Goal: Task Accomplishment & Management: Manage account settings

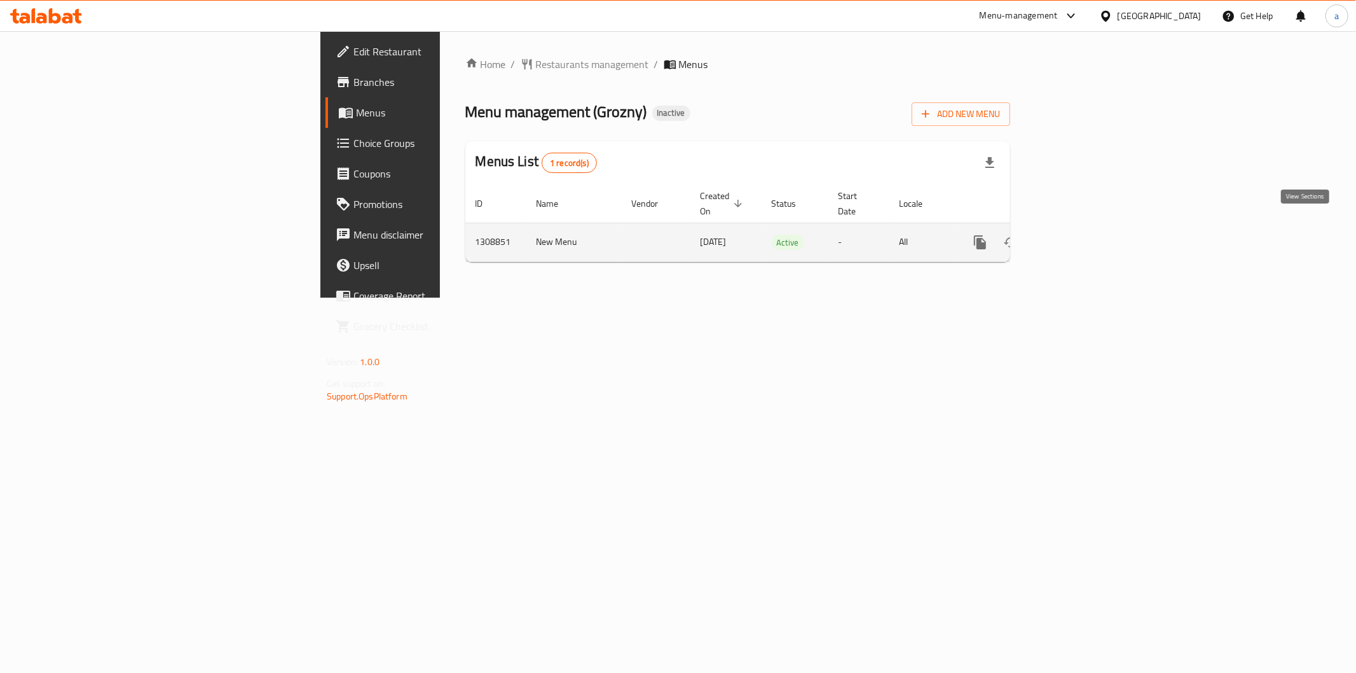
click at [1087, 227] on link "enhanced table" at bounding box center [1072, 242] width 31 height 31
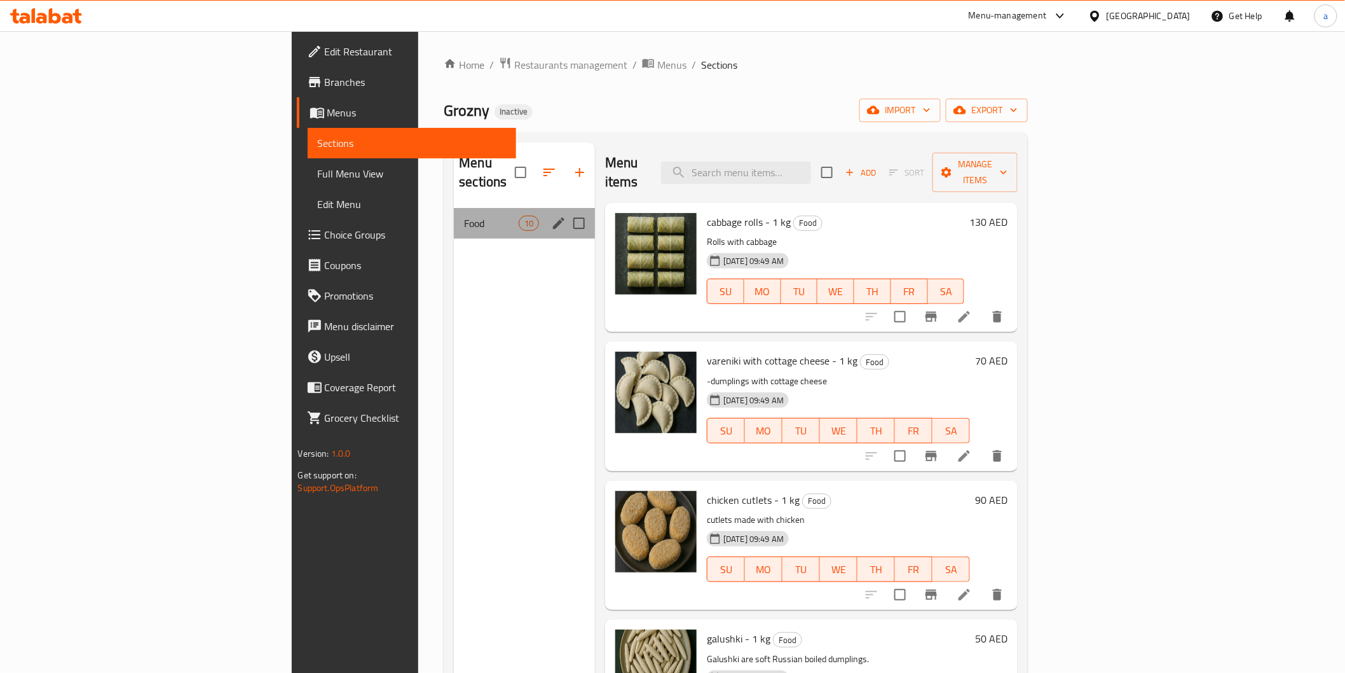
click at [454, 208] on div "Food 10" at bounding box center [524, 223] width 141 height 31
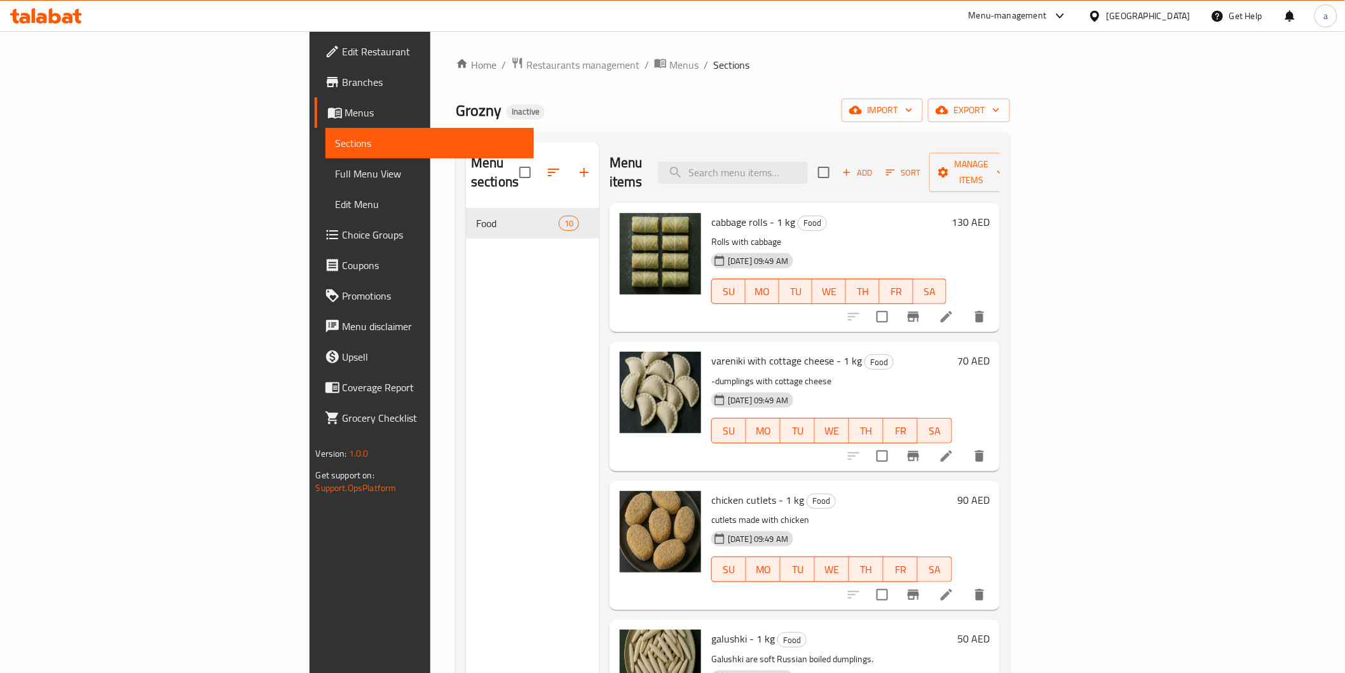
drag, startPoint x: 950, startPoint y: 274, endPoint x: 647, endPoint y: 74, distance: 363.1
click at [647, 74] on div "Home / Restaurants management / Menus / Sections Grozny Inactive import export …" at bounding box center [733, 441] width 554 height 769
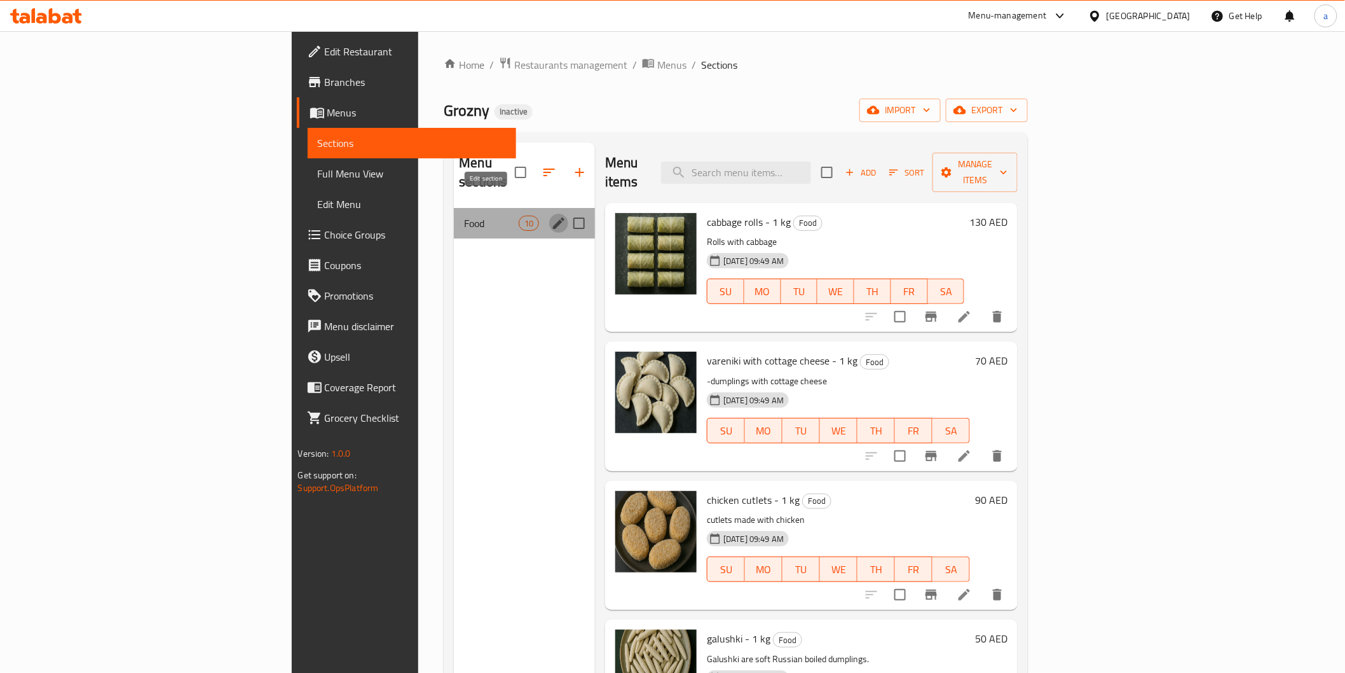
click at [549, 214] on button "edit" at bounding box center [558, 223] width 19 height 19
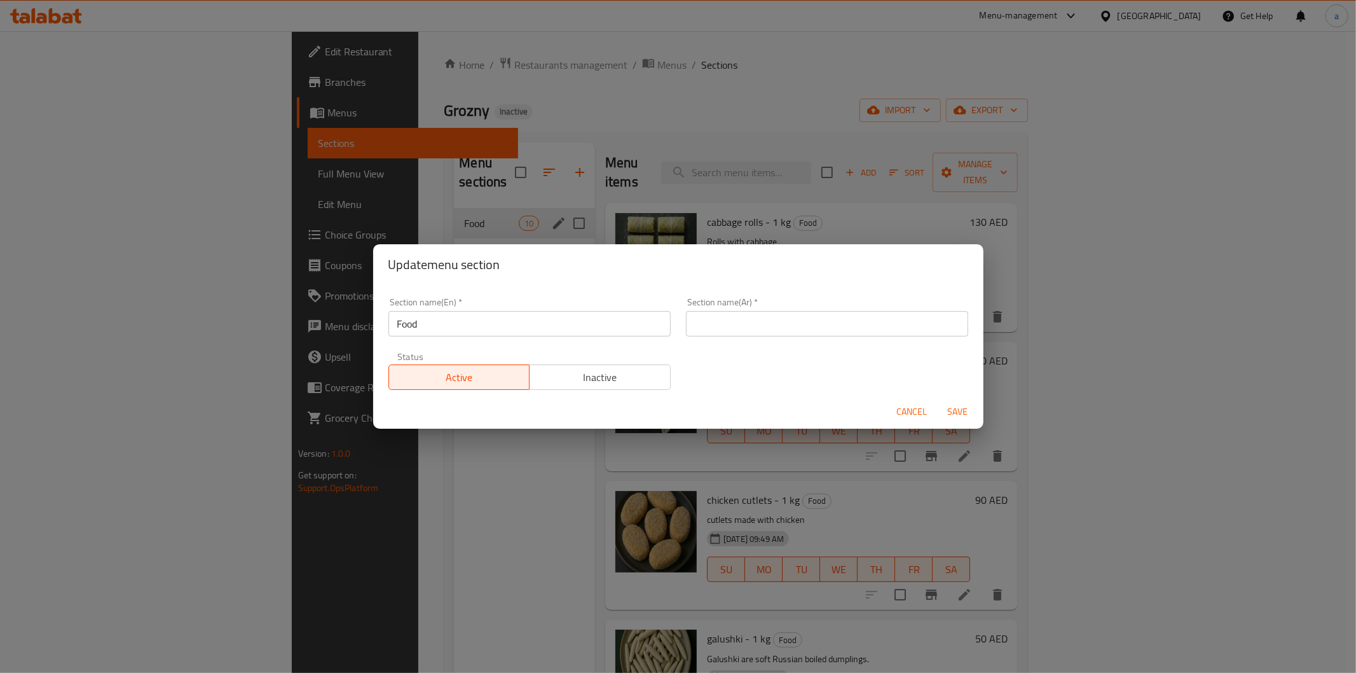
drag, startPoint x: 732, startPoint y: 332, endPoint x: 945, endPoint y: 598, distance: 339.7
click at [732, 332] on input "text" at bounding box center [827, 323] width 282 height 25
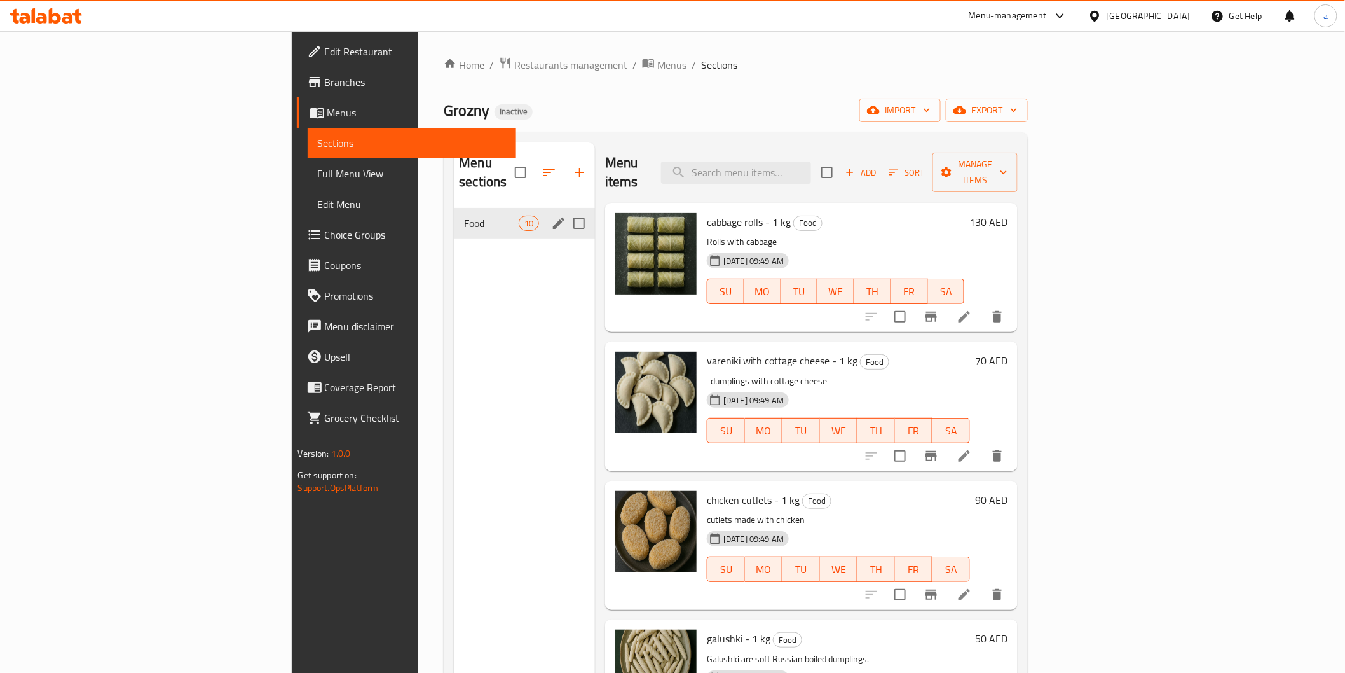
click at [549, 214] on button "edit" at bounding box center [558, 223] width 19 height 19
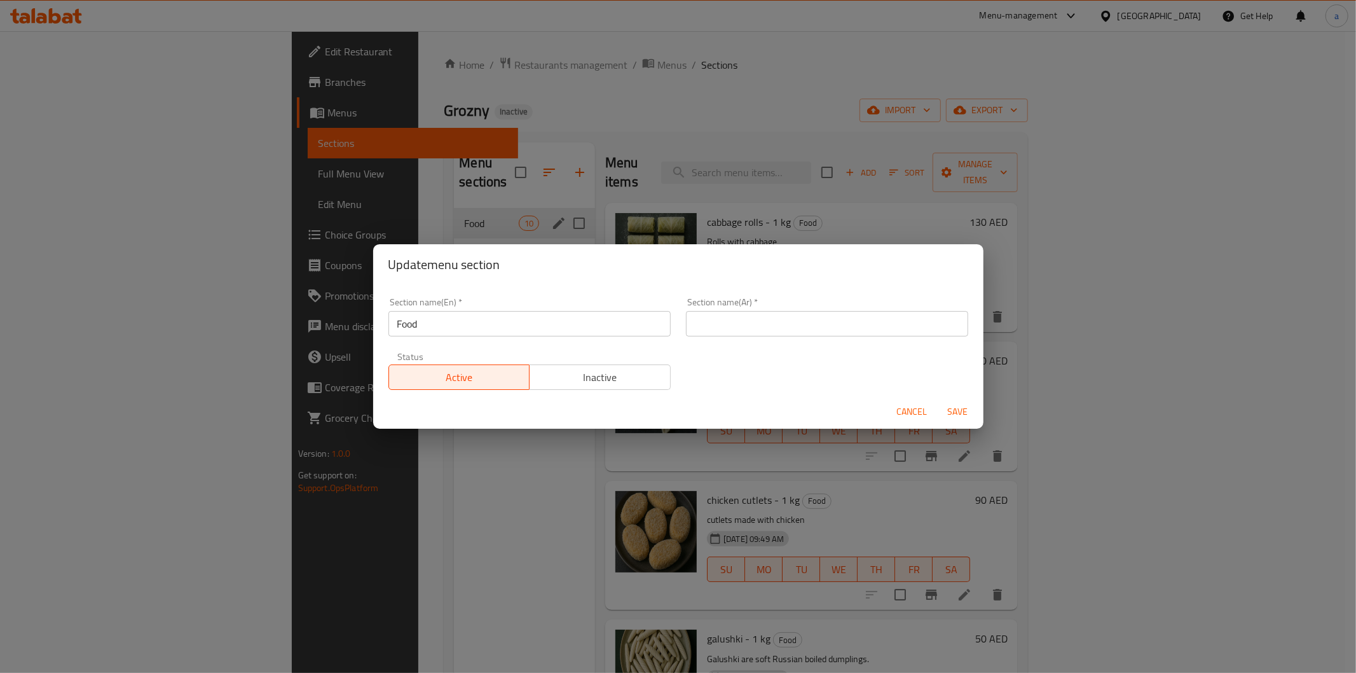
click at [710, 315] on input "text" at bounding box center [827, 323] width 282 height 25
type input "'"
type input "طعام"
click at [952, 411] on span "Save" at bounding box center [958, 412] width 31 height 16
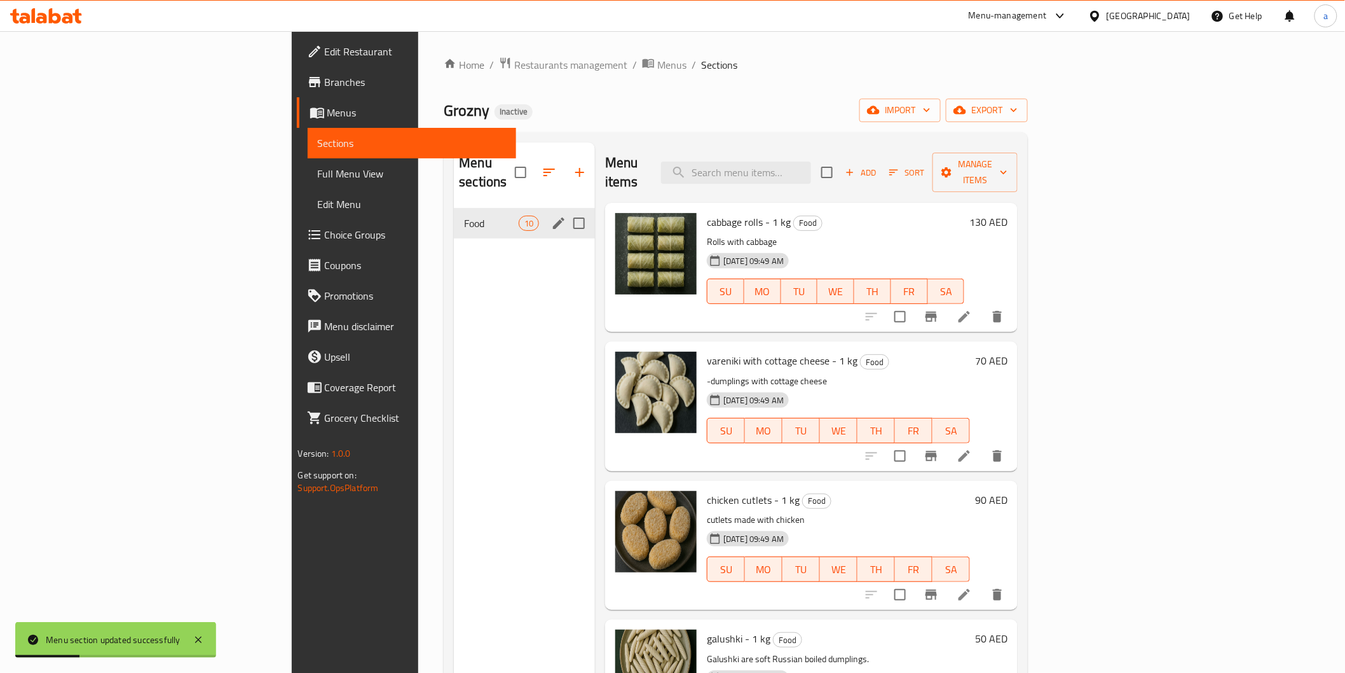
click at [982, 308] on li at bounding box center [965, 316] width 36 height 23
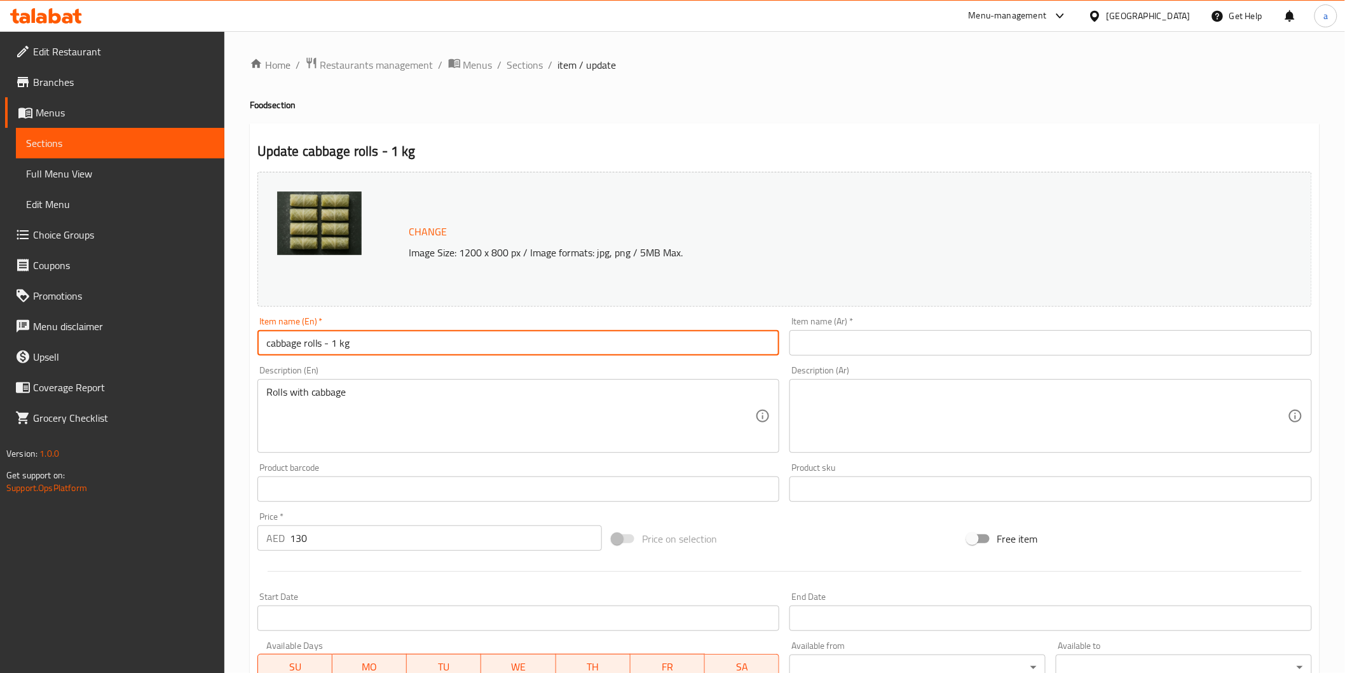
drag, startPoint x: 300, startPoint y: 345, endPoint x: 252, endPoint y: 352, distance: 48.8
click at [252, 352] on div "Item name (En)   * cabbage rolls - 1 kg Item name (En) *" at bounding box center [518, 336] width 533 height 49
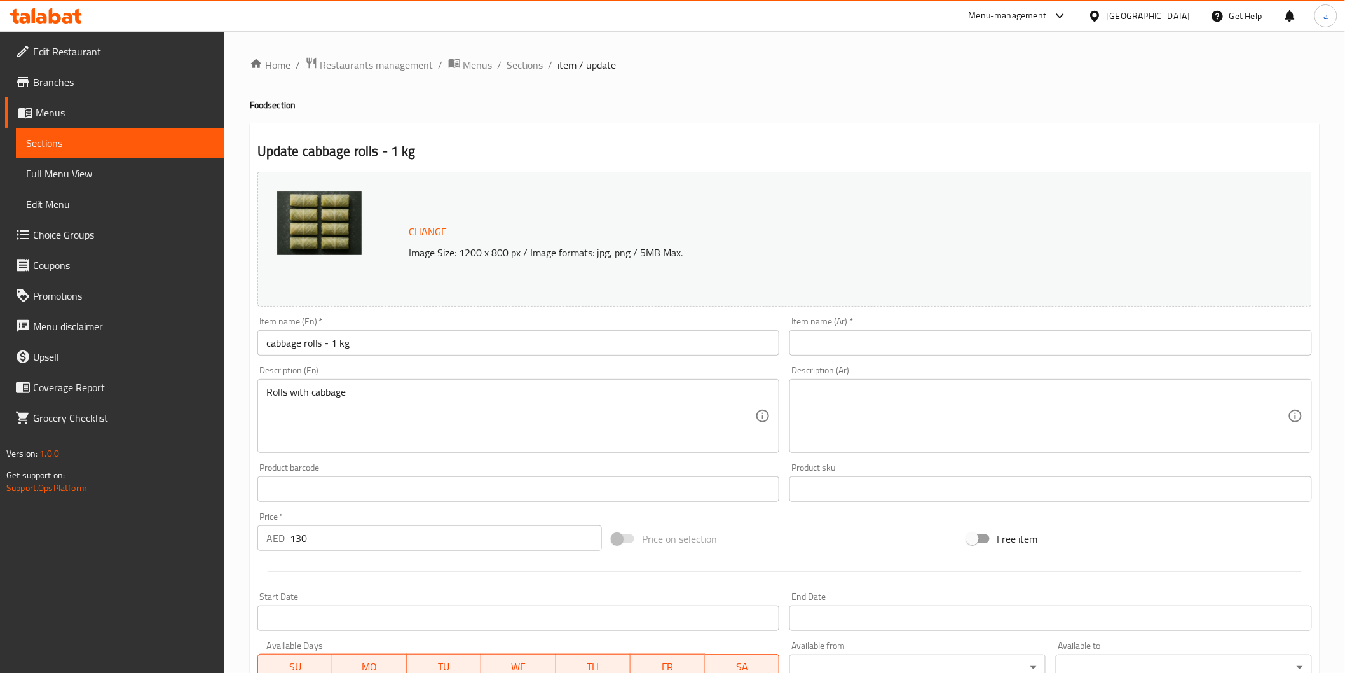
click at [881, 339] on input "text" at bounding box center [1051, 342] width 523 height 25
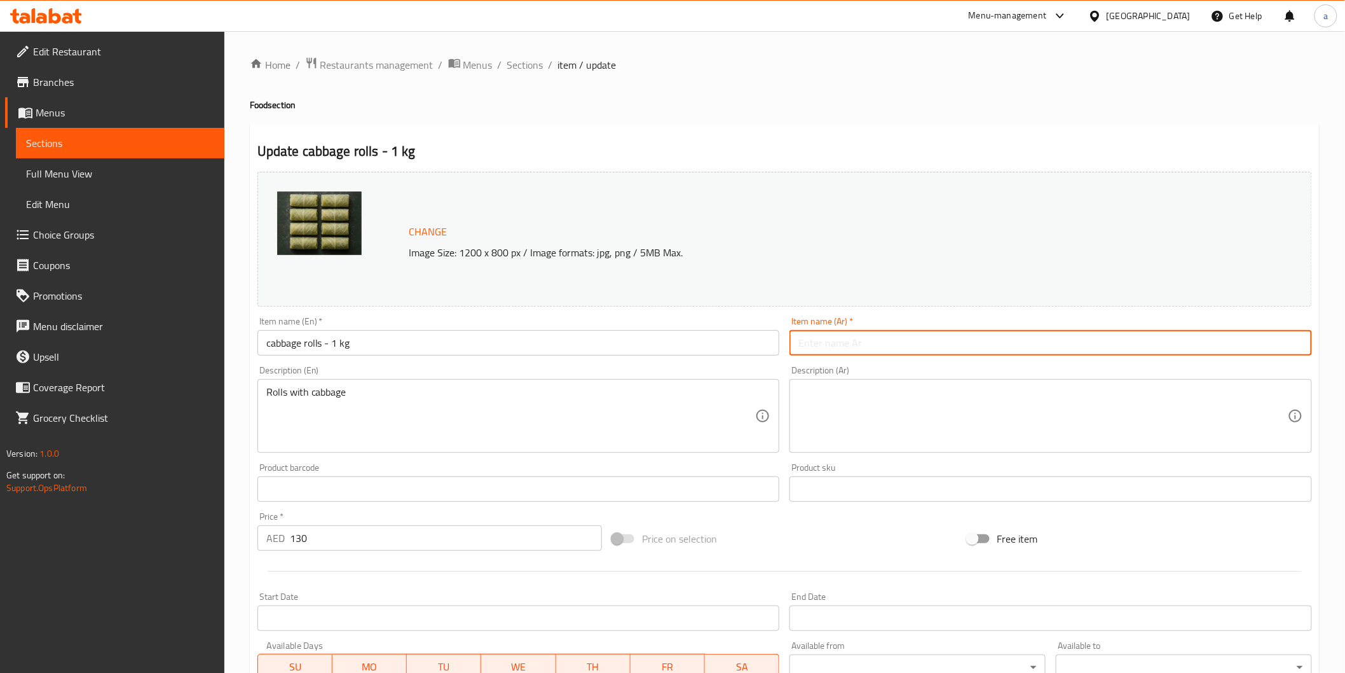
type input ";"
type input "كرنب رولز - 1 كجم"
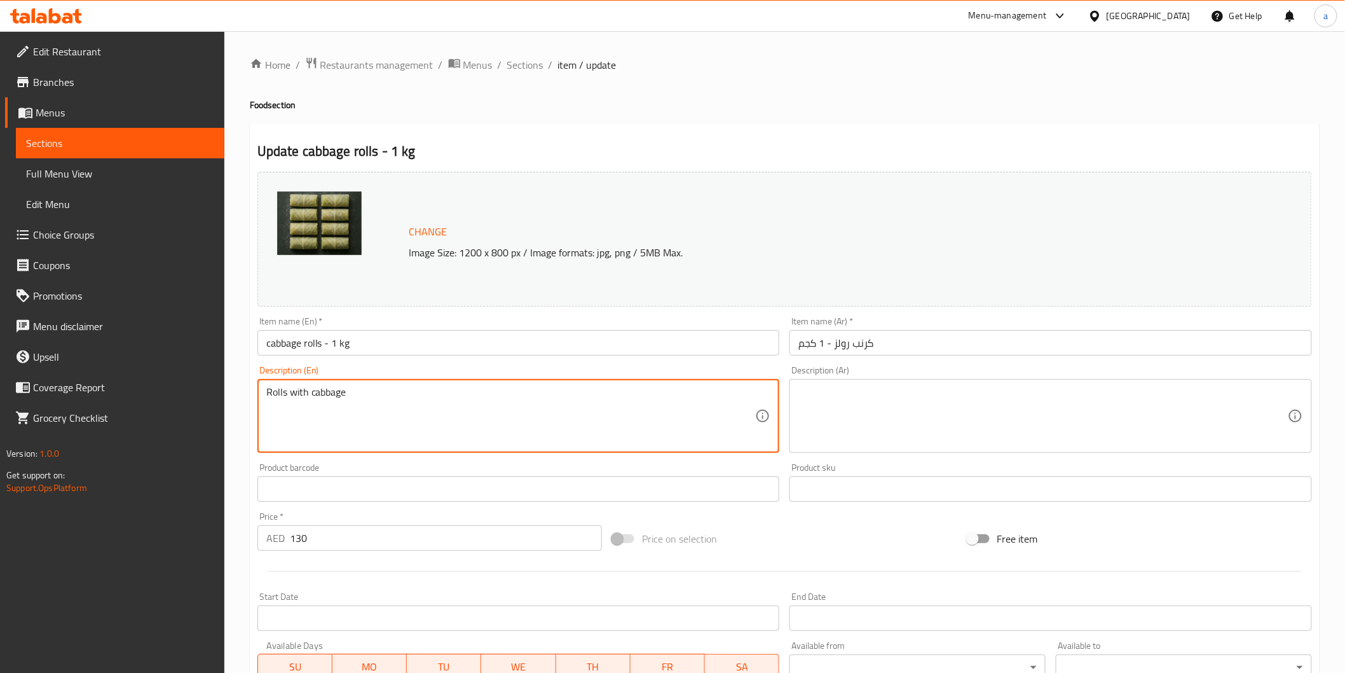
drag, startPoint x: 357, startPoint y: 396, endPoint x: 247, endPoint y: 395, distance: 110.6
click at [277, 393] on textarea "Rolls with cabbage" at bounding box center [511, 416] width 490 height 60
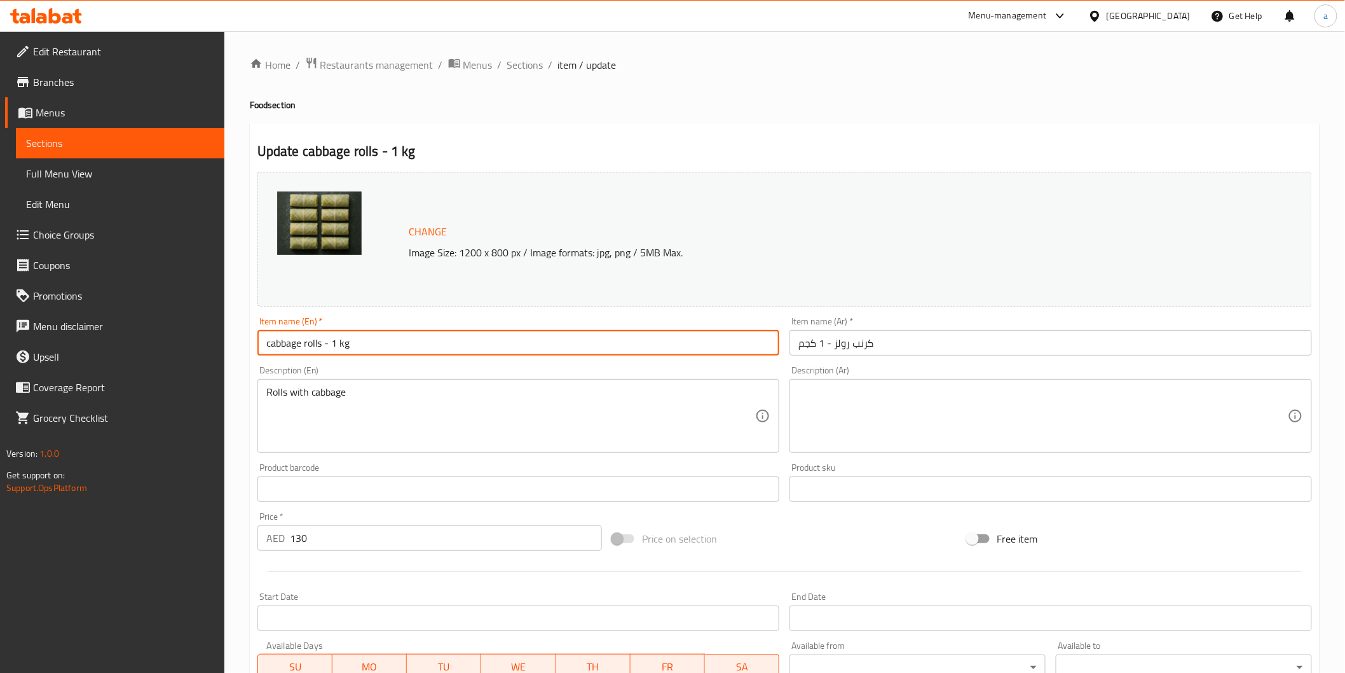
drag, startPoint x: 320, startPoint y: 341, endPoint x: 293, endPoint y: 338, distance: 26.9
click at [293, 338] on input "cabbage rolls - 1 kg" at bounding box center [518, 342] width 523 height 25
drag, startPoint x: 268, startPoint y: 339, endPoint x: 321, endPoint y: 343, distance: 53.5
click at [321, 343] on input "cabbage rolls - 1 kg" at bounding box center [518, 342] width 523 height 25
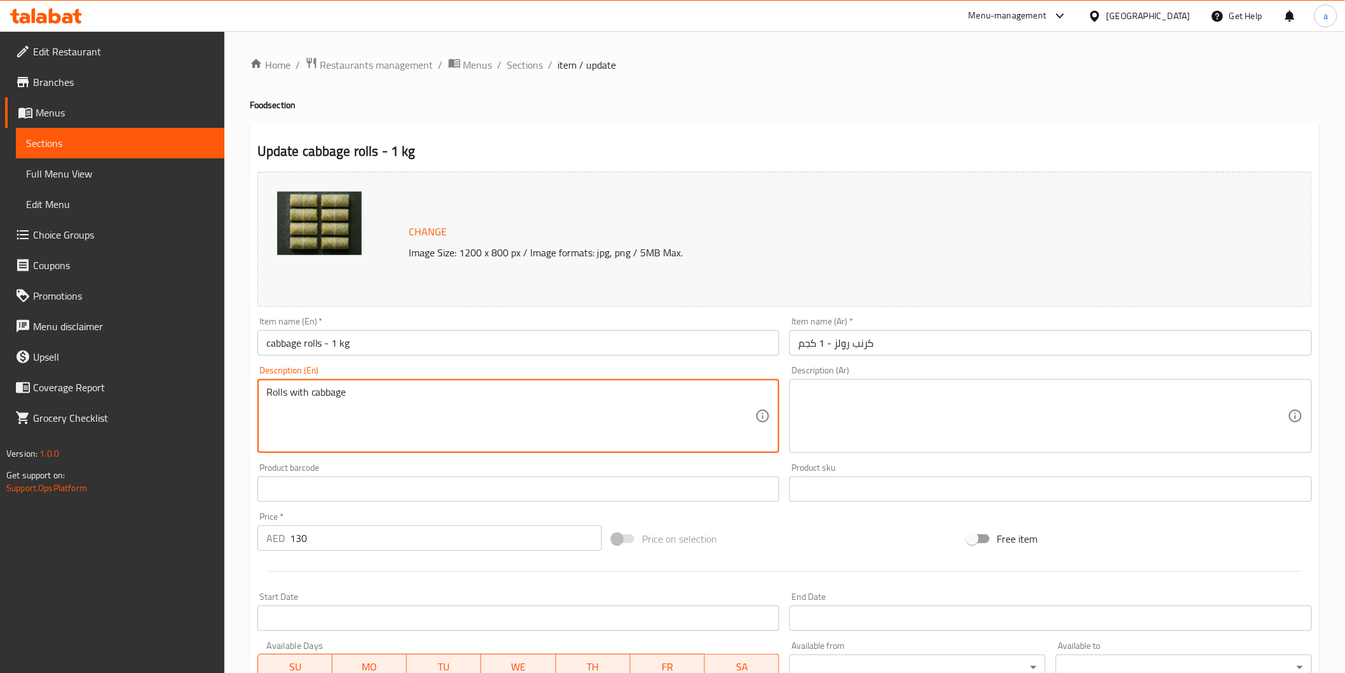
drag, startPoint x: 395, startPoint y: 404, endPoint x: 191, endPoint y: 401, distance: 203.5
paste textarea "Cabbage leaves filled with a delicious stuffing."
type textarea "Cabbage leaves filled with a delicious stuffing."
click at [904, 437] on textarea at bounding box center [1043, 416] width 490 height 60
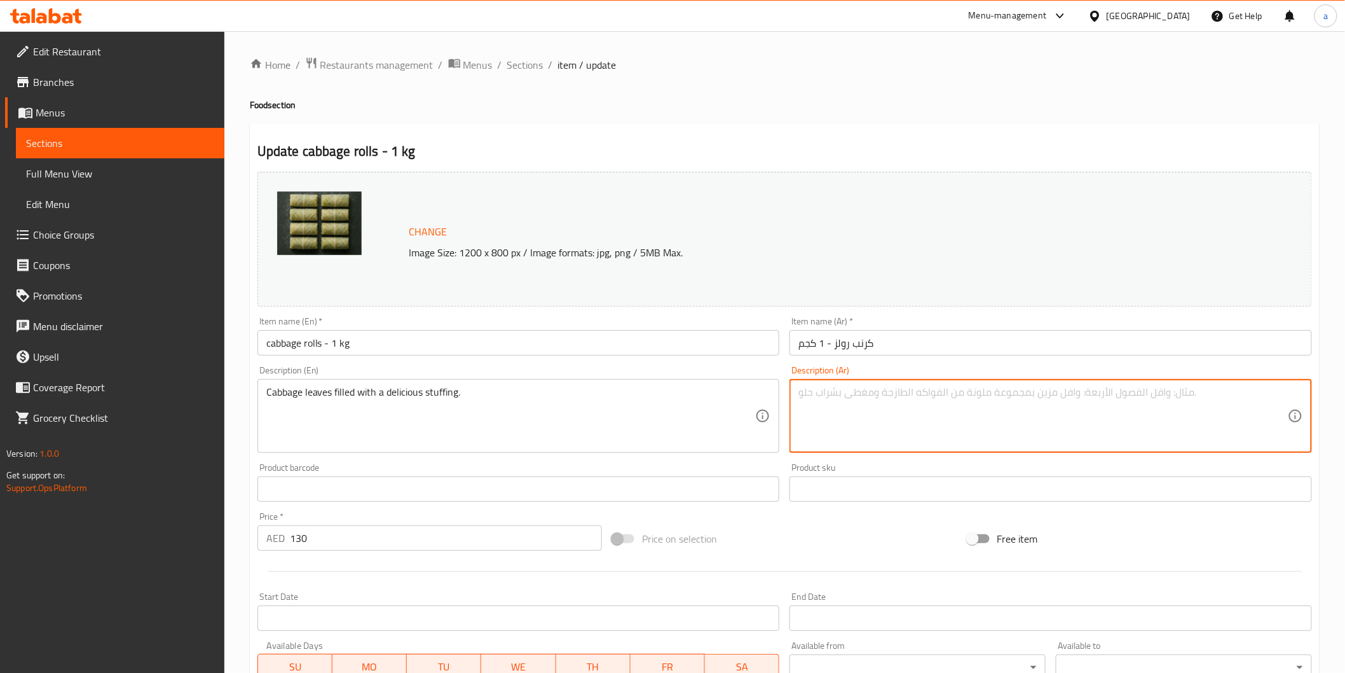
paste textarea "أوراق الكرنب المحشوة بحشوة لذيذة."
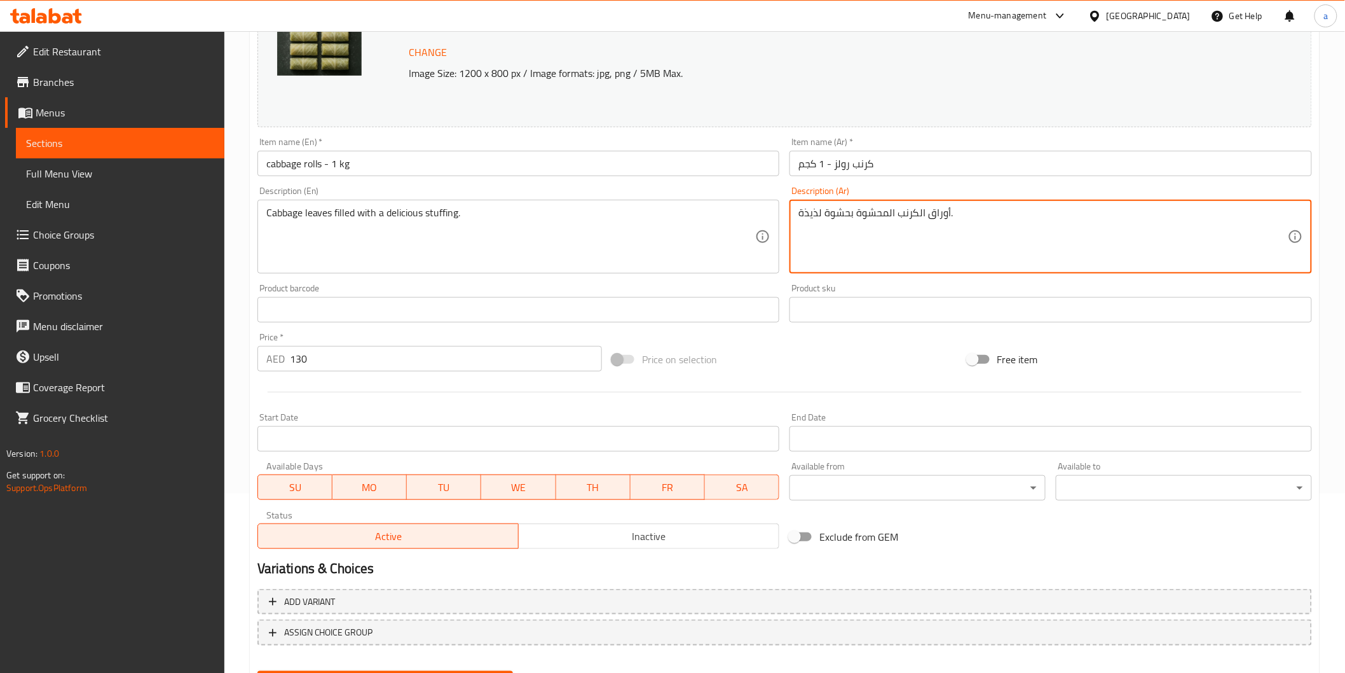
scroll to position [212, 0]
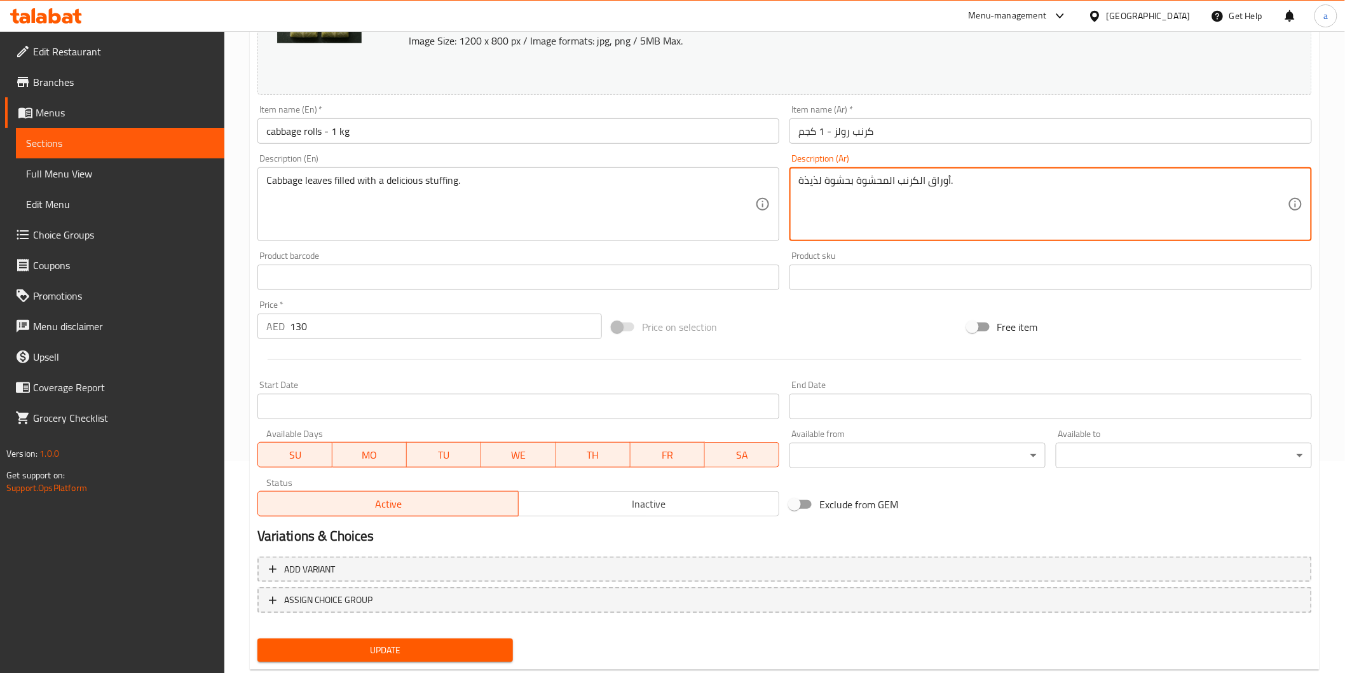
type textarea "أوراق الكرنب المحشوة بحشوة لذيذة."
click at [452, 653] on span "Update" at bounding box center [386, 650] width 236 height 16
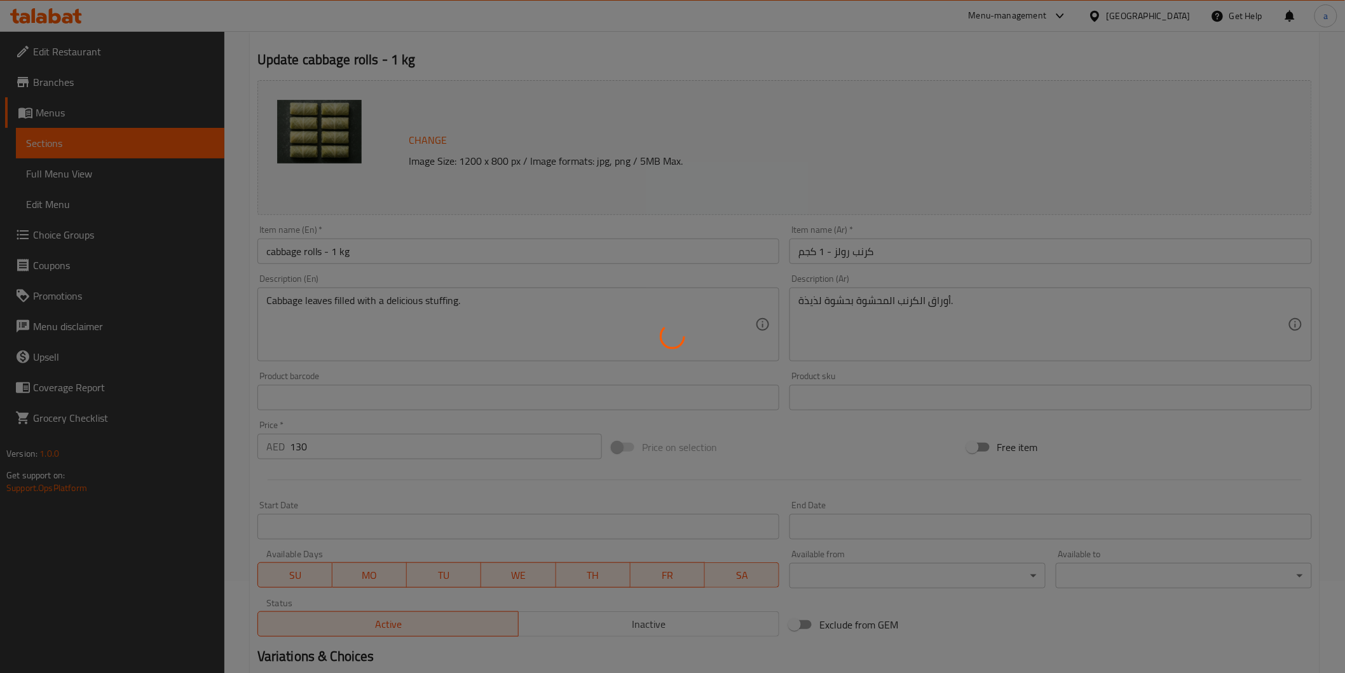
scroll to position [0, 0]
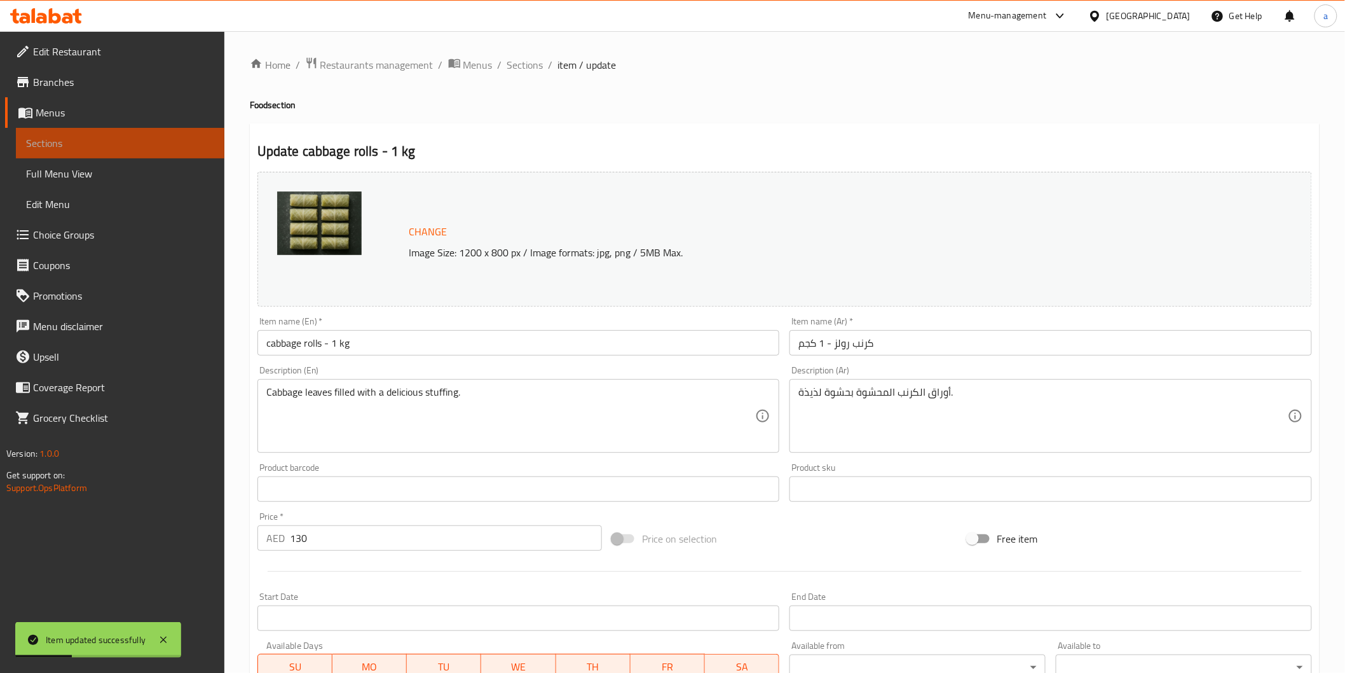
click at [86, 148] on span "Sections" at bounding box center [120, 142] width 188 height 15
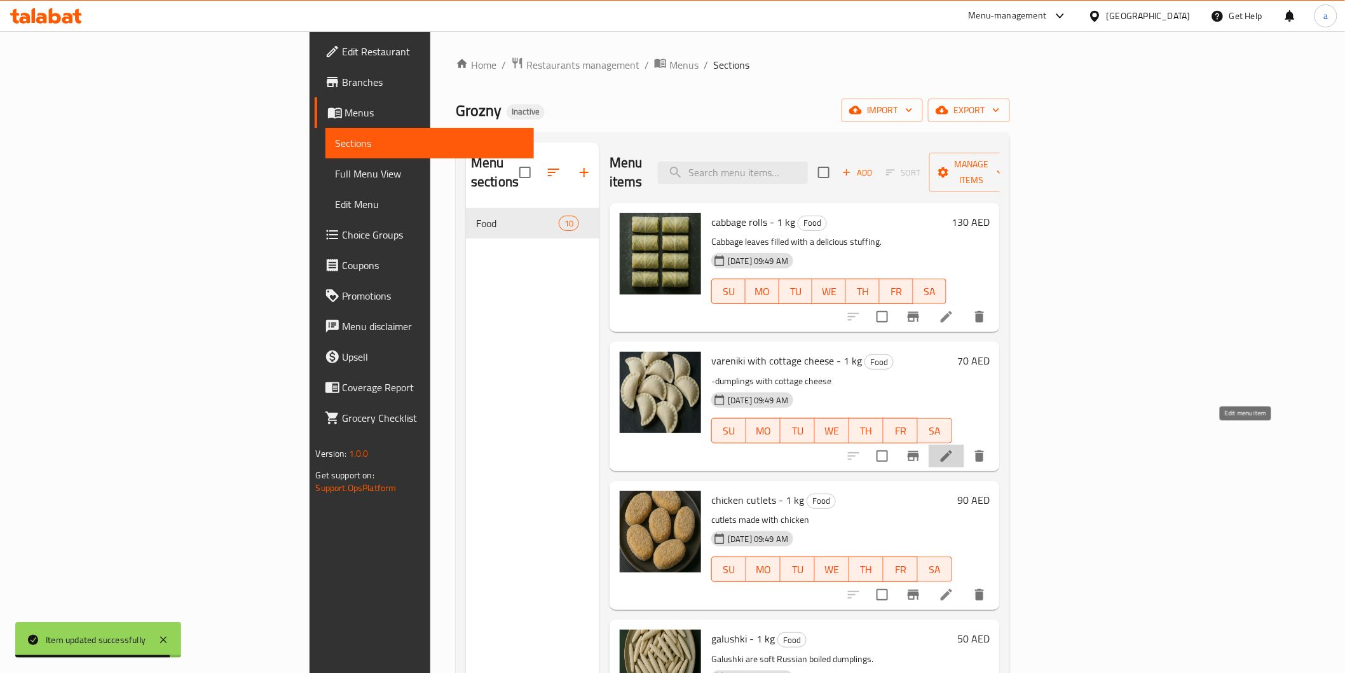
click at [952, 450] on icon at bounding box center [946, 455] width 11 height 11
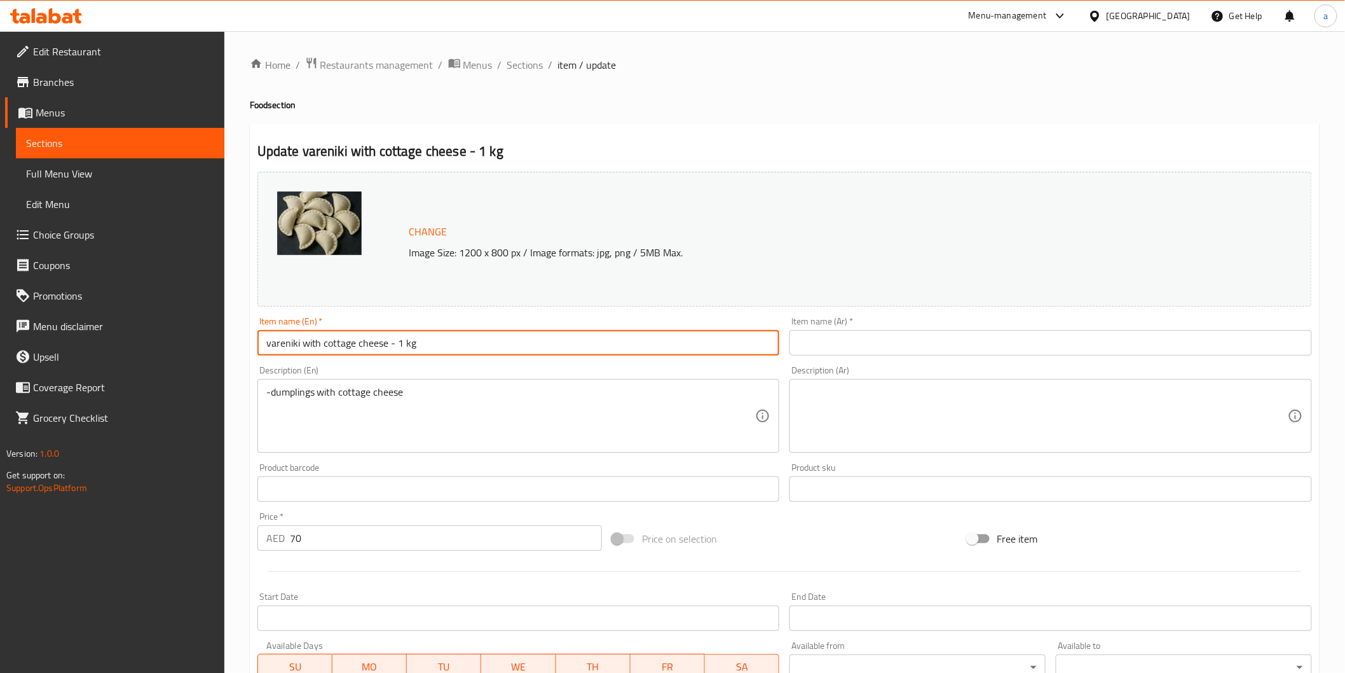
drag, startPoint x: 299, startPoint y: 345, endPoint x: 243, endPoint y: 338, distance: 56.4
click at [243, 338] on div "Home / Restaurants management / Menus / Sections / item / update Food section U…" at bounding box center [784, 474] width 1121 height 886
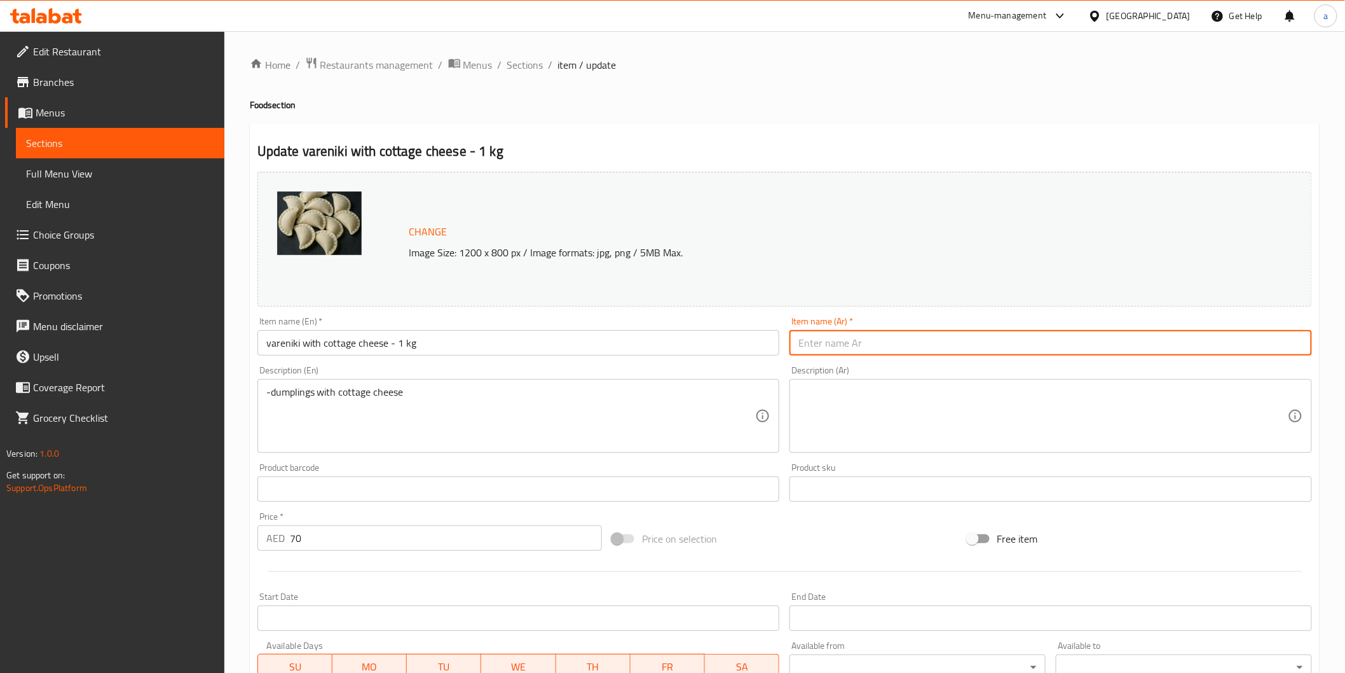
click at [1024, 343] on input "text" at bounding box center [1051, 342] width 523 height 25
paste input "فارنيكي"
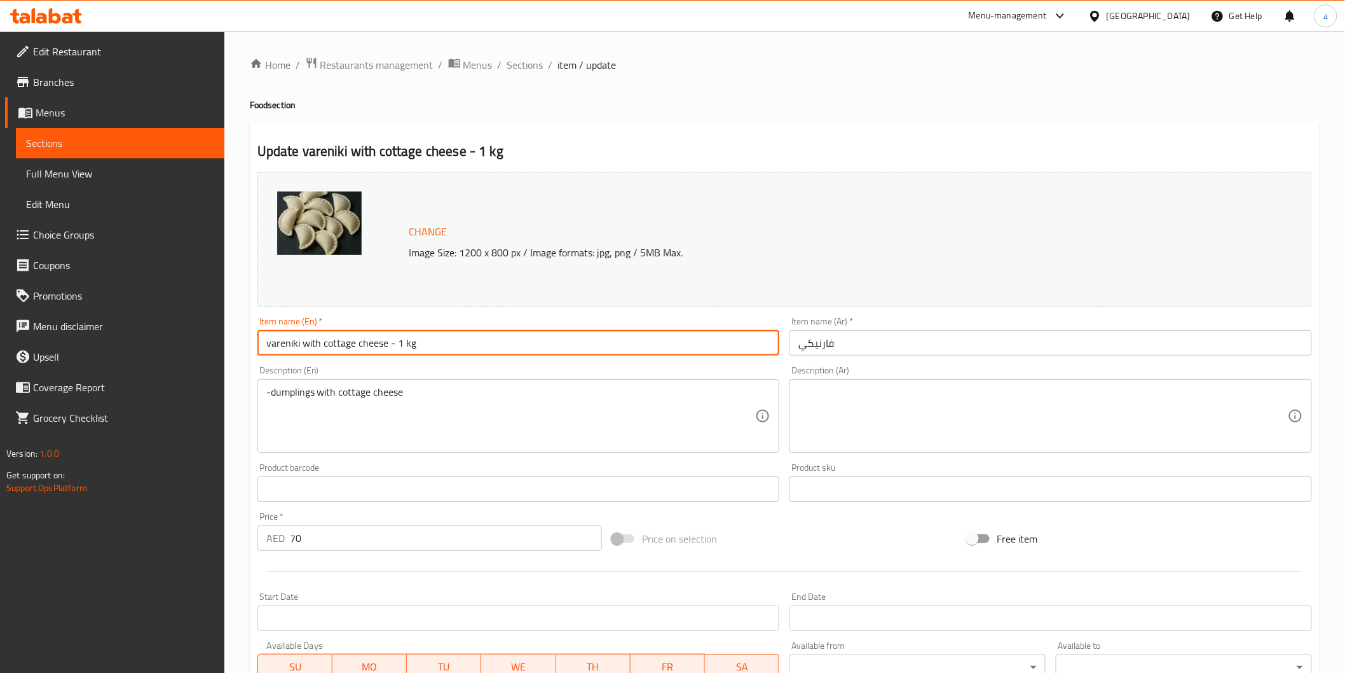
drag, startPoint x: 321, startPoint y: 345, endPoint x: 338, endPoint y: 350, distance: 17.9
click at [338, 350] on input "vareniki with cottage cheese - 1 kg" at bounding box center [518, 342] width 523 height 25
drag, startPoint x: 326, startPoint y: 345, endPoint x: 333, endPoint y: 346, distance: 7.7
click at [333, 346] on input "vareniki with cottage cheese - 1 kg" at bounding box center [518, 342] width 523 height 25
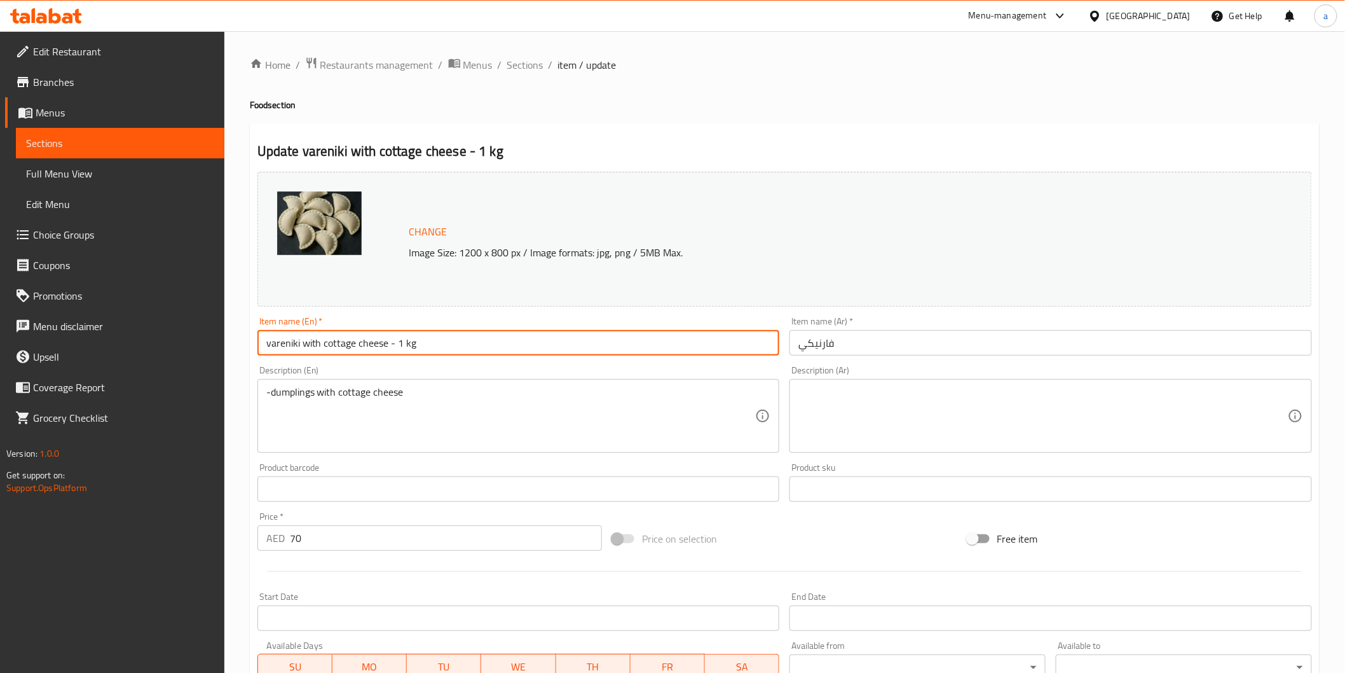
click at [324, 341] on input "vareniki with cottage cheese - 1 kg" at bounding box center [518, 342] width 523 height 25
drag, startPoint x: 324, startPoint y: 341, endPoint x: 385, endPoint y: 354, distance: 61.7
click at [385, 354] on input "vareniki with cottage cheese - 1 kg" at bounding box center [518, 342] width 523 height 25
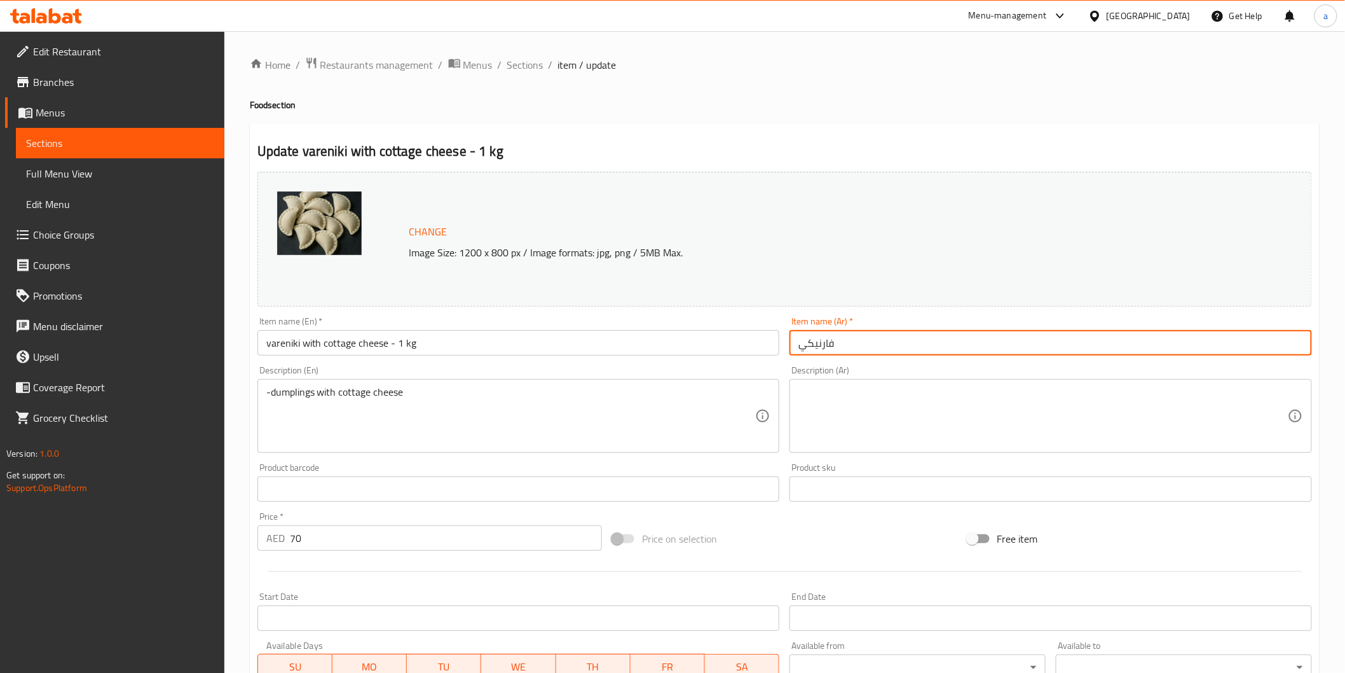
click at [802, 352] on input "فارنيكي" at bounding box center [1051, 342] width 523 height 25
type input "فارنيكي جبنه قريش - 1كجم"
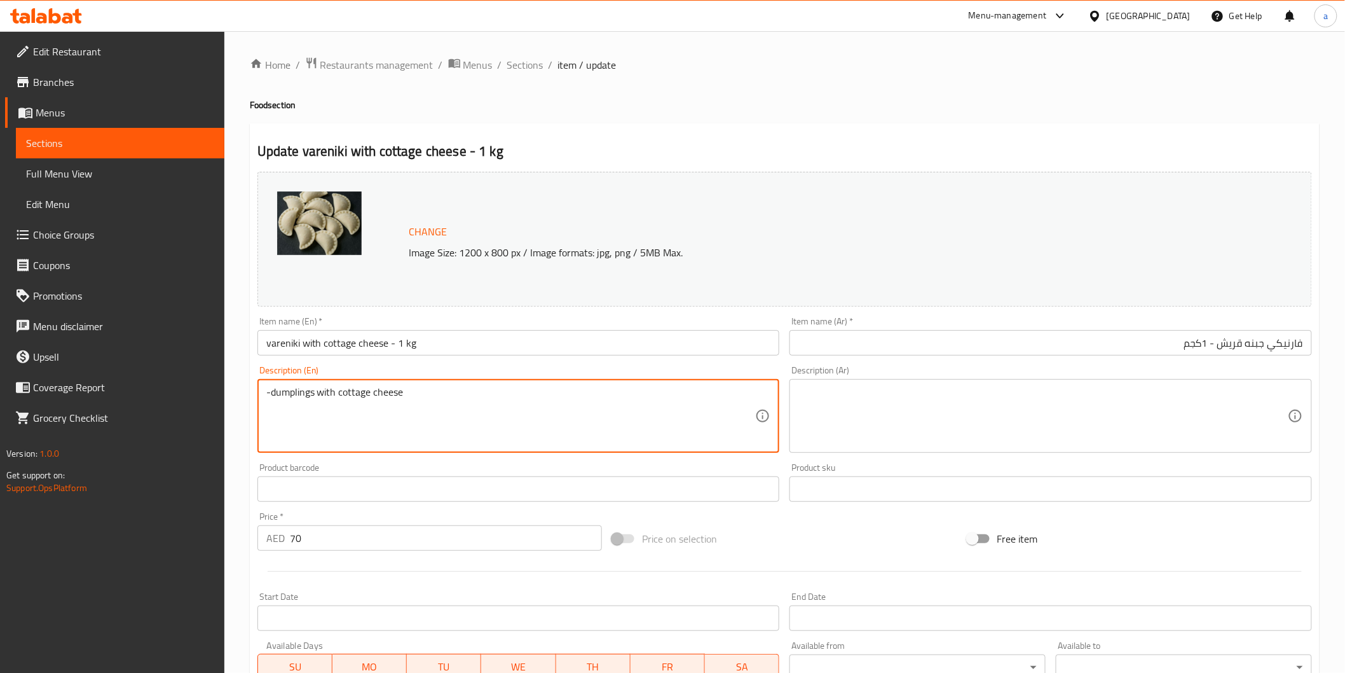
click at [332, 402] on textarea "-dumplings with cottage cheese" at bounding box center [511, 416] width 490 height 60
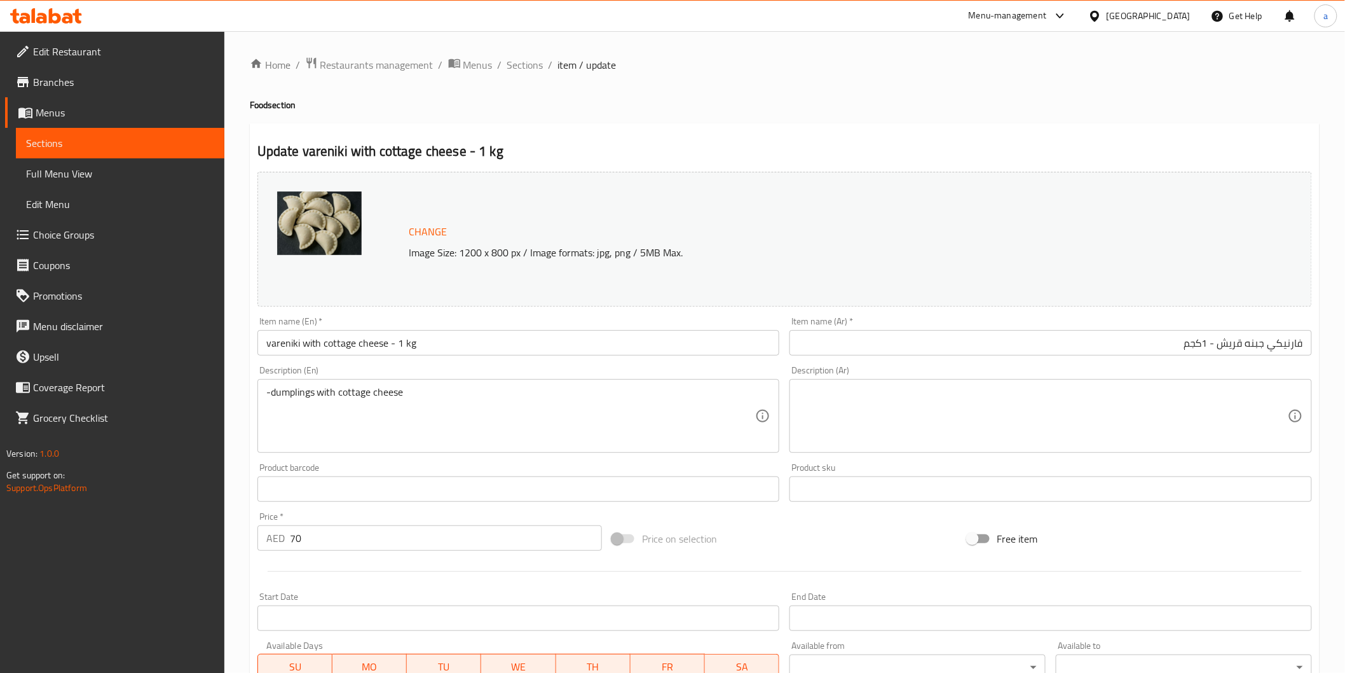
click at [1122, 394] on textarea at bounding box center [1043, 416] width 490 height 60
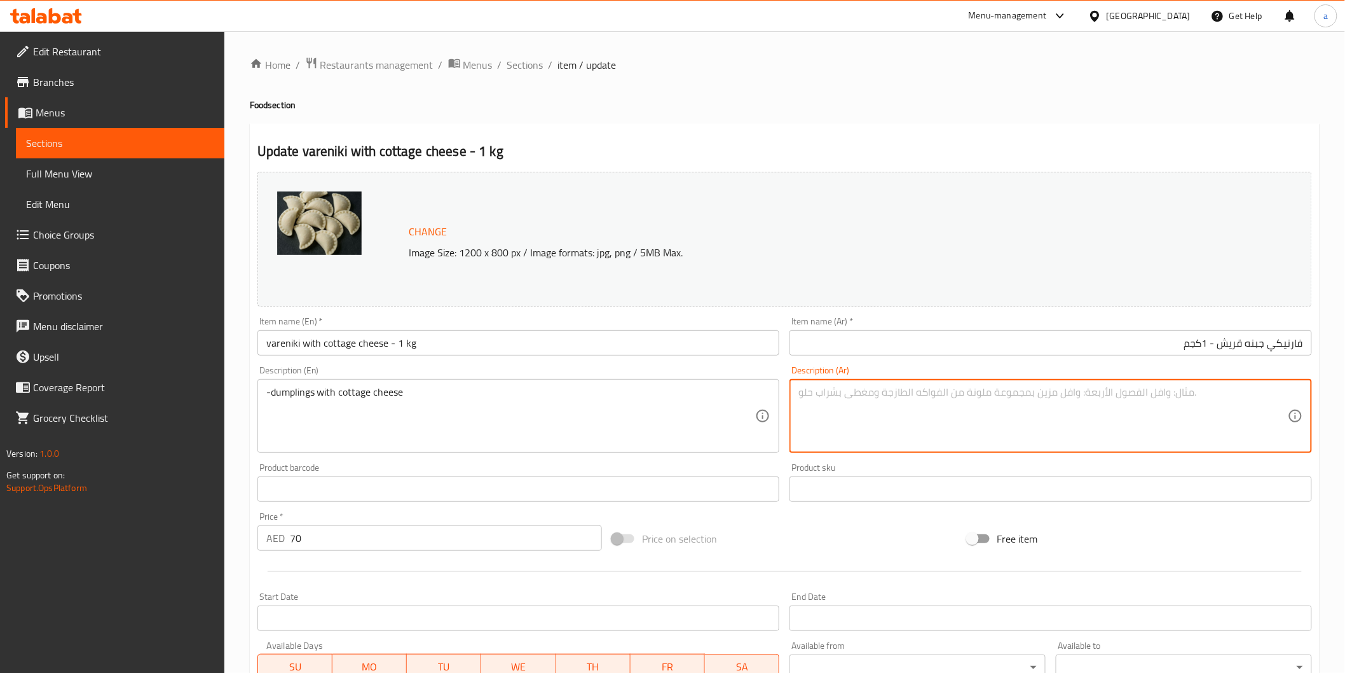
paste textarea "-زلابية بالجبن القريش"
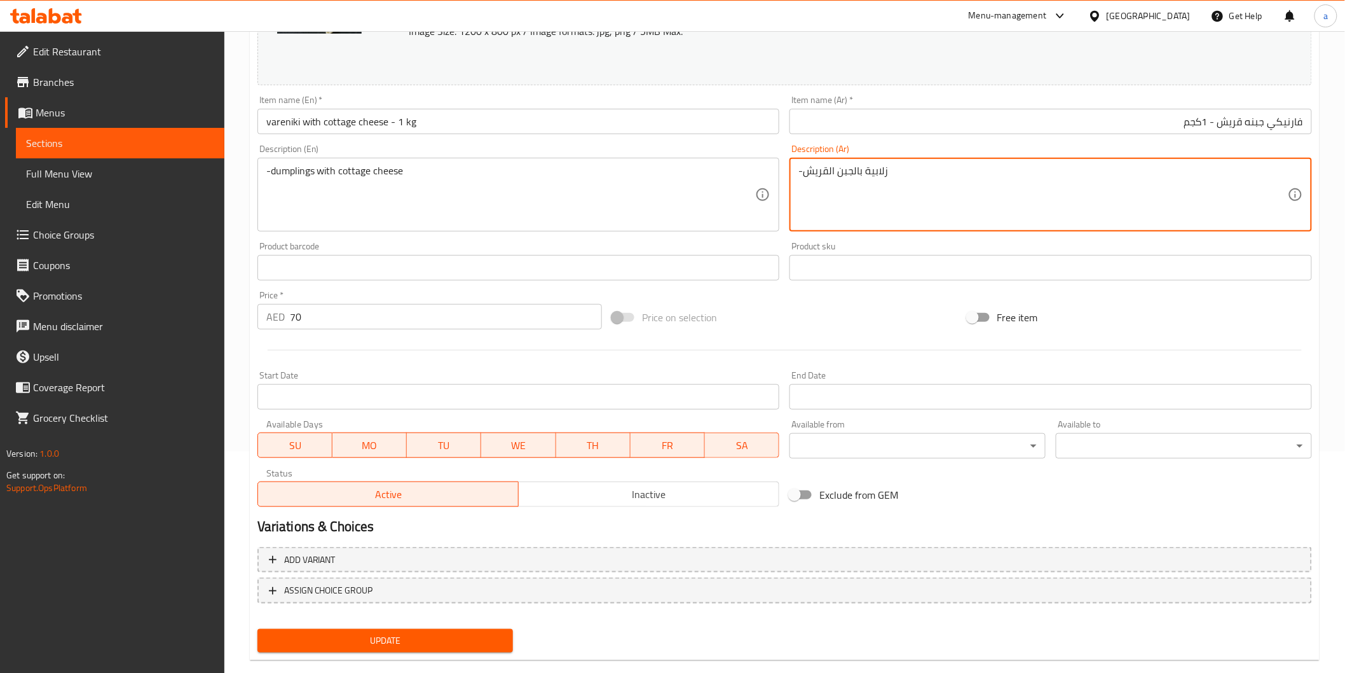
scroll to position [242, 0]
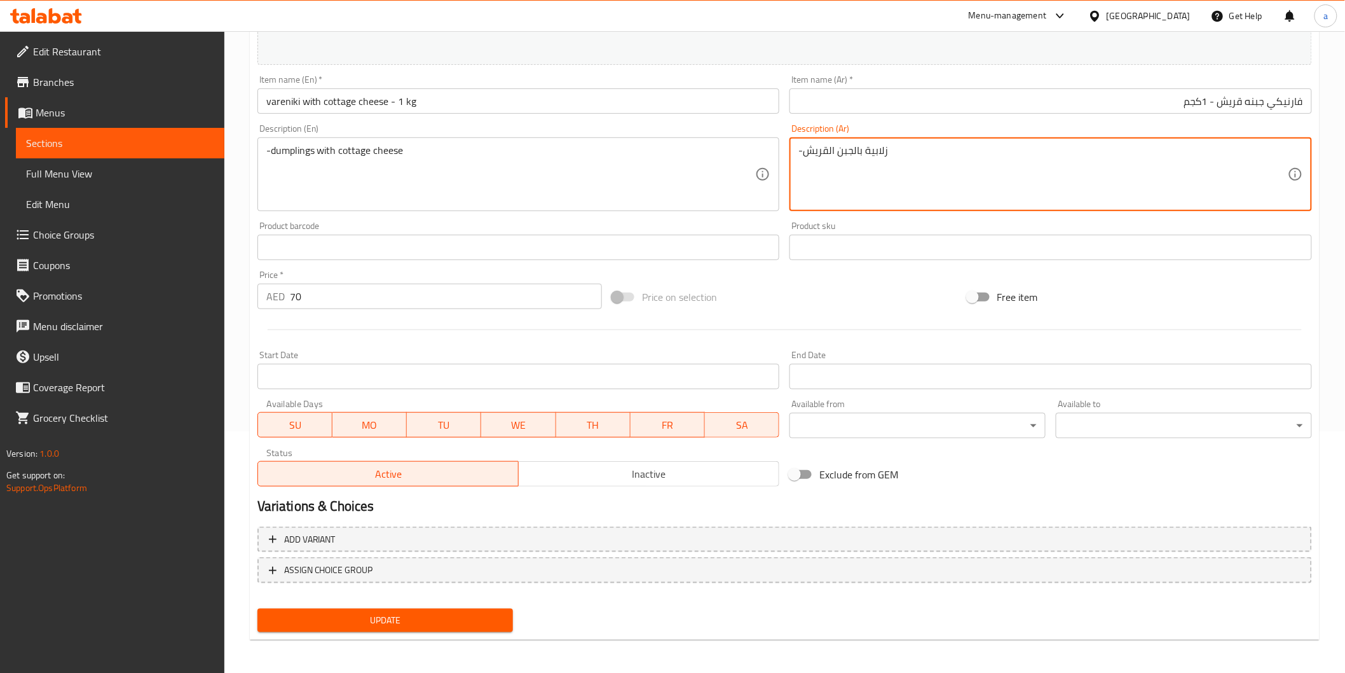
type textarea "-زلابية بالجبن القريش"
click at [422, 622] on span "Update" at bounding box center [386, 620] width 236 height 16
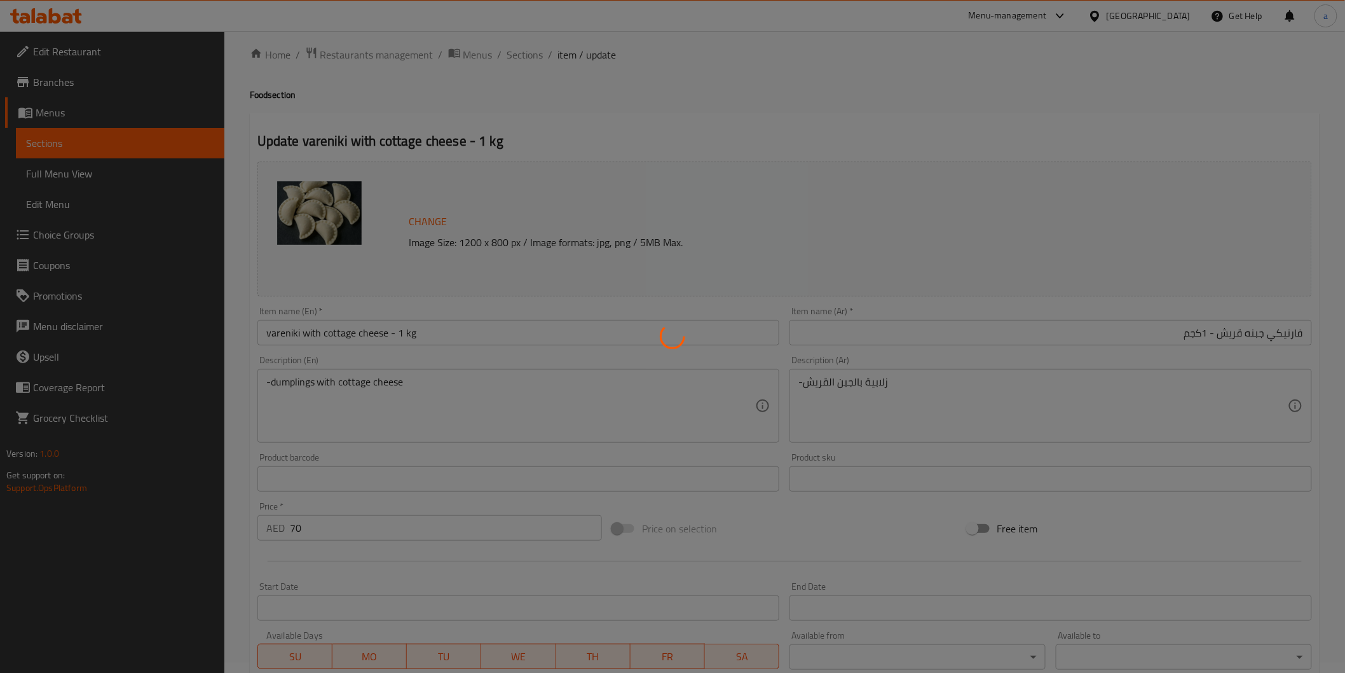
scroll to position [0, 0]
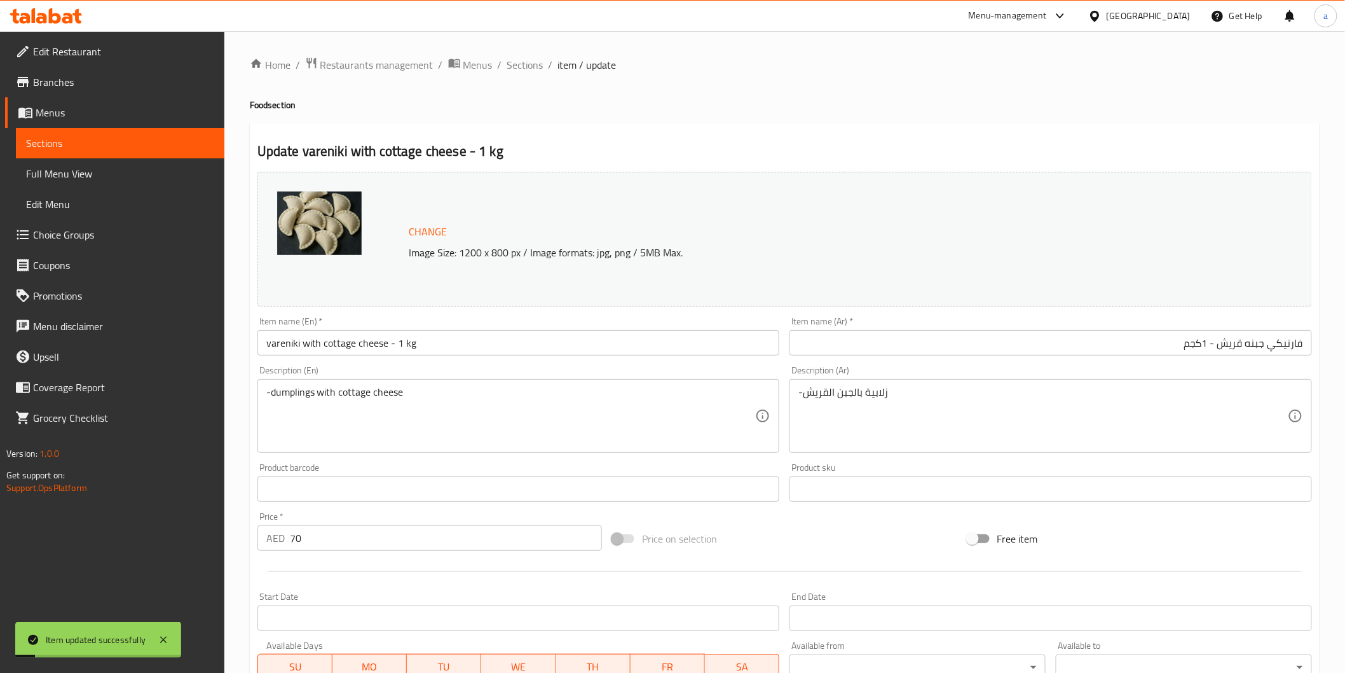
click at [38, 140] on span "Sections" at bounding box center [120, 142] width 188 height 15
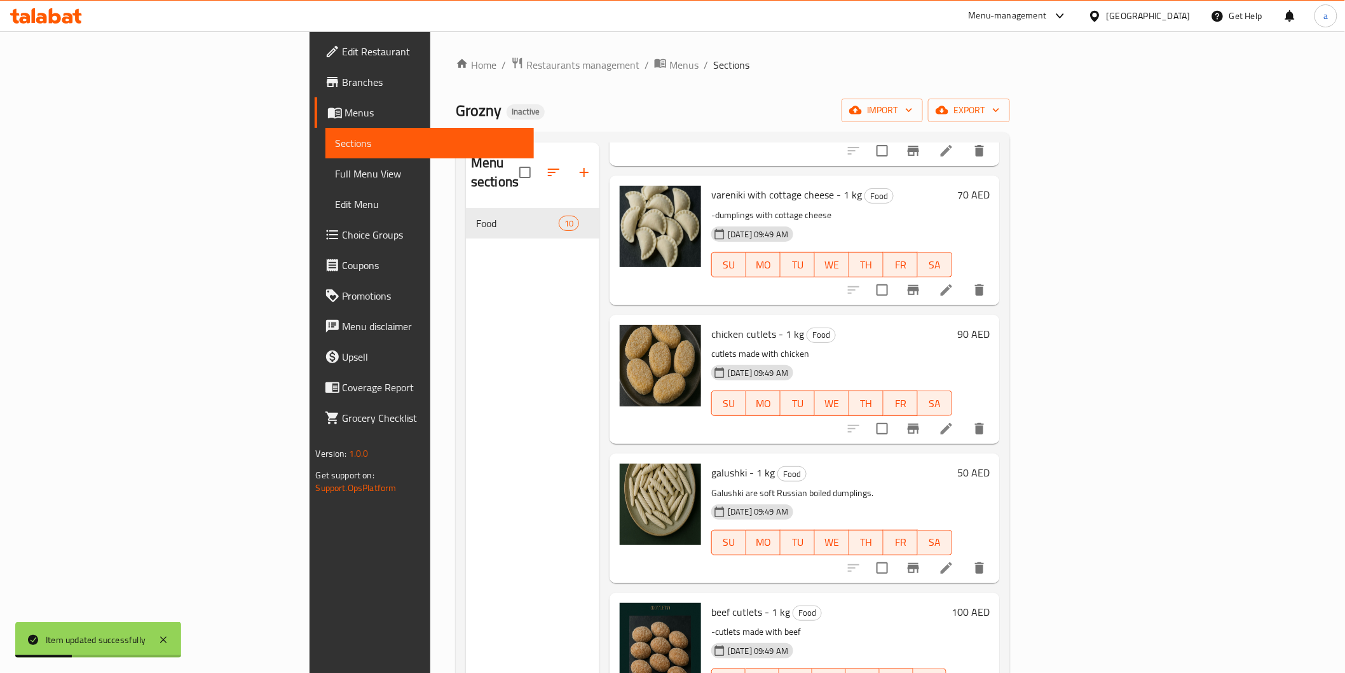
scroll to position [212, 0]
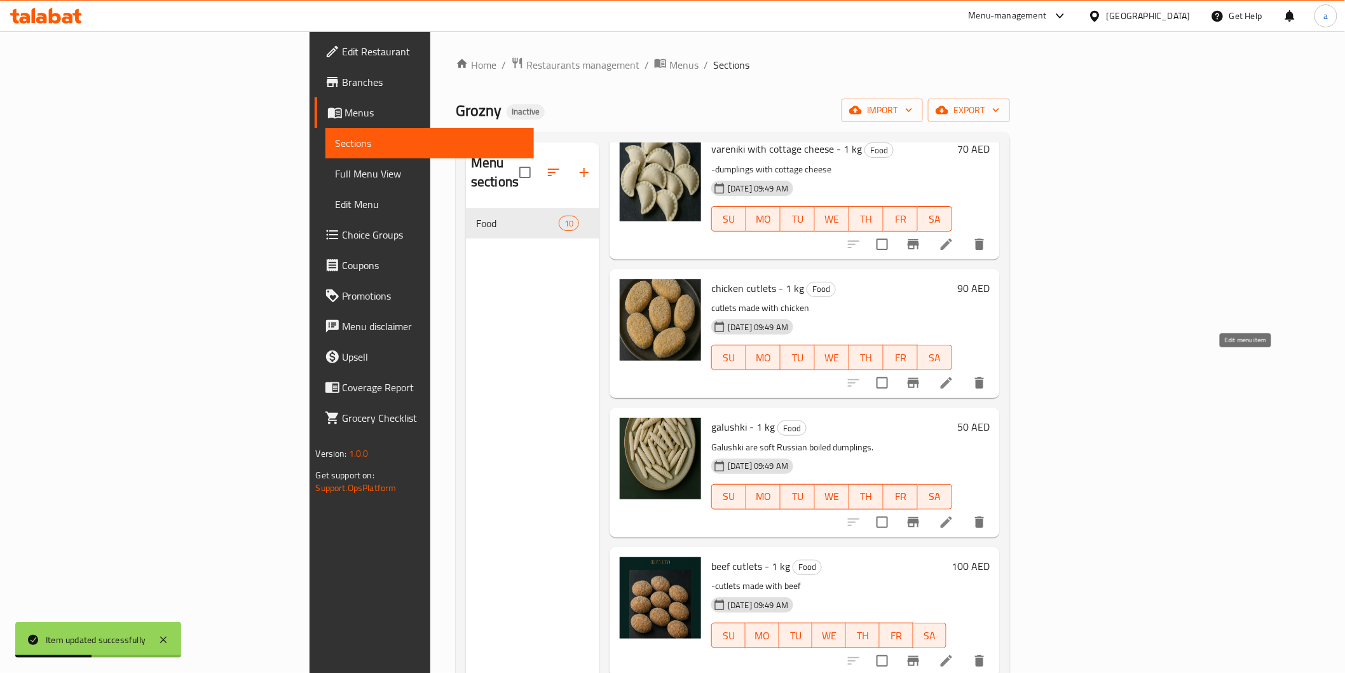
click at [954, 375] on icon at bounding box center [946, 382] width 15 height 15
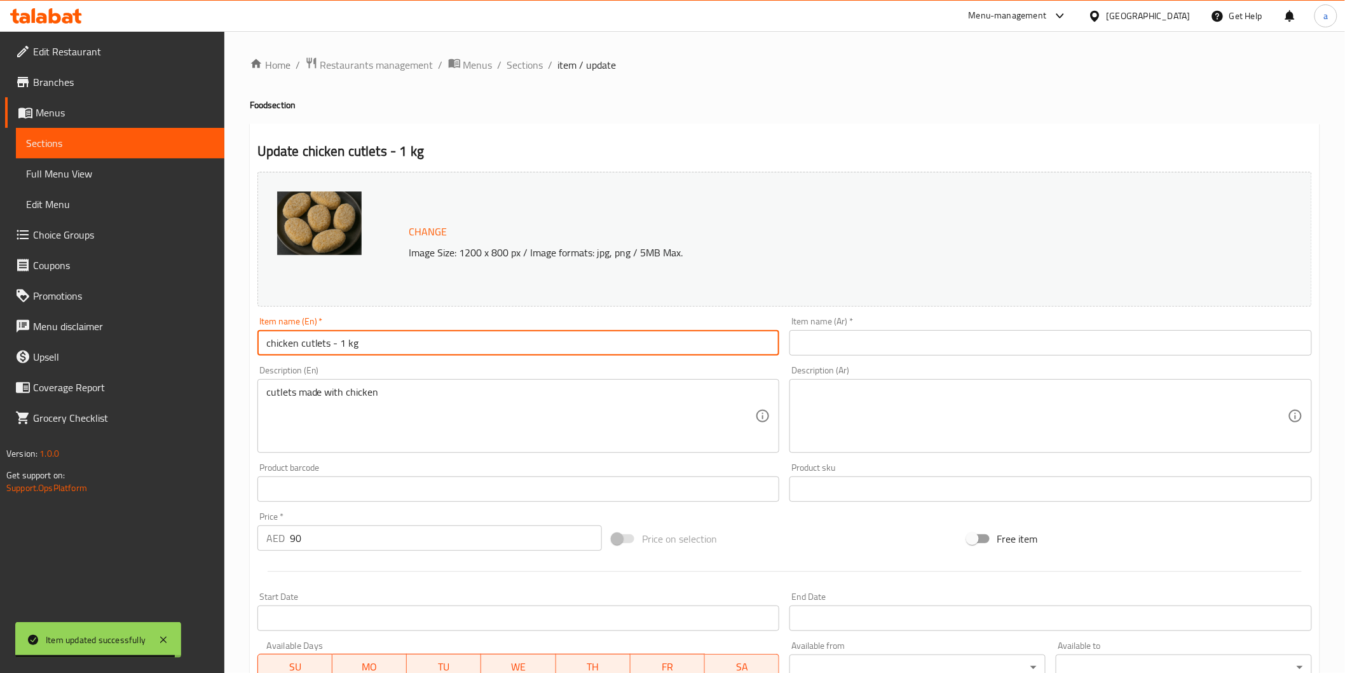
drag, startPoint x: 299, startPoint y: 346, endPoint x: 308, endPoint y: 348, distance: 9.9
click at [308, 348] on input "chicken cutlets - 1 kg" at bounding box center [518, 342] width 523 height 25
click at [306, 348] on input "chicken cutlets - 1 kg" at bounding box center [518, 342] width 523 height 25
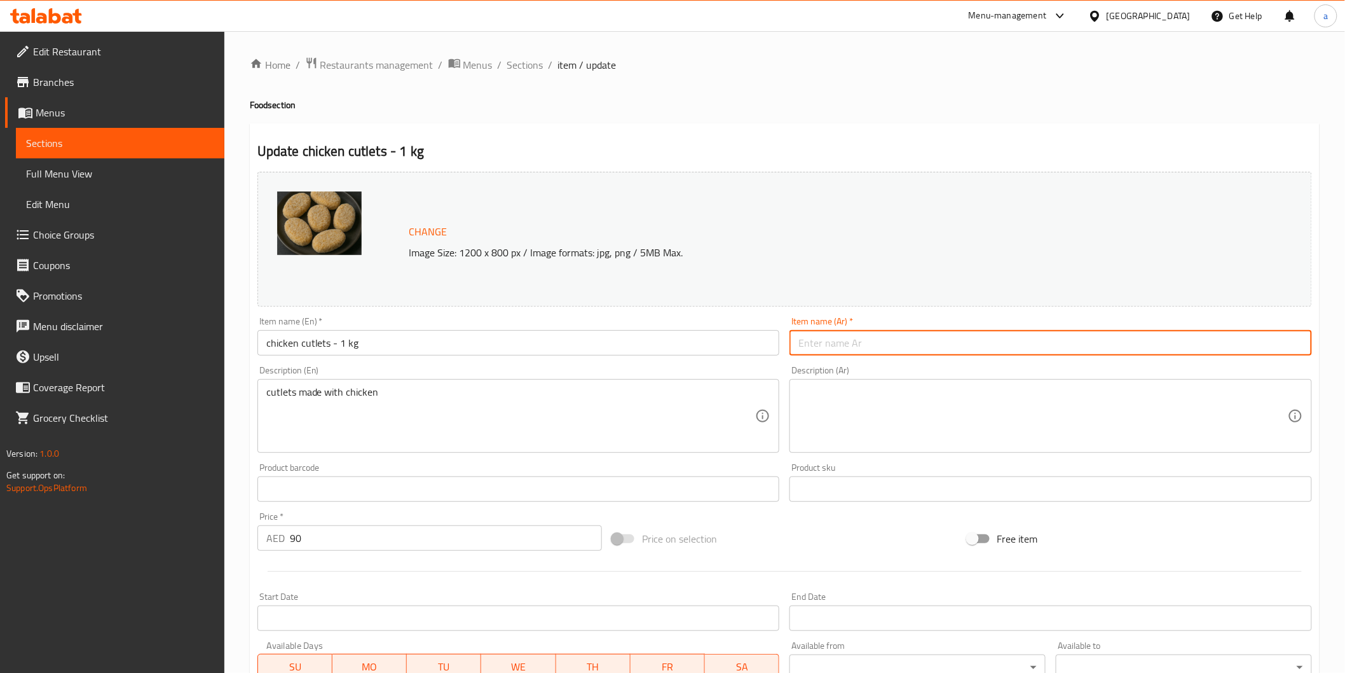
drag, startPoint x: 1002, startPoint y: 348, endPoint x: 1100, endPoint y: 341, distance: 98.7
click at [1002, 348] on input "text" at bounding box center [1051, 342] width 523 height 25
paste input "شرحات"
type input "فراخ شرحات"
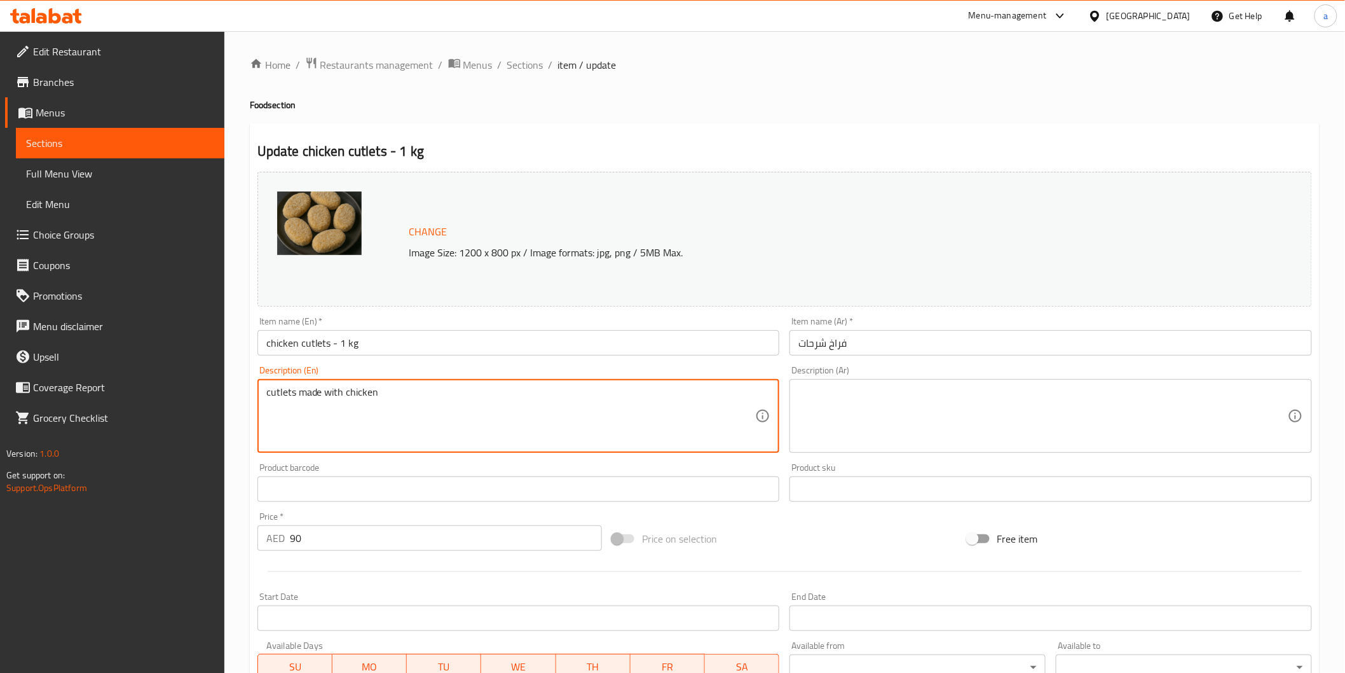
click at [372, 399] on textarea "cutlets made with chicken" at bounding box center [511, 416] width 490 height 60
click at [312, 338] on input "chicken cutlets - 1 kg" at bounding box center [518, 342] width 523 height 25
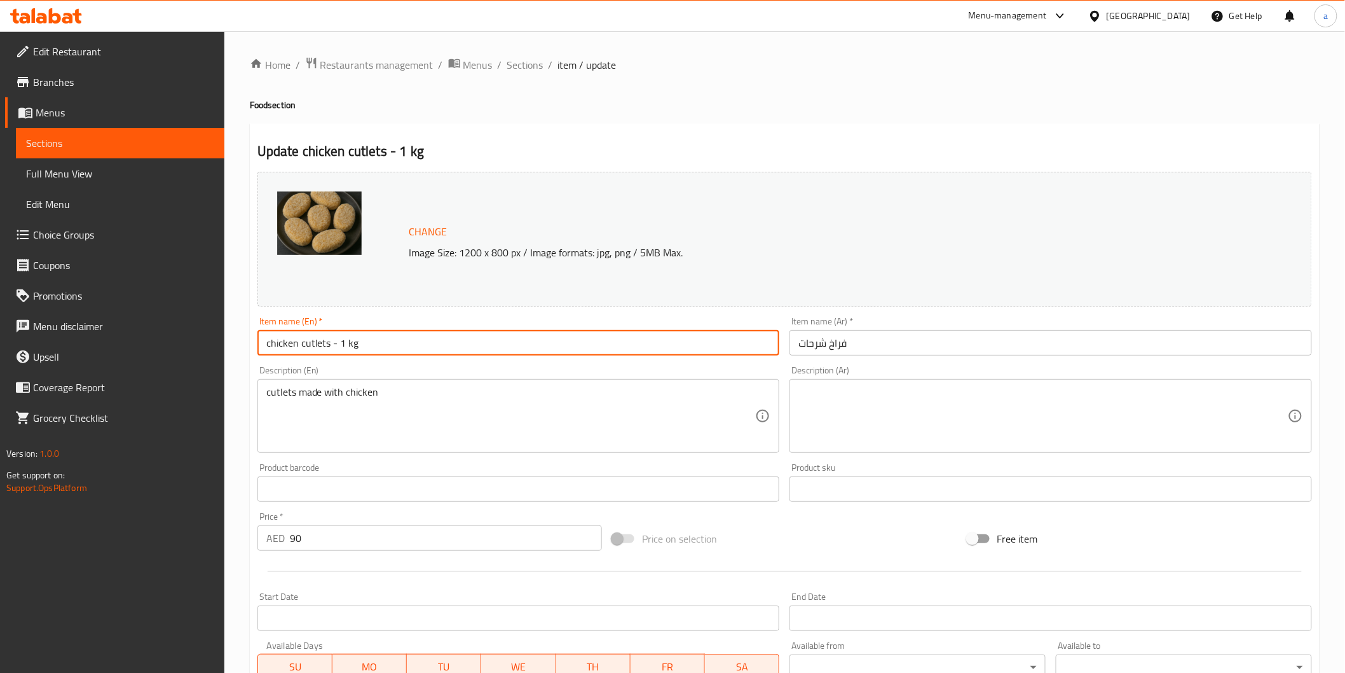
click at [312, 338] on input "chicken cutlets - 1 kg" at bounding box center [518, 342] width 523 height 25
click at [288, 351] on input "chicken cutlets - 1 kg" at bounding box center [518, 342] width 523 height 25
click at [306, 346] on input "chicken cutlets - 1 kg" at bounding box center [518, 342] width 523 height 25
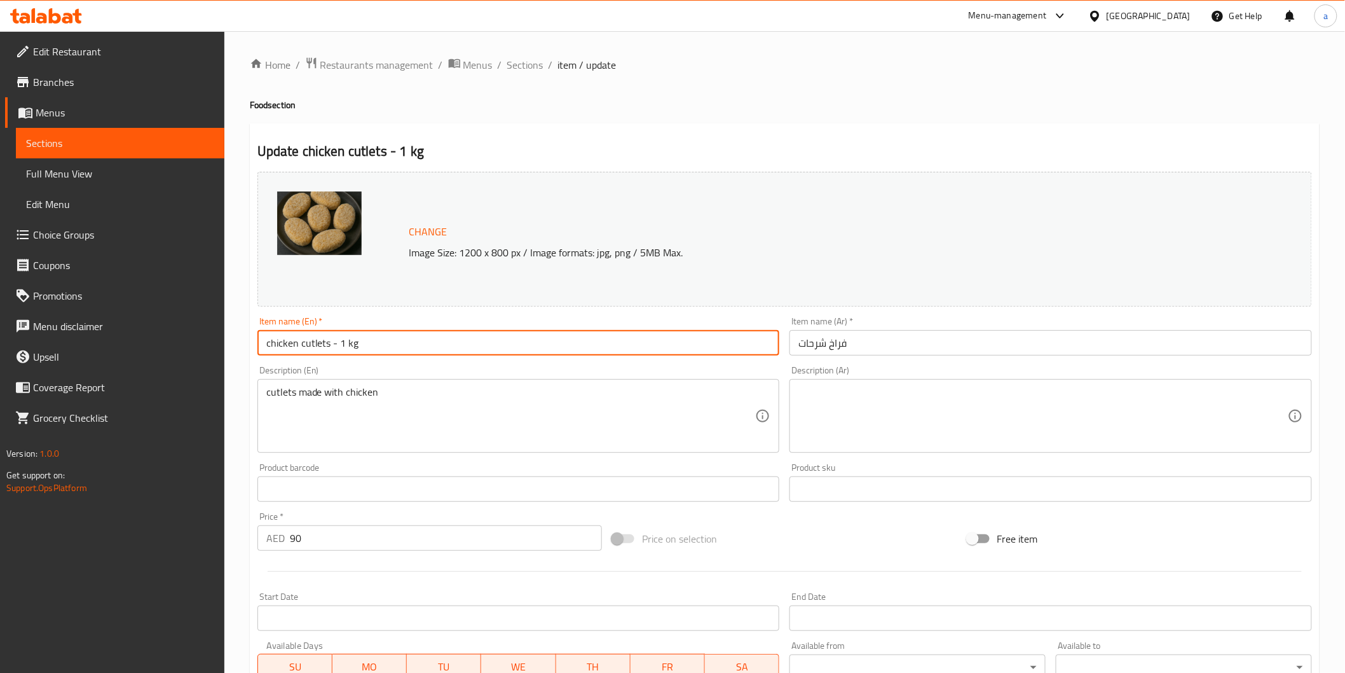
click at [271, 345] on input "chicken cutlets - 1 kg" at bounding box center [518, 342] width 523 height 25
click at [283, 346] on input "chicken cutlets - 1 kg" at bounding box center [518, 342] width 523 height 25
drag, startPoint x: 266, startPoint y: 343, endPoint x: 327, endPoint y: 345, distance: 61.7
click at [327, 345] on input "chicken cutlets - 1 kg" at bounding box center [518, 342] width 523 height 25
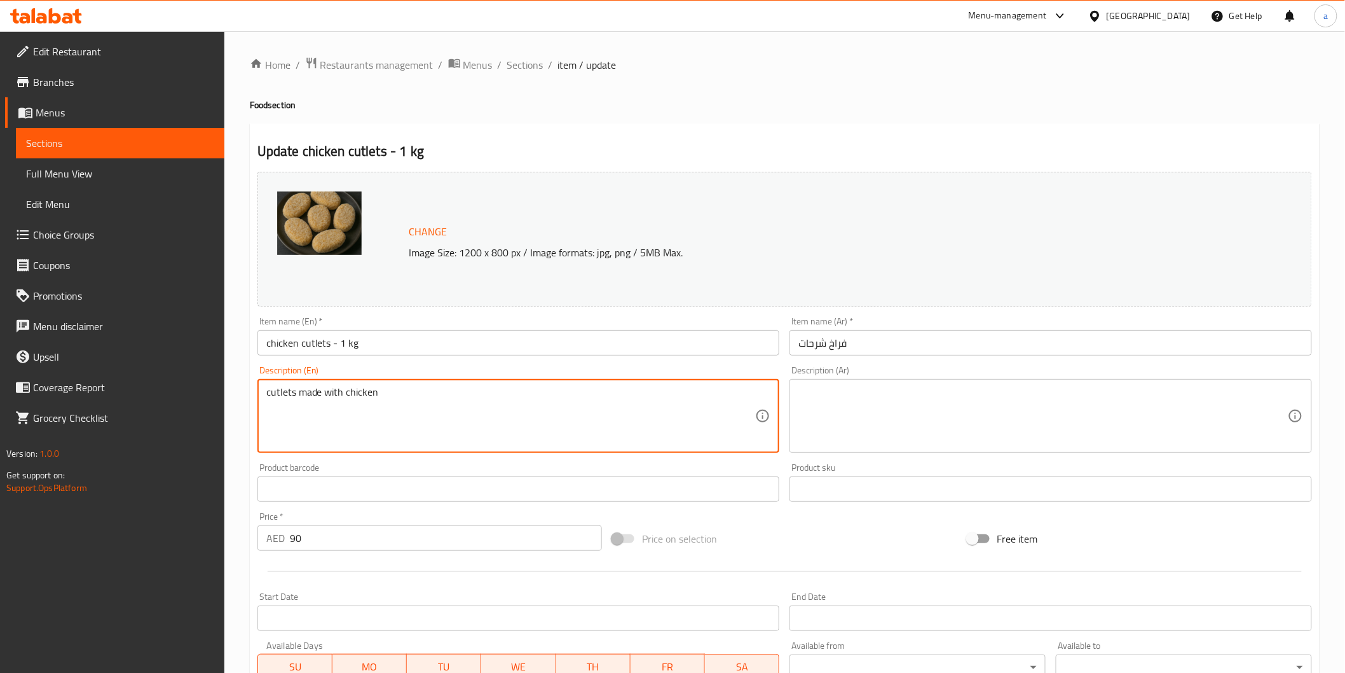
drag, startPoint x: 406, startPoint y: 386, endPoint x: 177, endPoint y: 445, distance: 236.4
paste textarea "Fried chicken slices"
type textarea "Fried chicken slices"
click at [874, 395] on textarea at bounding box center [1043, 416] width 490 height 60
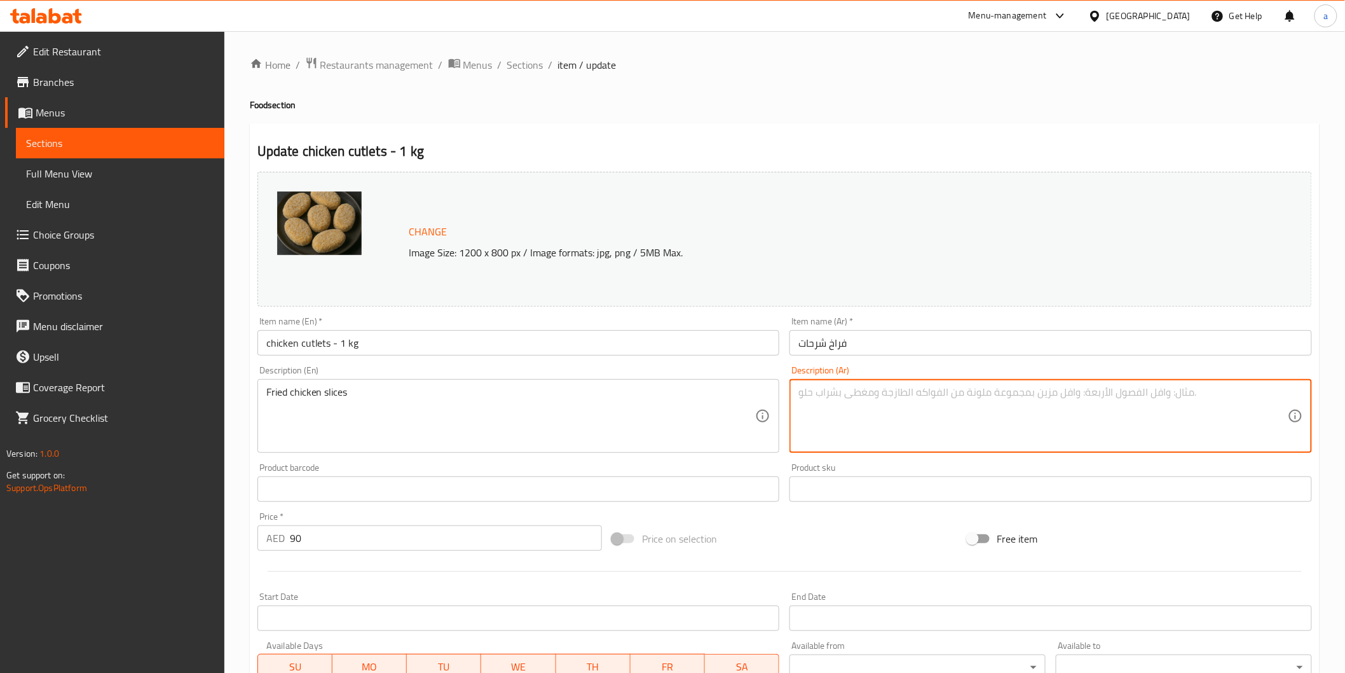
paste textarea "شرائح الدجاج المقلية"
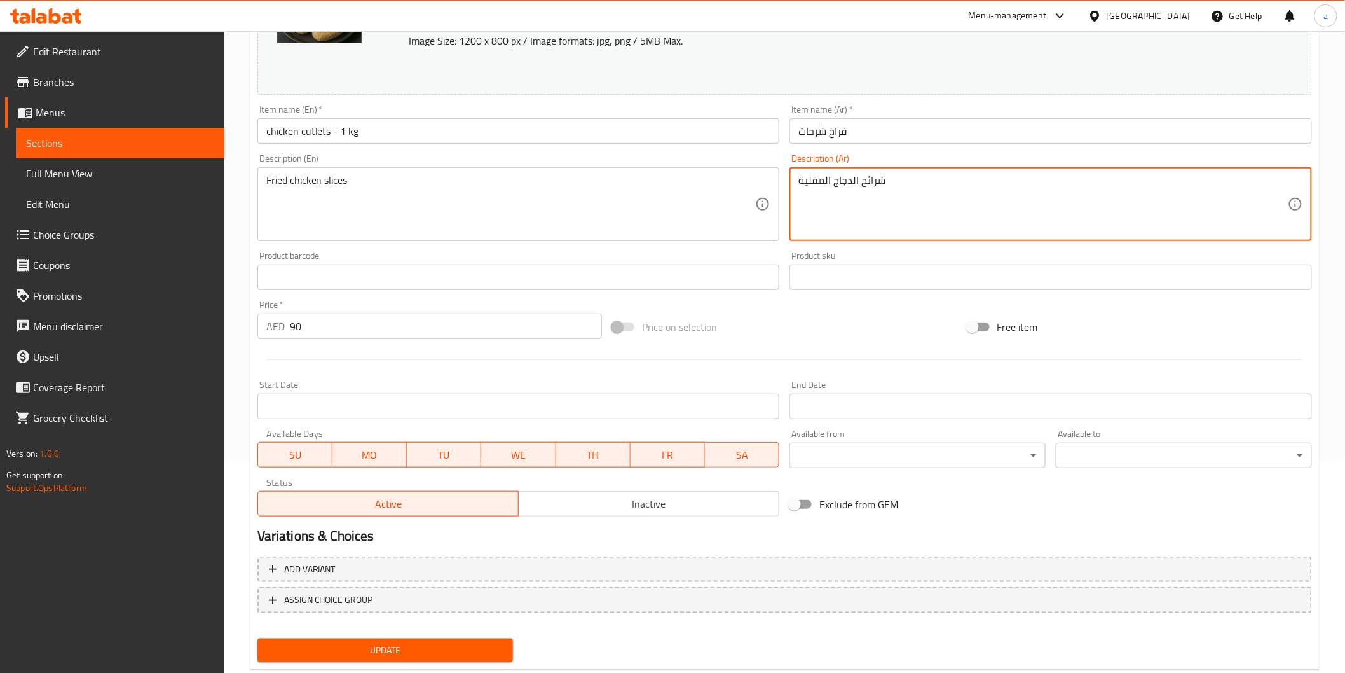
scroll to position [242, 0]
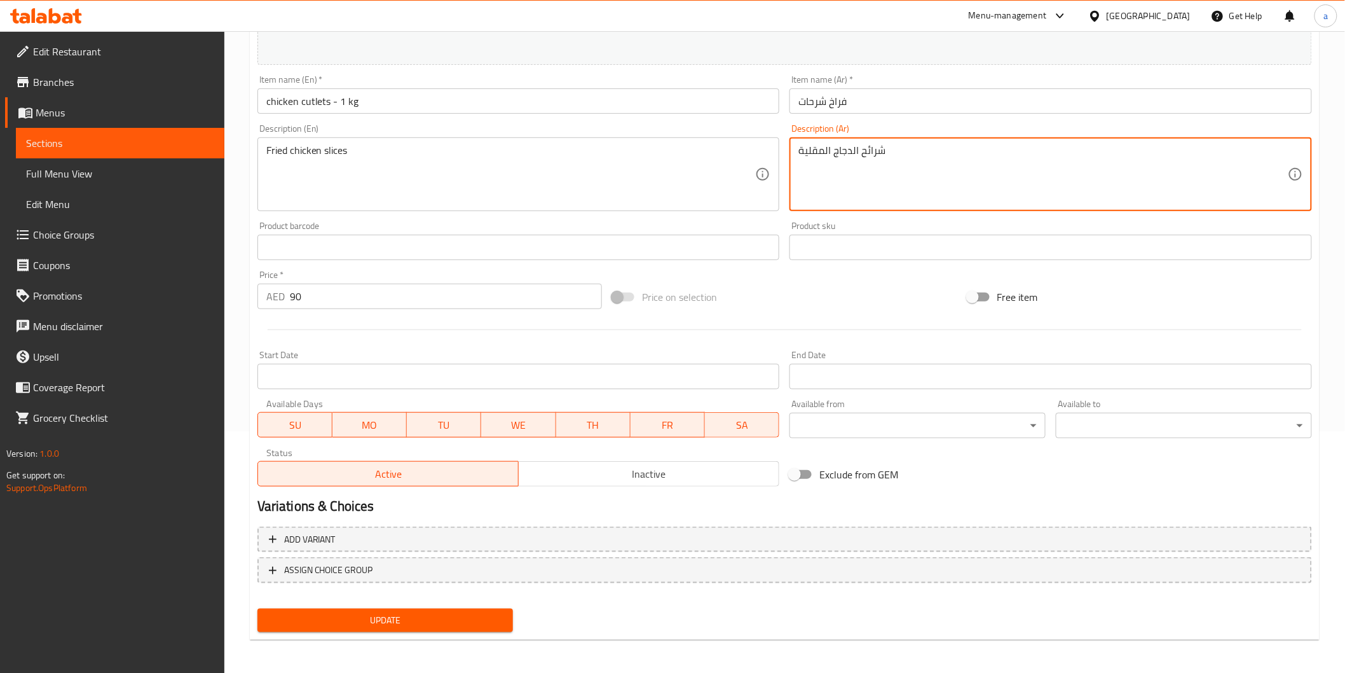
type textarea "شرائح الدجاج المقلية"
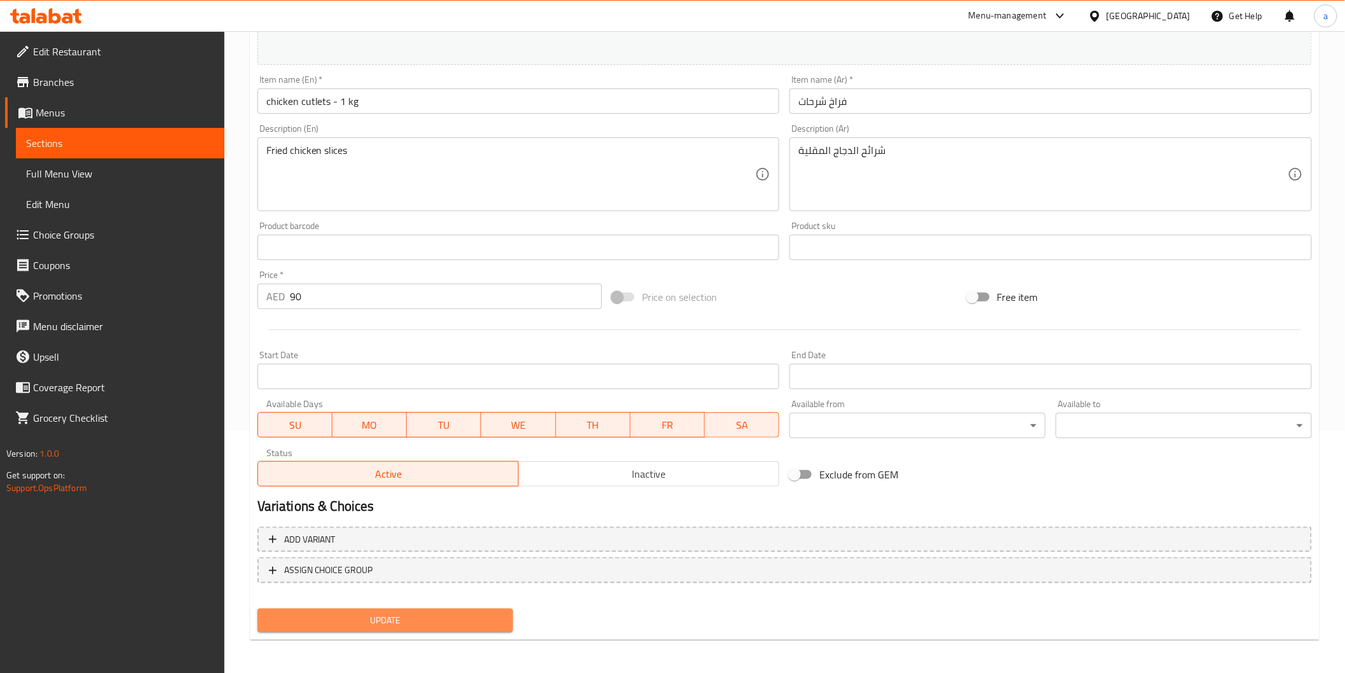
click at [491, 608] on button "Update" at bounding box center [385, 620] width 256 height 24
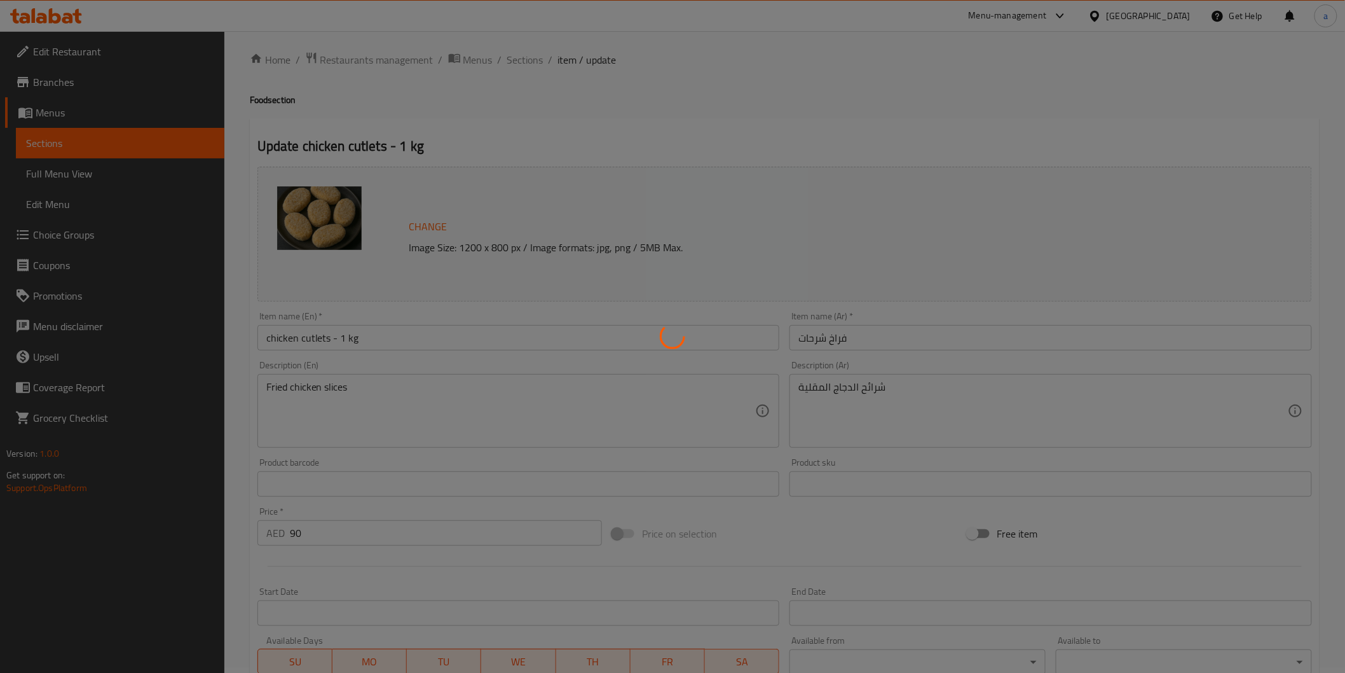
scroll to position [0, 0]
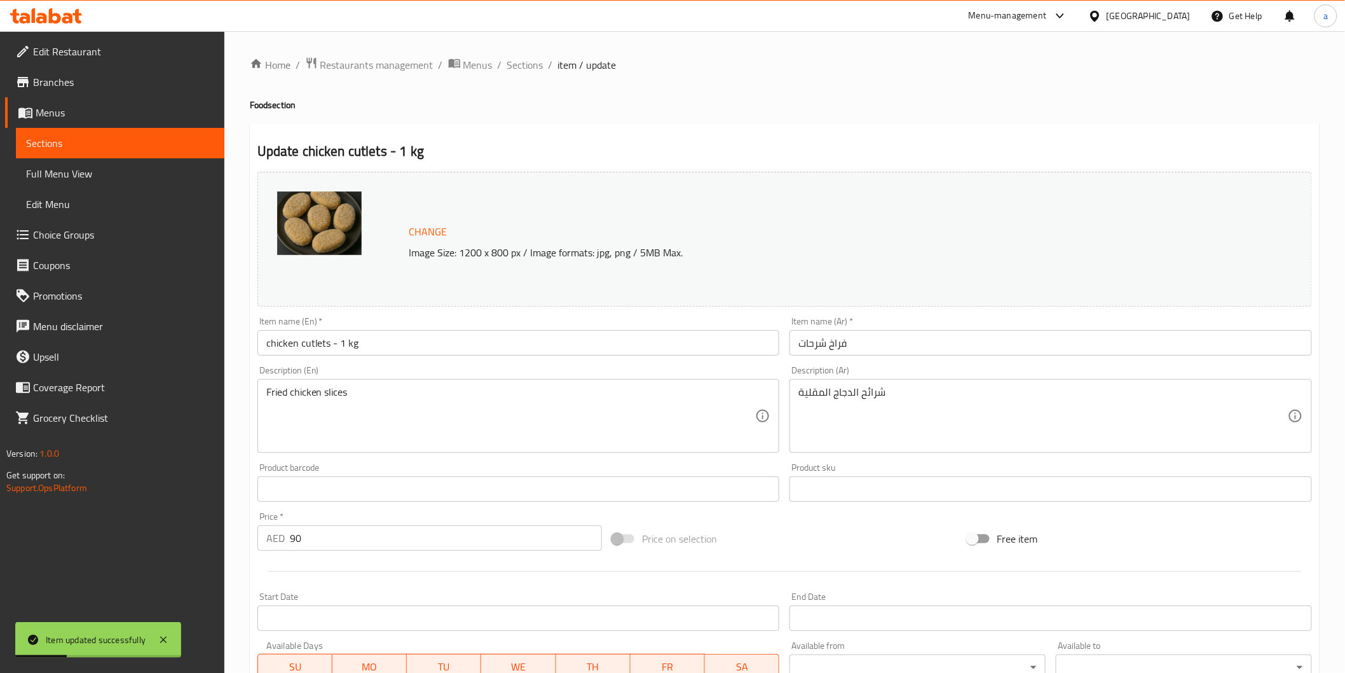
click at [110, 145] on span "Sections" at bounding box center [120, 142] width 188 height 15
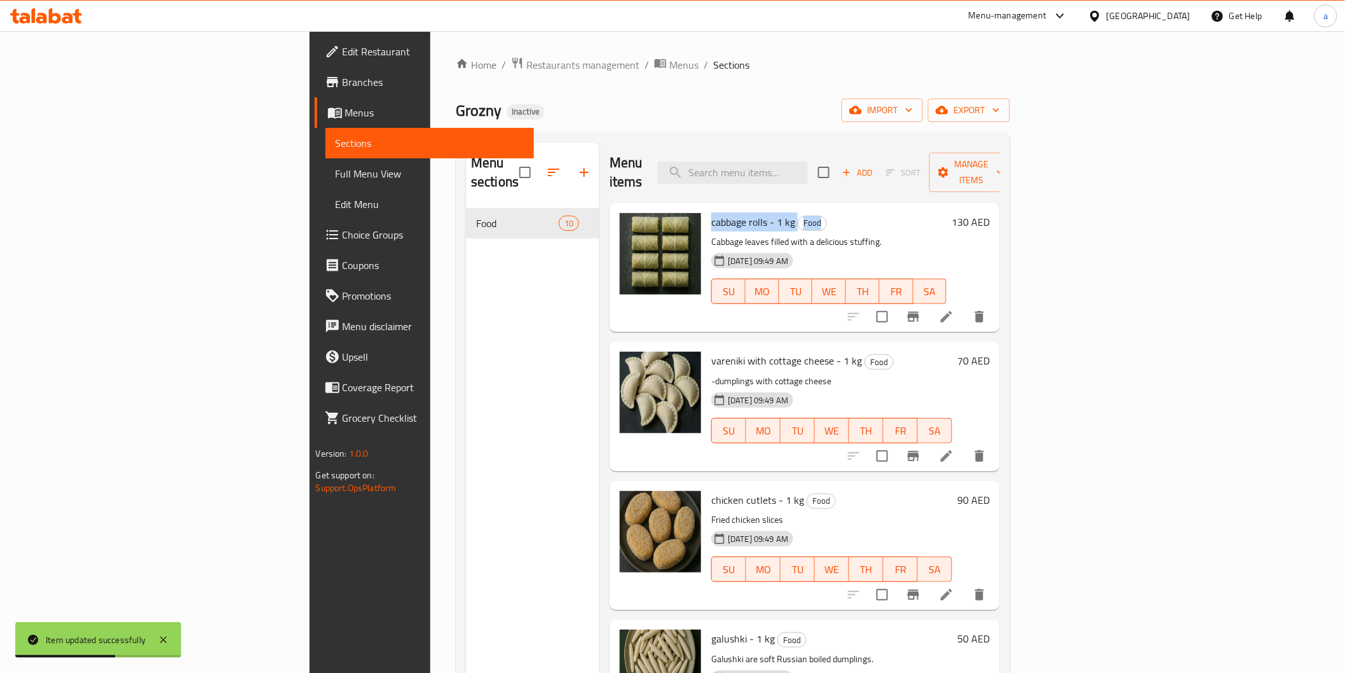
drag, startPoint x: 633, startPoint y: 202, endPoint x: 744, endPoint y: 206, distance: 111.3
click at [744, 208] on div "cabbage rolls - 1 kg Food Cabbage leaves filled with a delicious stuffing. 30-0…" at bounding box center [828, 267] width 245 height 119
copy h6 "cabbage rolls - 1 kg Food"
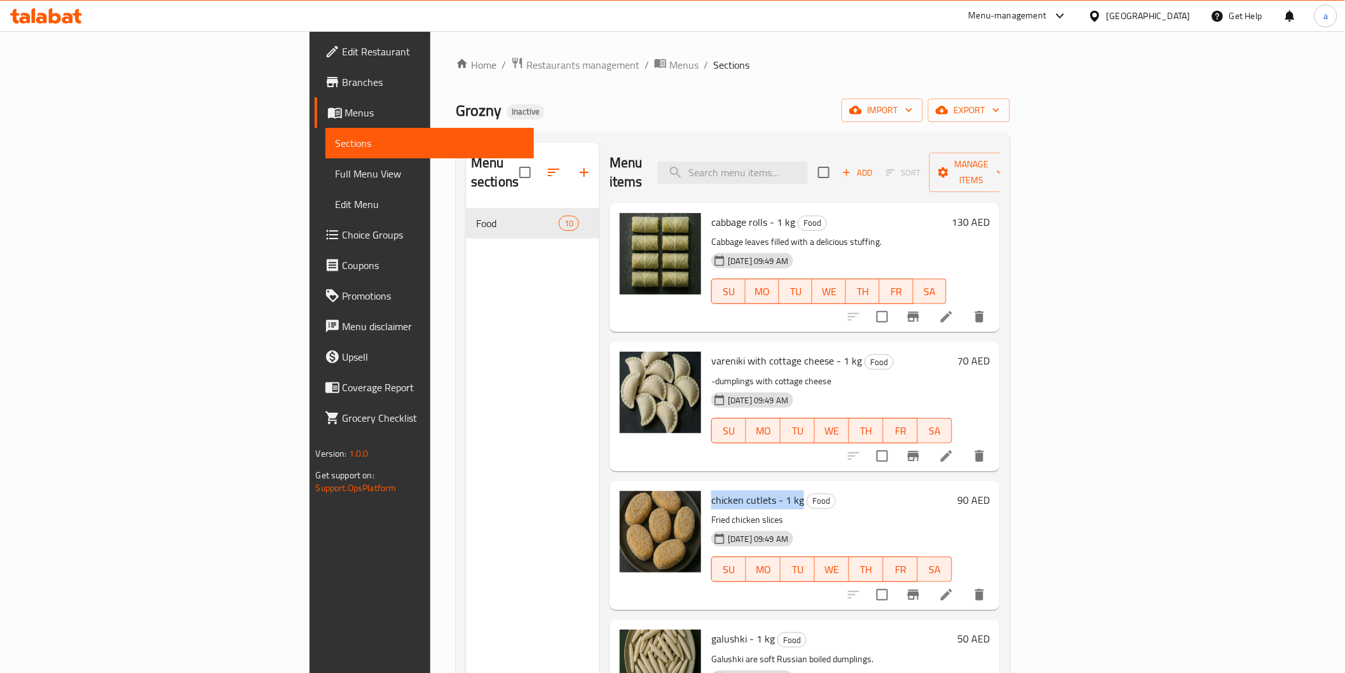
drag, startPoint x: 634, startPoint y: 480, endPoint x: 722, endPoint y: 470, distance: 87.6
click at [722, 490] on span "chicken cutlets - 1 kg" at bounding box center [757, 499] width 93 height 19
copy span "chicken cutlets - 1 kg"
click at [793, 491] on h6 "chicken cutlets - 1 kg Food" at bounding box center [831, 500] width 241 height 18
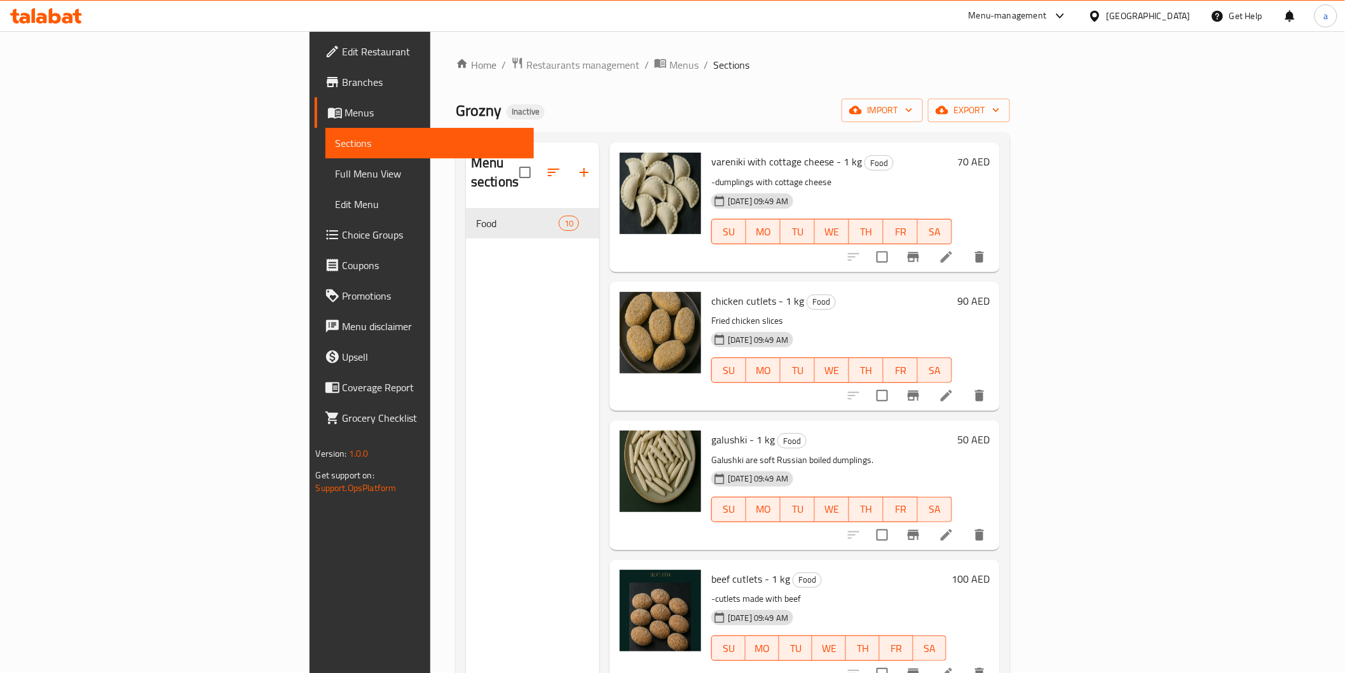
scroll to position [212, 0]
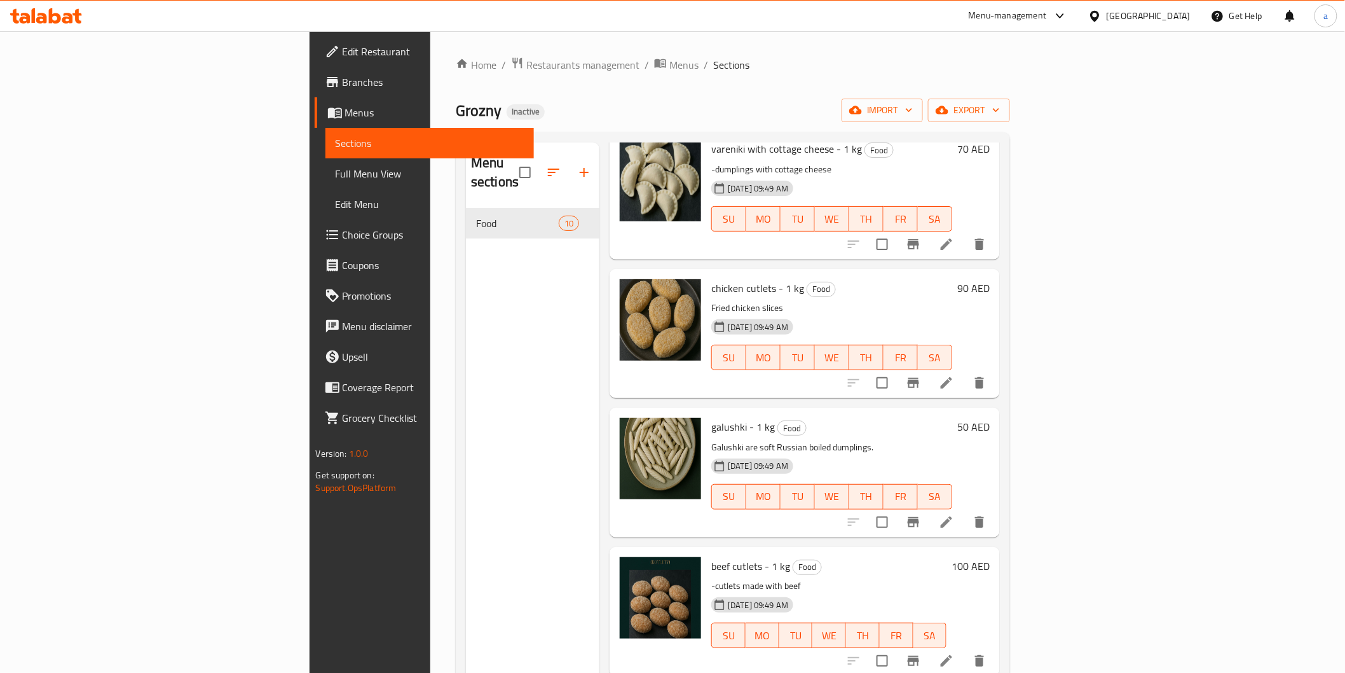
click at [711, 417] on span "galushki - 1 kg" at bounding box center [743, 426] width 64 height 19
click at [477, 448] on div "Menu sections Food 10" at bounding box center [533, 478] width 134 height 673
click at [620, 430] on img at bounding box center [660, 458] width 81 height 81
click at [620, 453] on img at bounding box center [660, 458] width 81 height 81
click at [466, 320] on div "Menu sections Food 10" at bounding box center [533, 478] width 134 height 673
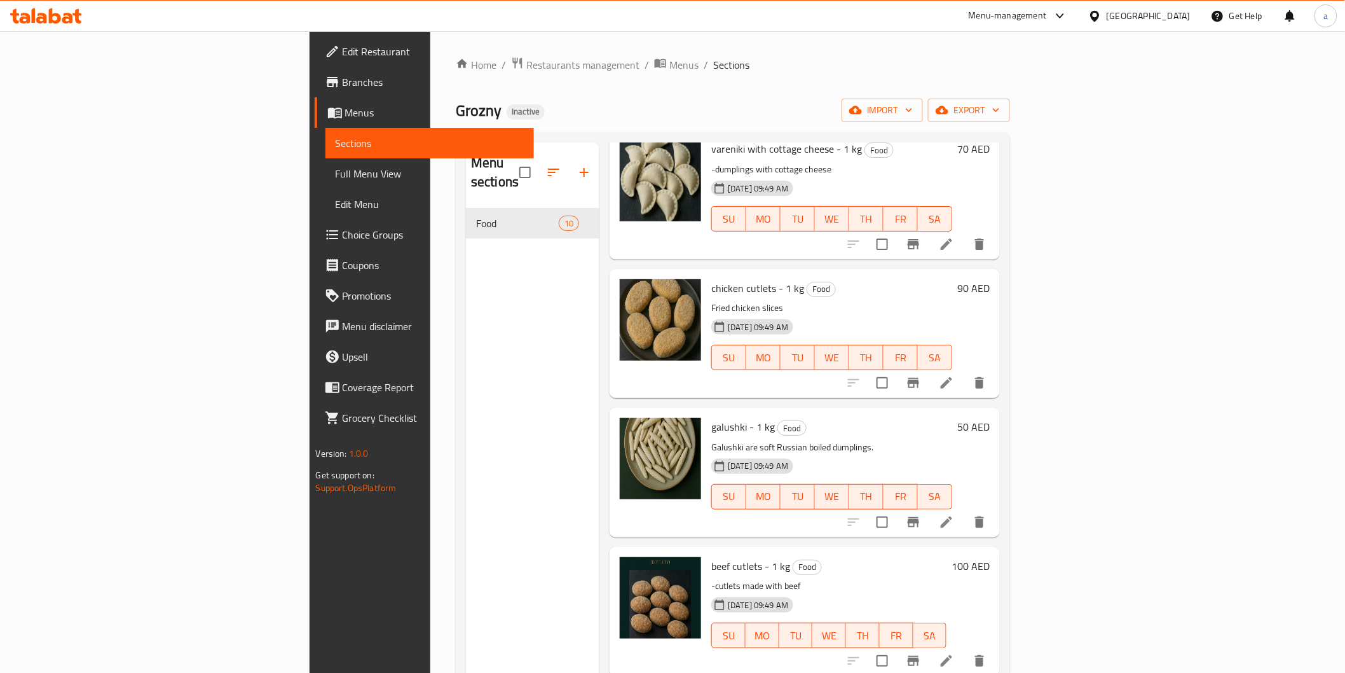
click at [680, 123] on div "Home / Restaurants management / Menus / Sections Grozny Inactive import export …" at bounding box center [733, 441] width 554 height 769
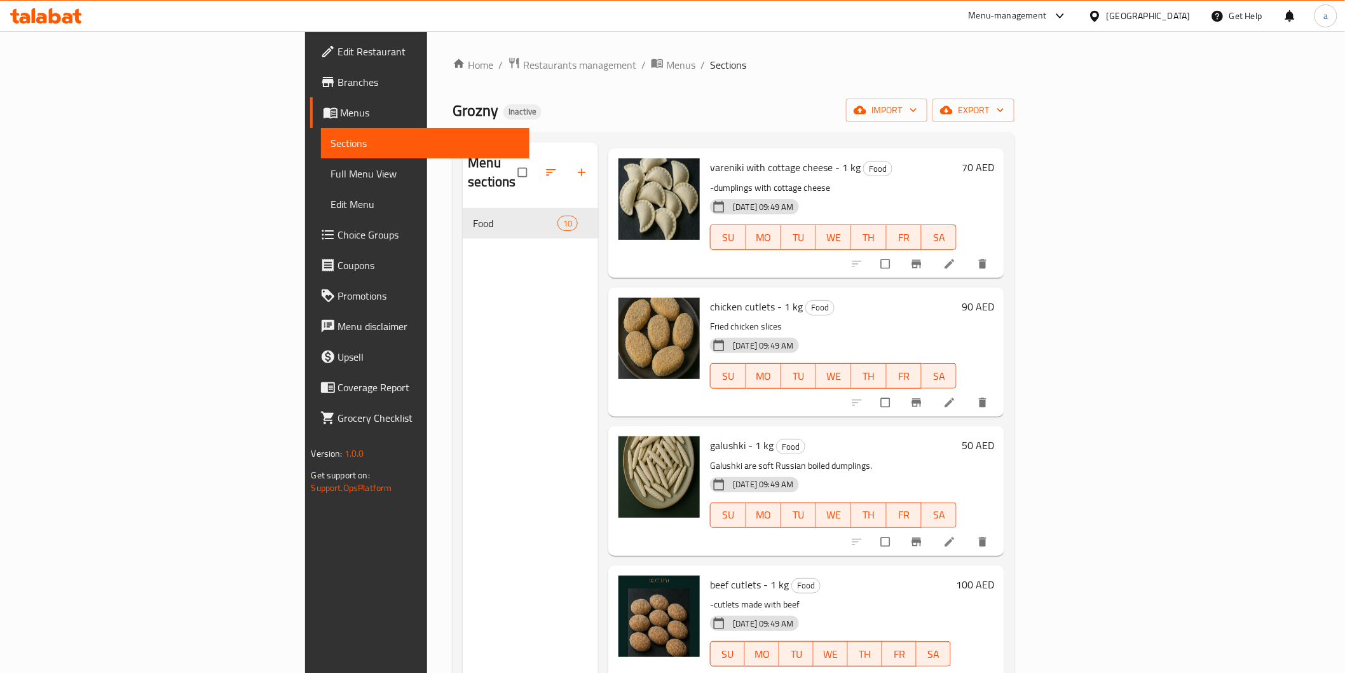
scroll to position [282, 0]
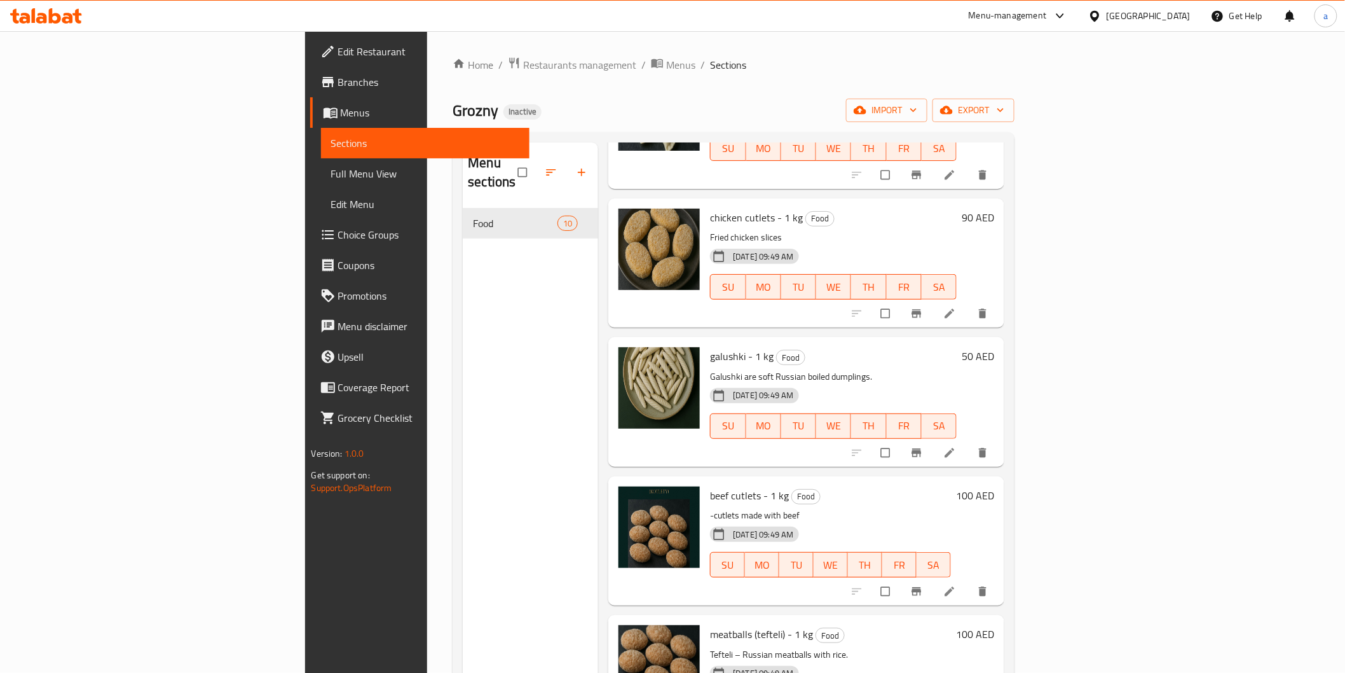
click at [969, 442] on li at bounding box center [951, 452] width 36 height 20
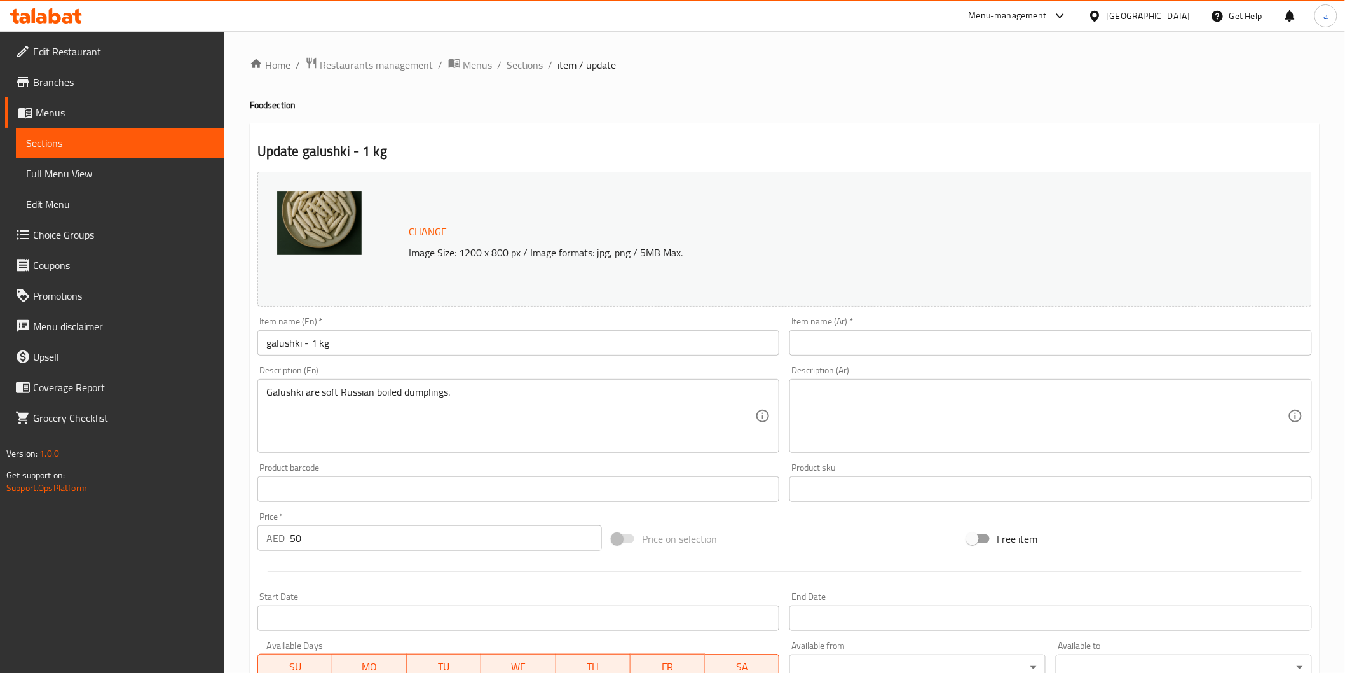
click at [285, 338] on input "galushki - 1 kg" at bounding box center [518, 342] width 523 height 25
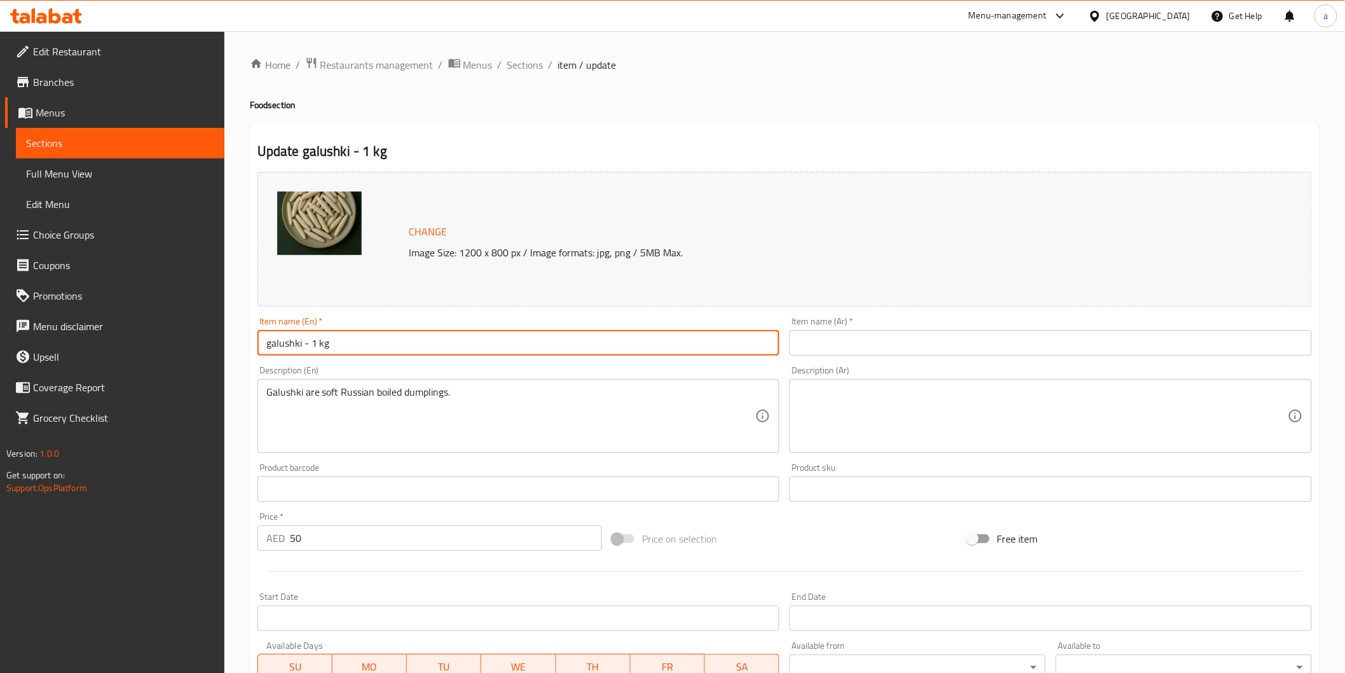
click at [285, 338] on input "galushki - 1 kg" at bounding box center [518, 342] width 523 height 25
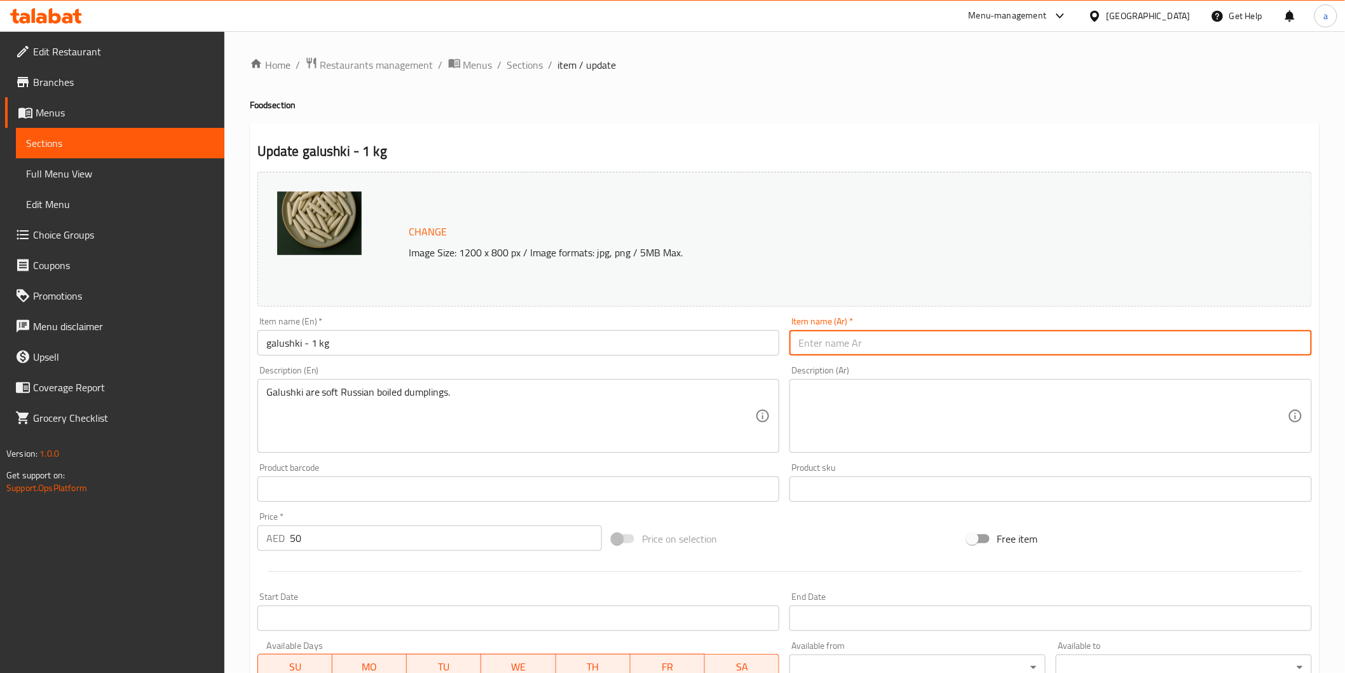
click at [811, 344] on input "text" at bounding box center [1051, 342] width 523 height 25
paste input "جالوشكي"
type input "جالوشكي - 1كجم"
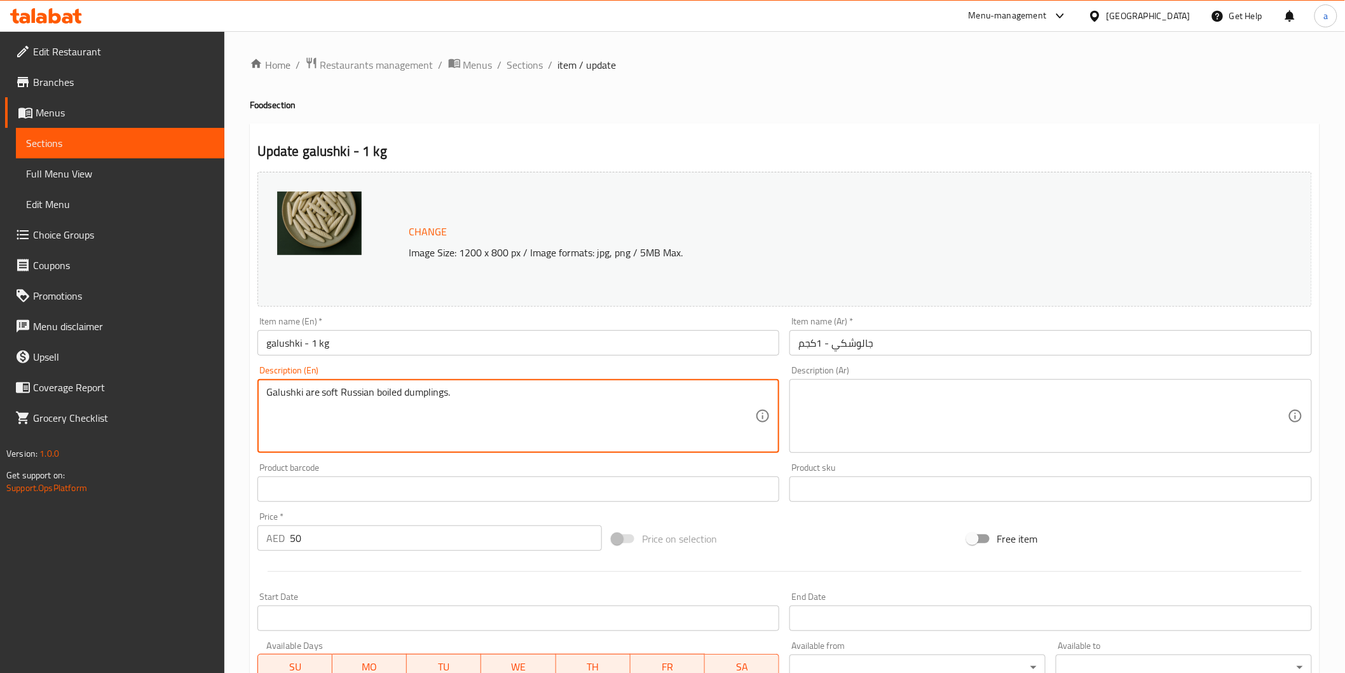
click at [429, 395] on textarea "Galushki are soft Russian boiled dumplings." at bounding box center [511, 416] width 490 height 60
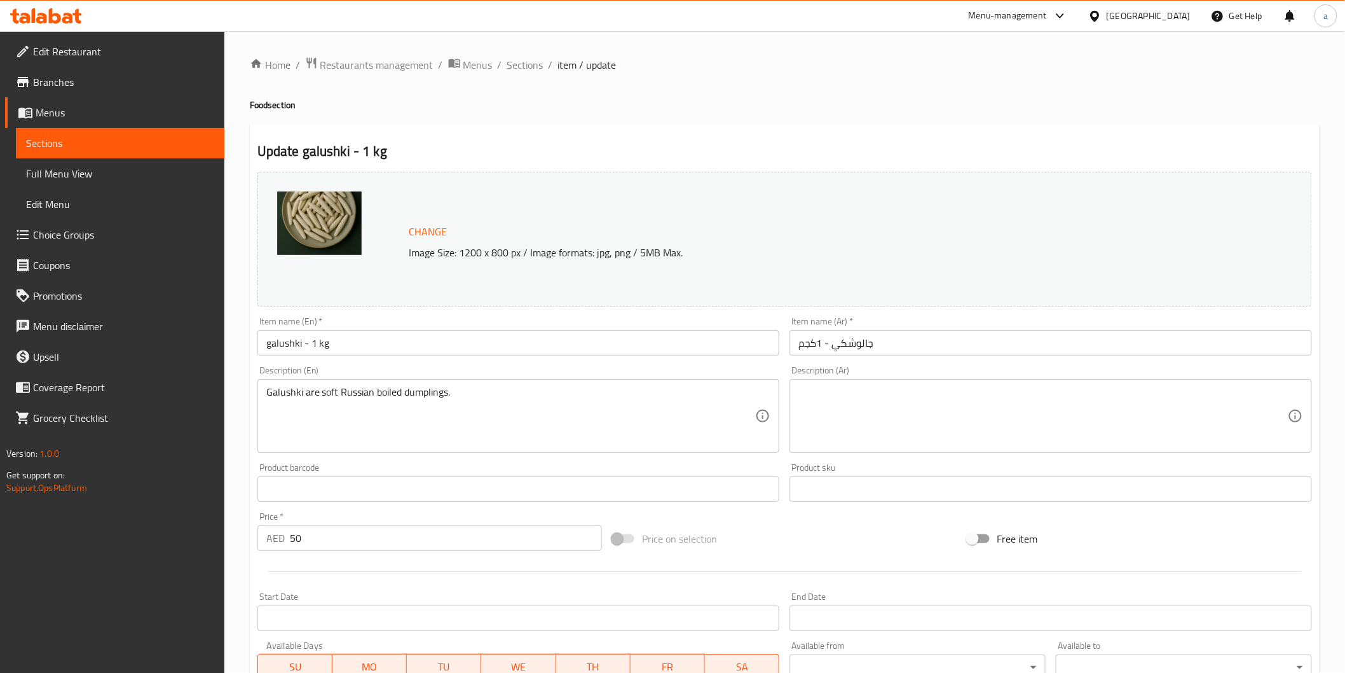
click at [870, 406] on textarea at bounding box center [1043, 416] width 490 height 60
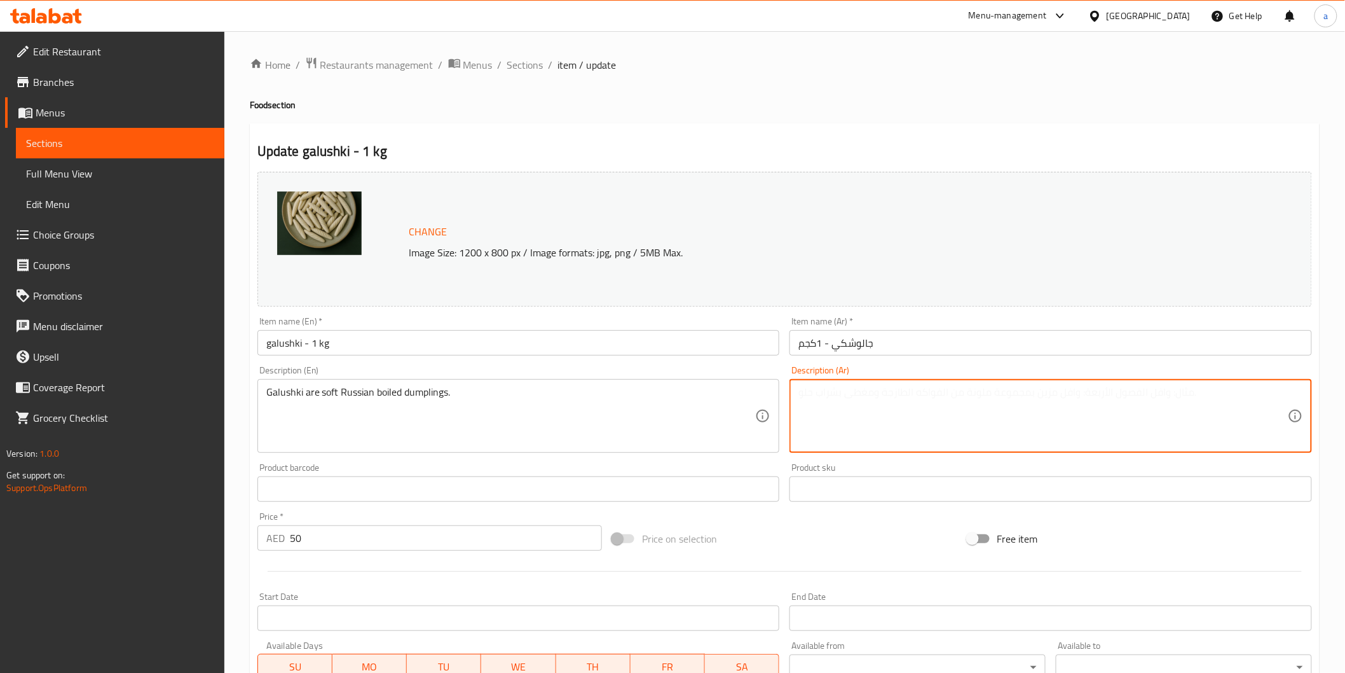
paste textarea "جالوشكي عبارة عن زلابية روسية مسلوقة ناعمة."
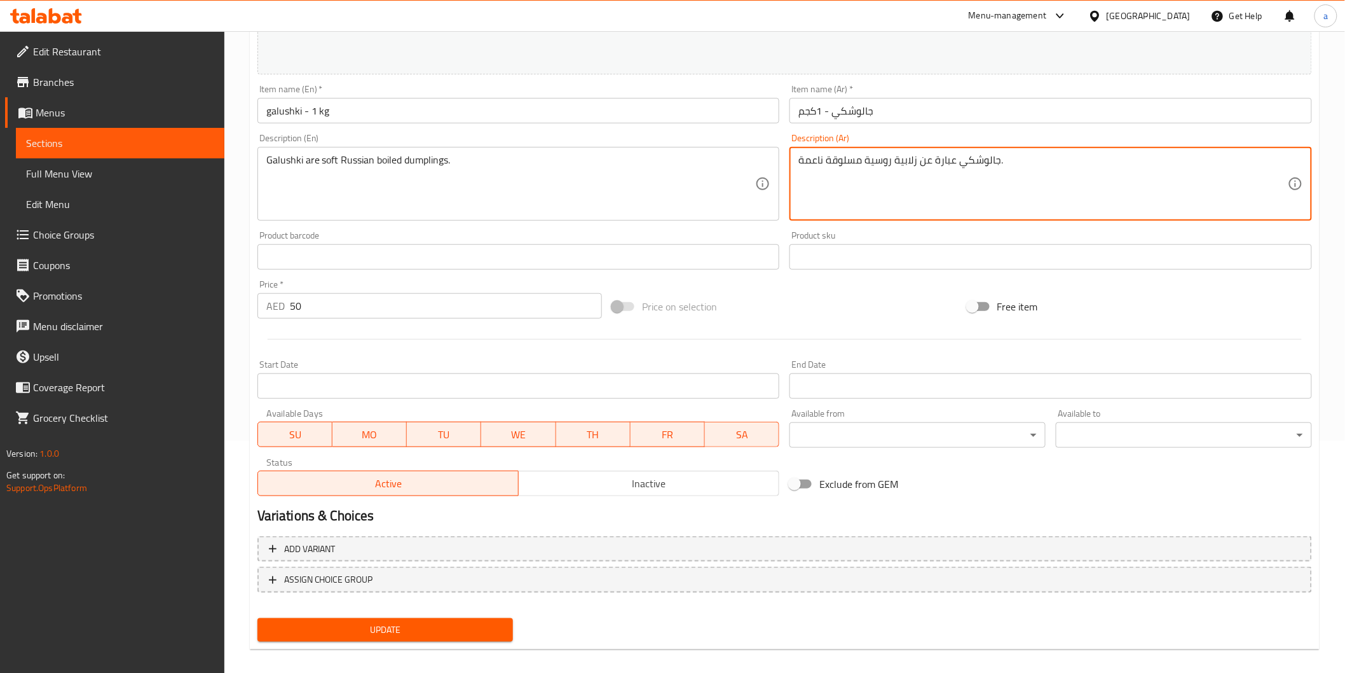
scroll to position [242, 0]
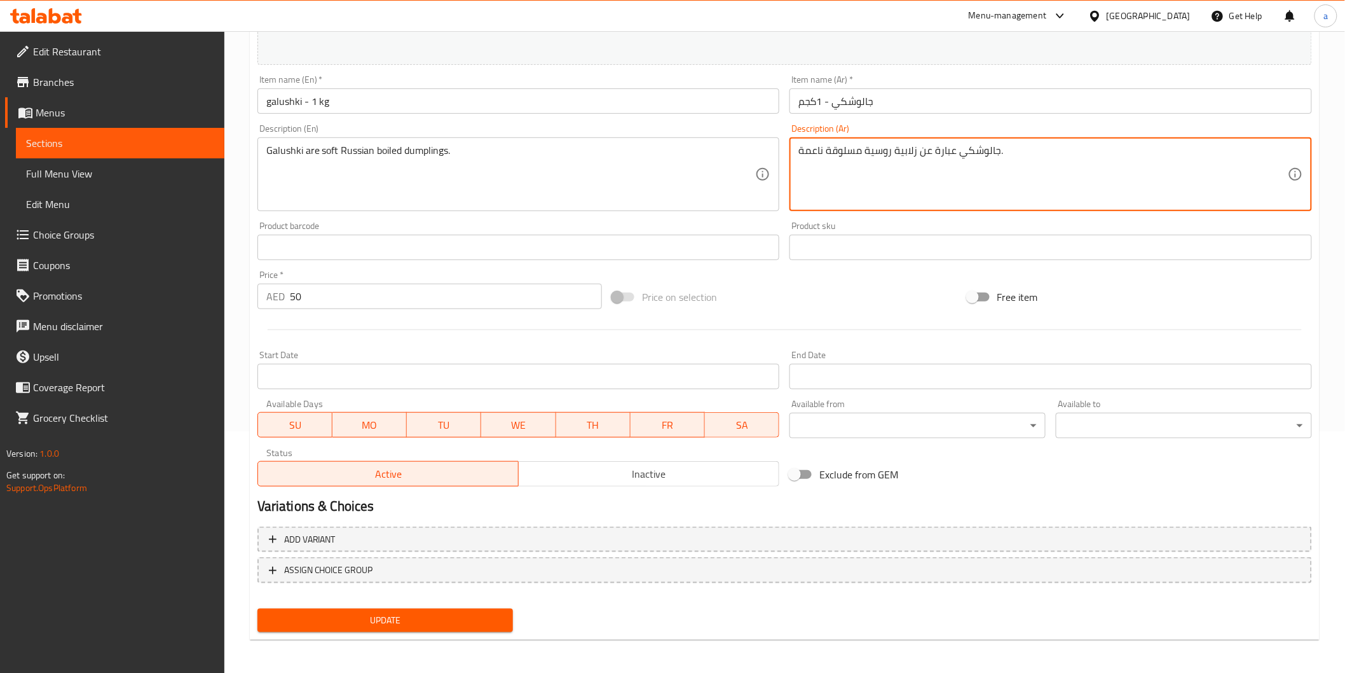
type textarea "جالوشكي عبارة عن زلابية روسية مسلوقة ناعمة."
click at [396, 613] on span "Update" at bounding box center [386, 620] width 236 height 16
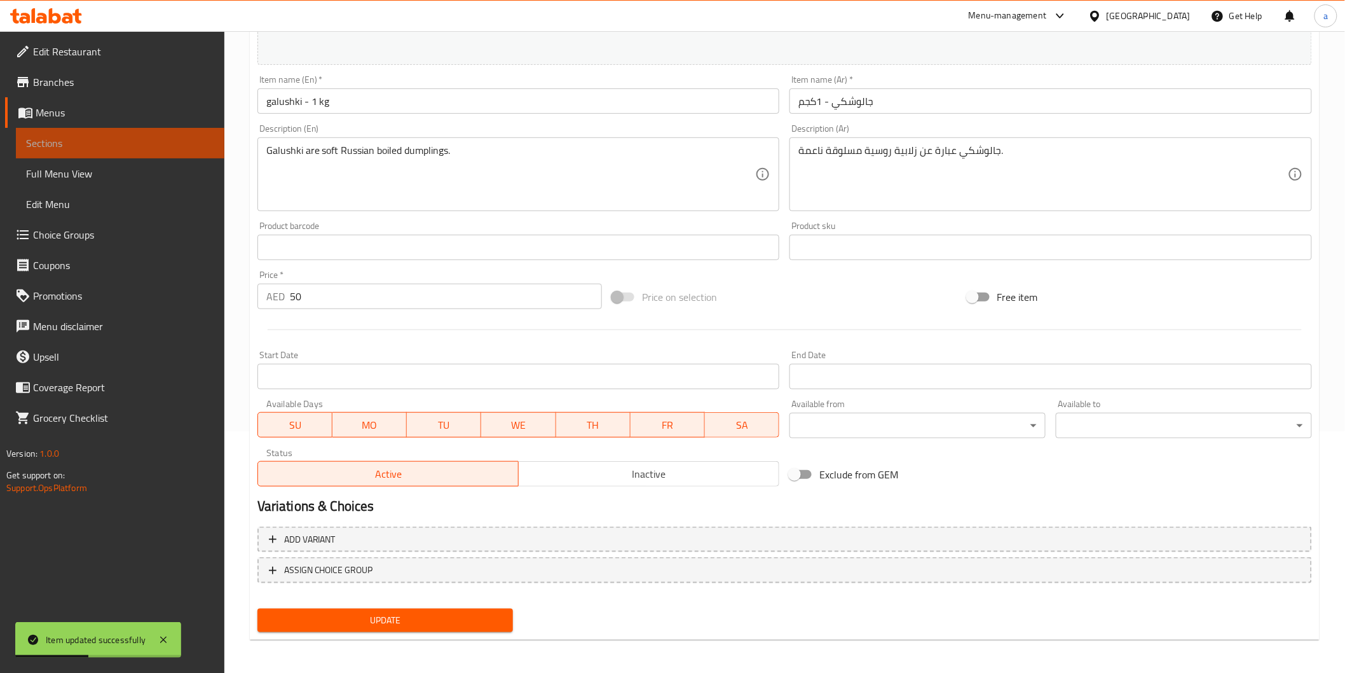
click at [88, 137] on span "Sections" at bounding box center [120, 142] width 188 height 15
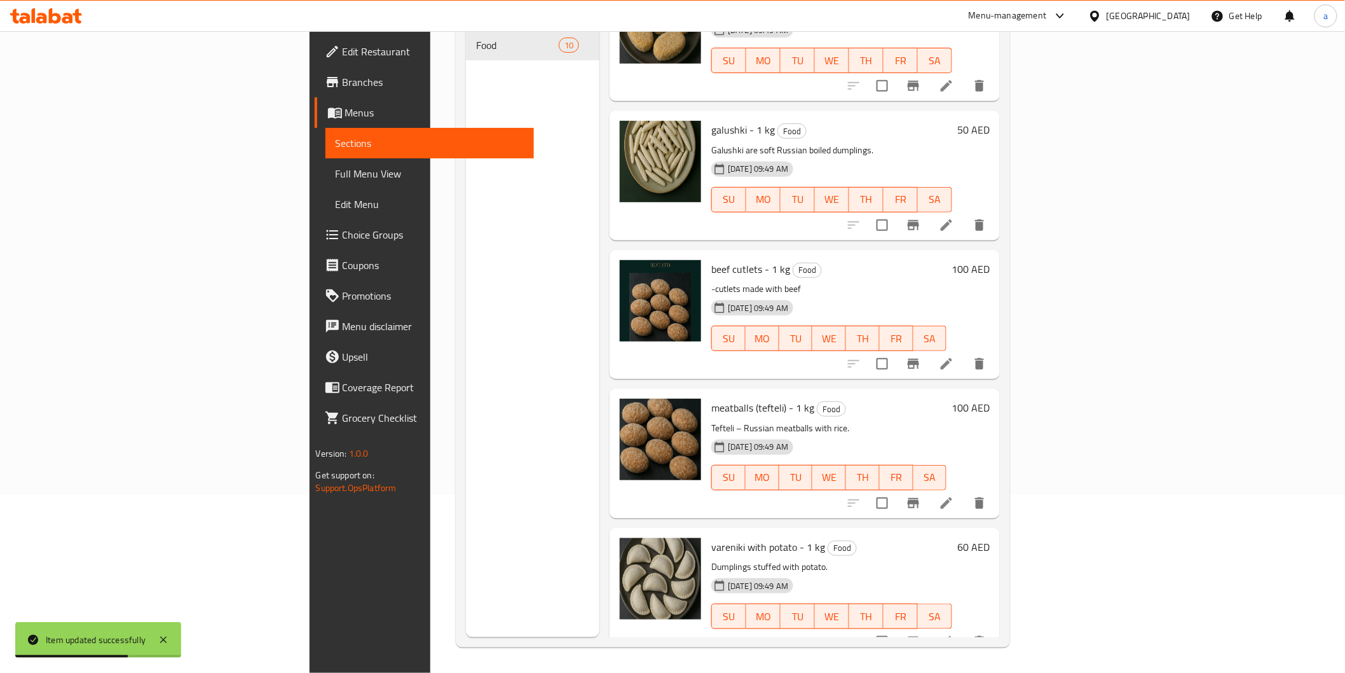
scroll to position [353, 0]
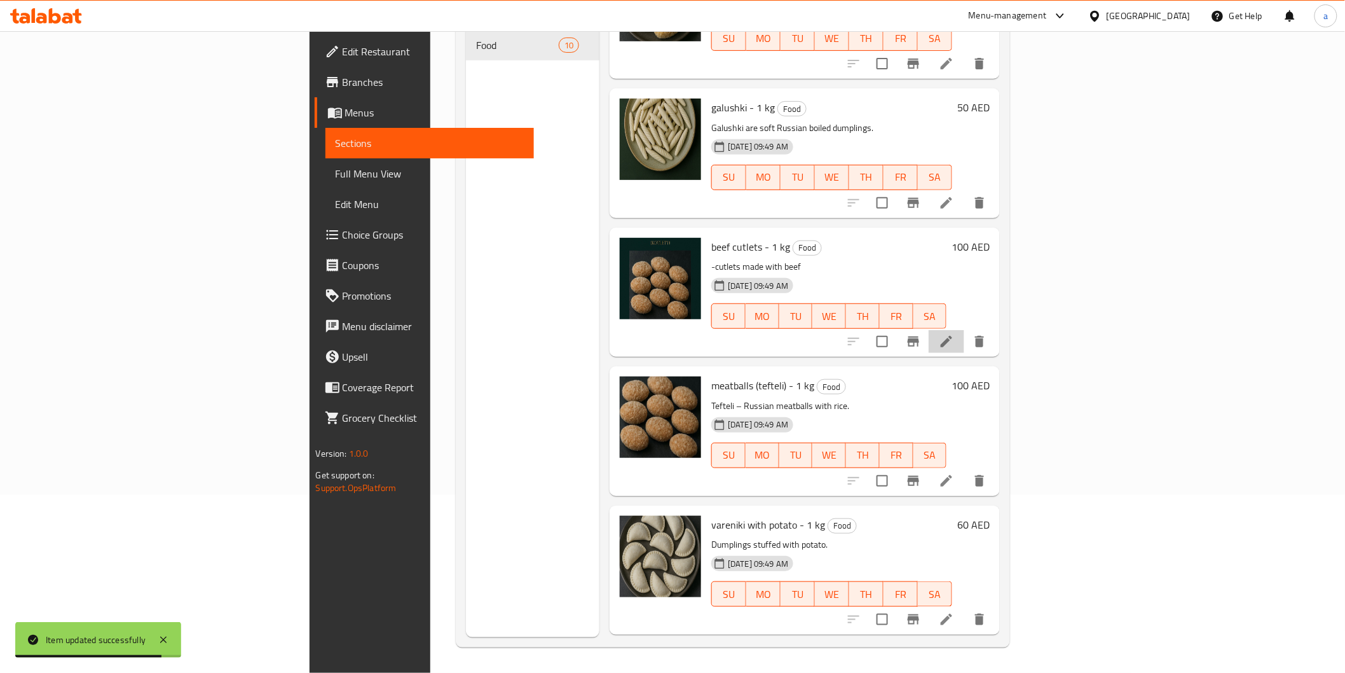
click at [964, 330] on li at bounding box center [947, 341] width 36 height 23
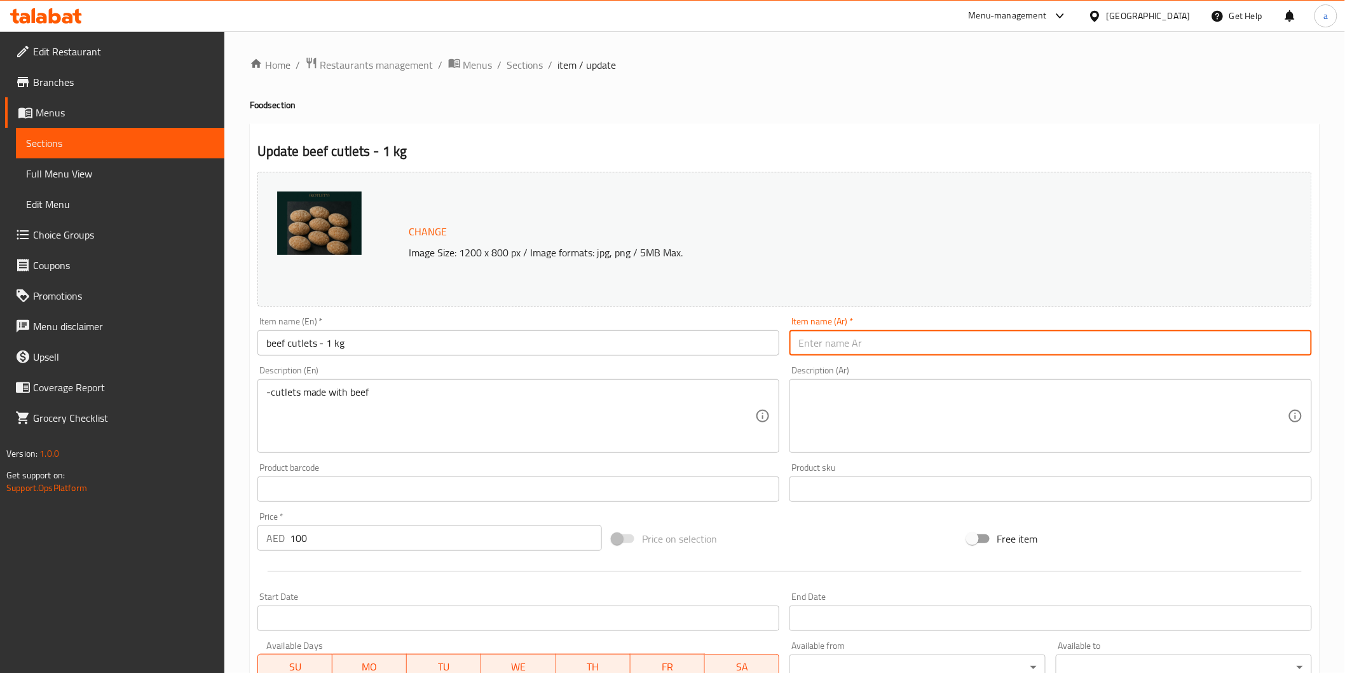
click at [881, 334] on input "text" at bounding box center [1051, 342] width 523 height 25
type input "شرحات لحم بقري"
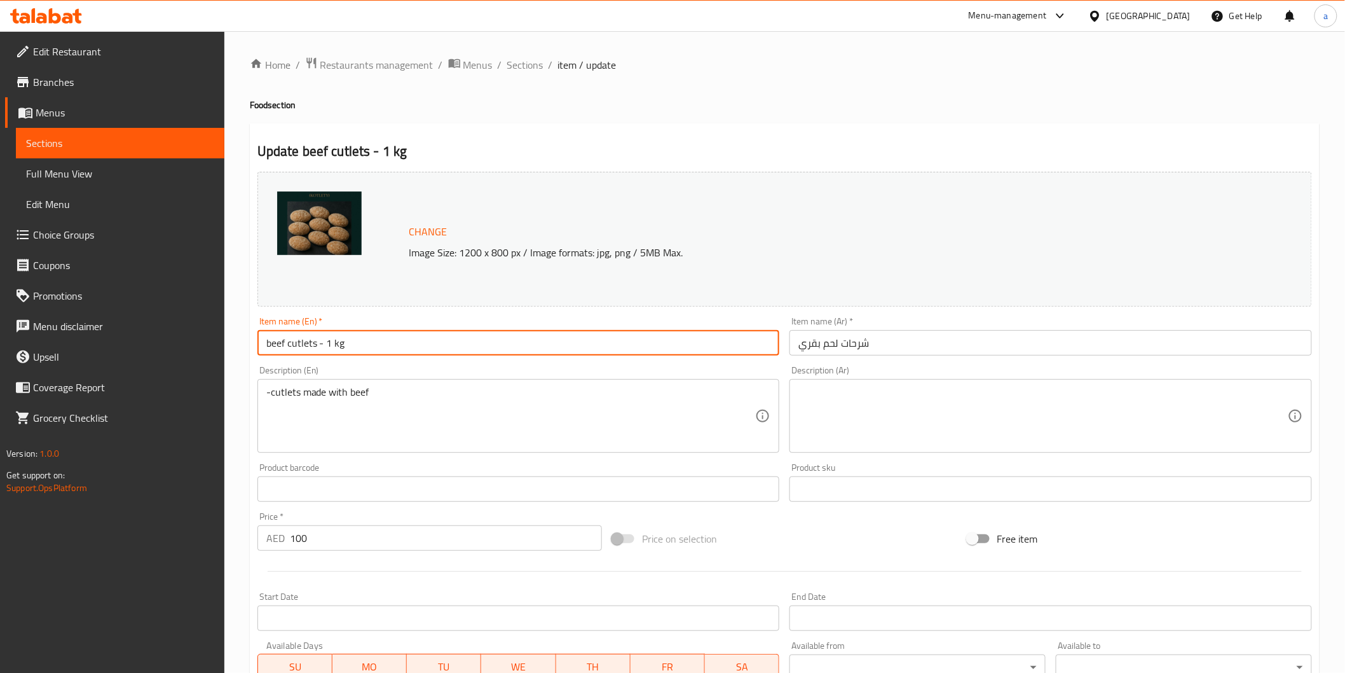
drag, startPoint x: 267, startPoint y: 345, endPoint x: 315, endPoint y: 344, distance: 48.3
click at [315, 344] on input "beef cutlets - 1 kg" at bounding box center [518, 342] width 523 height 25
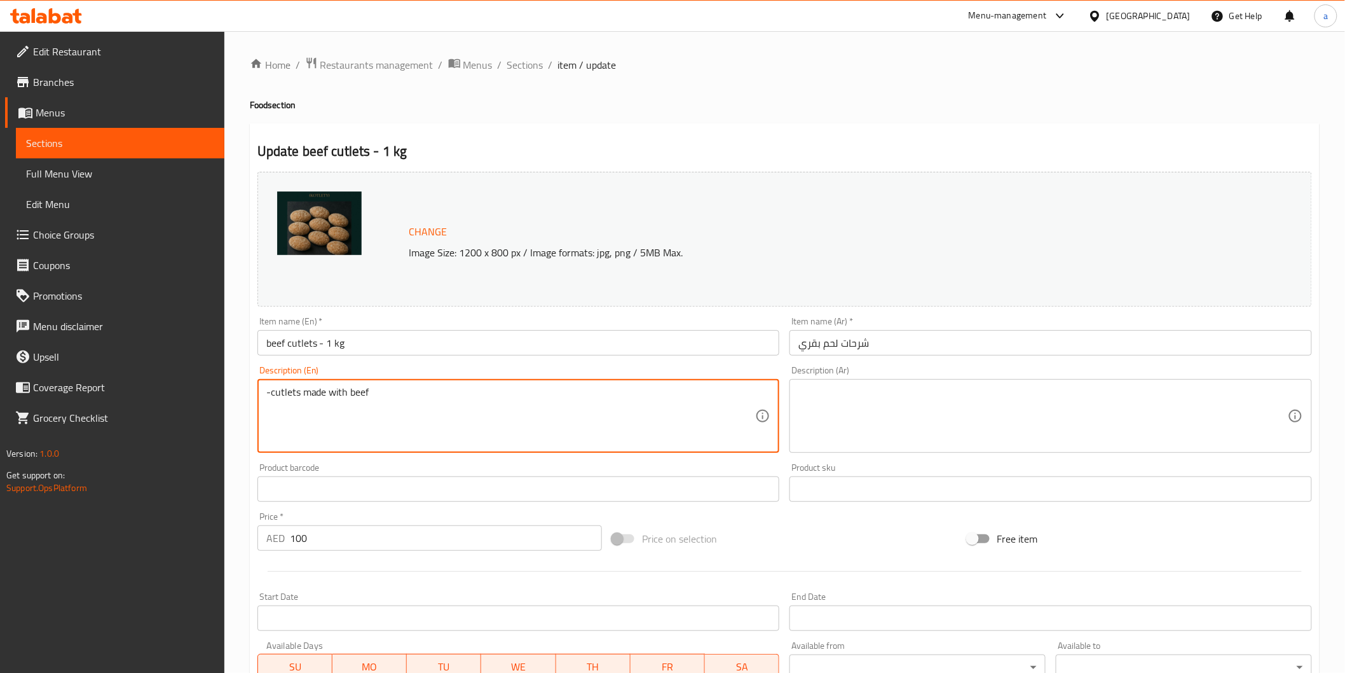
drag, startPoint x: 377, startPoint y: 398, endPoint x: 210, endPoint y: 406, distance: 167.4
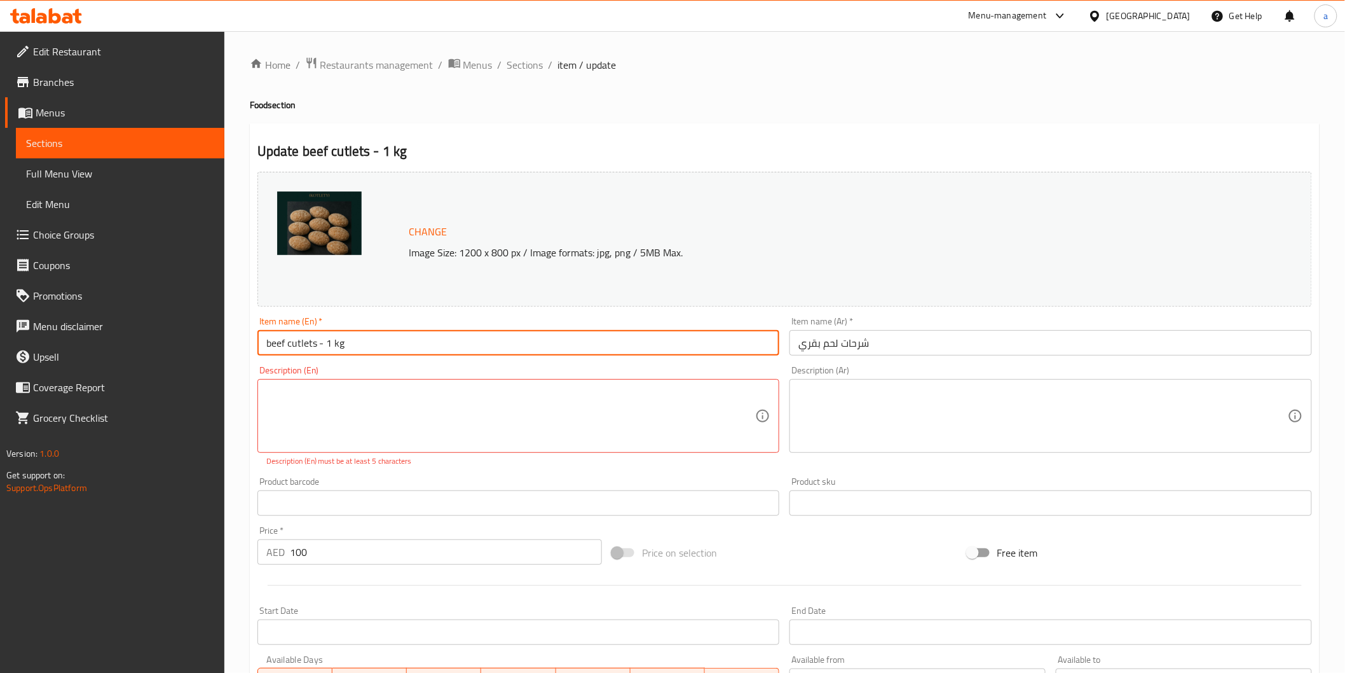
drag, startPoint x: 268, startPoint y: 336, endPoint x: 361, endPoint y: 363, distance: 97.4
click at [361, 363] on div "Change Image Size: 1200 x 800 px / Image formats: jpg, png / 5MB Max. Item name…" at bounding box center [784, 457] width 1065 height 580
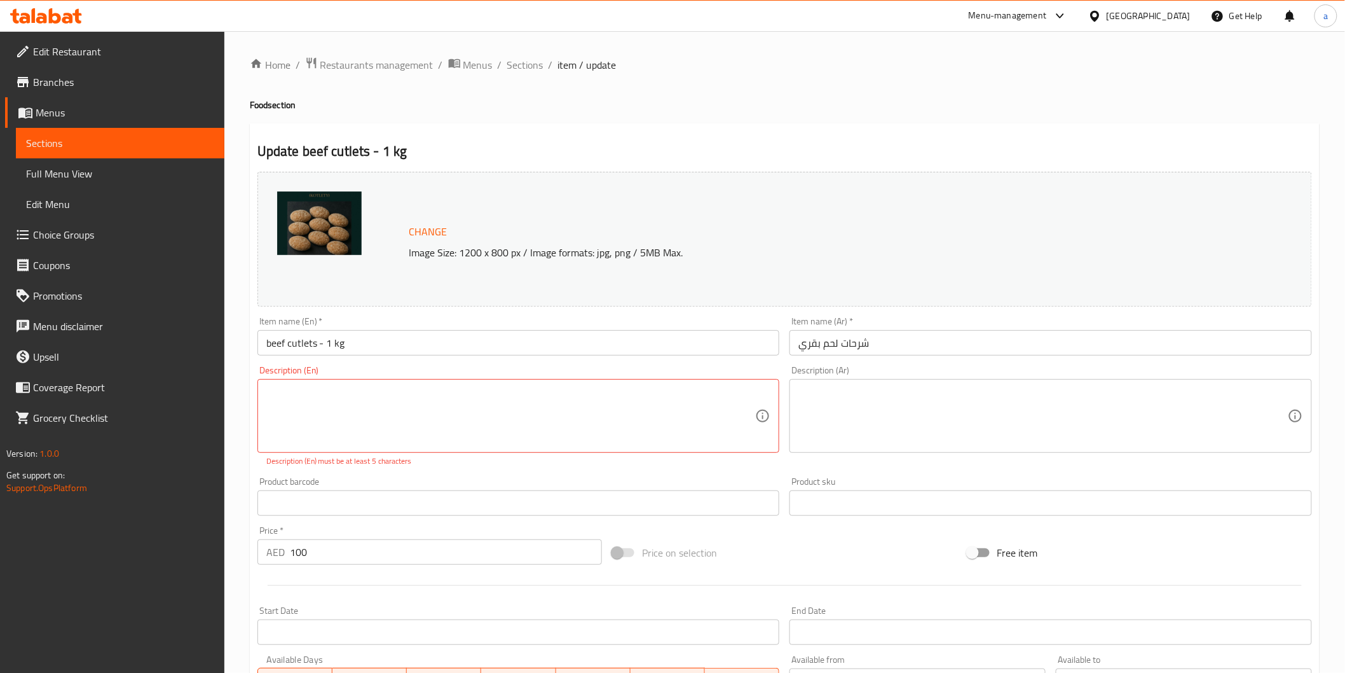
click at [675, 86] on div "Home / Restaurants management / Menus / Sections / item / update Food section U…" at bounding box center [785, 481] width 1070 height 849
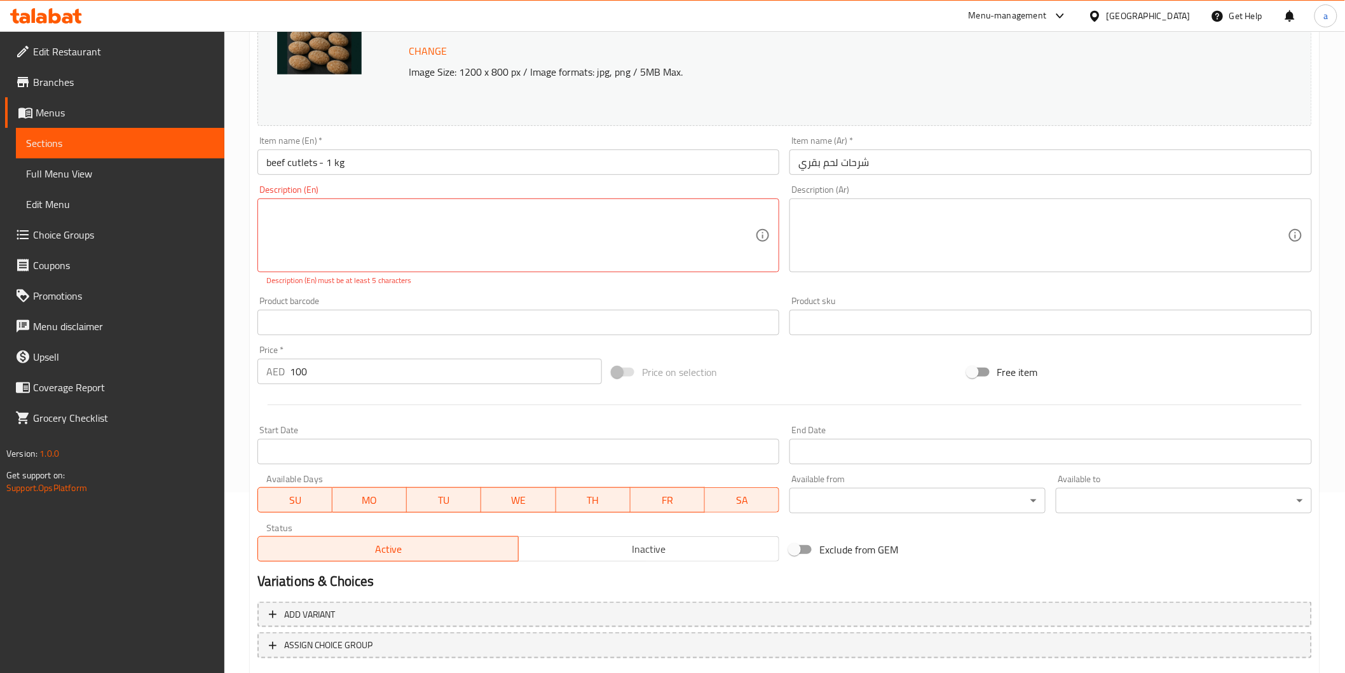
scroll to position [255, 0]
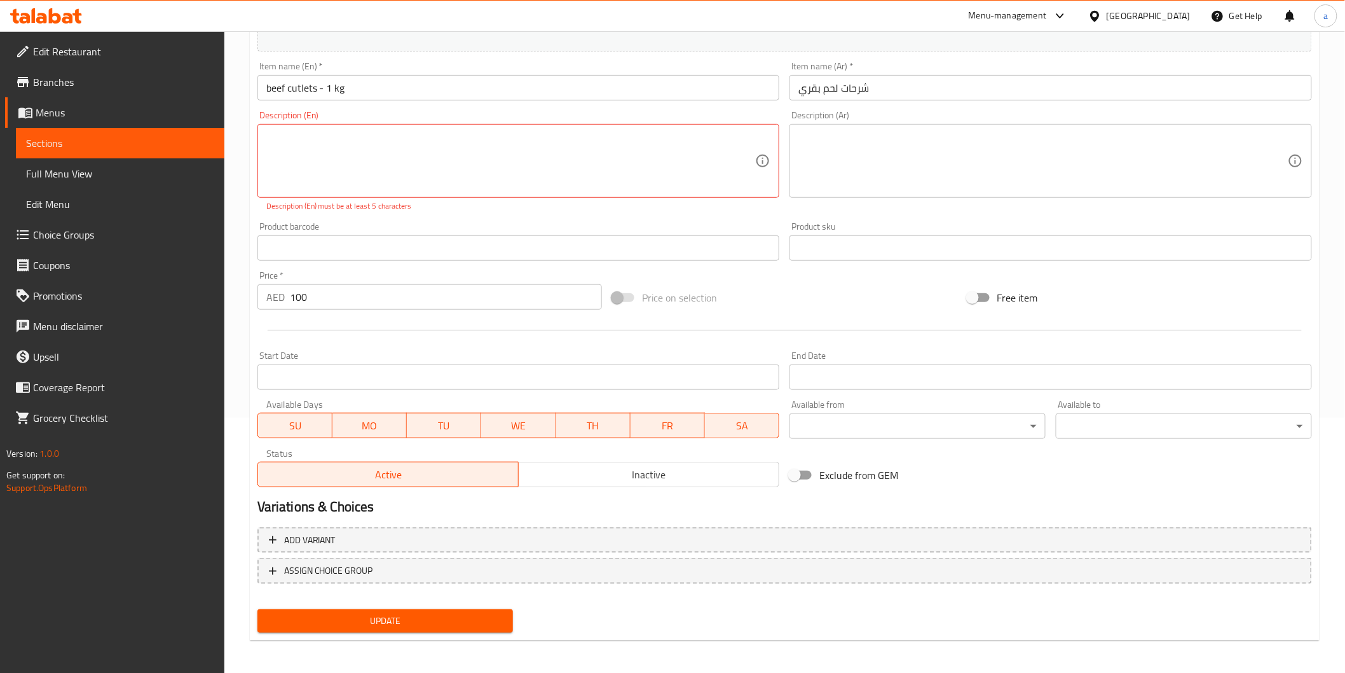
click at [382, 614] on span "Update" at bounding box center [386, 621] width 236 height 16
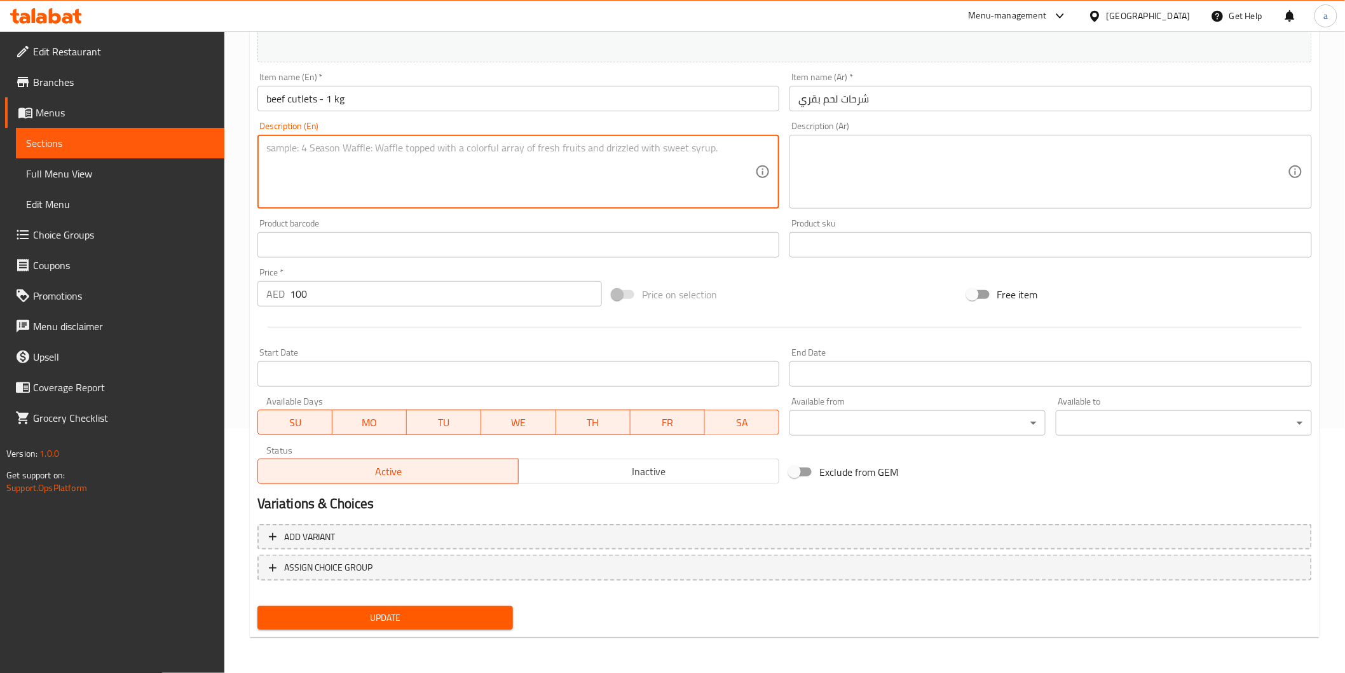
scroll to position [242, 0]
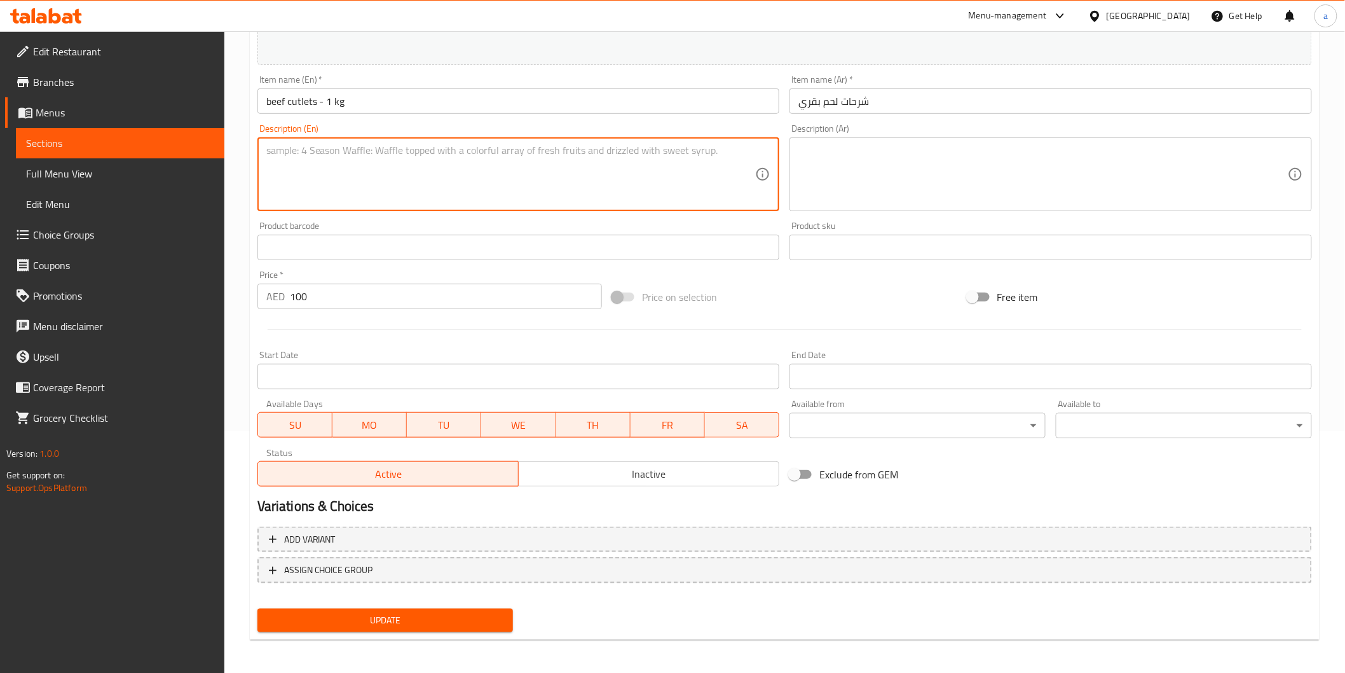
click at [389, 613] on span "Update" at bounding box center [386, 620] width 236 height 16
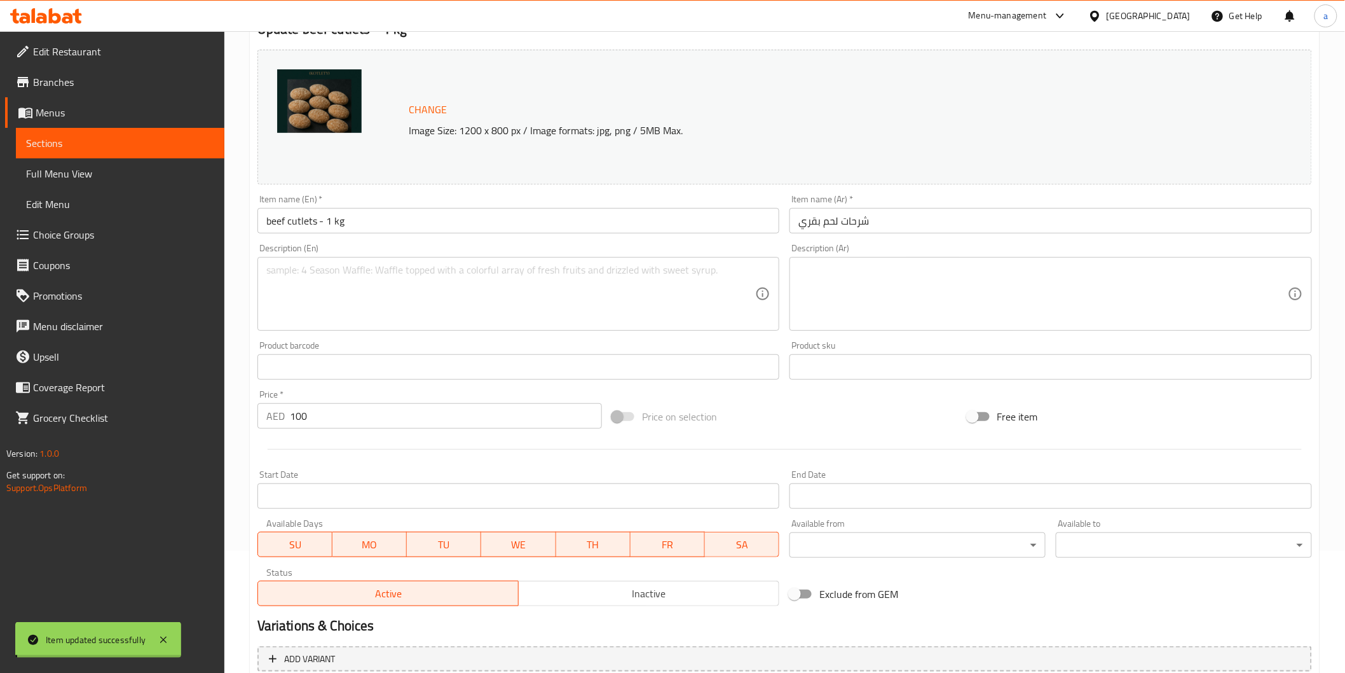
scroll to position [29, 0]
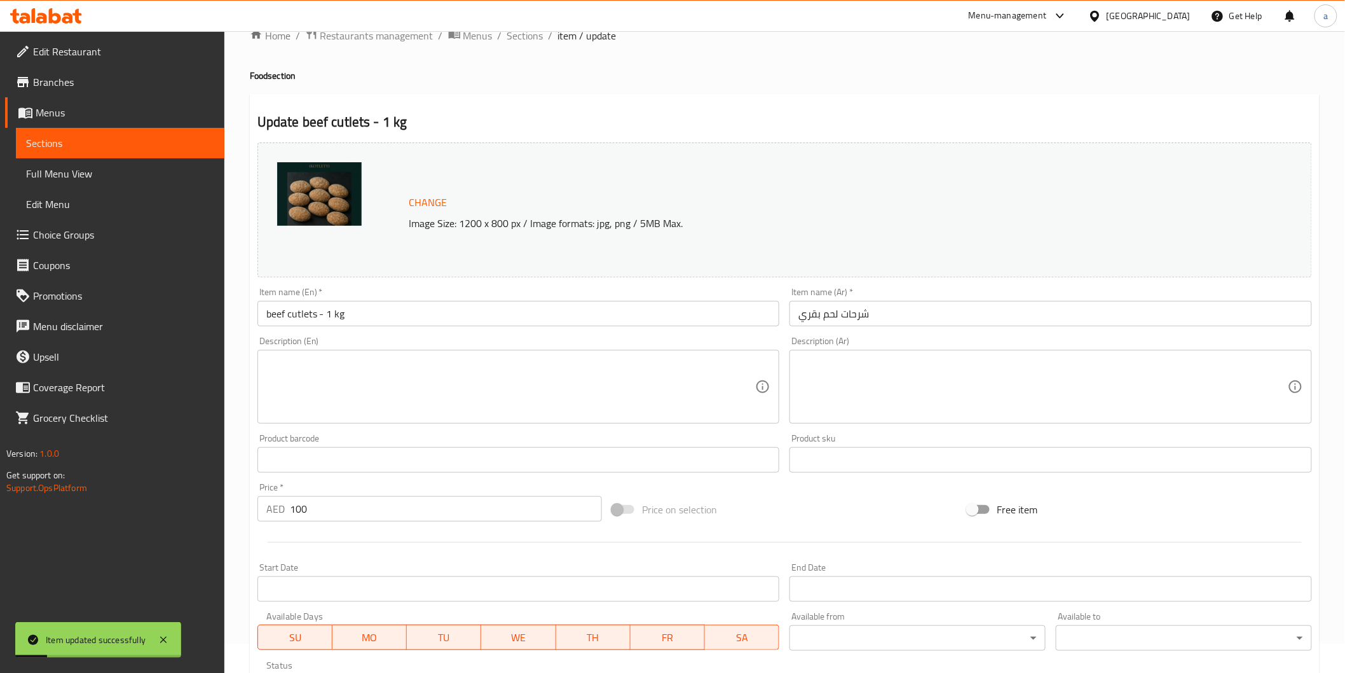
click at [14, 141] on div "Sections" at bounding box center [118, 143] width 211 height 31
click at [92, 144] on span "Sections" at bounding box center [120, 142] width 188 height 15
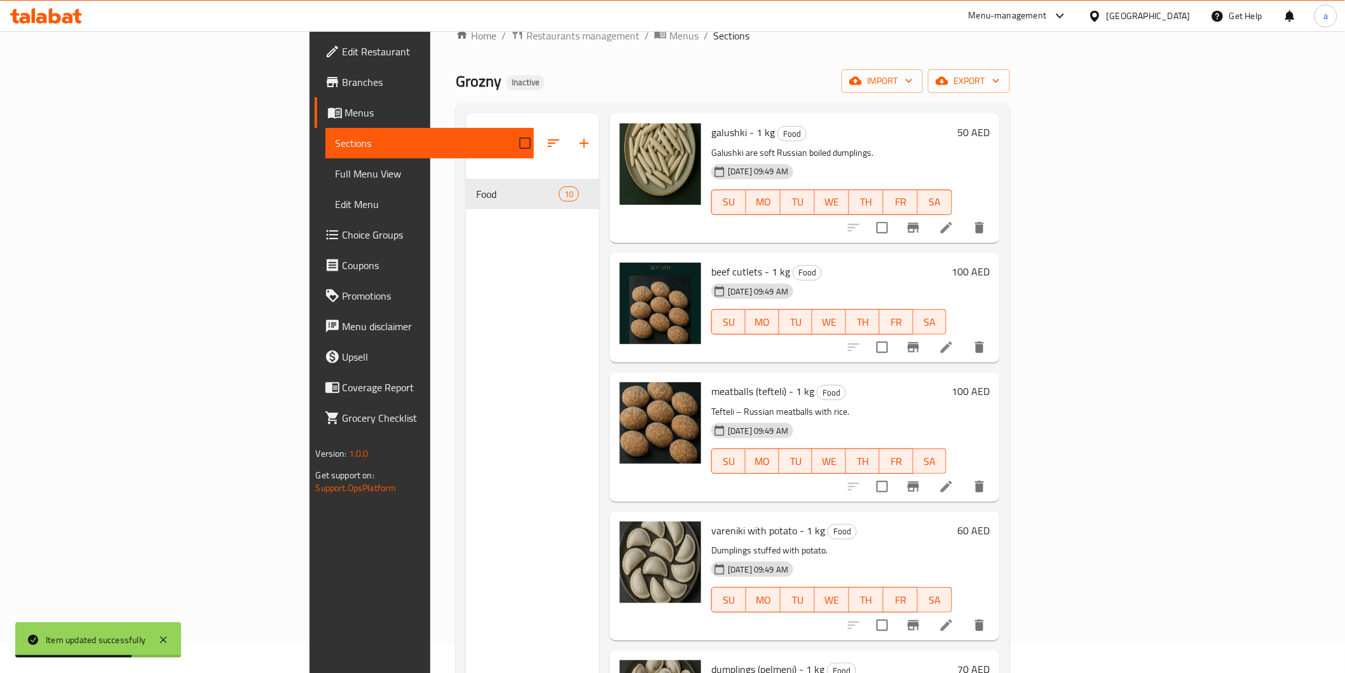
scroll to position [565, 0]
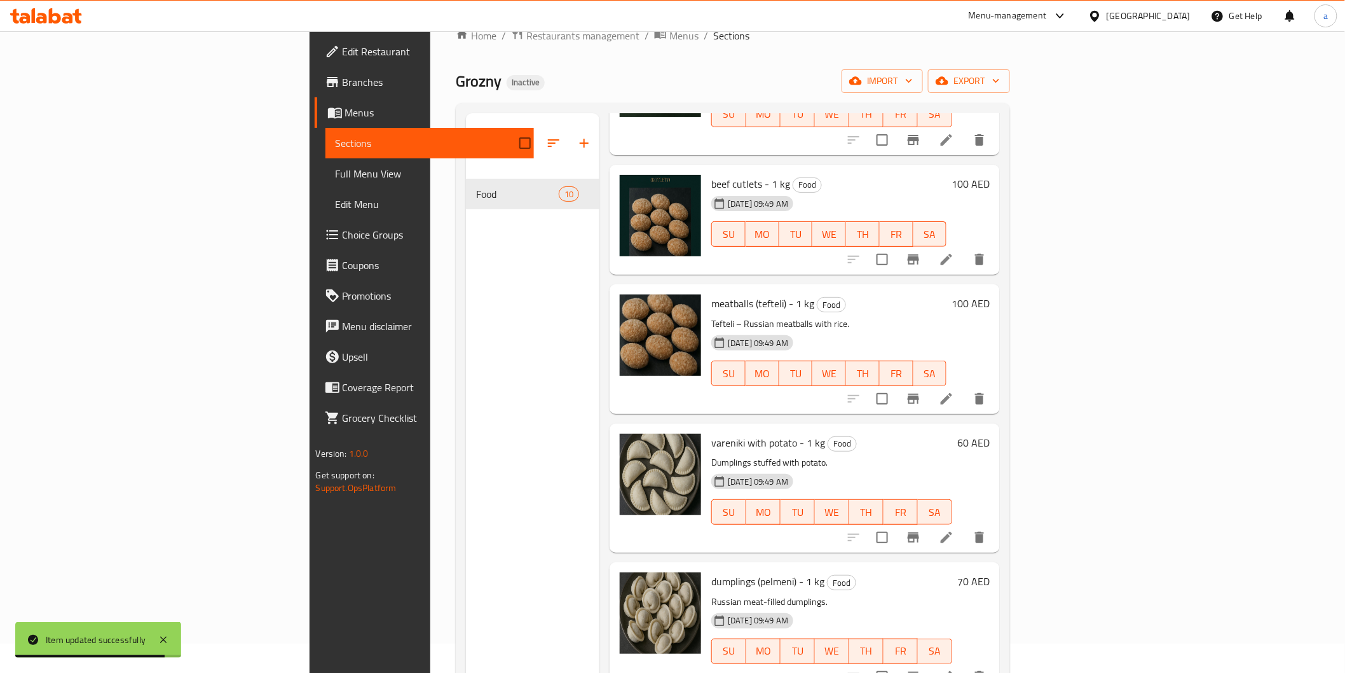
click at [954, 391] on icon at bounding box center [946, 398] width 15 height 15
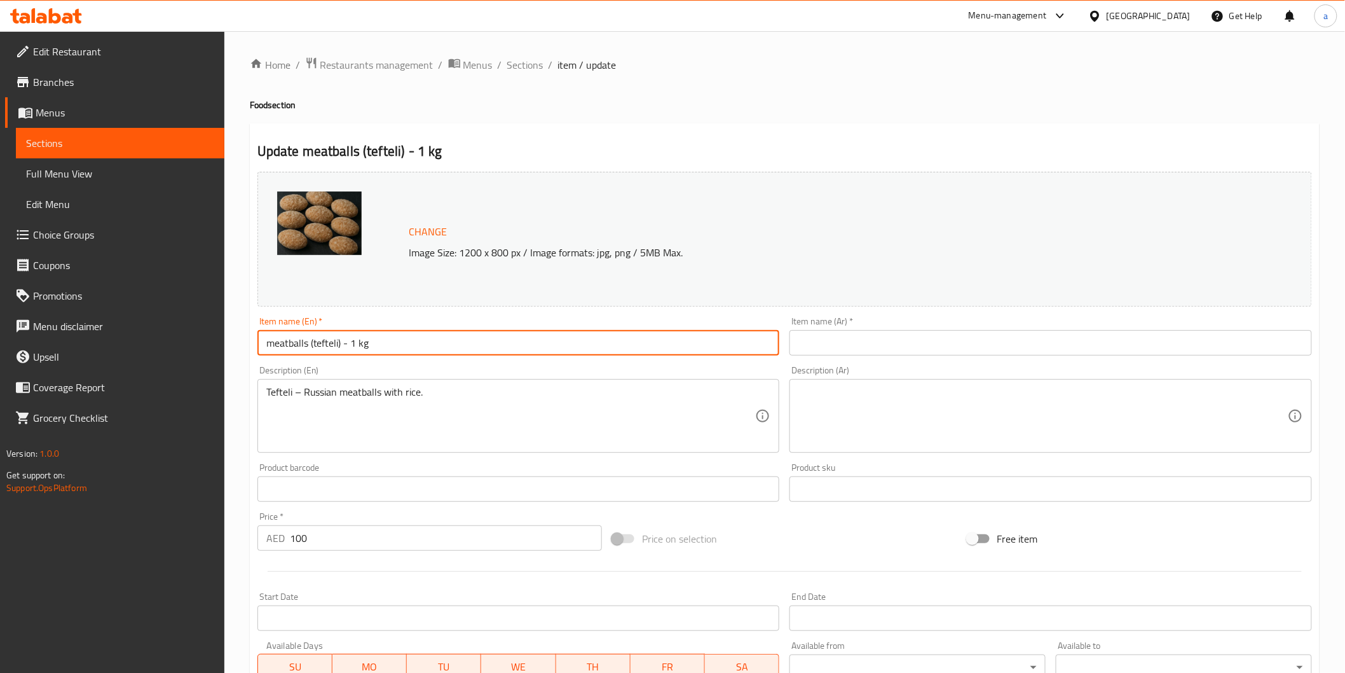
drag, startPoint x: 268, startPoint y: 341, endPoint x: 367, endPoint y: 345, distance: 99.3
click at [367, 345] on input "meatballs (tefteli) - 1 kg" at bounding box center [518, 342] width 523 height 25
click at [296, 334] on input "meatballs (tefteli) - 1 kg" at bounding box center [518, 342] width 523 height 25
drag, startPoint x: 313, startPoint y: 342, endPoint x: 335, endPoint y: 351, distance: 24.0
click at [335, 351] on input "meatballs (tefteli) - 1 kg" at bounding box center [518, 342] width 523 height 25
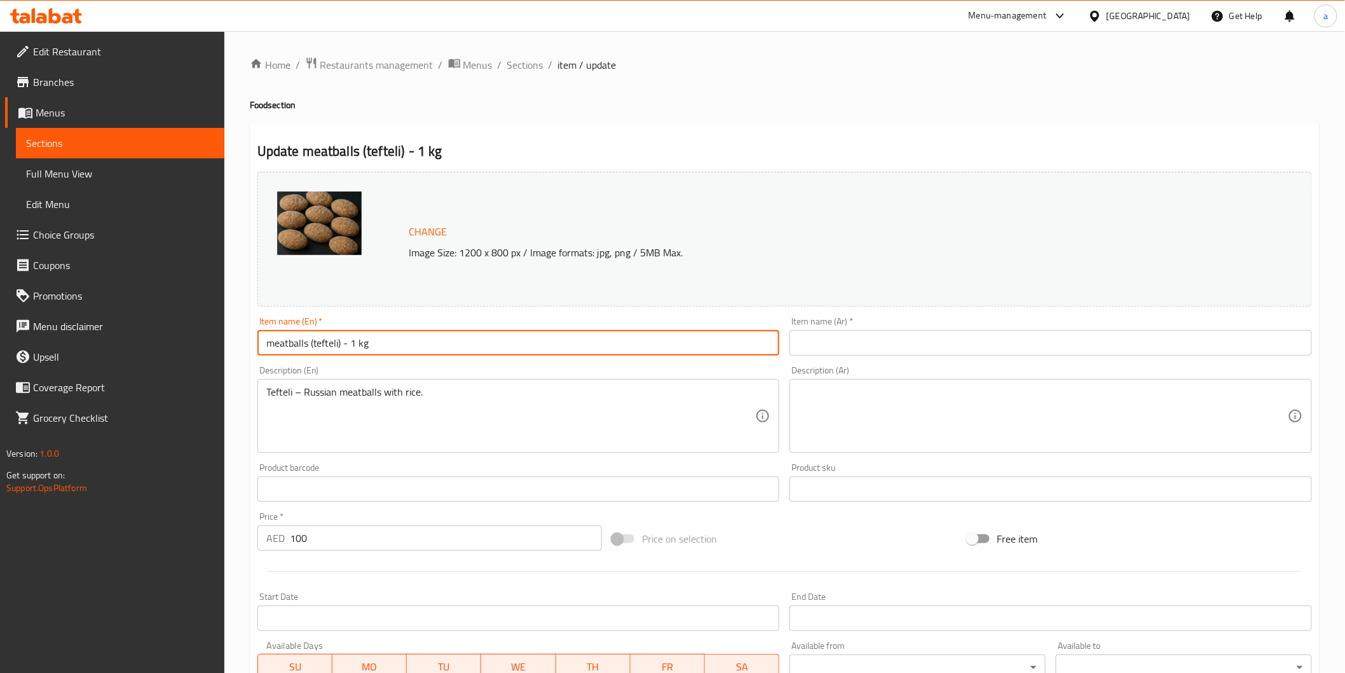
click at [339, 346] on input "meatballs (tefteli) - 1 kg" at bounding box center [518, 342] width 523 height 25
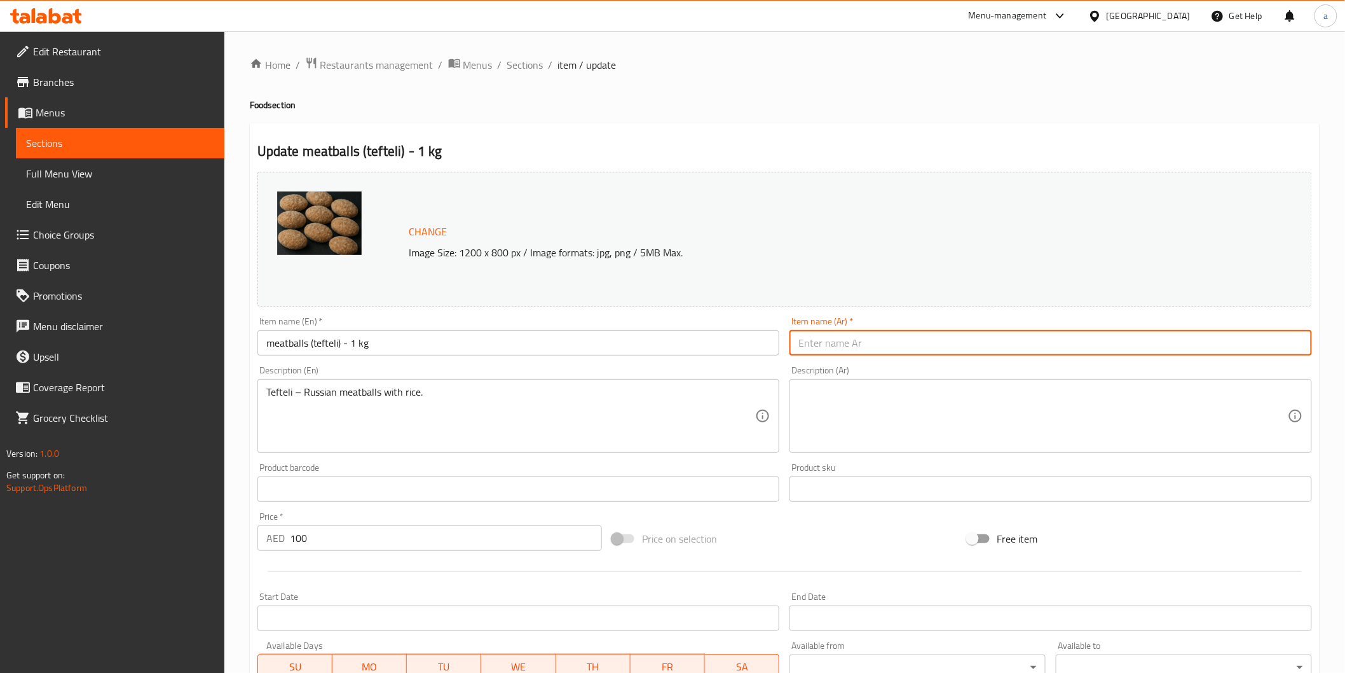
click at [949, 348] on input "text" at bounding box center [1051, 342] width 523 height 25
paste input "كرات اللحم (تفتيلي) - 1 كجم"
type input "كرات اللحم (تفتيلي) - 1 كجم"
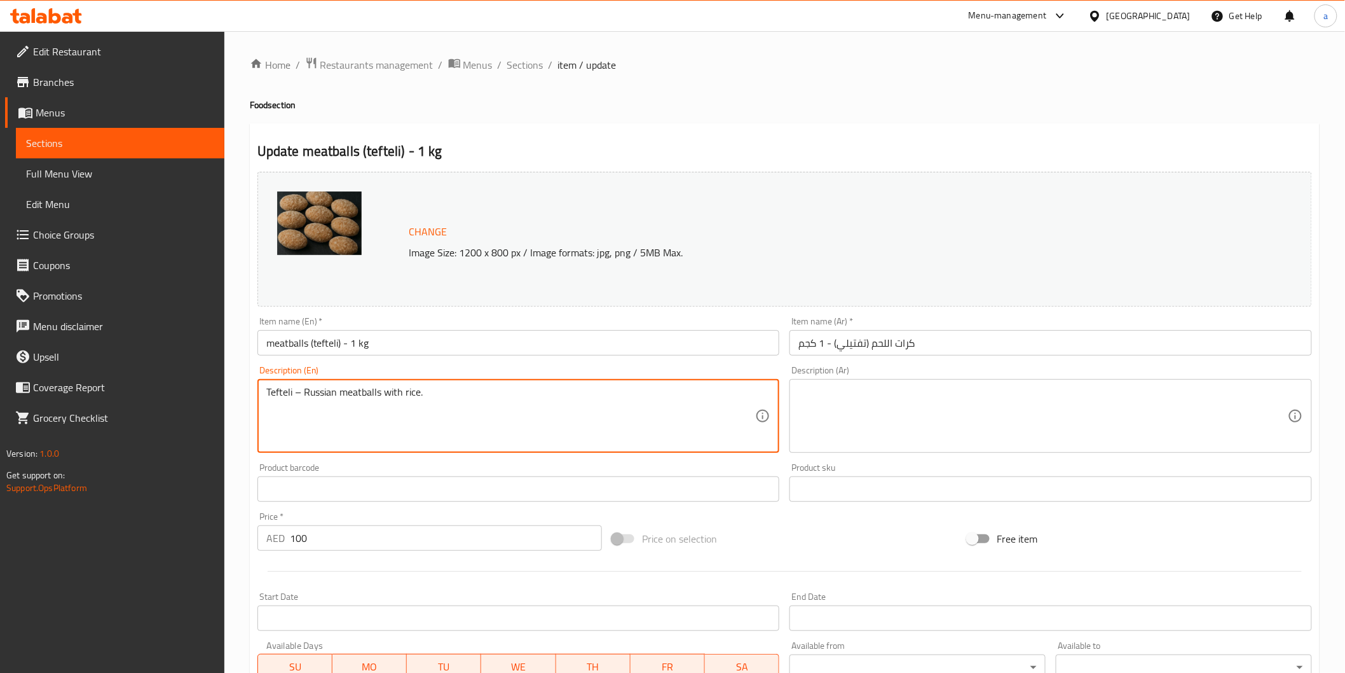
click at [382, 398] on textarea "Tefteli – Russian meatballs with rice." at bounding box center [511, 416] width 490 height 60
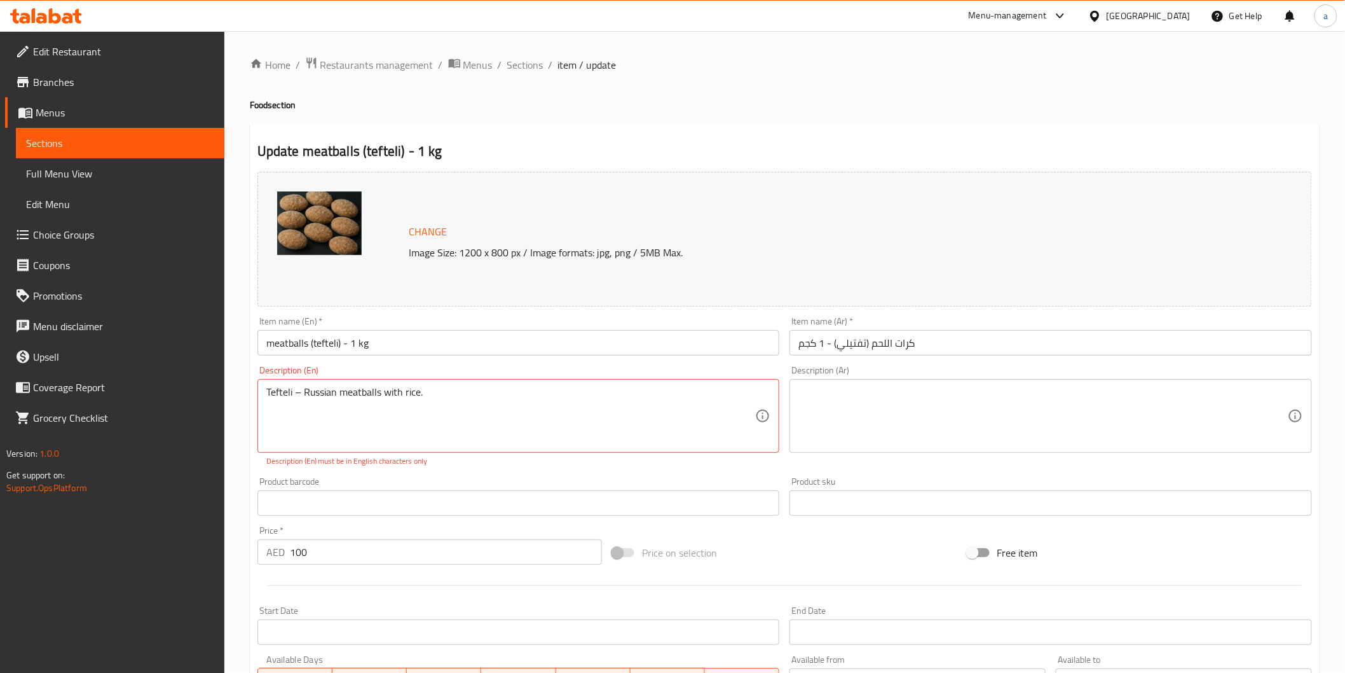
click at [1036, 420] on textarea at bounding box center [1043, 416] width 490 height 60
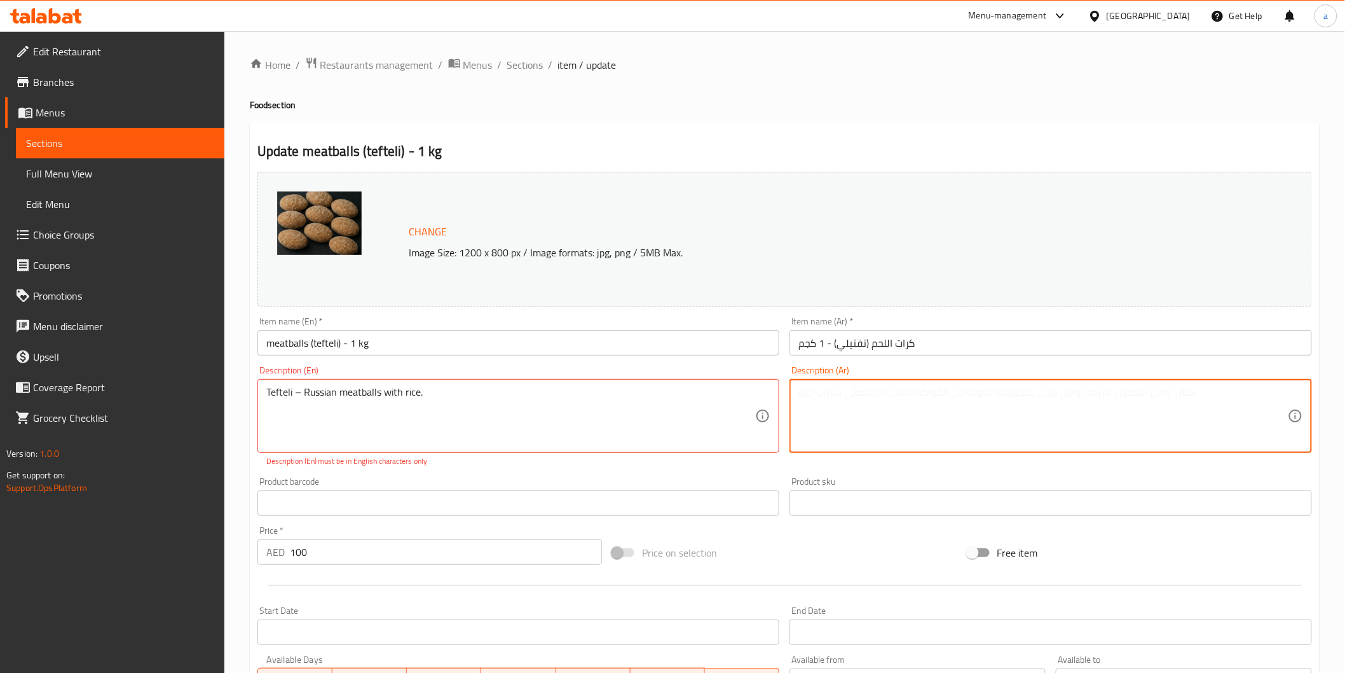
paste textarea "تيفتيلي – كرات اللحم الروسية مع الأرز."
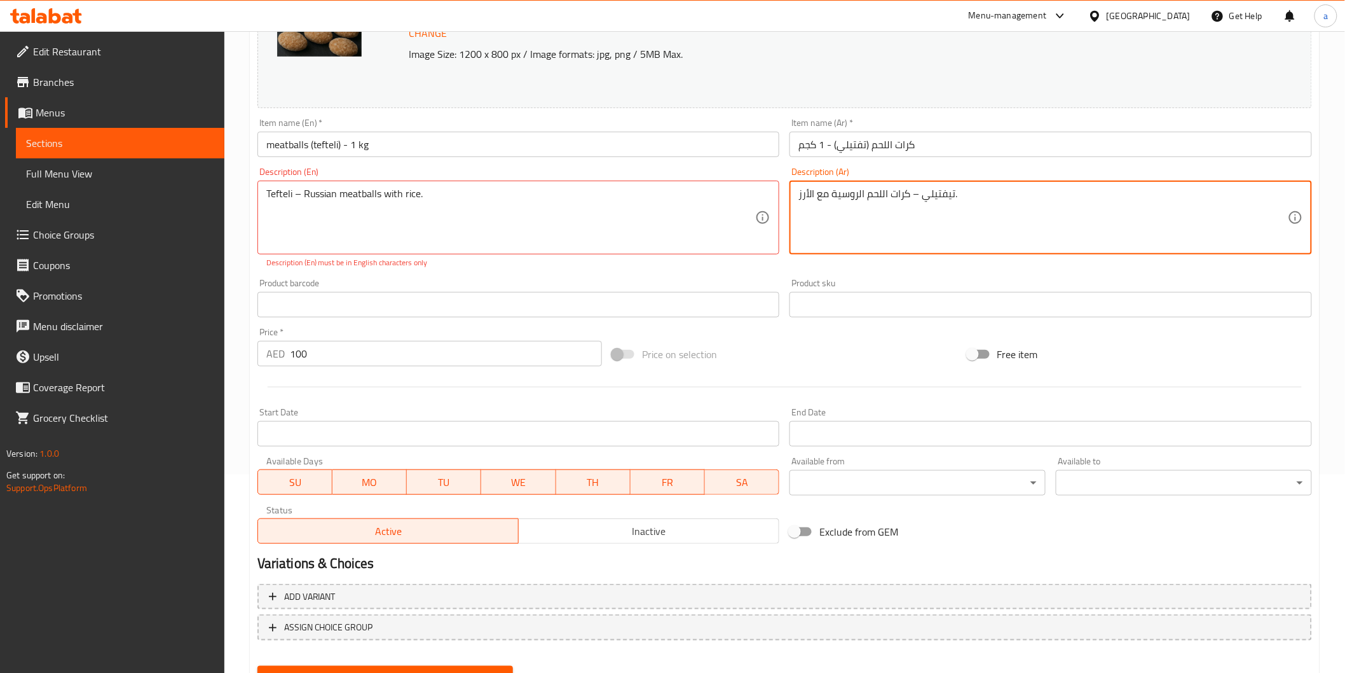
scroll to position [255, 0]
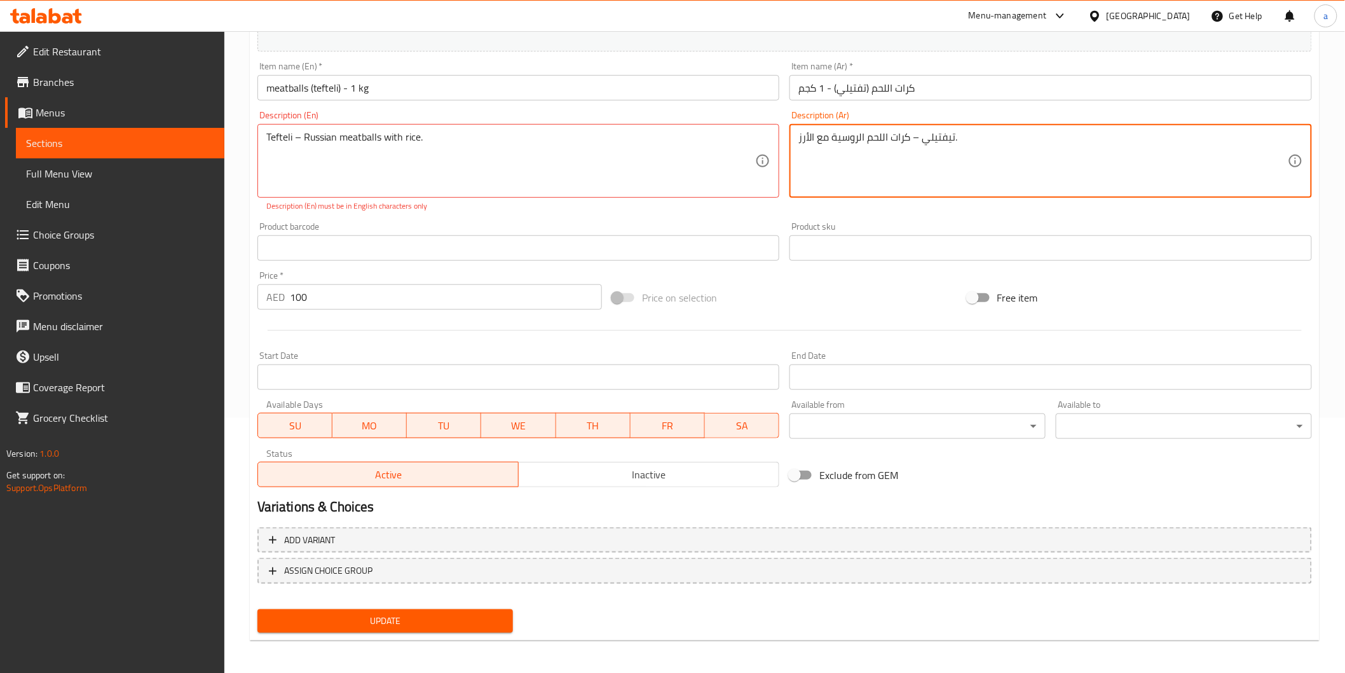
type textarea "تيفتيلي – كرات اللحم الروسية مع الأرز."
click at [298, 613] on span "Update" at bounding box center [386, 621] width 236 height 16
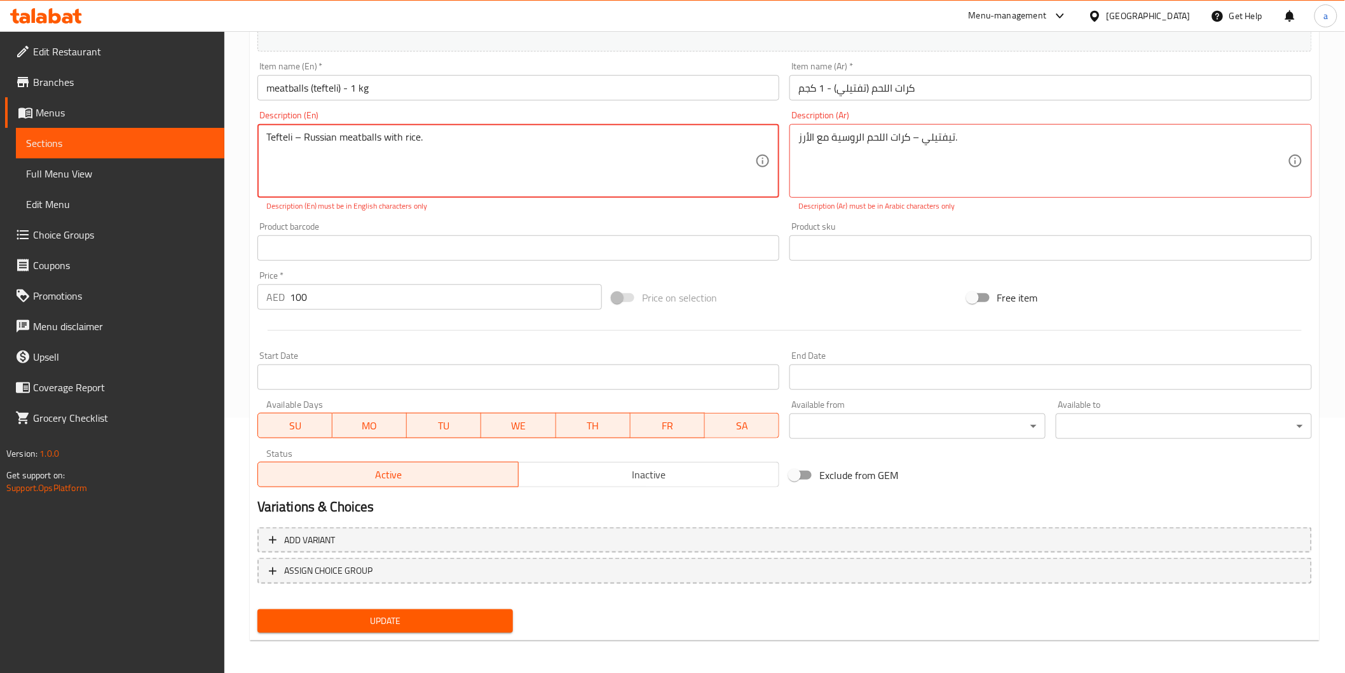
click at [298, 613] on span "Update" at bounding box center [386, 621] width 236 height 16
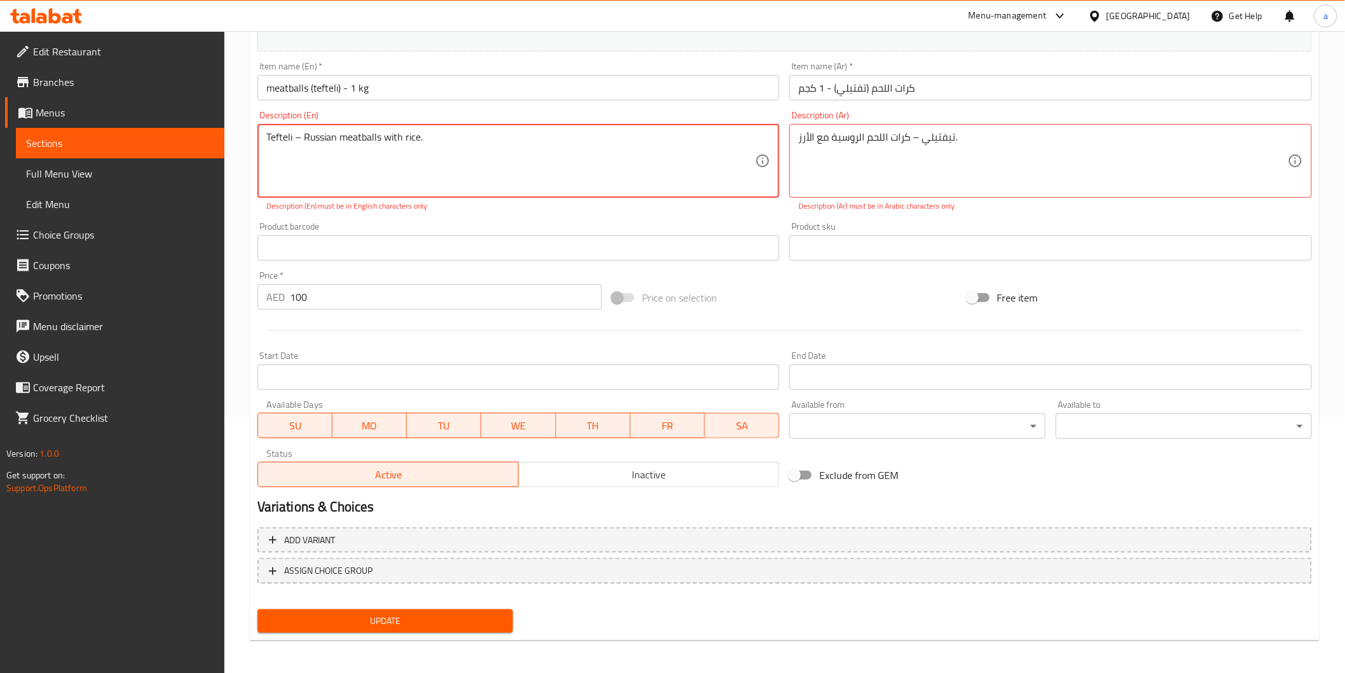
click at [460, 140] on textarea "Tefteli – Russian meatballs with rice." at bounding box center [511, 161] width 490 height 60
click at [290, 139] on textarea "Tefteli – Russian meatballs with rice" at bounding box center [511, 161] width 490 height 60
click at [301, 138] on textarea "Tefteli – Russian meatballs with rice" at bounding box center [511, 161] width 490 height 60
type textarea "Tefteli - Russian meatballs with rice"
click at [361, 621] on span "Update" at bounding box center [386, 621] width 236 height 16
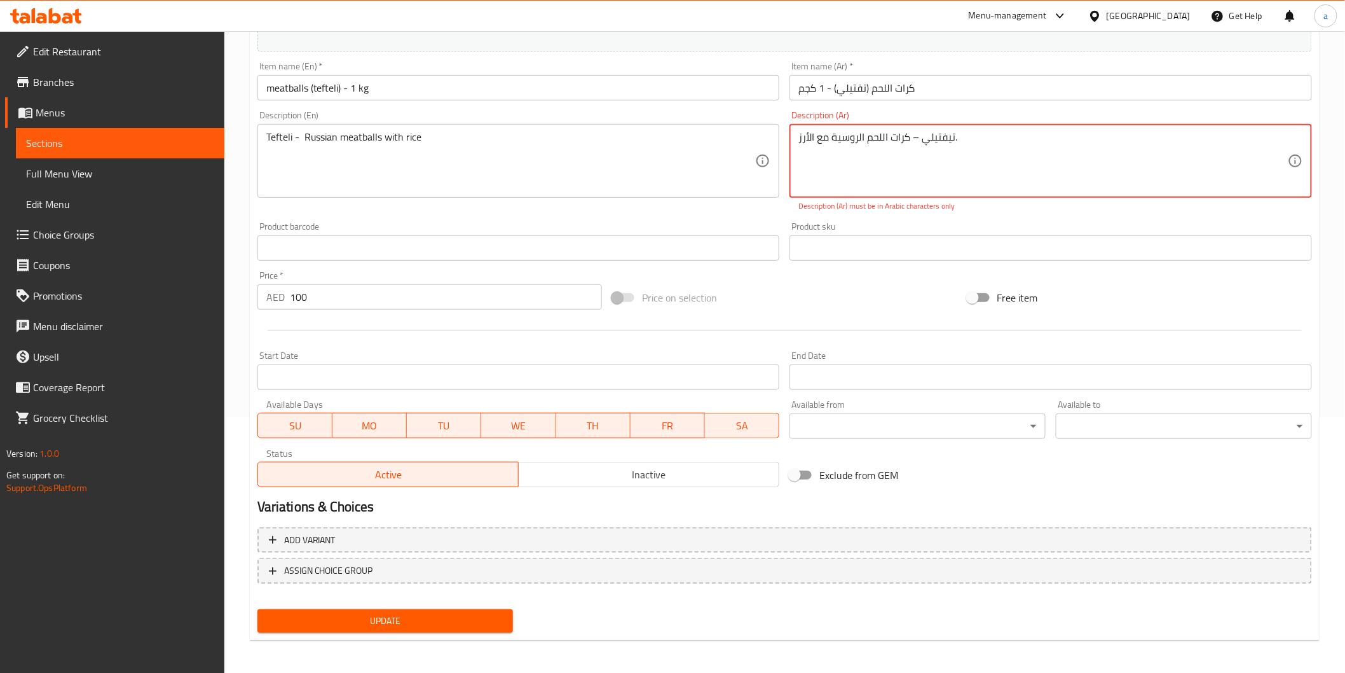
click at [365, 618] on span "Update" at bounding box center [386, 621] width 236 height 16
drag, startPoint x: 912, startPoint y: 137, endPoint x: 924, endPoint y: 140, distance: 12.1
click at [924, 140] on textarea "تيفتيلي – كرات اللحم الروسية مع الأرز." at bounding box center [1043, 161] width 490 height 60
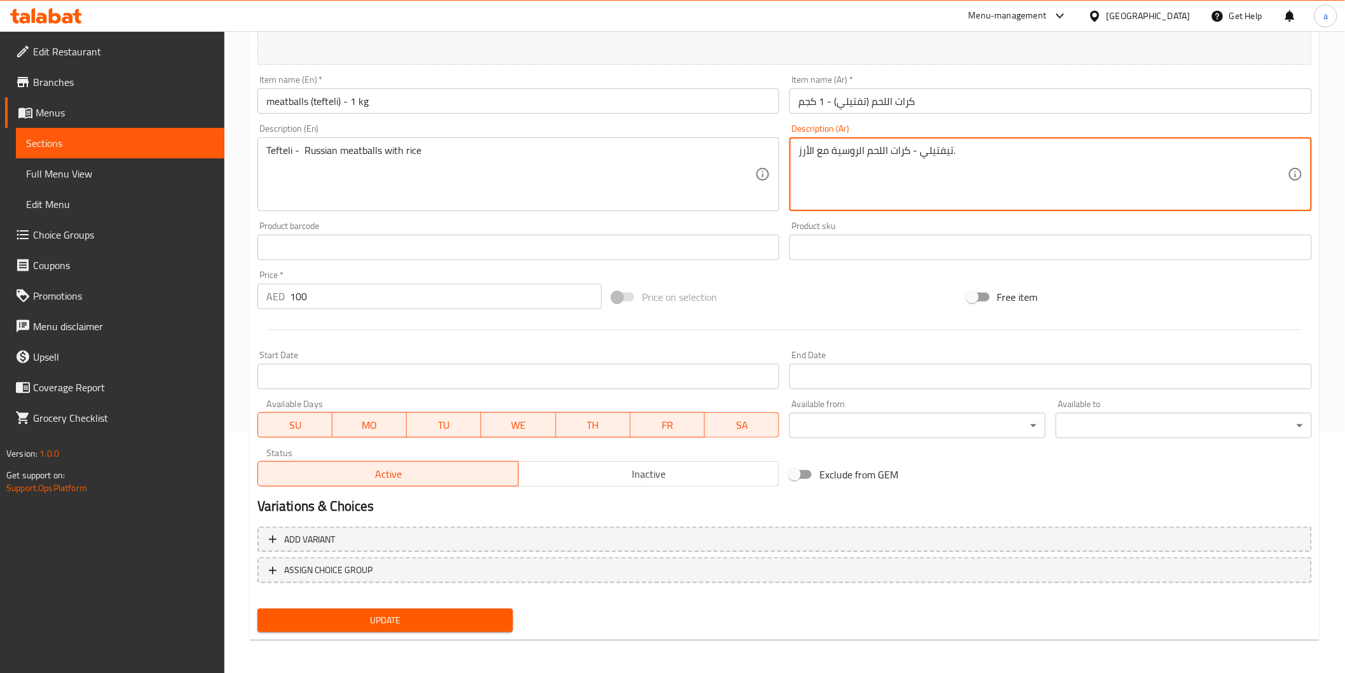
type textarea "تيفتيلي - كرات اللحم الروسية مع الأرز."
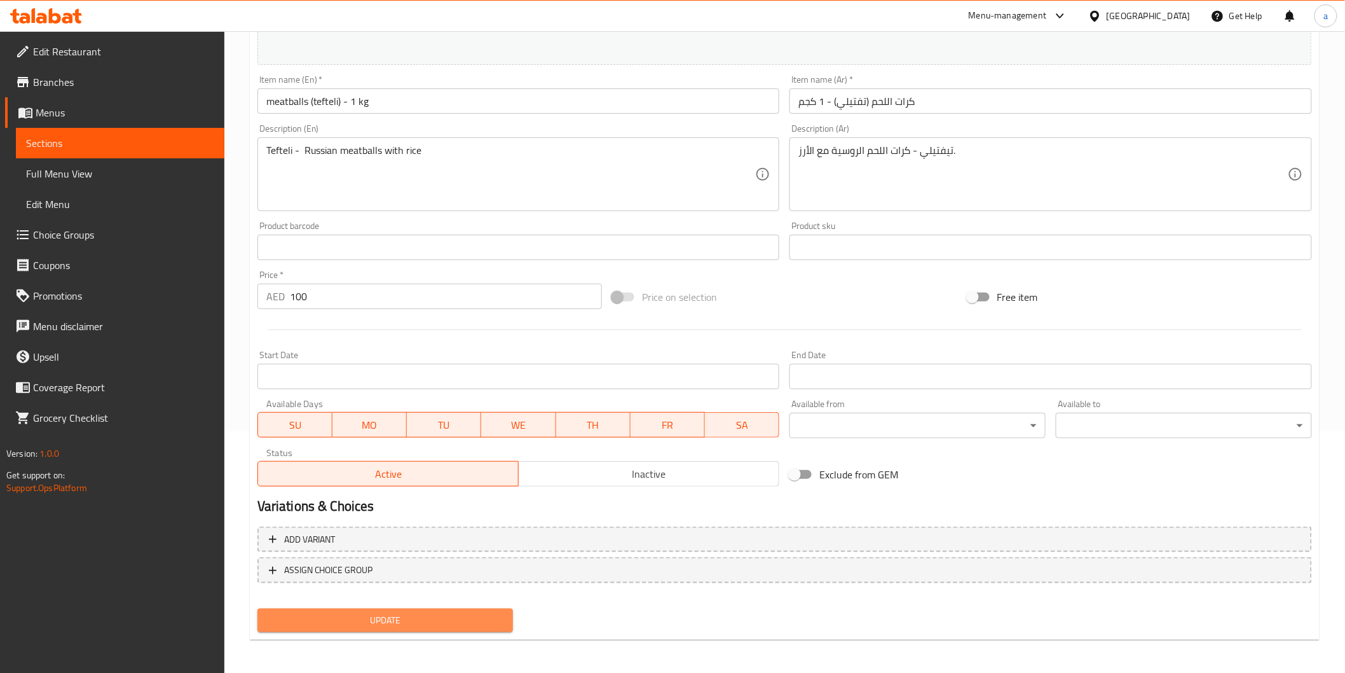
click at [473, 626] on button "Update" at bounding box center [385, 620] width 256 height 24
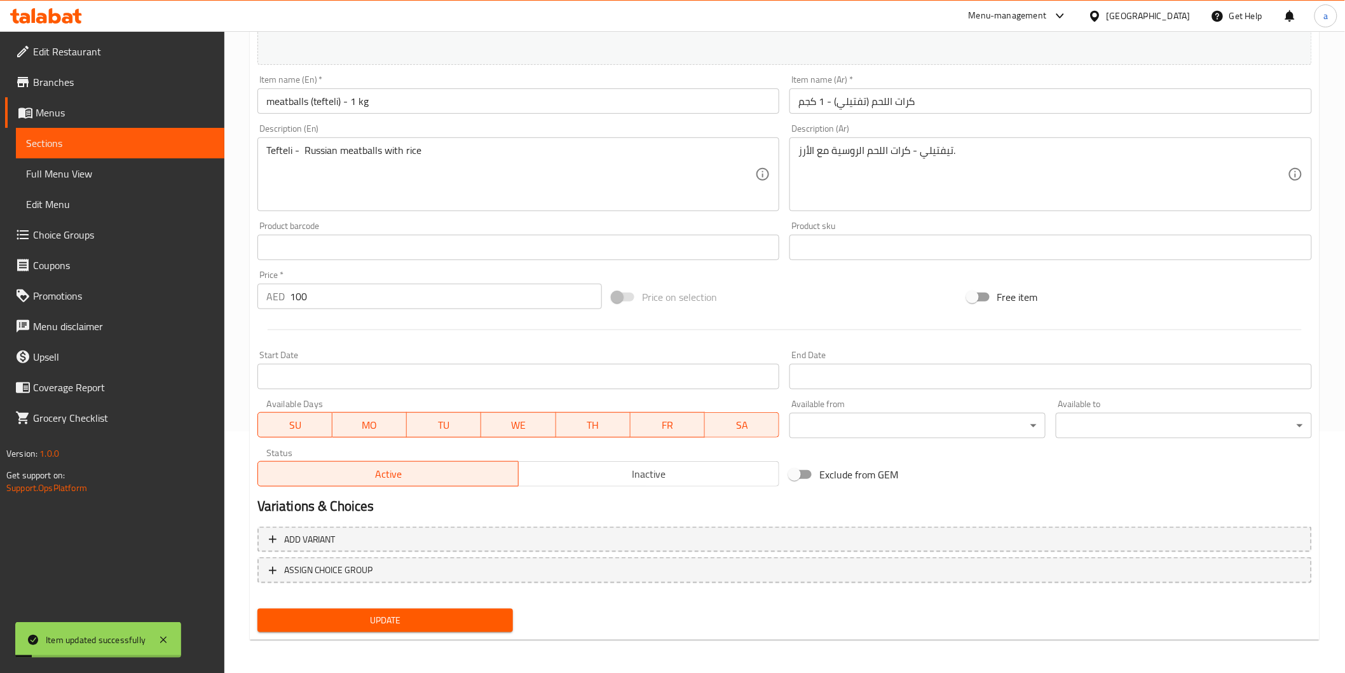
click at [131, 132] on link "Sections" at bounding box center [120, 143] width 209 height 31
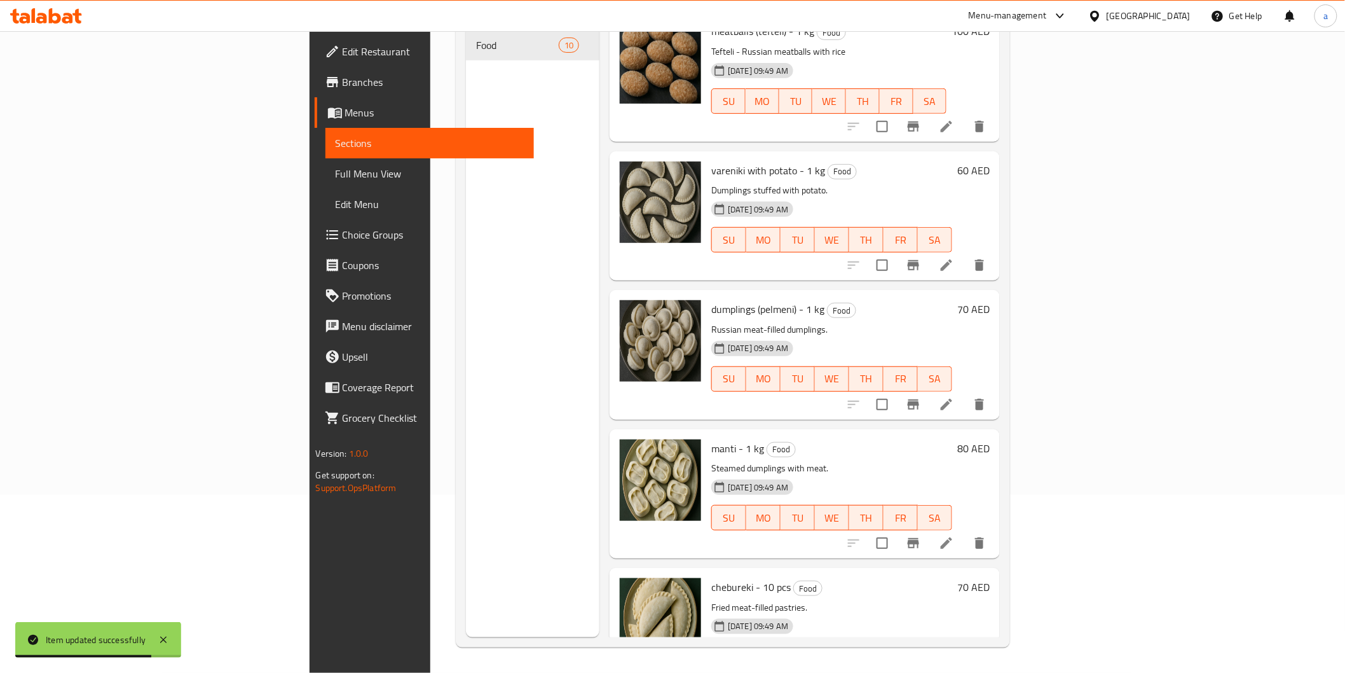
scroll to position [706, 0]
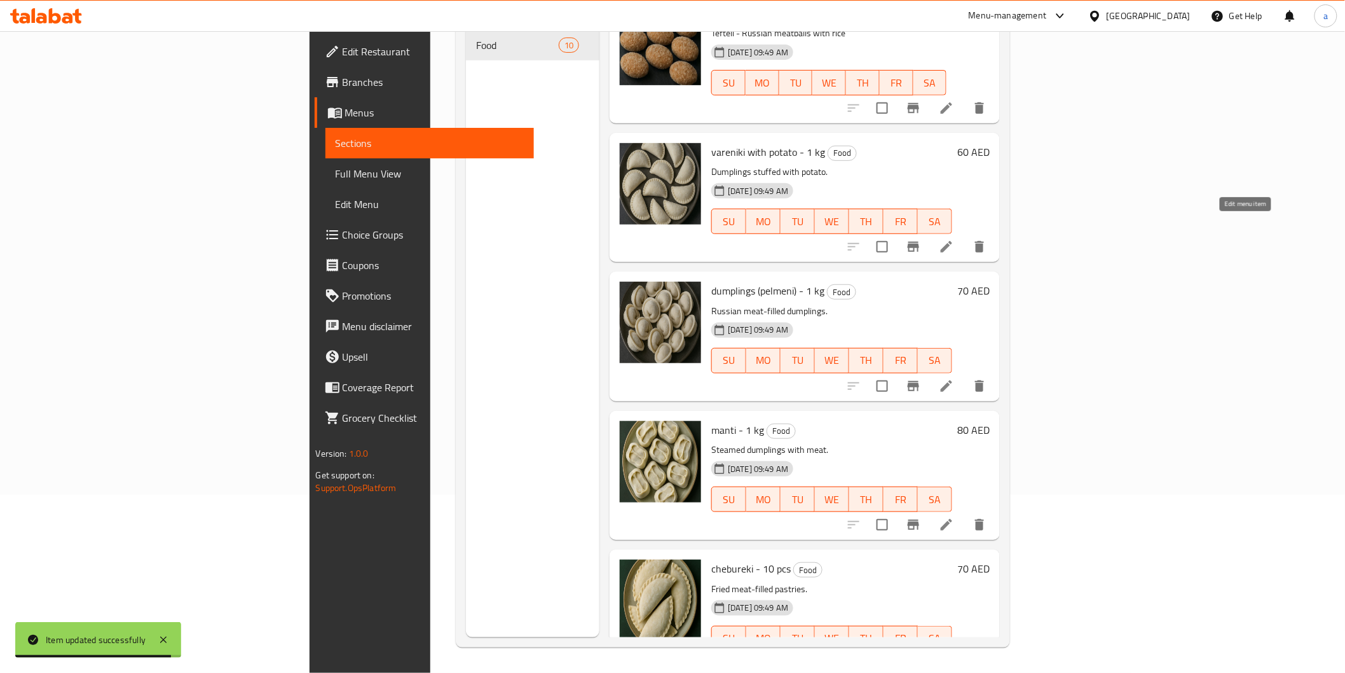
click at [954, 239] on icon at bounding box center [946, 246] width 15 height 15
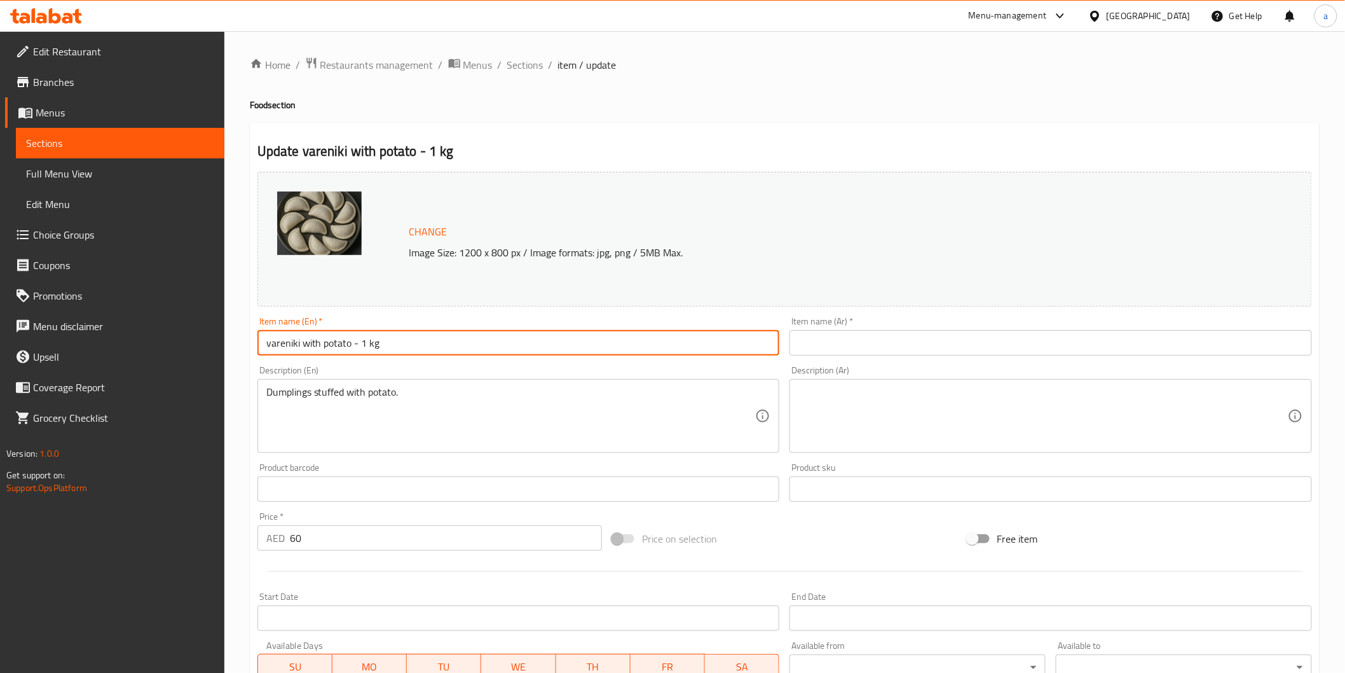
drag, startPoint x: 265, startPoint y: 345, endPoint x: 299, endPoint y: 357, distance: 35.8
click at [299, 357] on div "Item name (En)   * vareniki with potato - 1 kg Item name (En) *" at bounding box center [518, 336] width 533 height 49
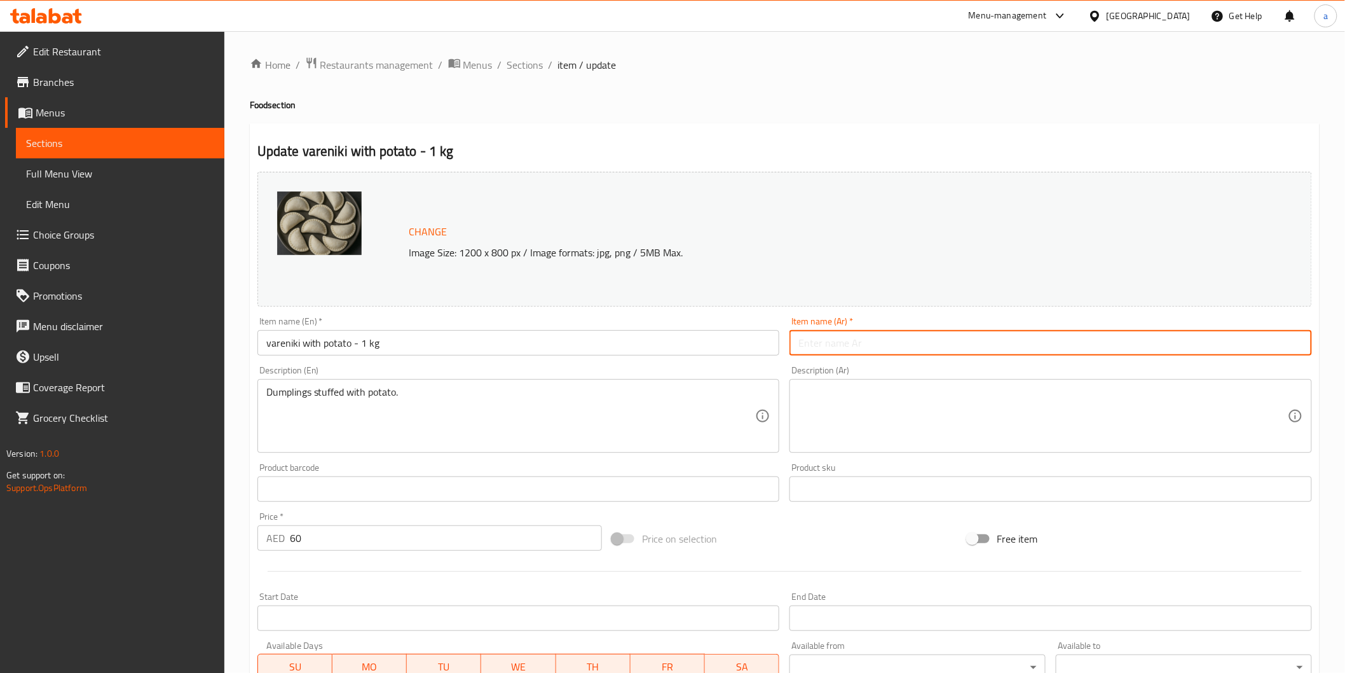
click at [1026, 352] on input "text" at bounding box center [1051, 342] width 523 height 25
paste input "فارنيكي"
type input "فارنيكي بالبطاطس - 1كجم"
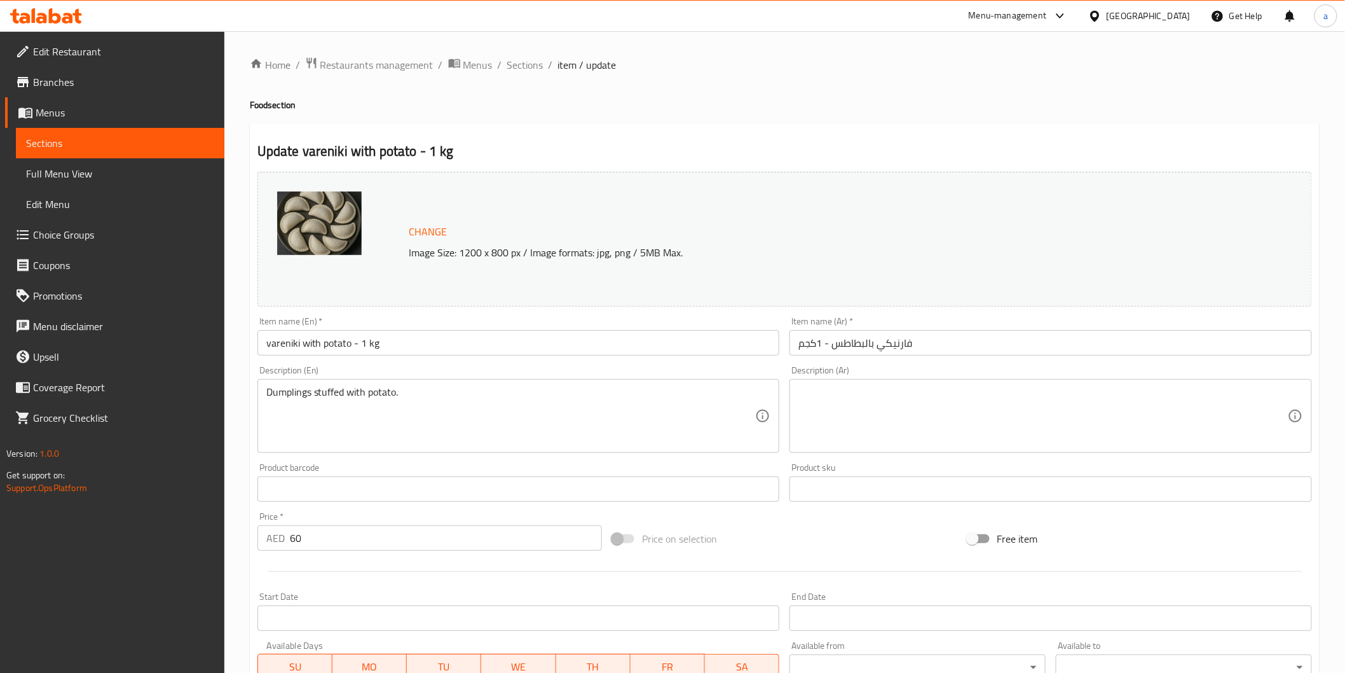
click at [350, 385] on div "Dumplings stuffed with potato. Description (En)" at bounding box center [518, 416] width 523 height 74
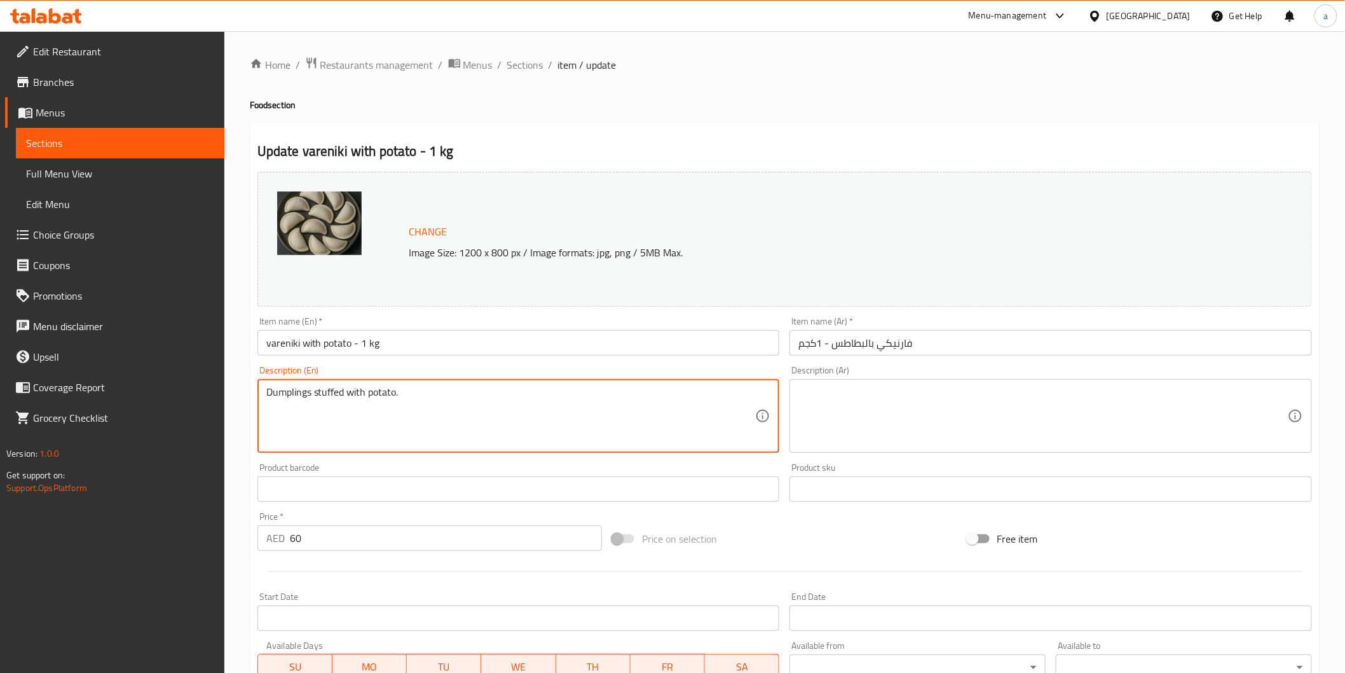
click at [371, 398] on textarea "Dumplings stuffed with potato." at bounding box center [511, 416] width 490 height 60
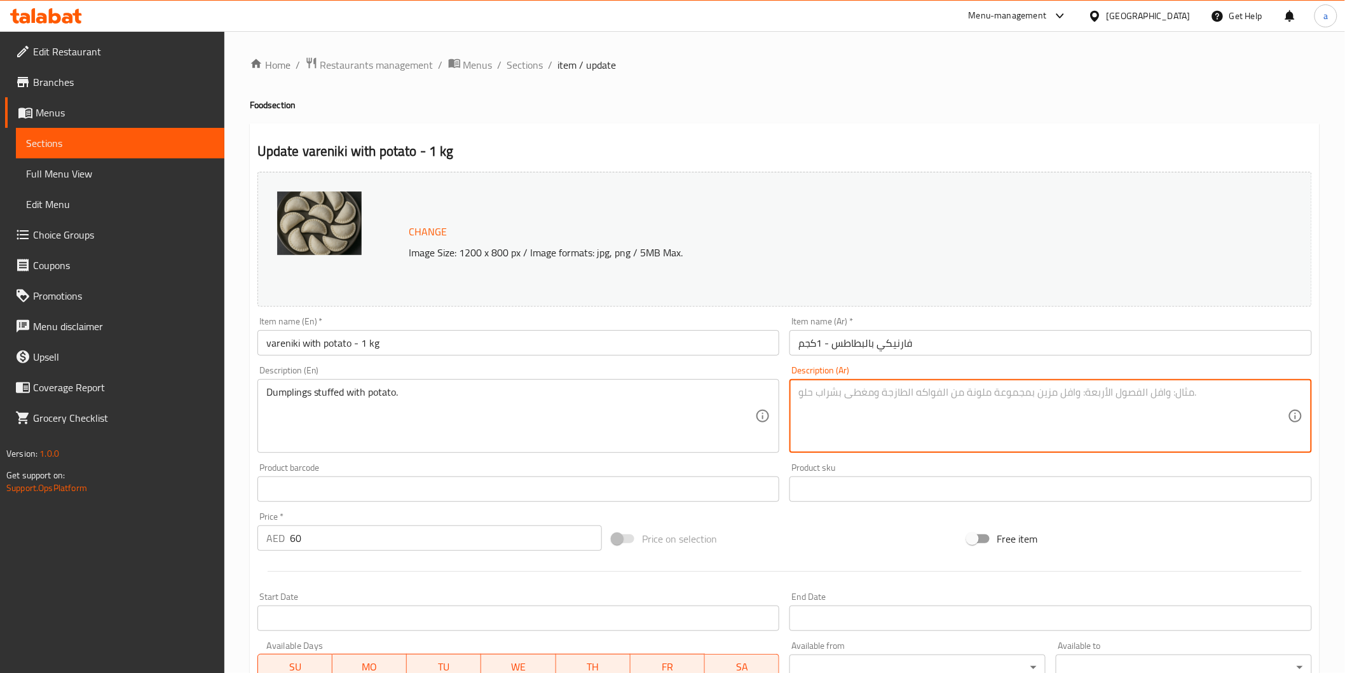
click at [867, 415] on textarea at bounding box center [1043, 416] width 490 height 60
paste textarea "زلابية محشوة بالبطاطس."
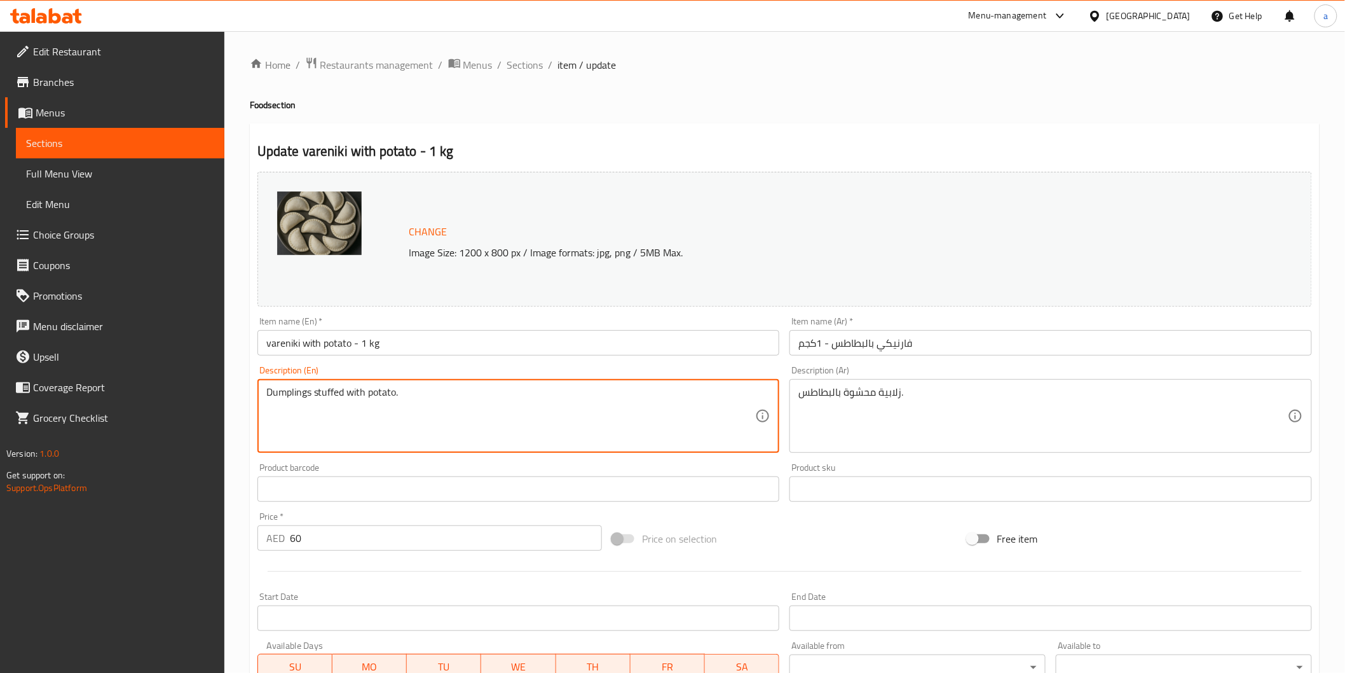
click at [298, 395] on textarea "Dumplings stuffed with potato." at bounding box center [511, 416] width 490 height 60
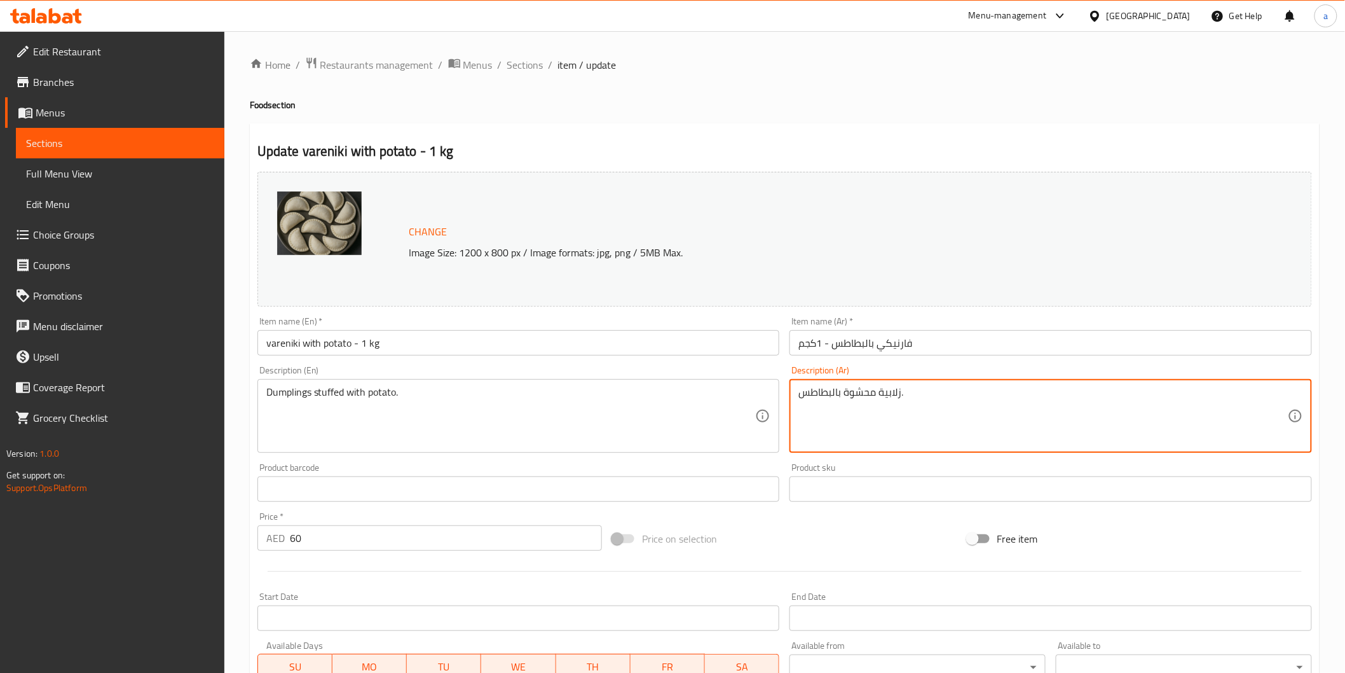
drag, startPoint x: 878, startPoint y: 394, endPoint x: 901, endPoint y: 395, distance: 22.9
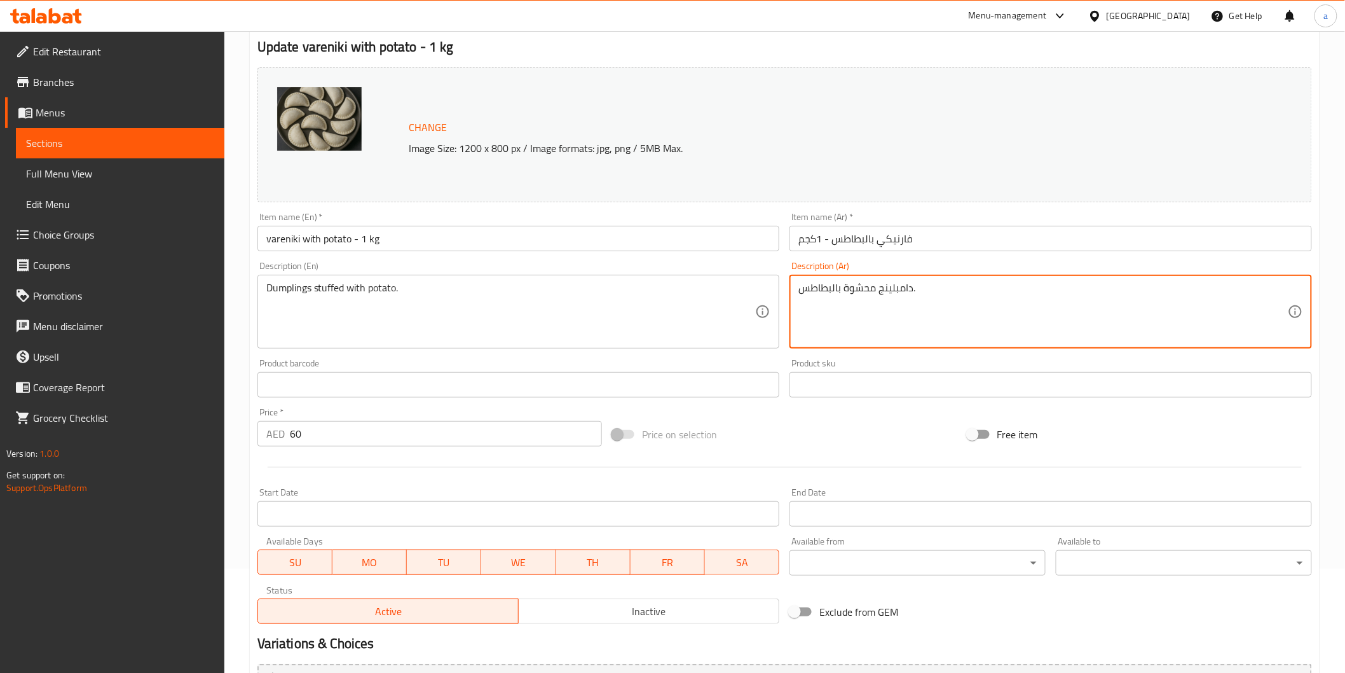
scroll to position [242, 0]
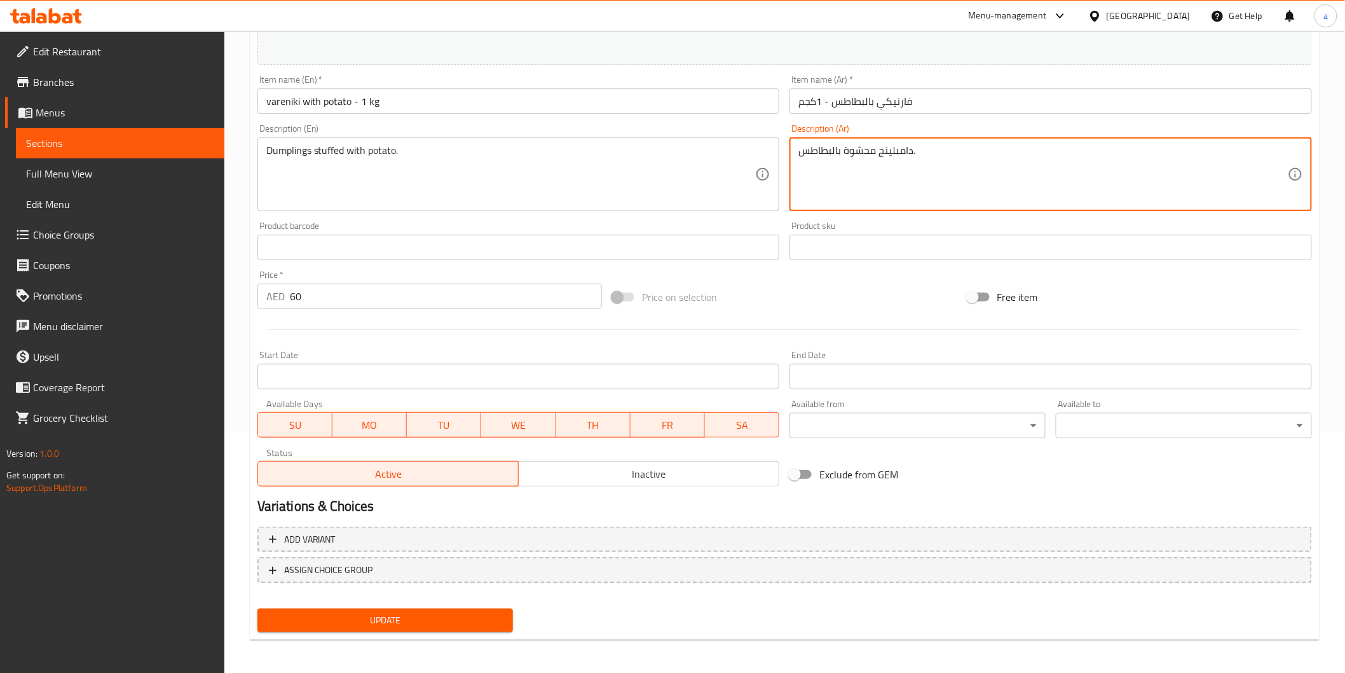
type textarea "دامبلينج محشوة بالبطاطس."
click at [464, 621] on span "Update" at bounding box center [386, 620] width 236 height 16
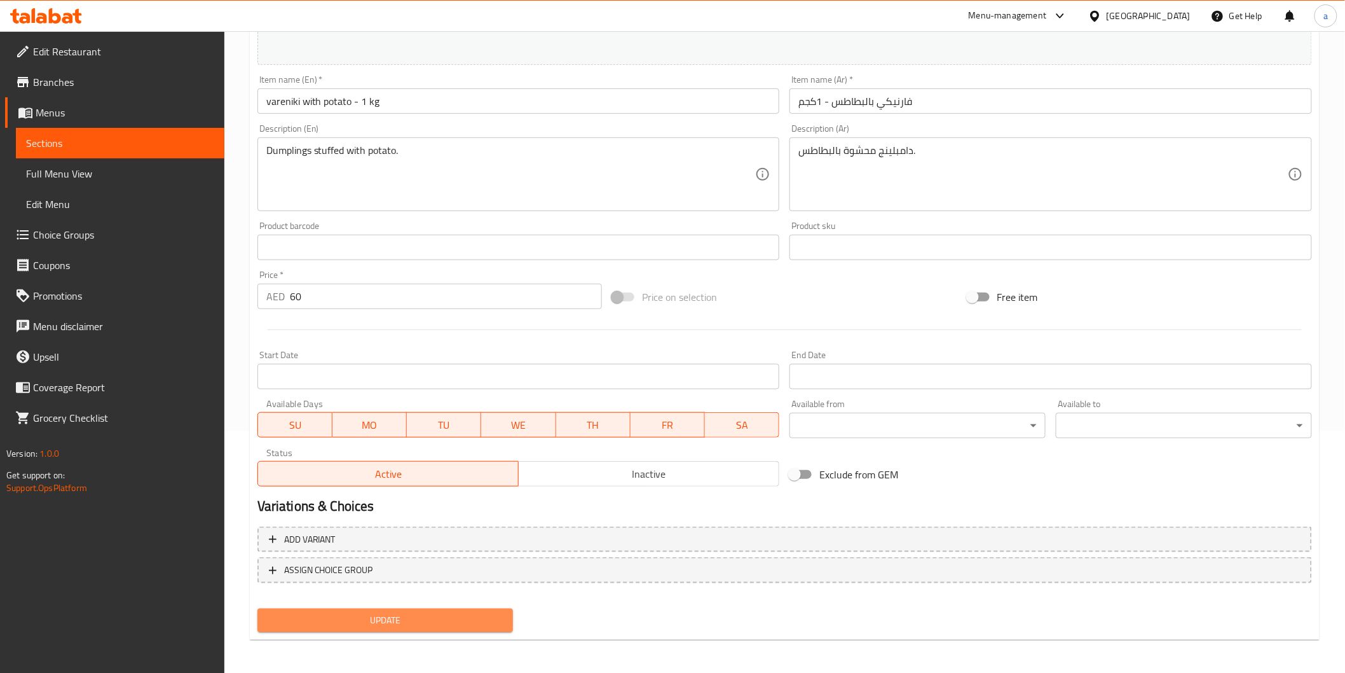
click at [342, 627] on button "Update" at bounding box center [385, 620] width 256 height 24
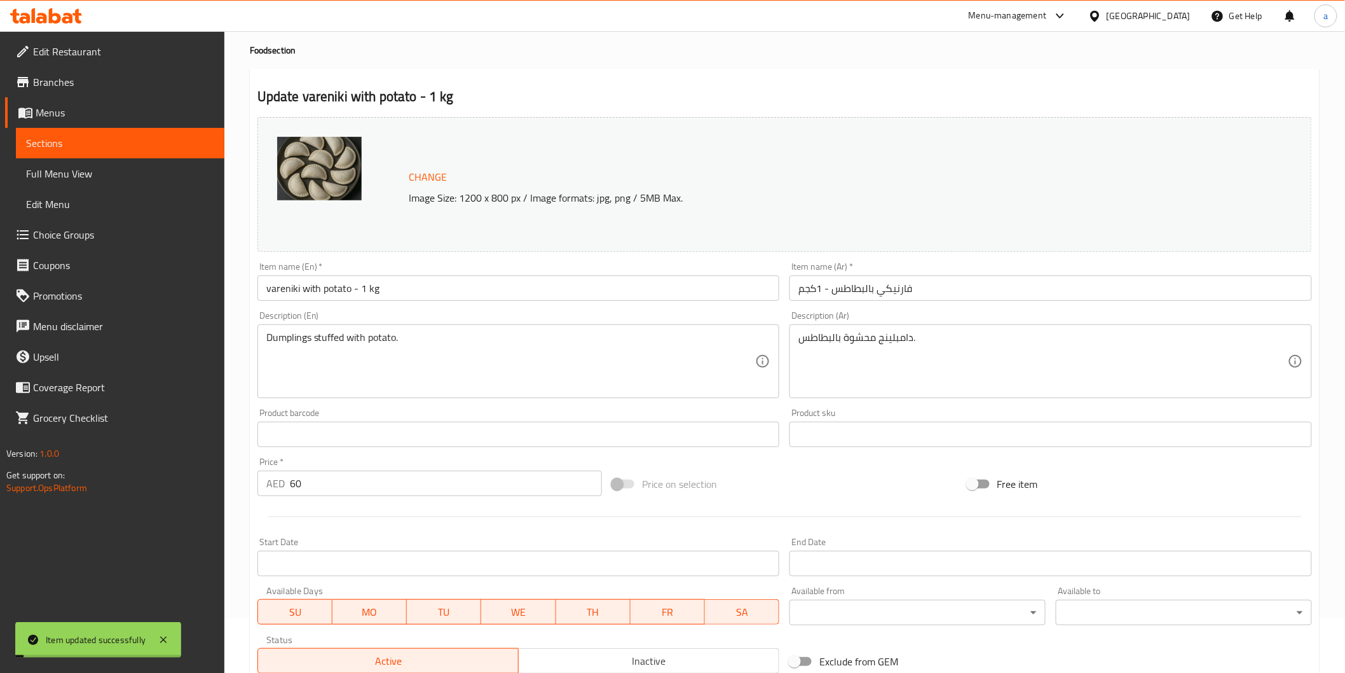
scroll to position [0, 0]
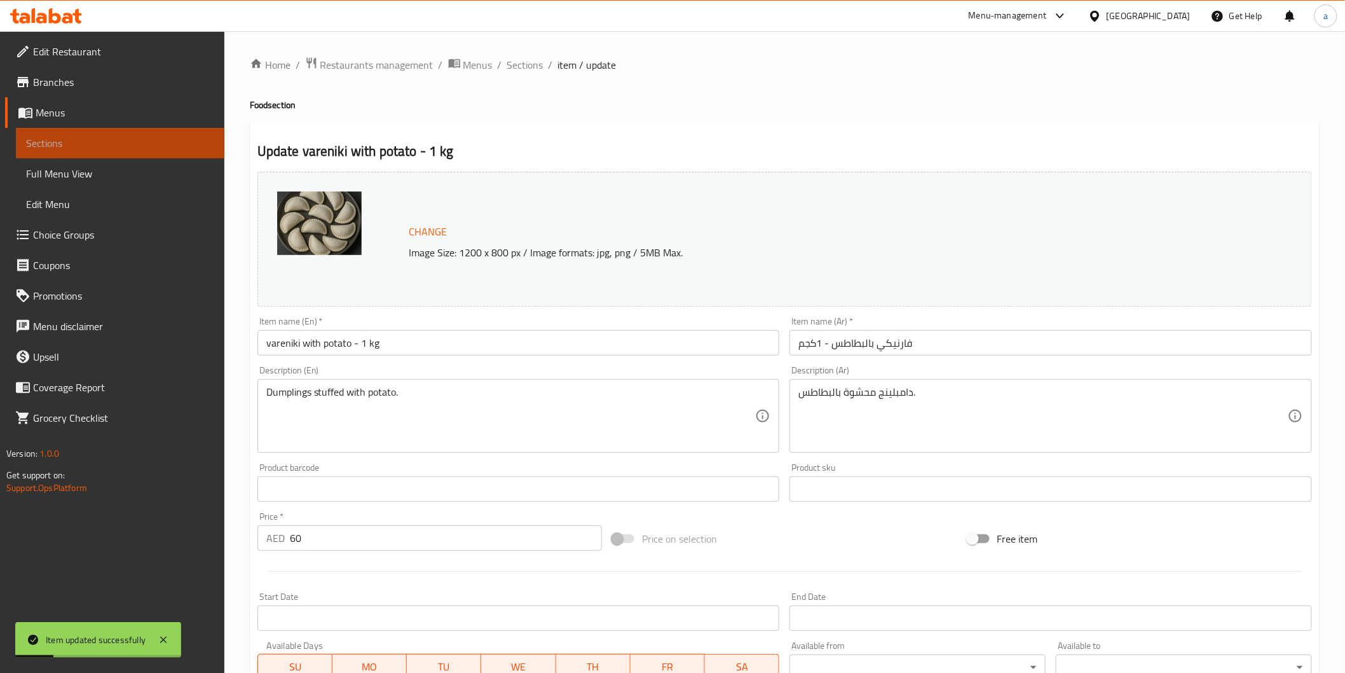
click at [140, 140] on span "Sections" at bounding box center [120, 142] width 188 height 15
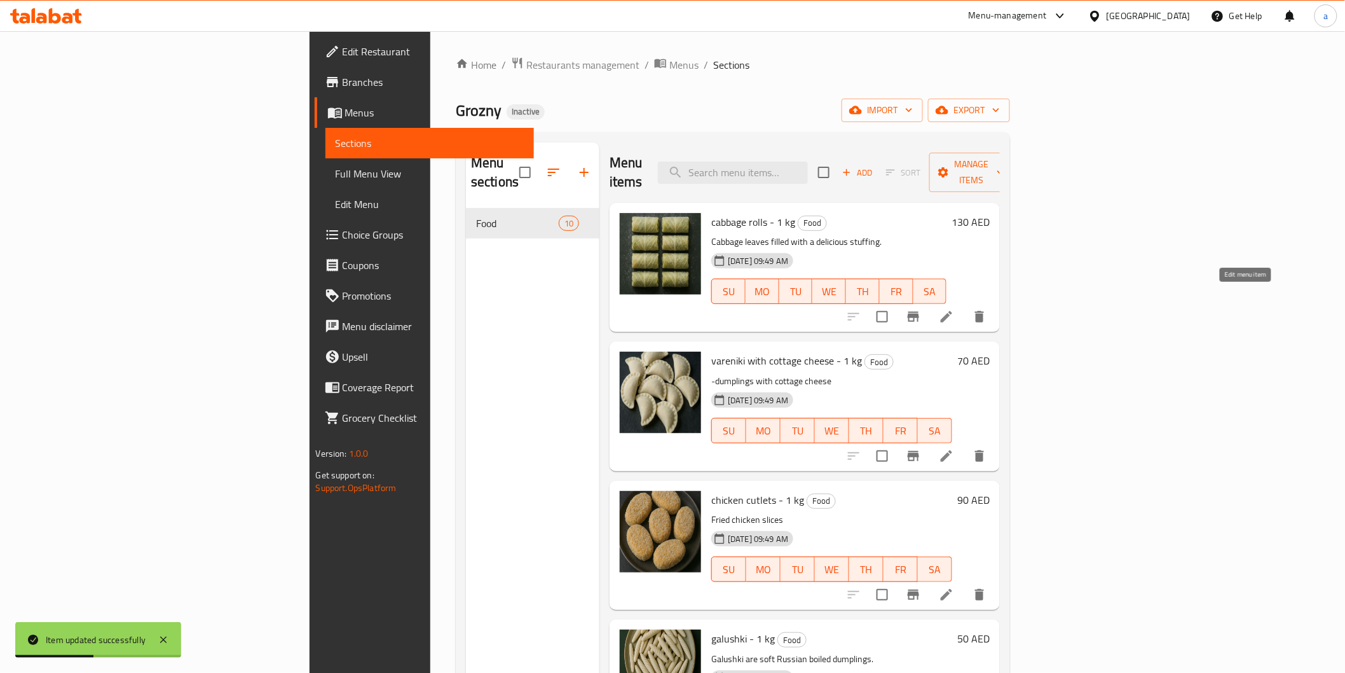
click at [954, 309] on icon at bounding box center [946, 316] width 15 height 15
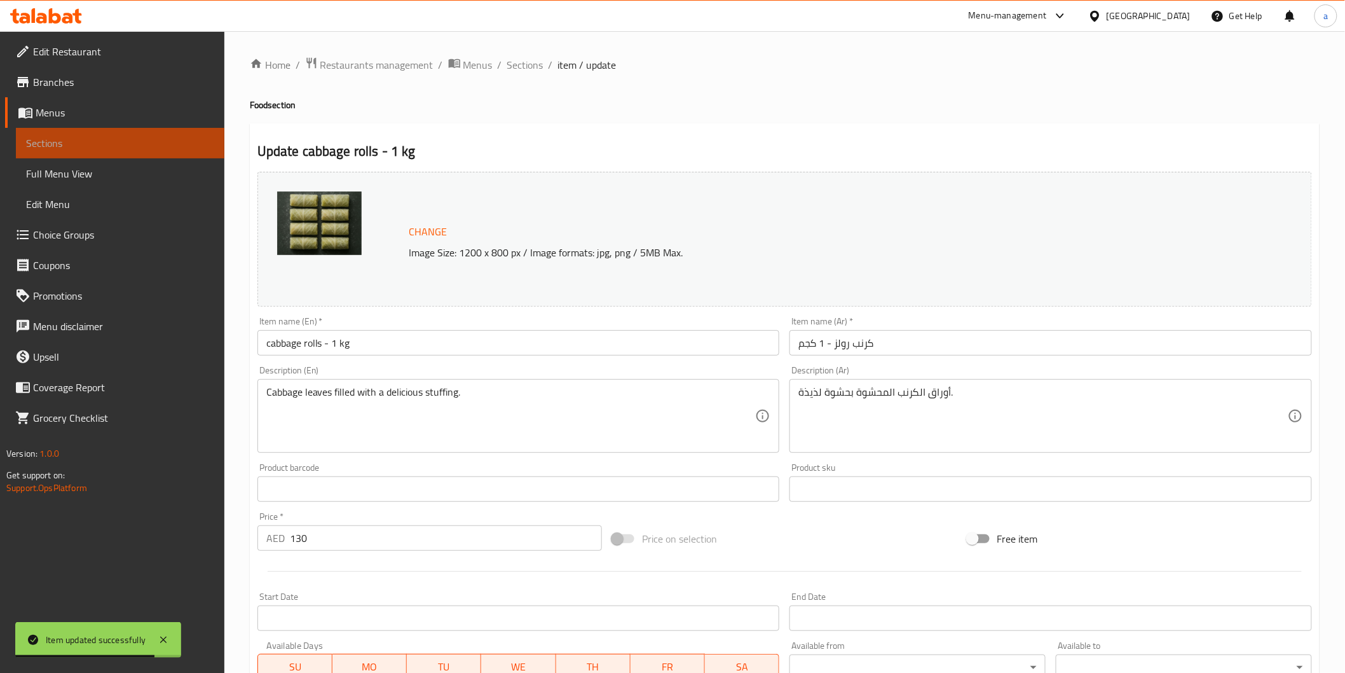
click at [106, 129] on link "Sections" at bounding box center [120, 143] width 209 height 31
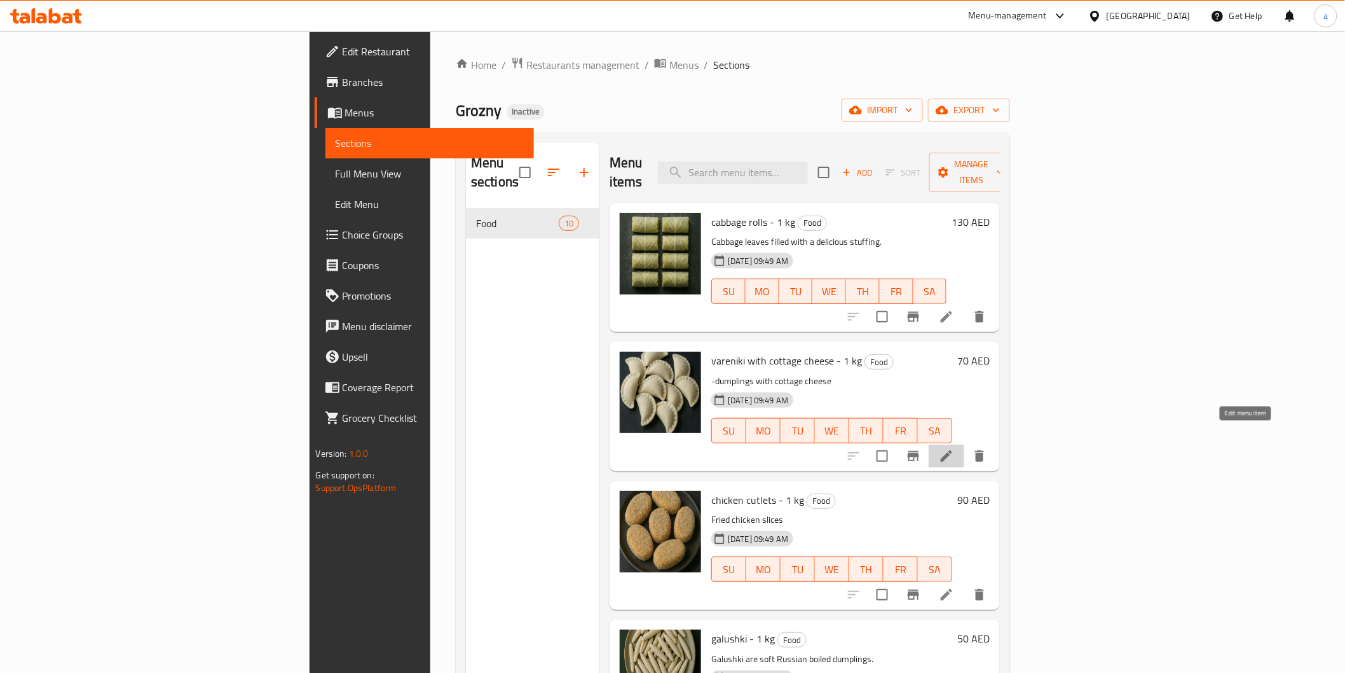
click at [954, 448] on icon at bounding box center [946, 455] width 15 height 15
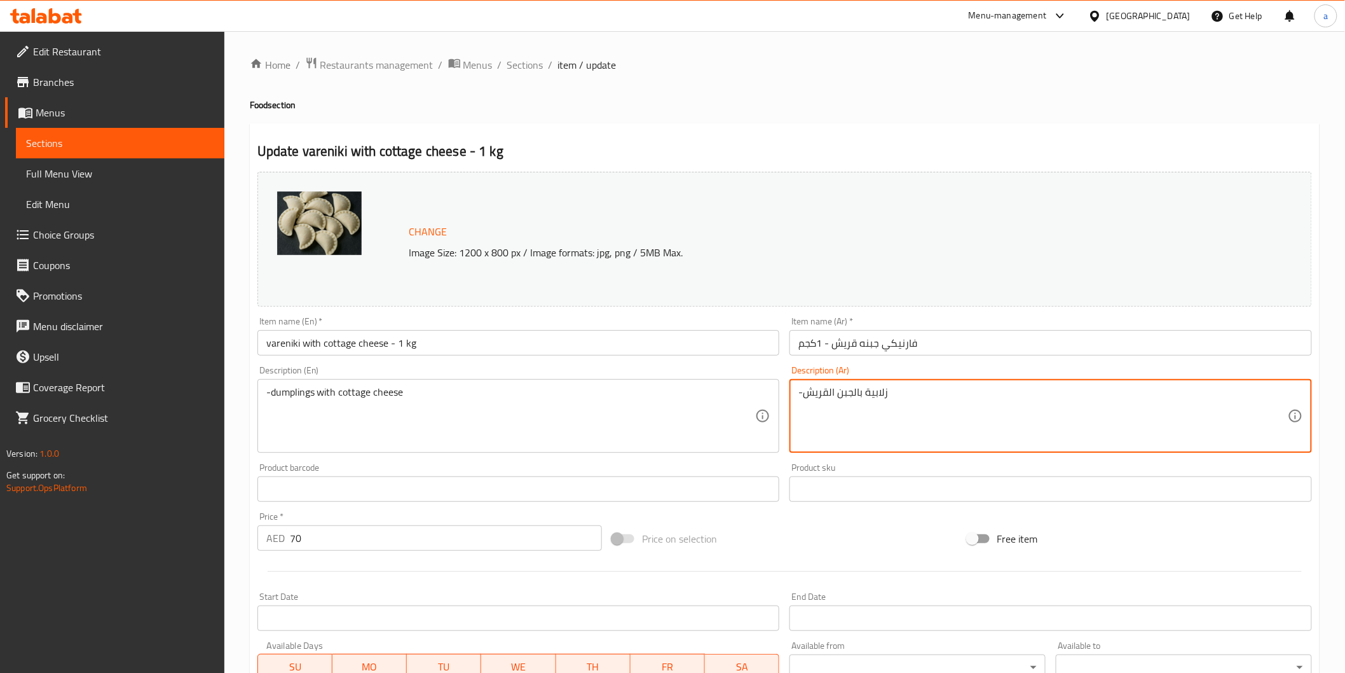
drag, startPoint x: 863, startPoint y: 391, endPoint x: 891, endPoint y: 401, distance: 29.8
click at [876, 404] on textarea "-زلابية بالجبن القريش" at bounding box center [1043, 416] width 490 height 60
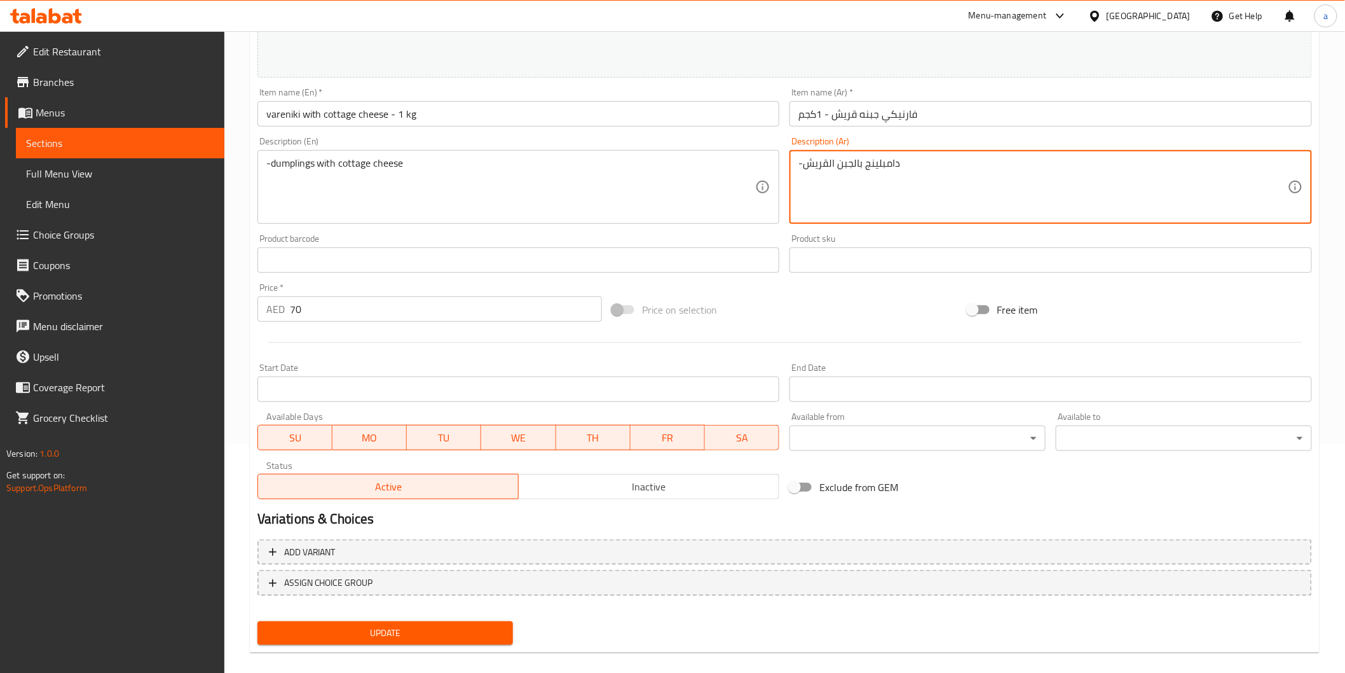
scroll to position [242, 0]
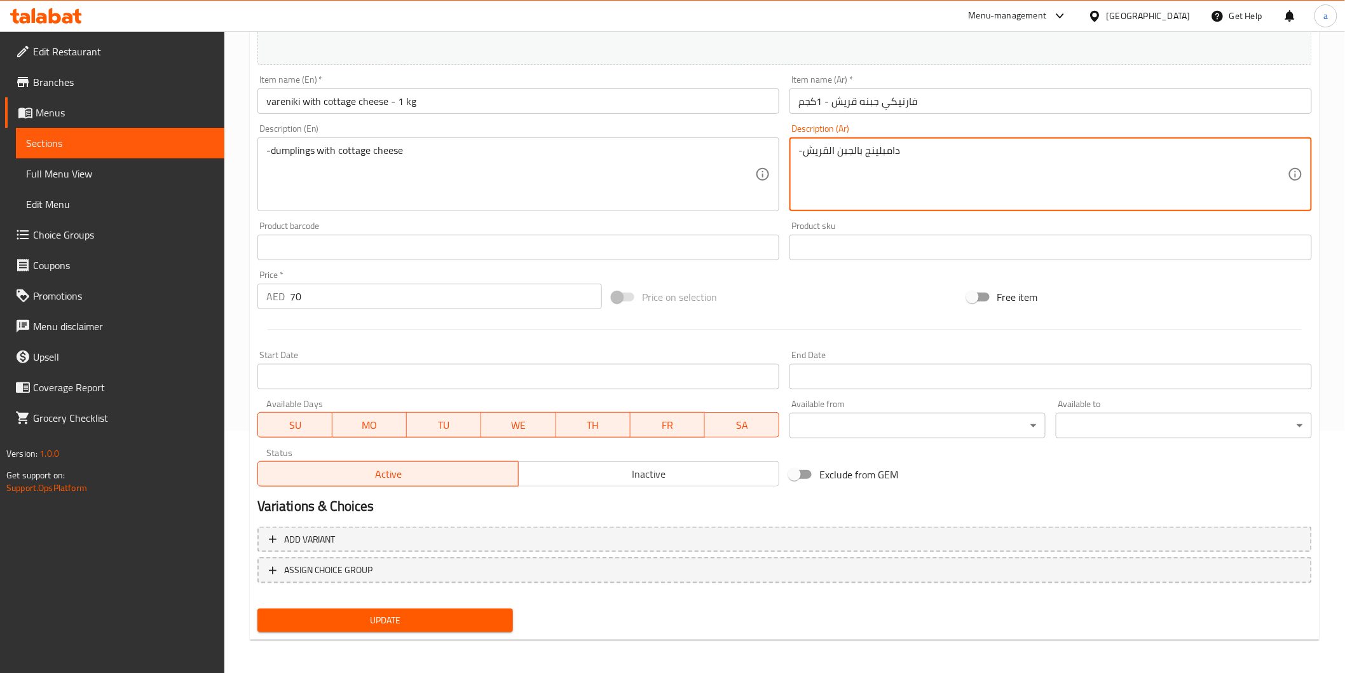
type textarea "-دامبلينج بالجبن القريش"
click at [374, 617] on span "Update" at bounding box center [386, 620] width 236 height 16
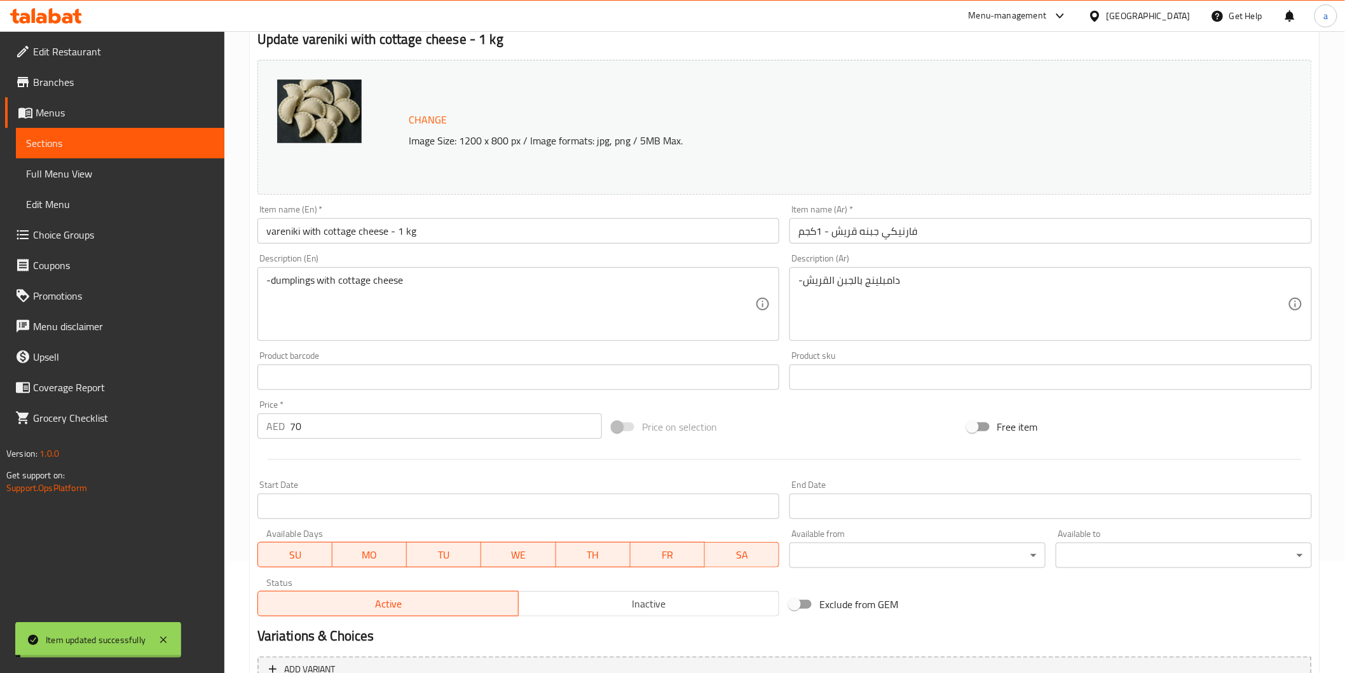
scroll to position [0, 0]
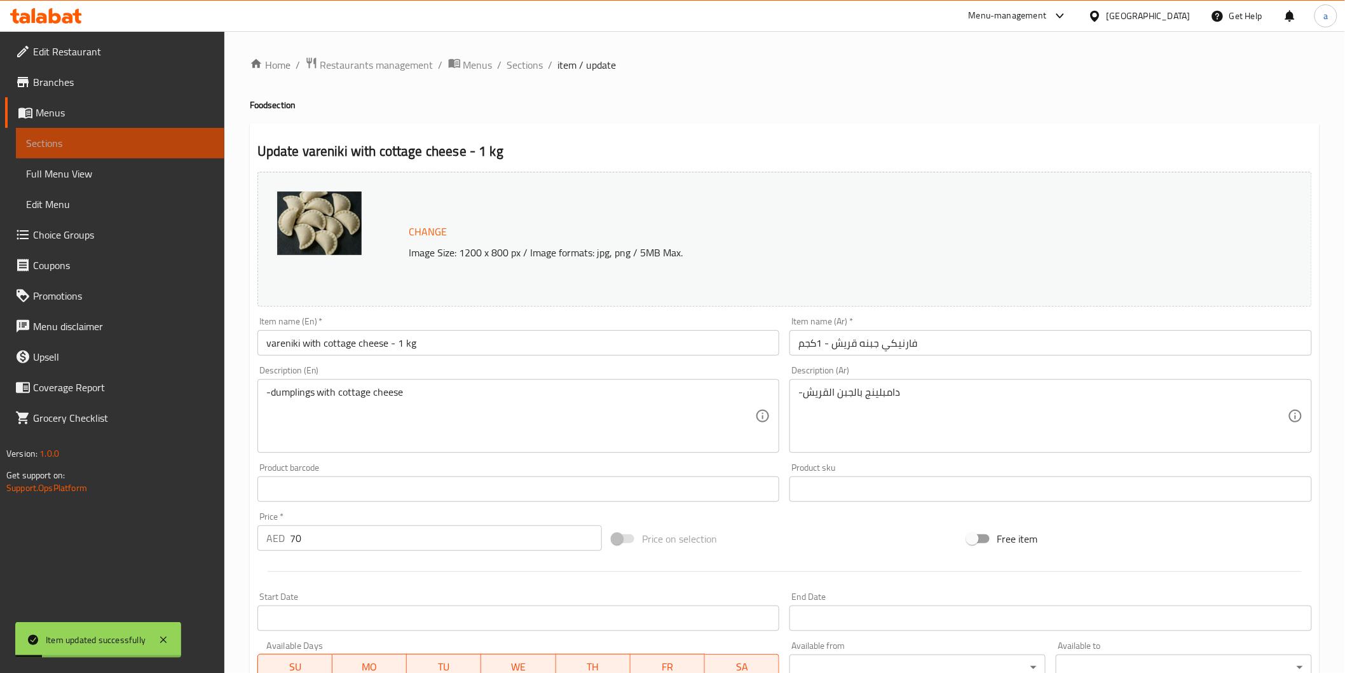
click at [141, 132] on link "Sections" at bounding box center [120, 143] width 209 height 31
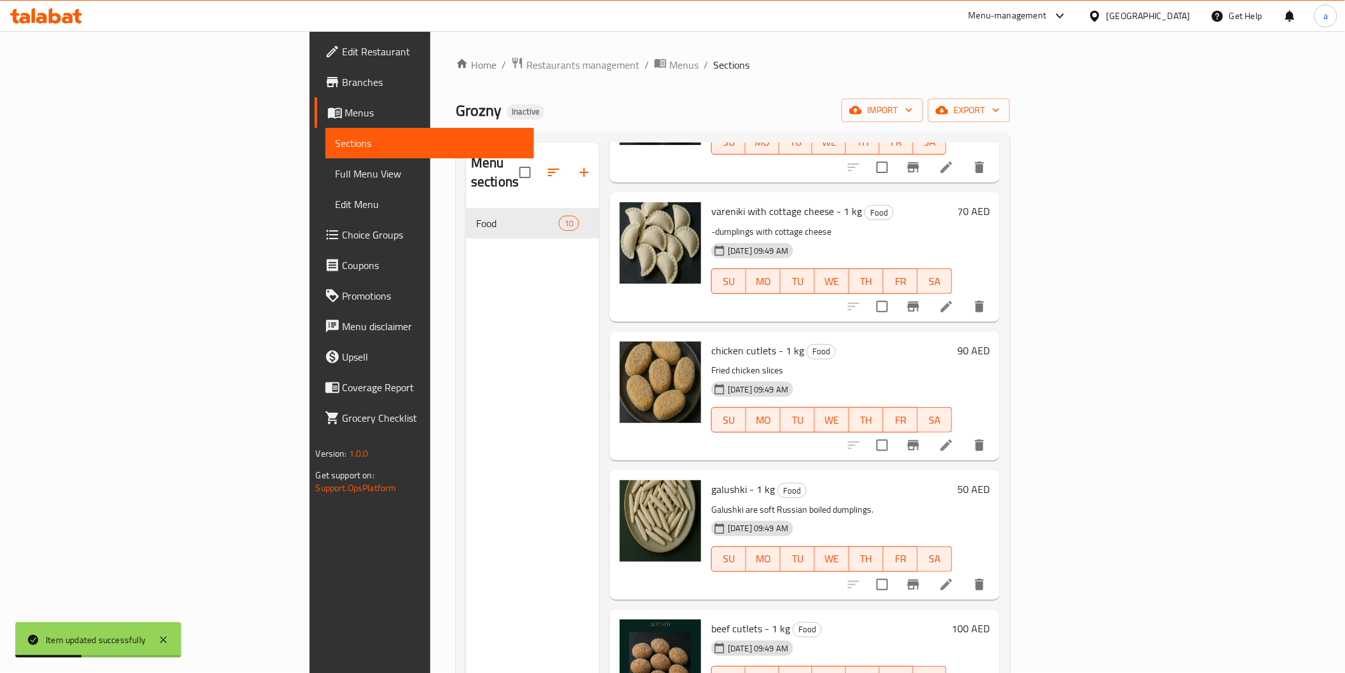
scroll to position [212, 0]
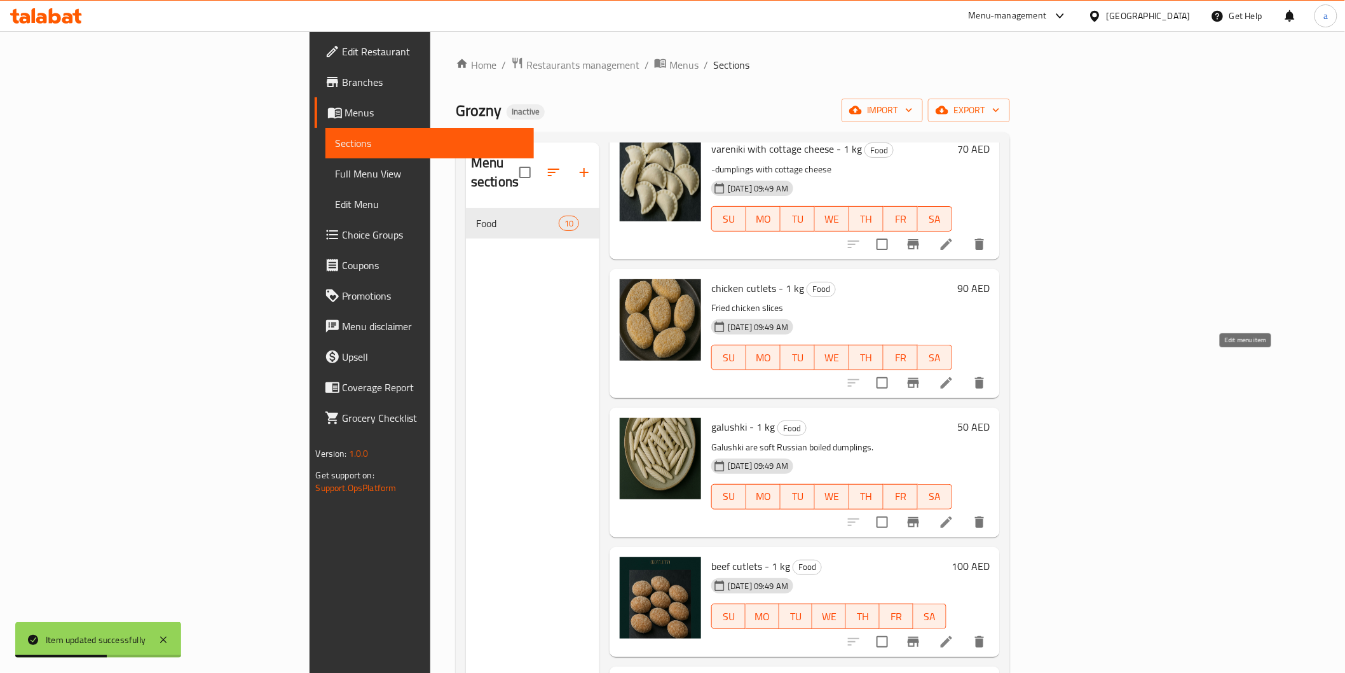
click at [952, 377] on icon at bounding box center [946, 382] width 11 height 11
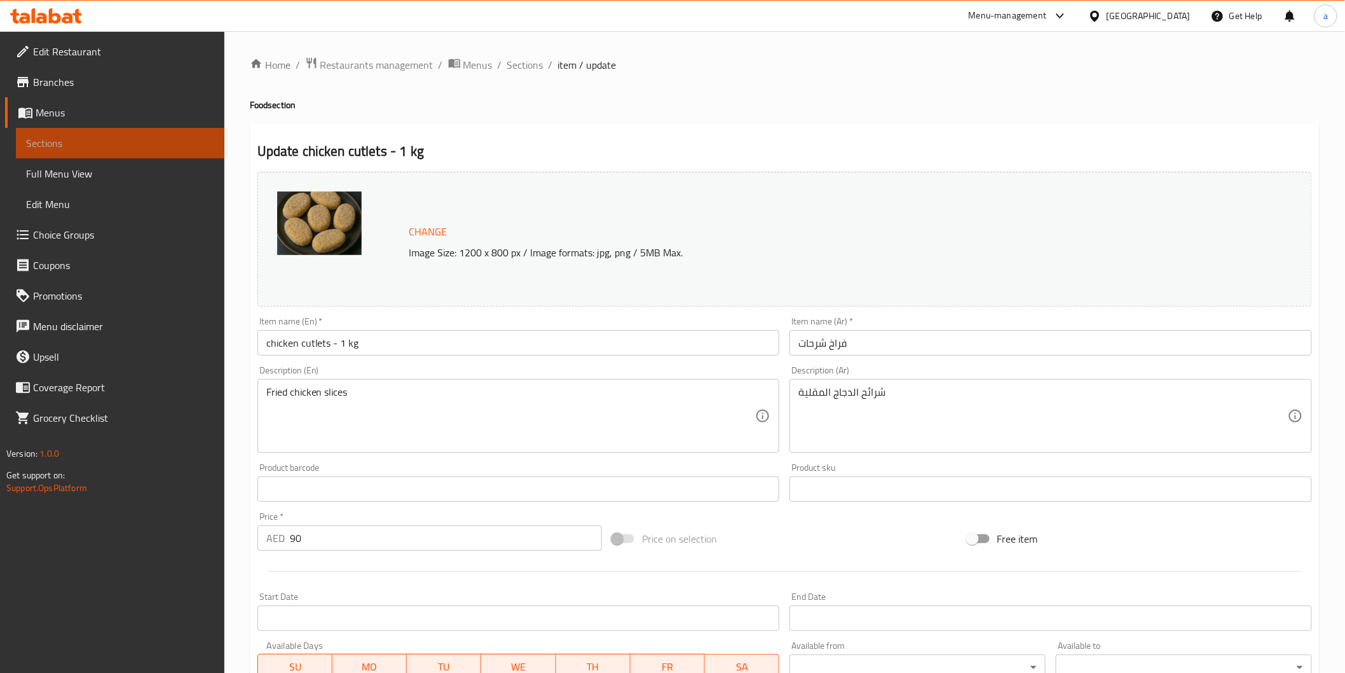
click at [134, 135] on span "Sections" at bounding box center [120, 142] width 188 height 15
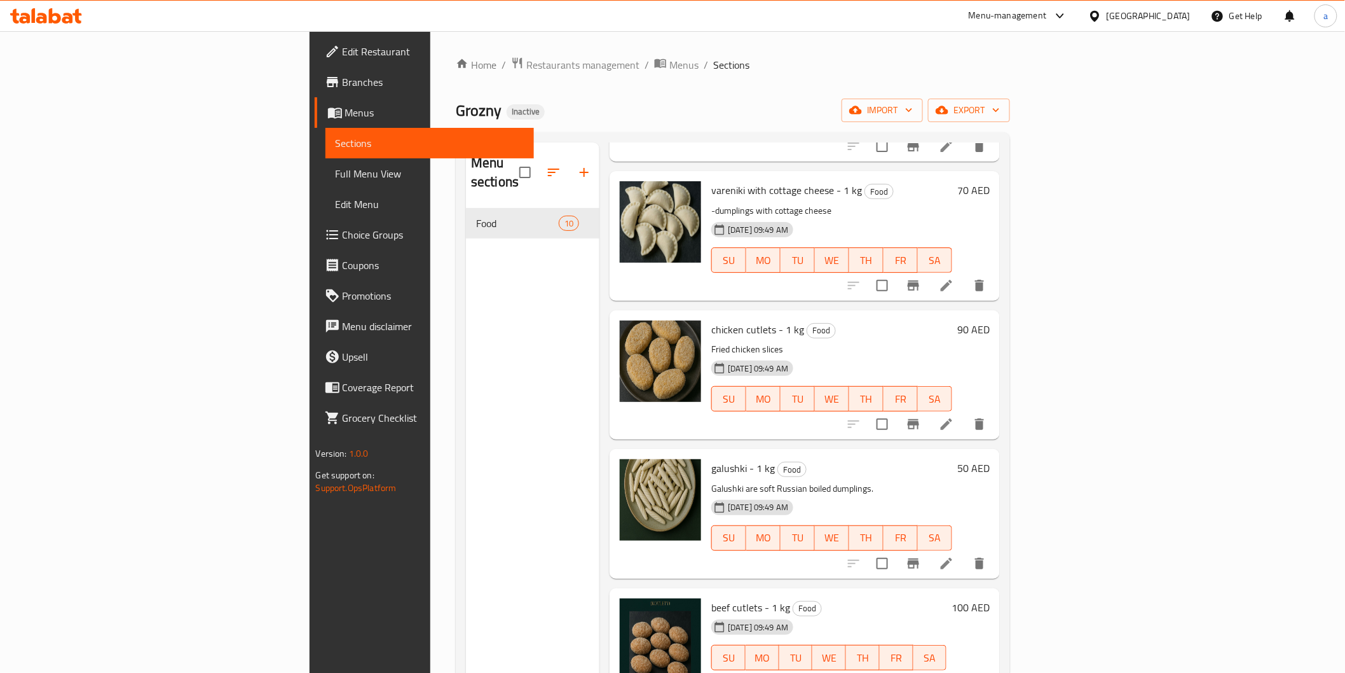
scroll to position [212, 0]
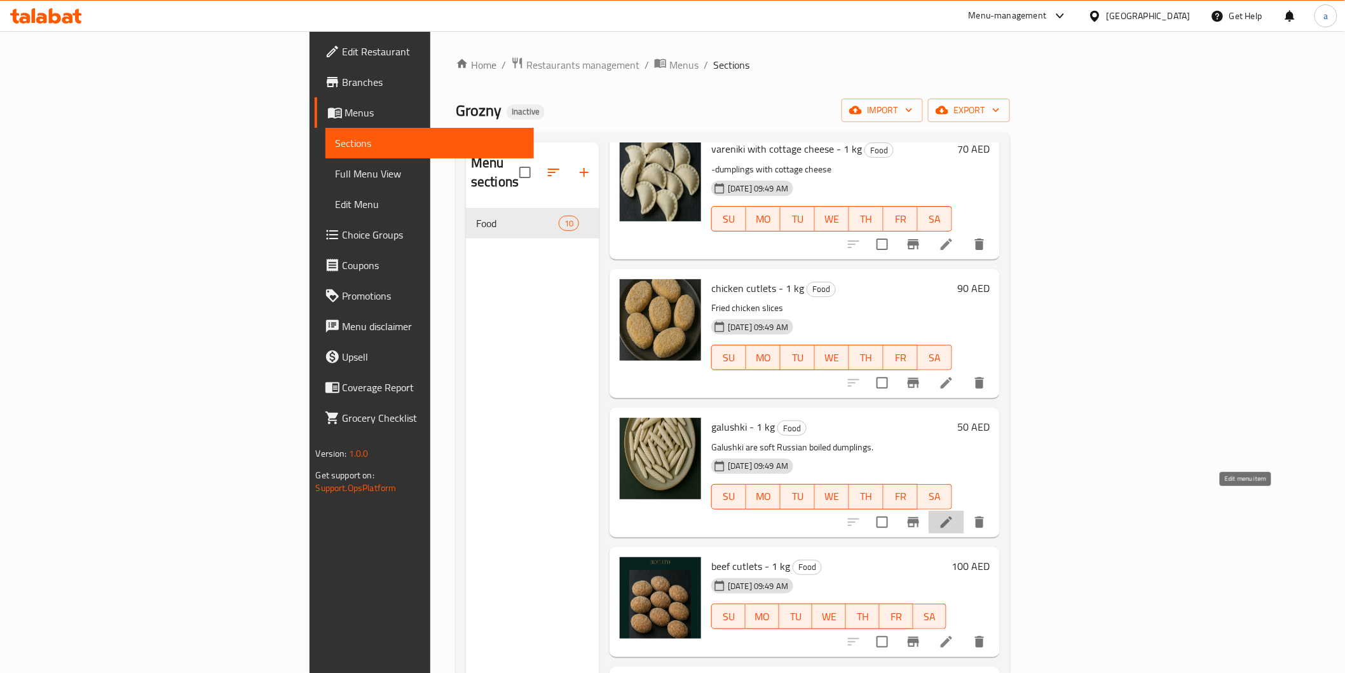
click at [954, 514] on icon at bounding box center [946, 521] width 15 height 15
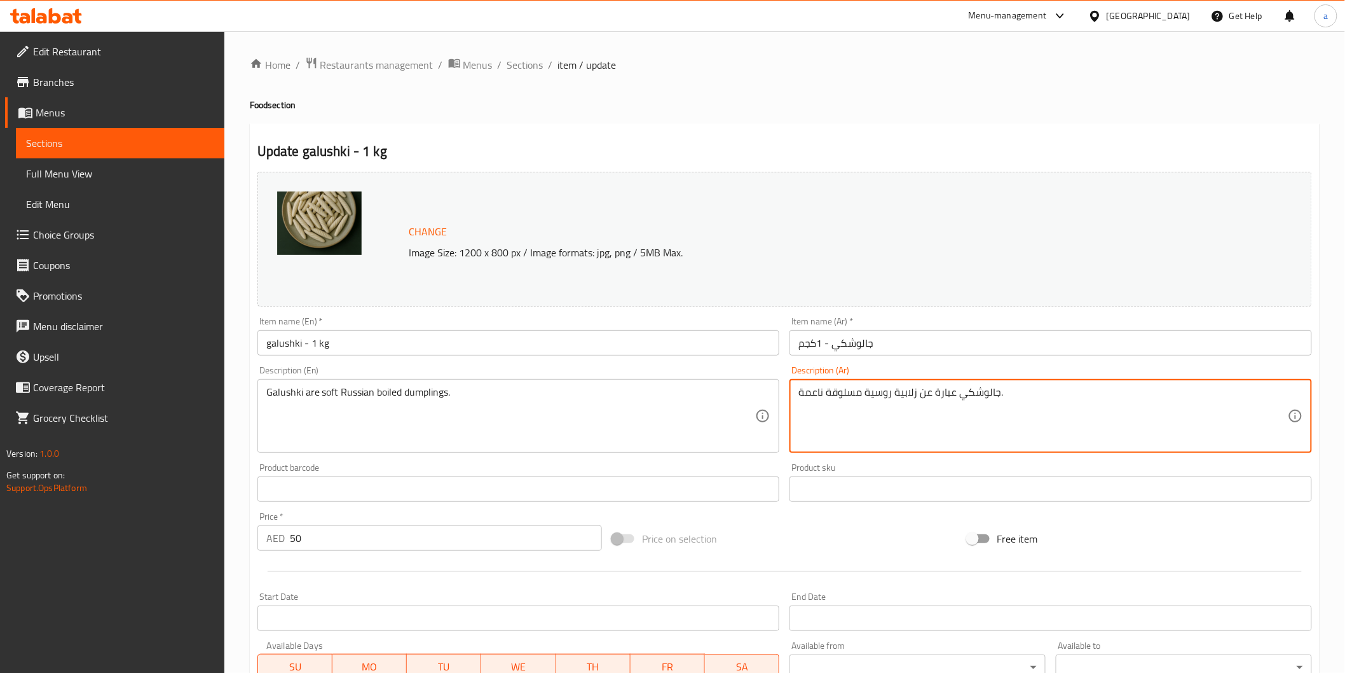
drag, startPoint x: 893, startPoint y: 395, endPoint x: 914, endPoint y: 404, distance: 22.5
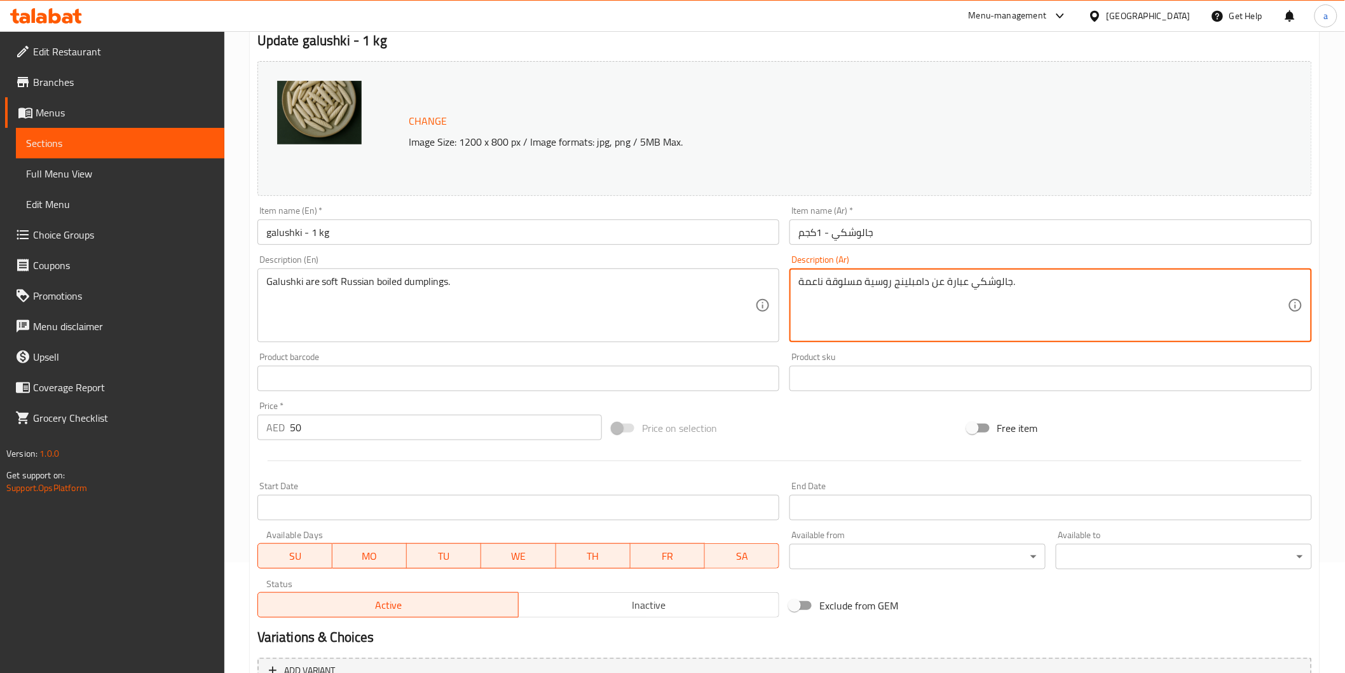
scroll to position [242, 0]
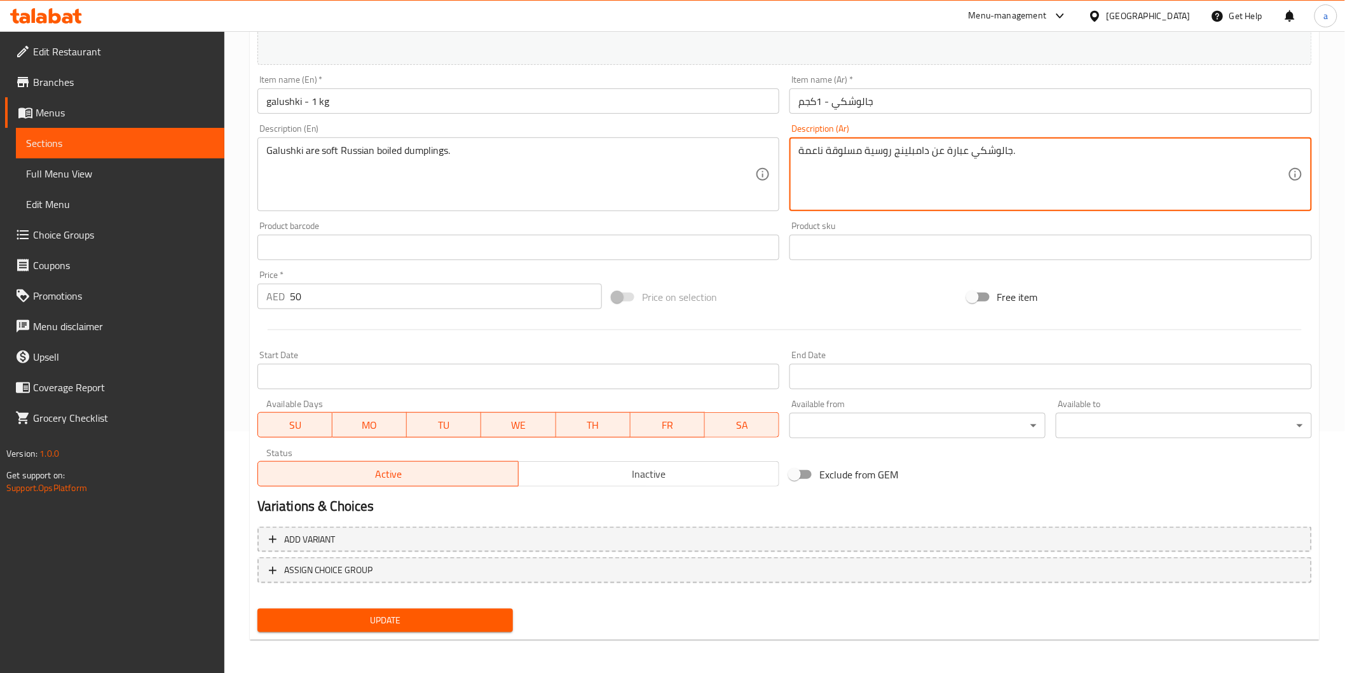
type textarea "جالوشكي عبارة عن دامبلينج روسية مسلوقة ناعمة."
click at [458, 608] on button "Update" at bounding box center [385, 620] width 256 height 24
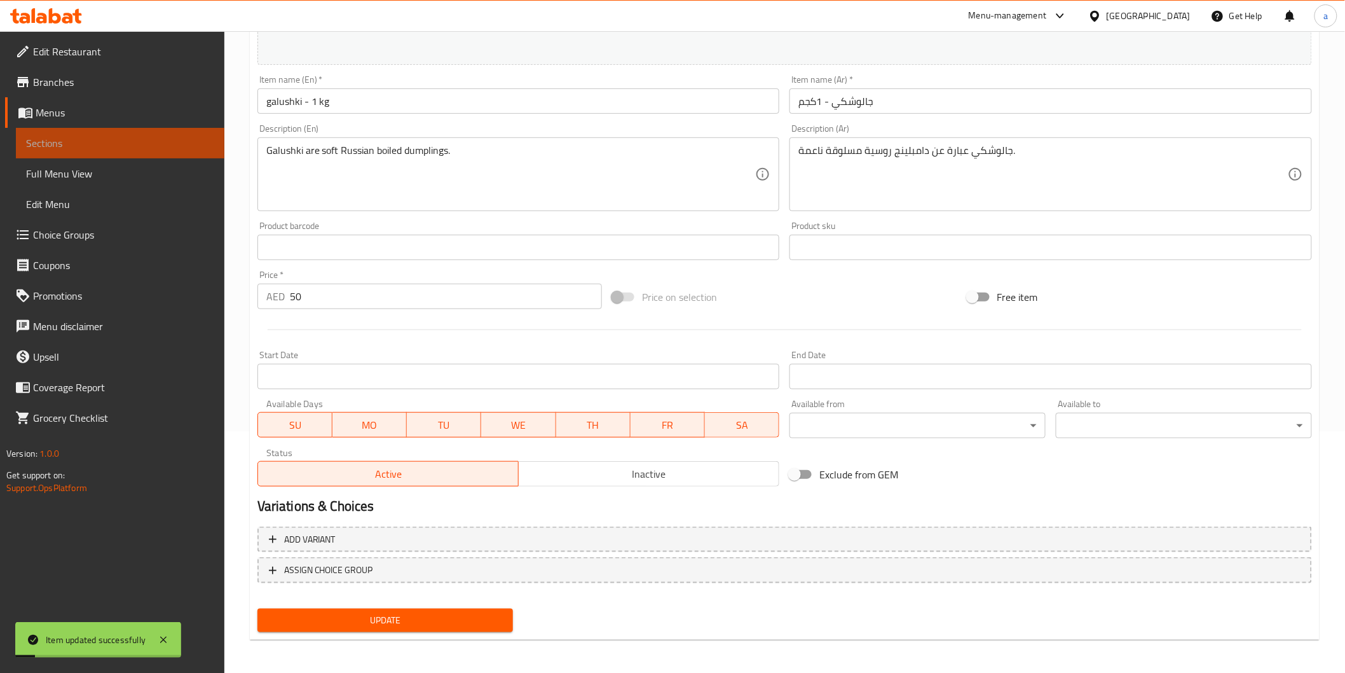
click at [60, 149] on span "Sections" at bounding box center [120, 142] width 188 height 15
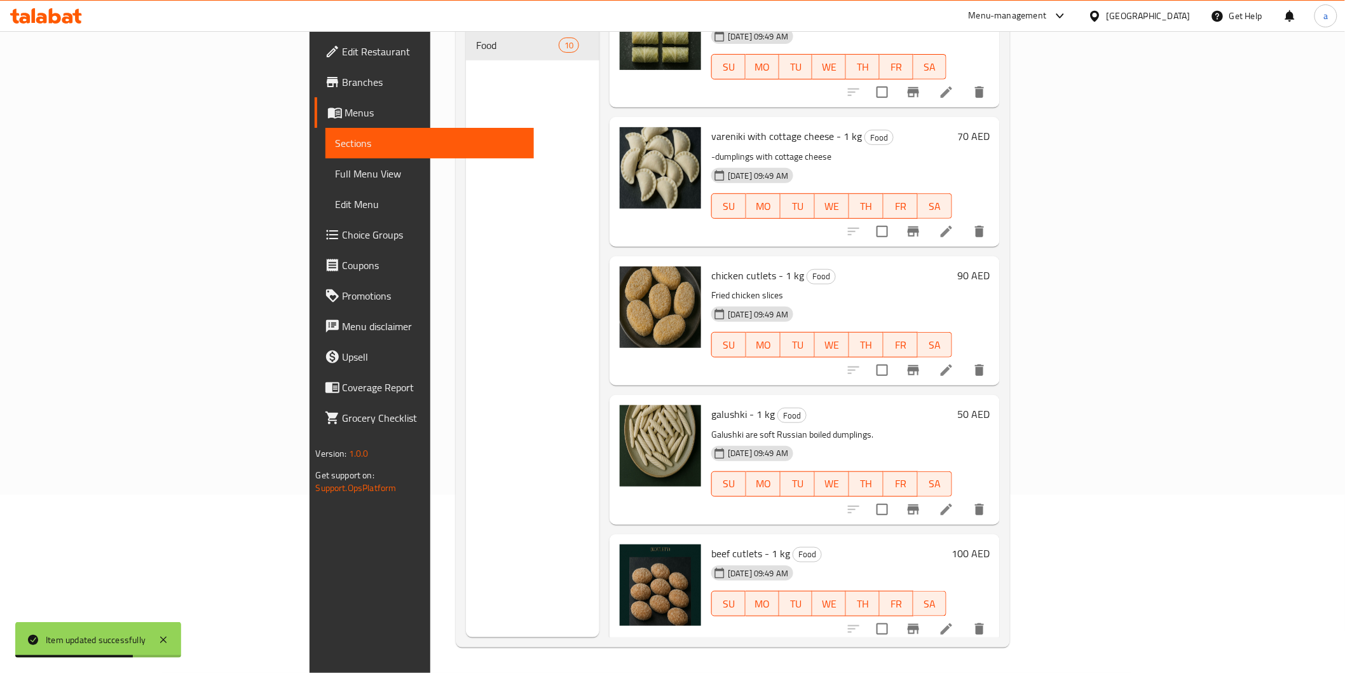
scroll to position [71, 0]
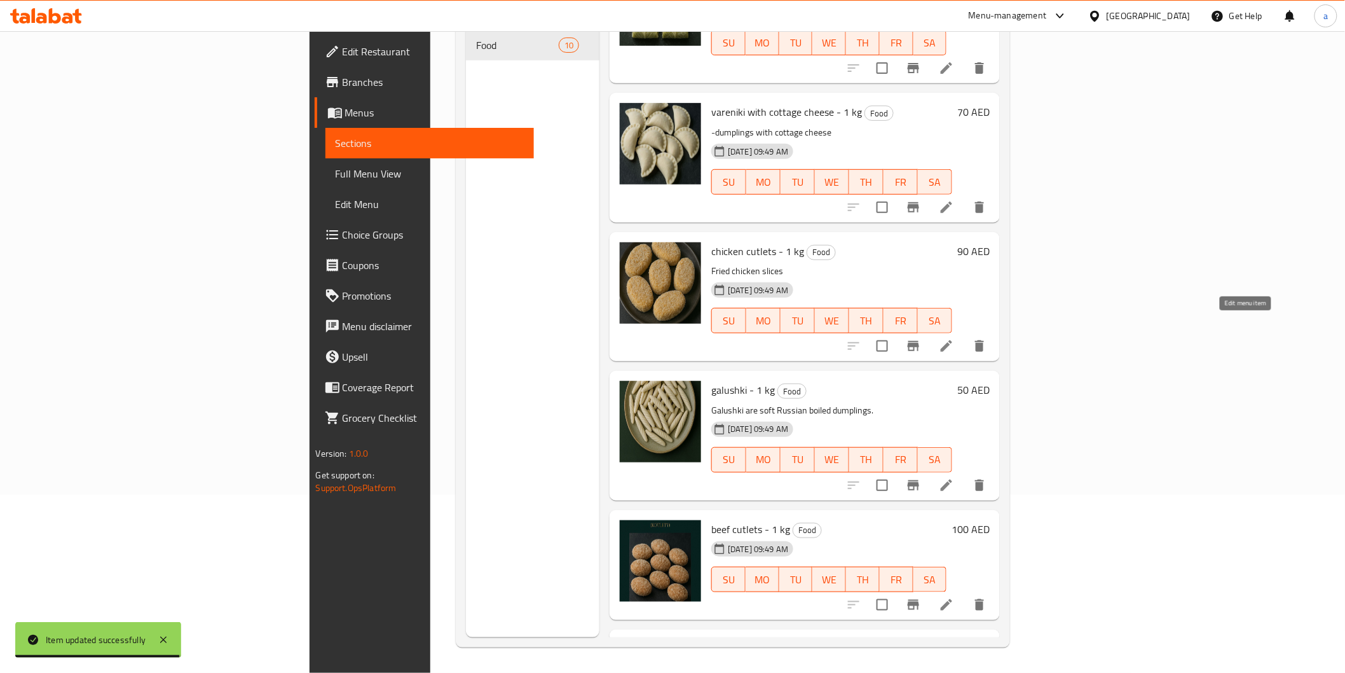
click at [952, 340] on icon at bounding box center [946, 345] width 11 height 11
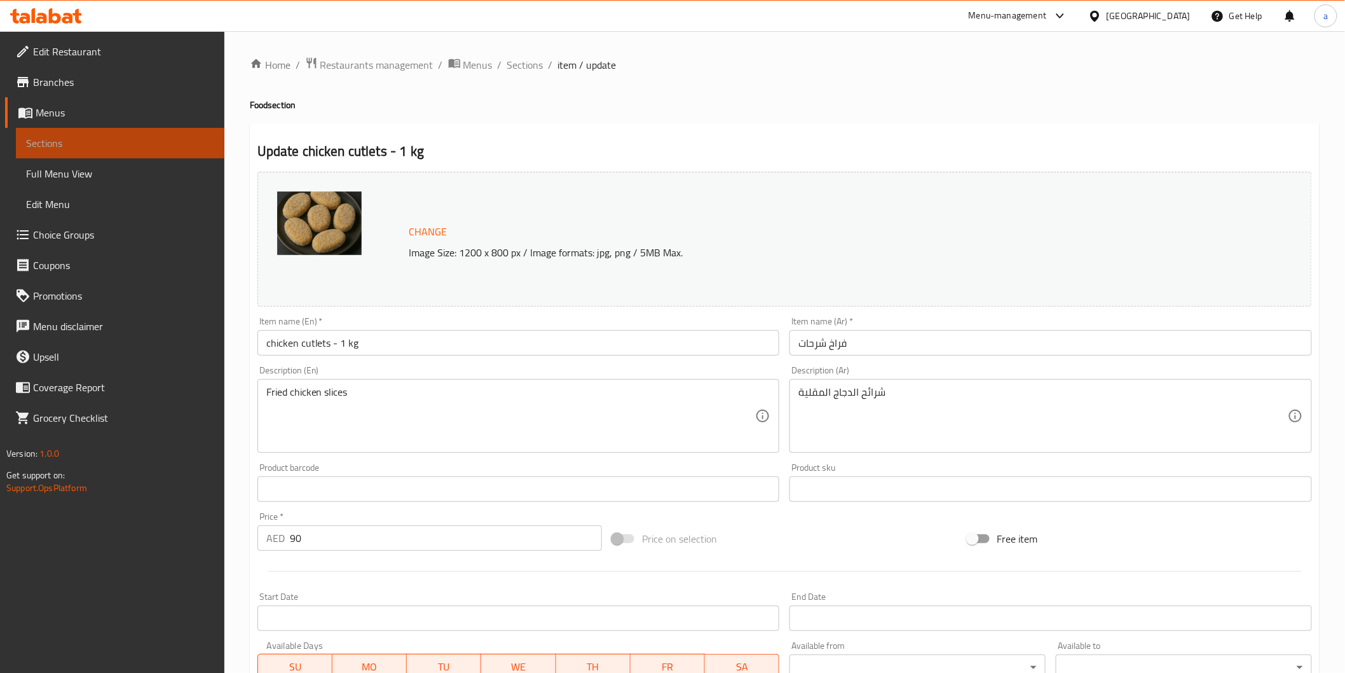
click at [34, 142] on span "Sections" at bounding box center [120, 142] width 188 height 15
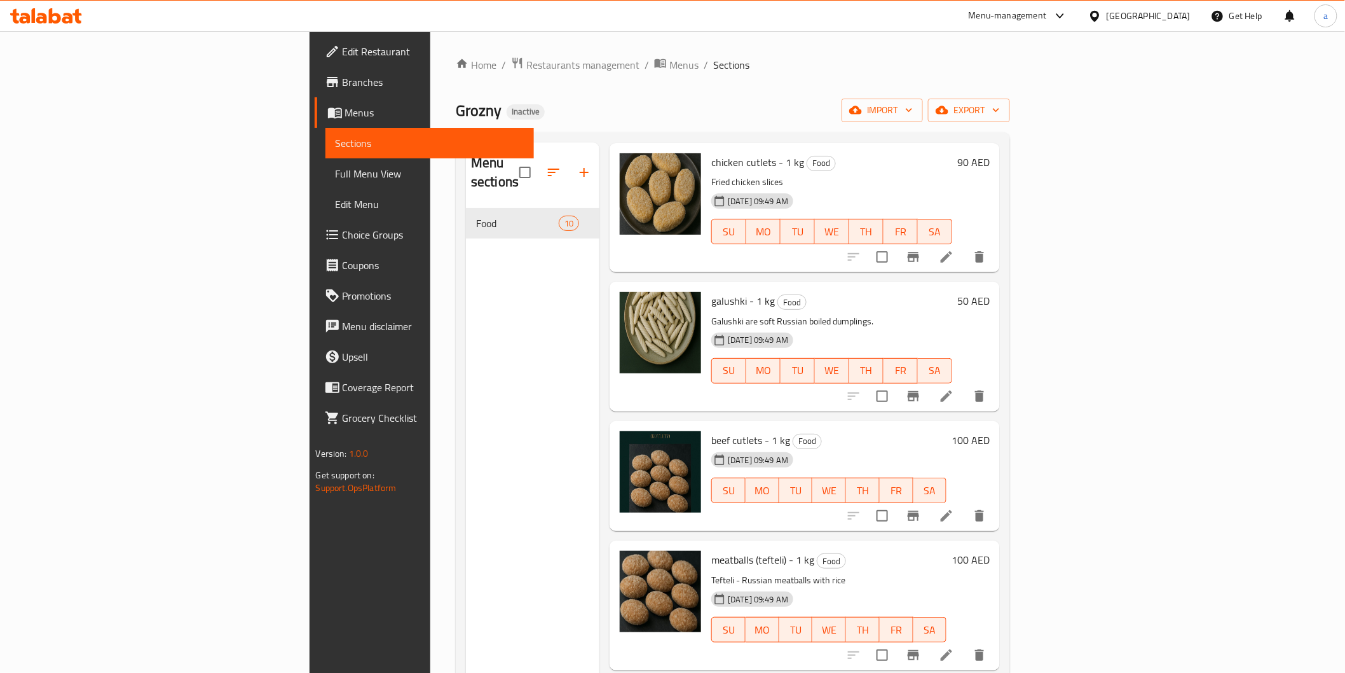
scroll to position [353, 0]
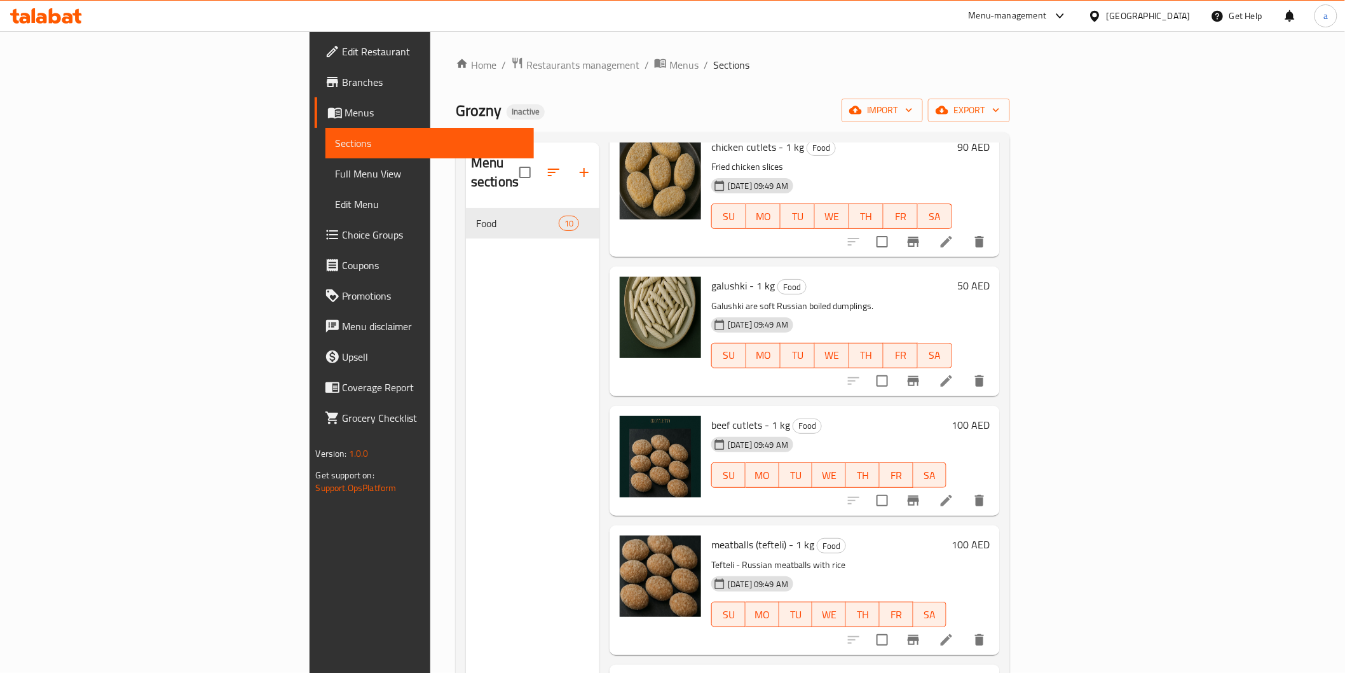
click at [964, 369] on li at bounding box center [947, 380] width 36 height 23
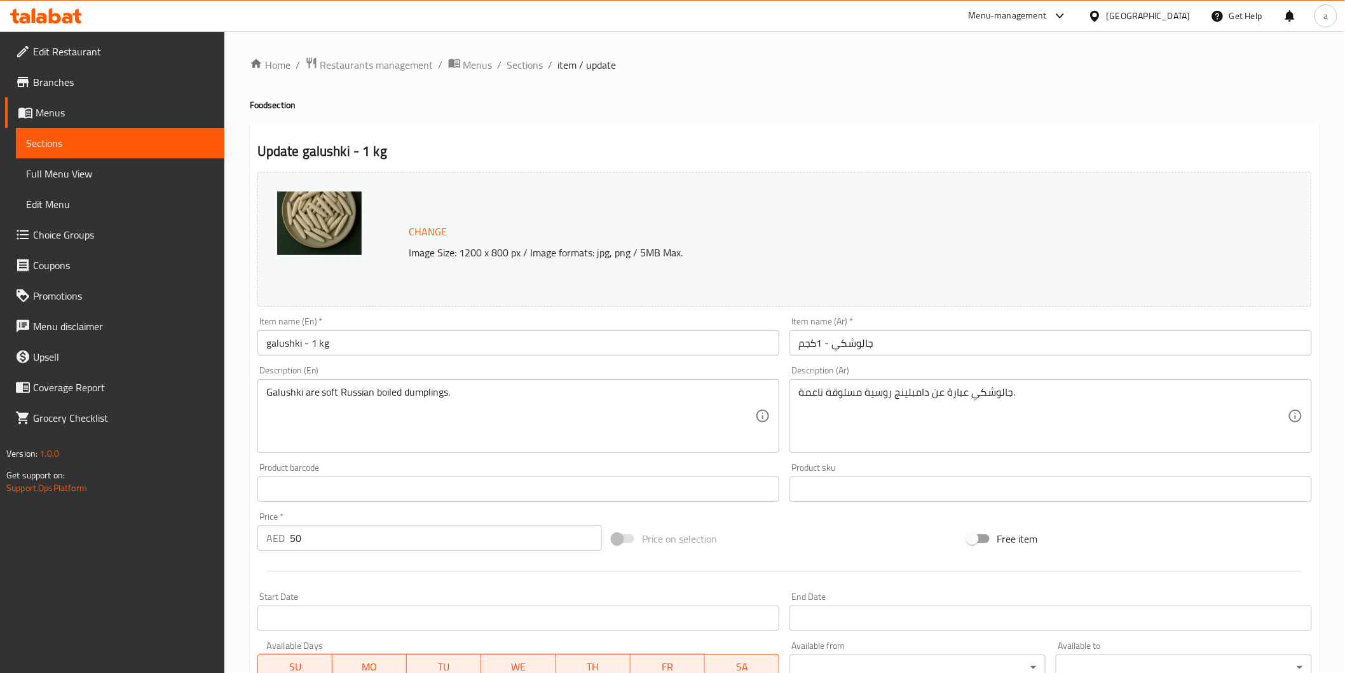
click at [128, 130] on link "Sections" at bounding box center [120, 143] width 209 height 31
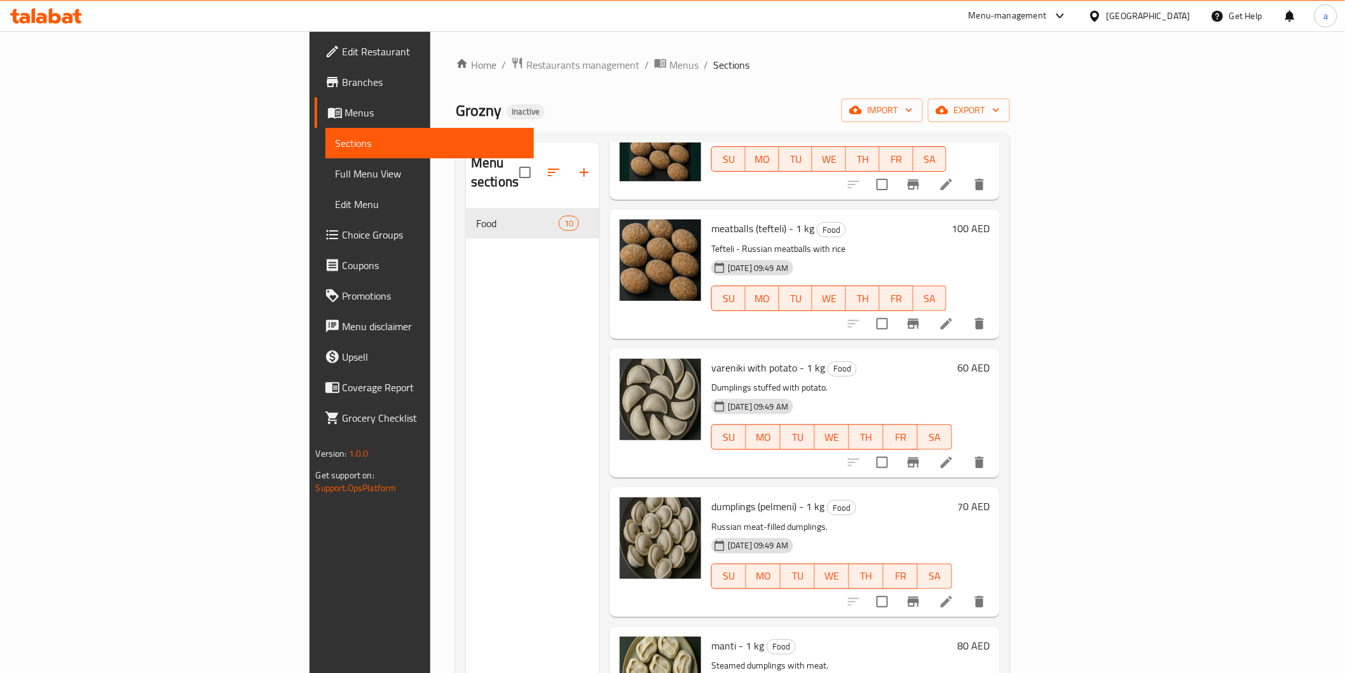
scroll to position [706, 0]
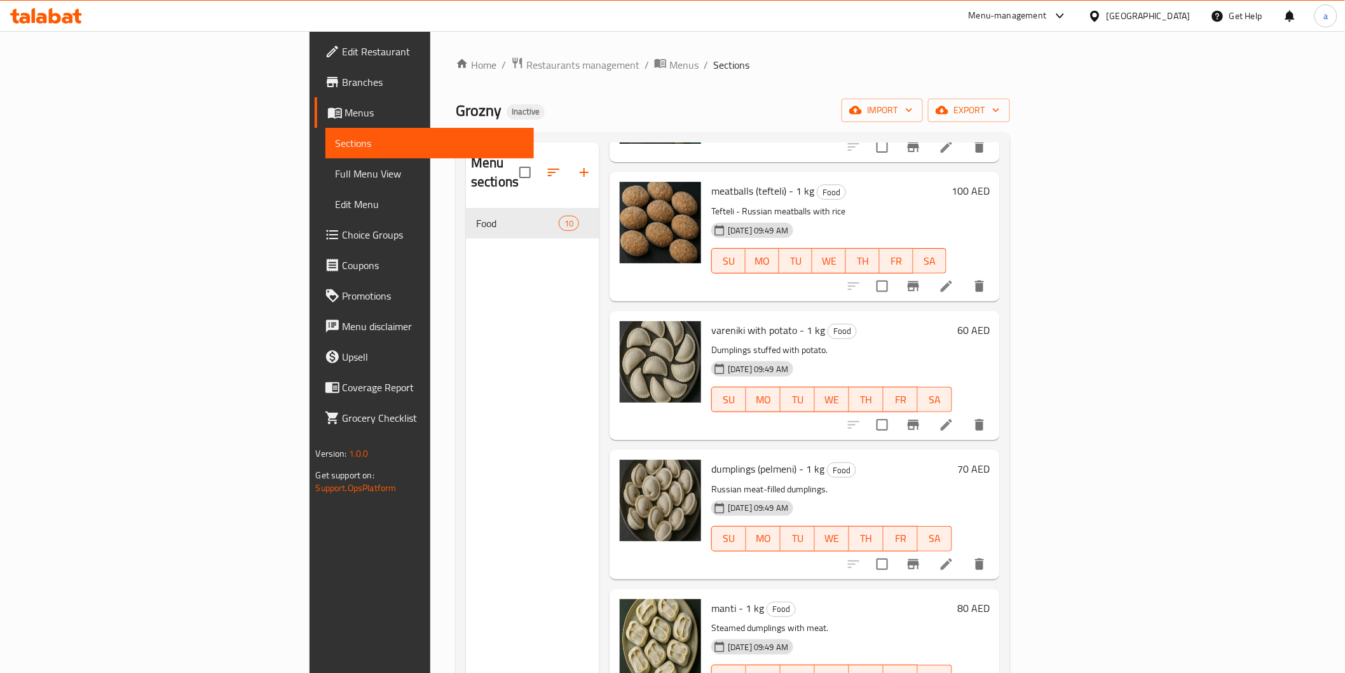
click at [964, 413] on li at bounding box center [947, 424] width 36 height 23
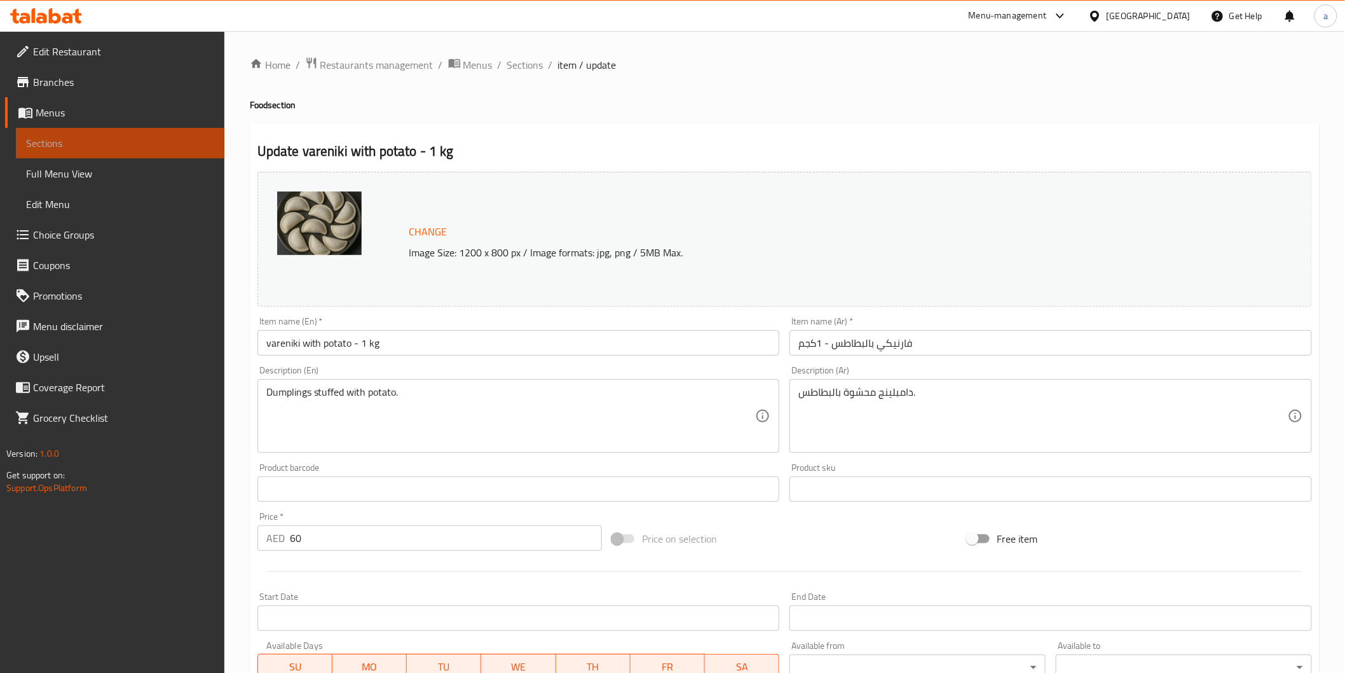
click at [120, 138] on span "Sections" at bounding box center [120, 142] width 188 height 15
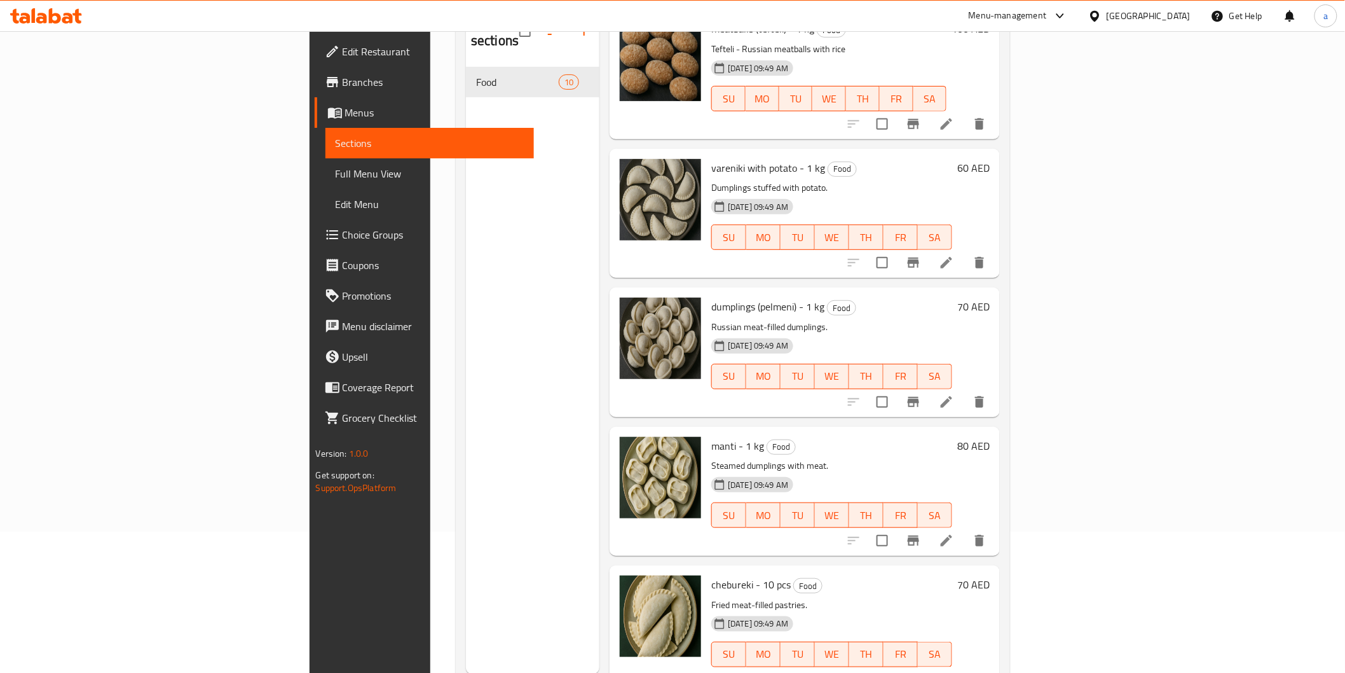
scroll to position [178, 0]
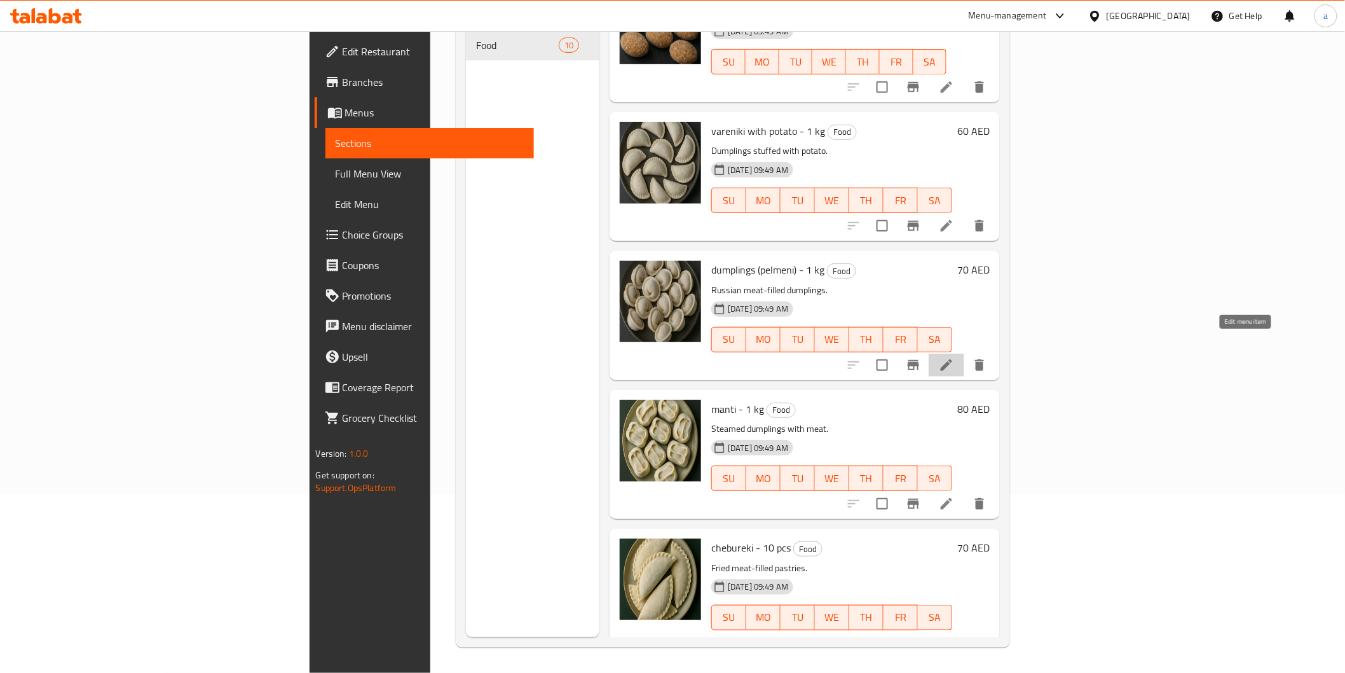
click at [954, 357] on icon at bounding box center [946, 364] width 15 height 15
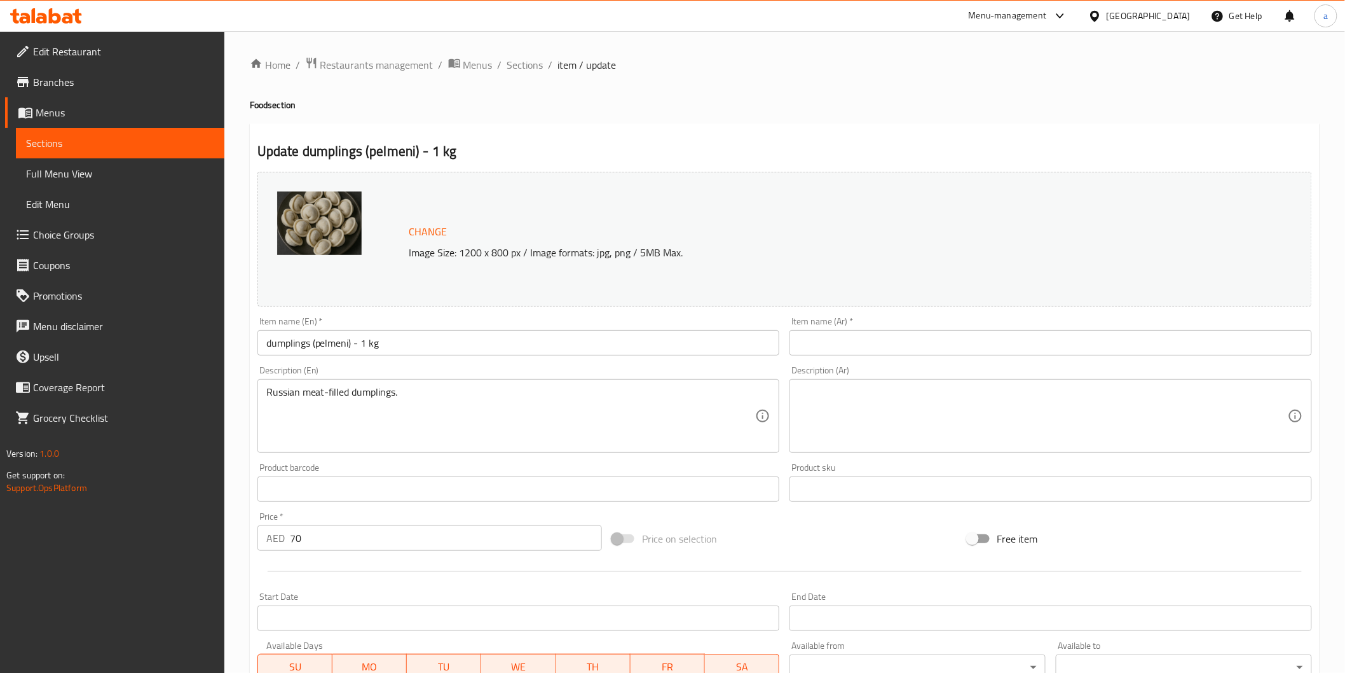
click at [336, 339] on input "dumplings (pelmeni) - 1 kg" at bounding box center [518, 342] width 523 height 25
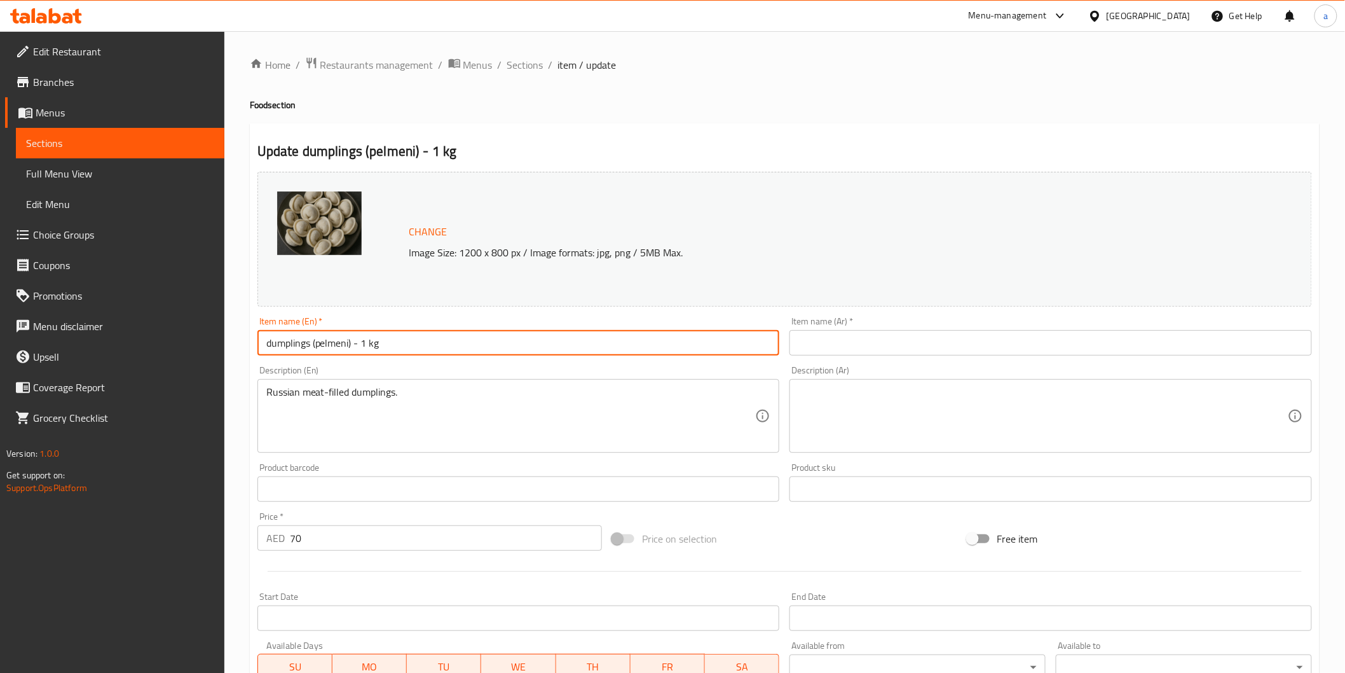
click at [336, 339] on input "dumplings (pelmeni) - 1 kg" at bounding box center [518, 342] width 523 height 25
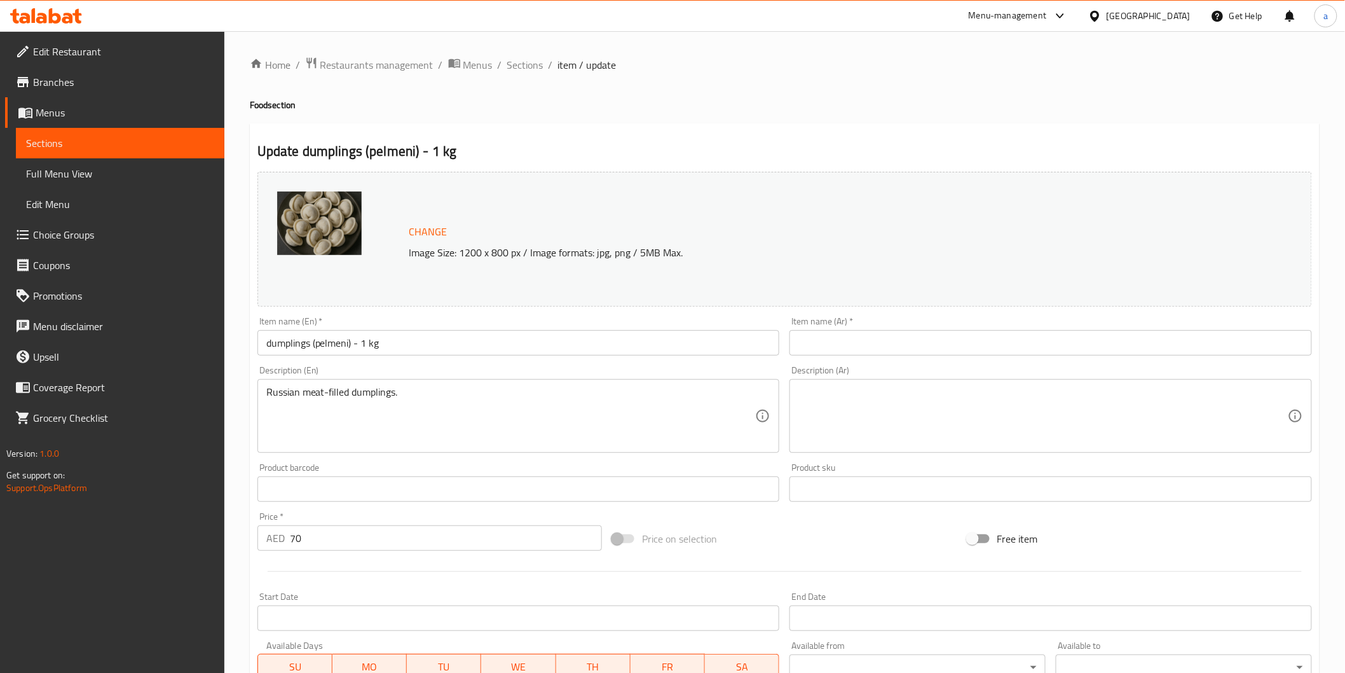
click at [372, 341] on input "dumplings (pelmeni) - 1 kg" at bounding box center [518, 342] width 523 height 25
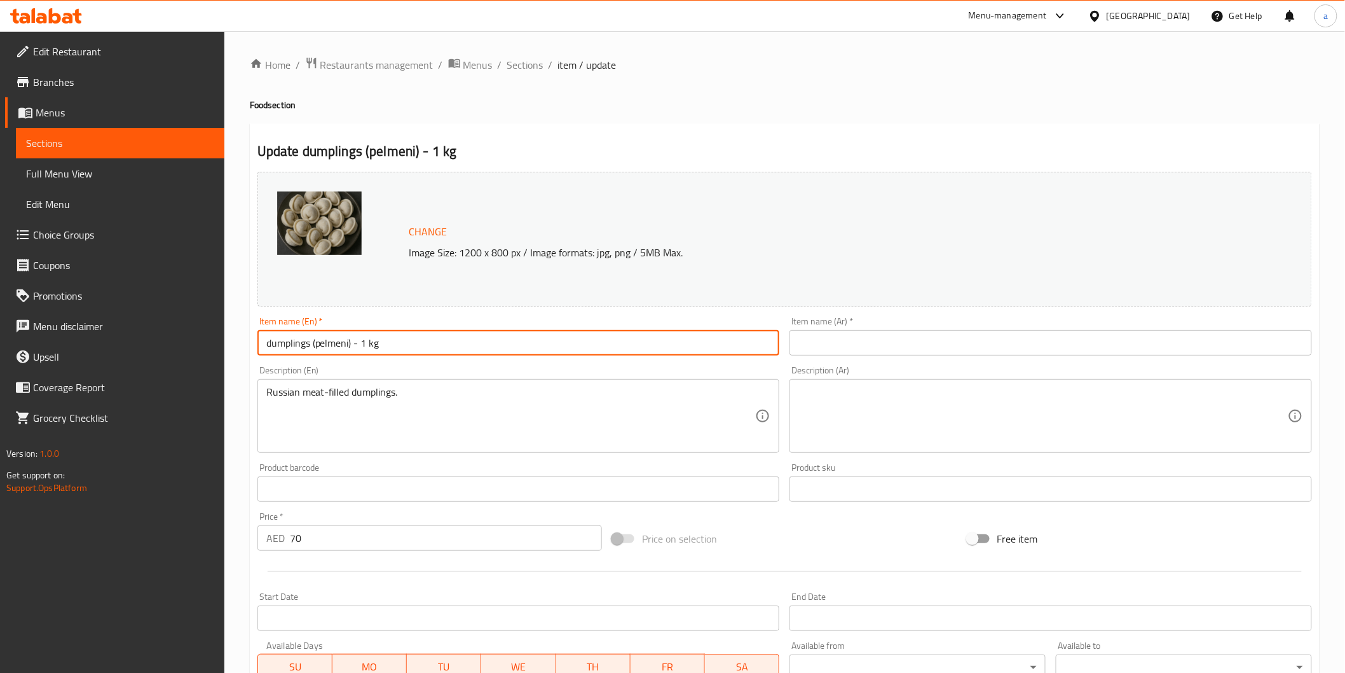
click at [372, 341] on input "dumplings (pelmeni) - 1 kg" at bounding box center [518, 342] width 523 height 25
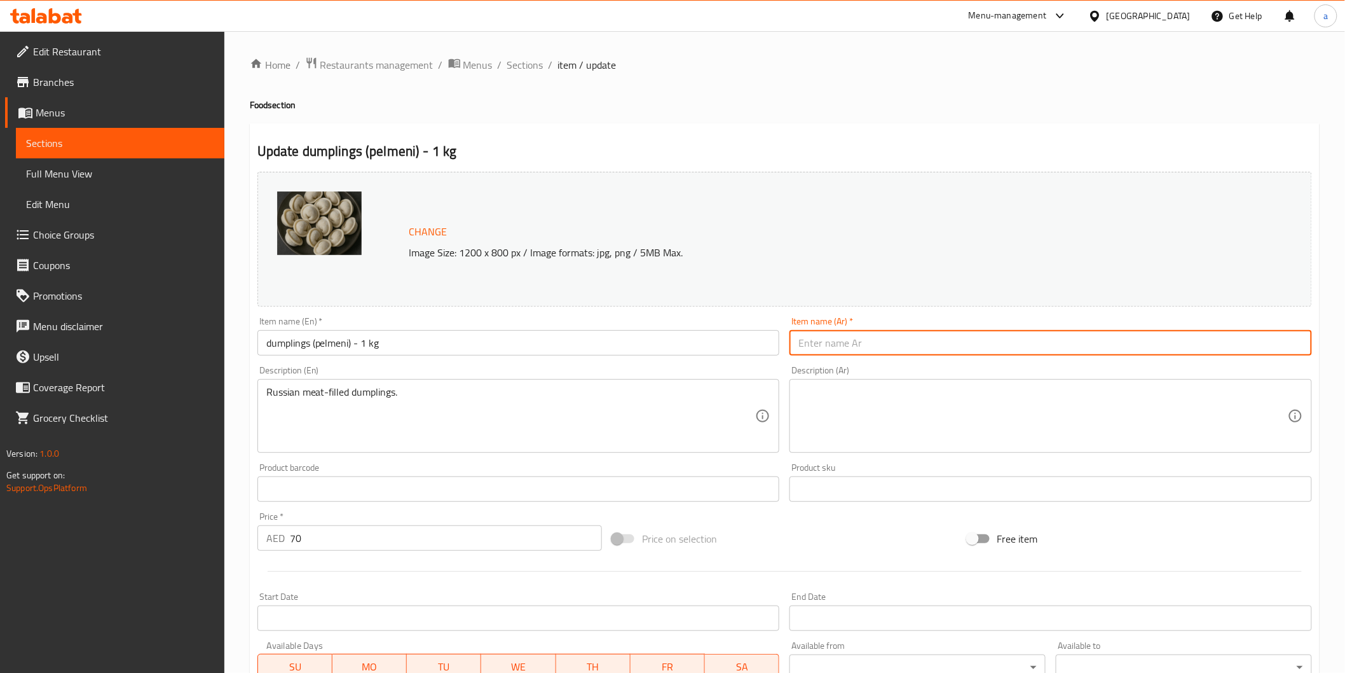
click at [929, 347] on input "text" at bounding box center [1051, 342] width 523 height 25
paste input "الزلابية (بيلميني) - 1 كجم"
drag, startPoint x: 874, startPoint y: 345, endPoint x: 910, endPoint y: 351, distance: 36.8
click at [910, 351] on input "الزلابية (بيلميني) - 1 كجم" at bounding box center [1051, 342] width 523 height 25
type input "دامبلينج (بيلميني) - 1 كجم"
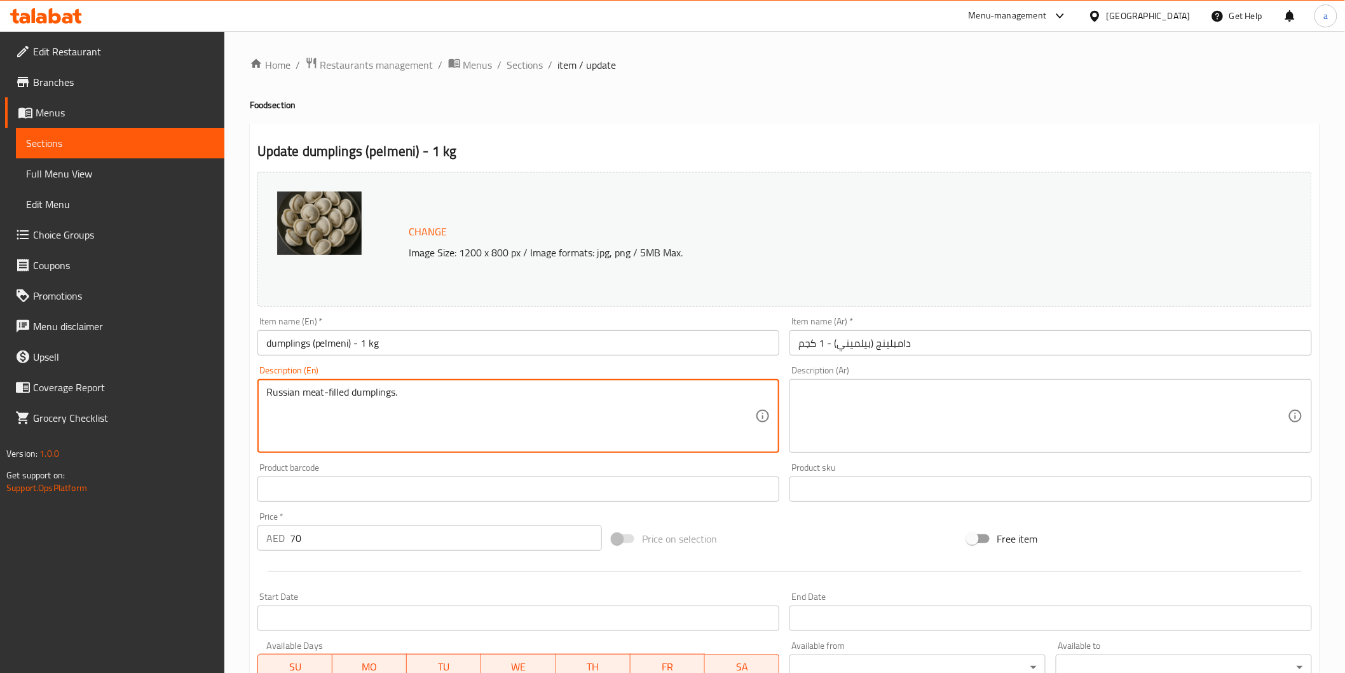
click at [291, 386] on textarea "Russian meat-filled dumplings." at bounding box center [511, 416] width 490 height 60
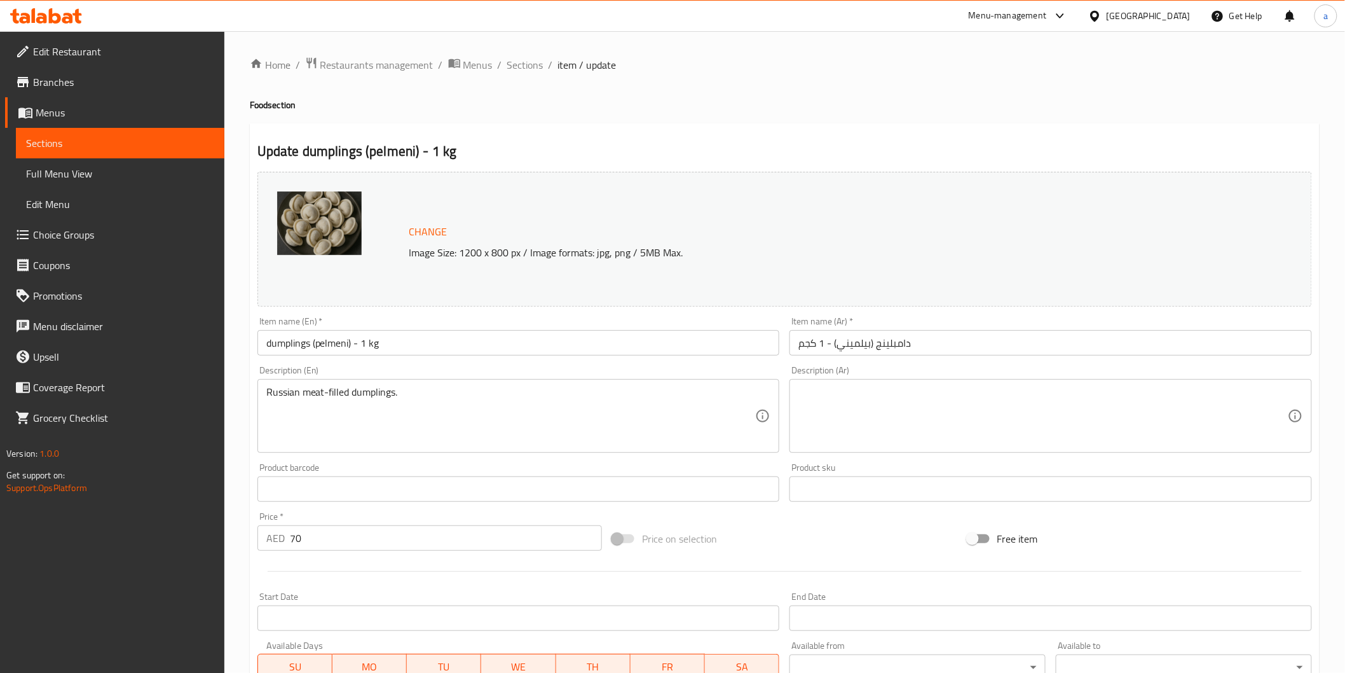
click at [967, 409] on textarea at bounding box center [1043, 416] width 490 height 60
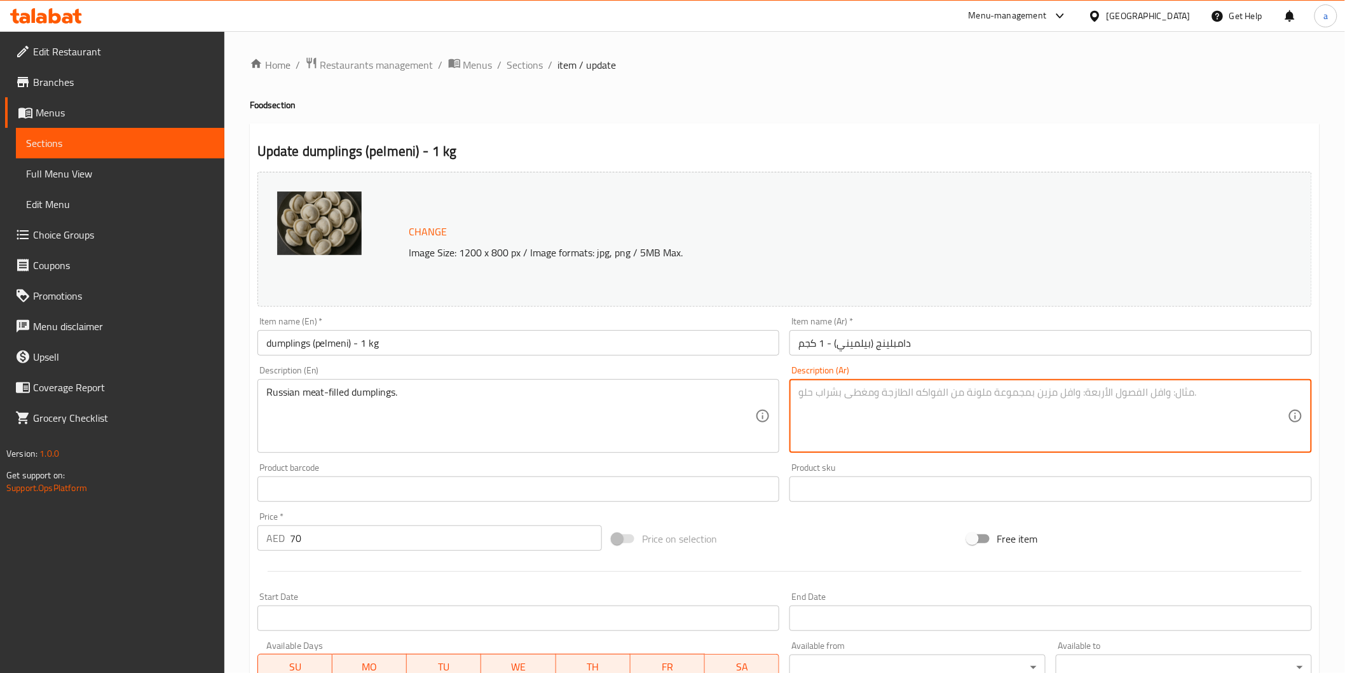
paste textarea "الزلابية الروسية المليئة باللحوم."
drag, startPoint x: 898, startPoint y: 394, endPoint x: 927, endPoint y: 399, distance: 29.1
click at [927, 399] on textarea "الزلابية الروسية المليئة باللحوم." at bounding box center [1043, 416] width 490 height 60
drag, startPoint x: 891, startPoint y: 390, endPoint x: 900, endPoint y: 397, distance: 11.5
click at [900, 397] on textarea "دامبلينج الروسية المليئة باللحوم." at bounding box center [1043, 416] width 490 height 60
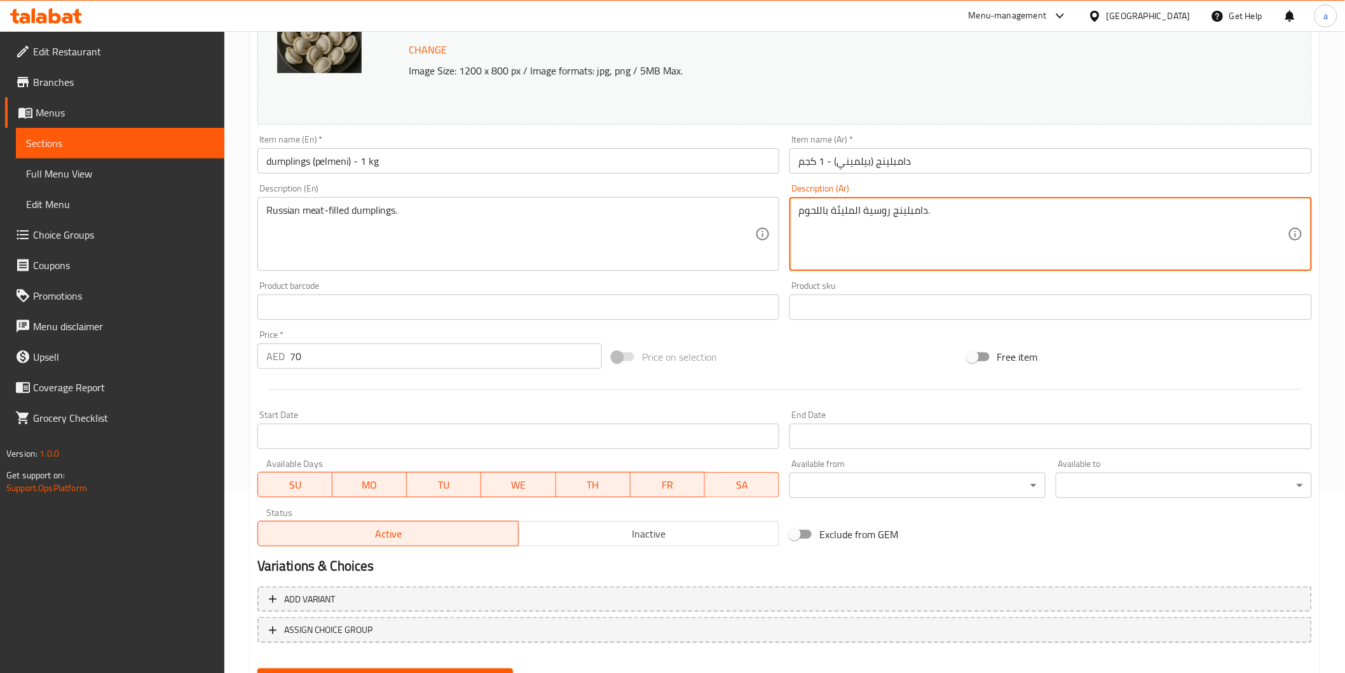
scroll to position [242, 0]
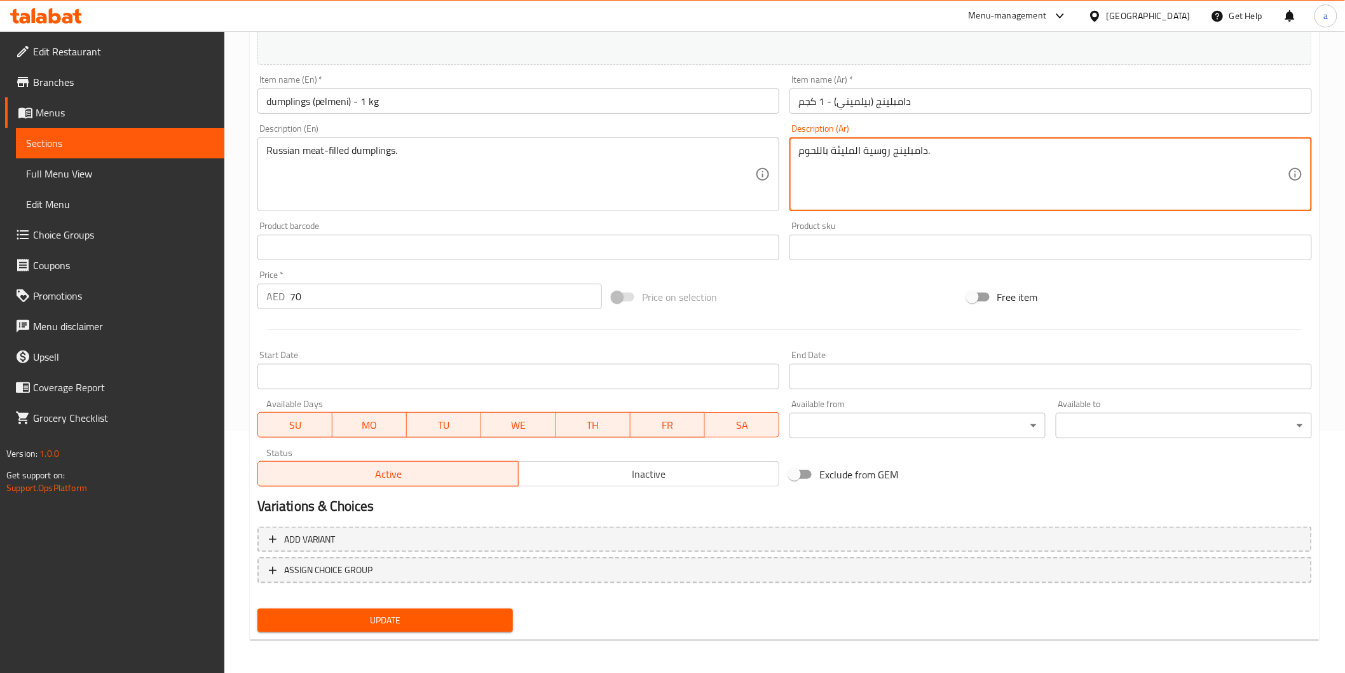
type textarea "دامبلينج روسية المليئة باللحوم."
click at [480, 626] on button "Update" at bounding box center [385, 620] width 256 height 24
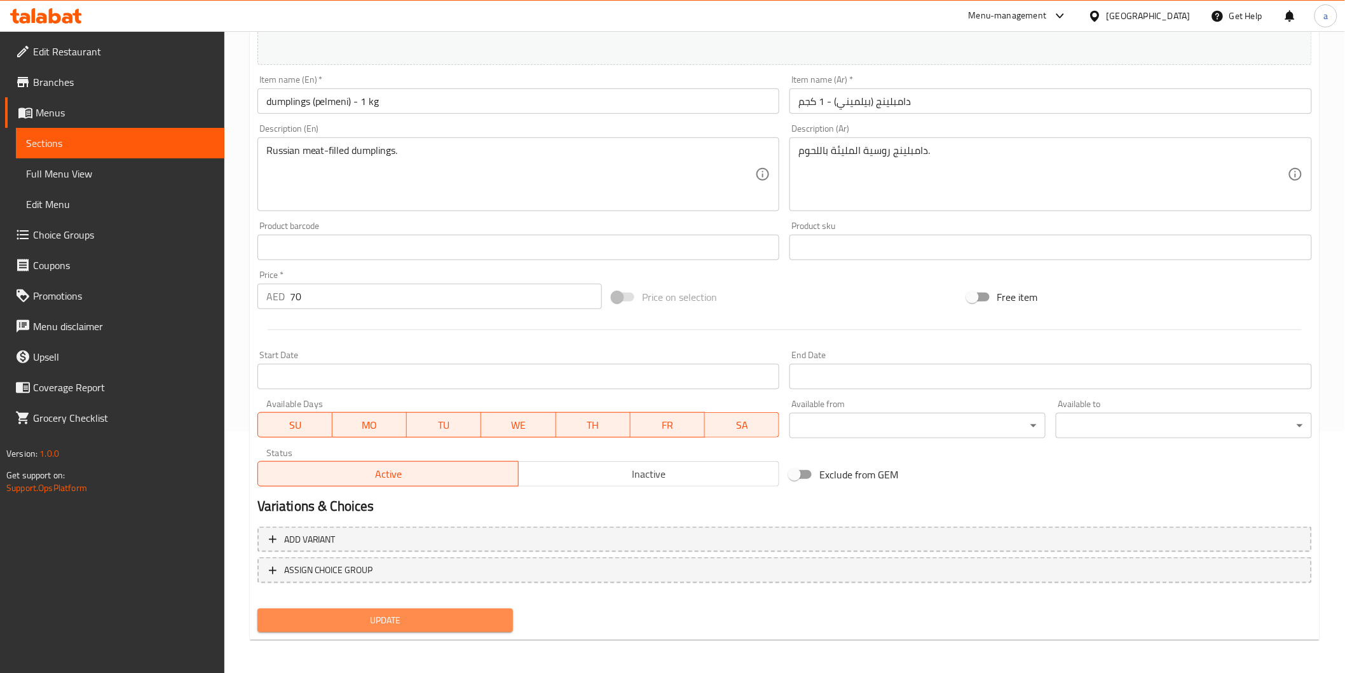
click at [410, 624] on span "Update" at bounding box center [386, 620] width 236 height 16
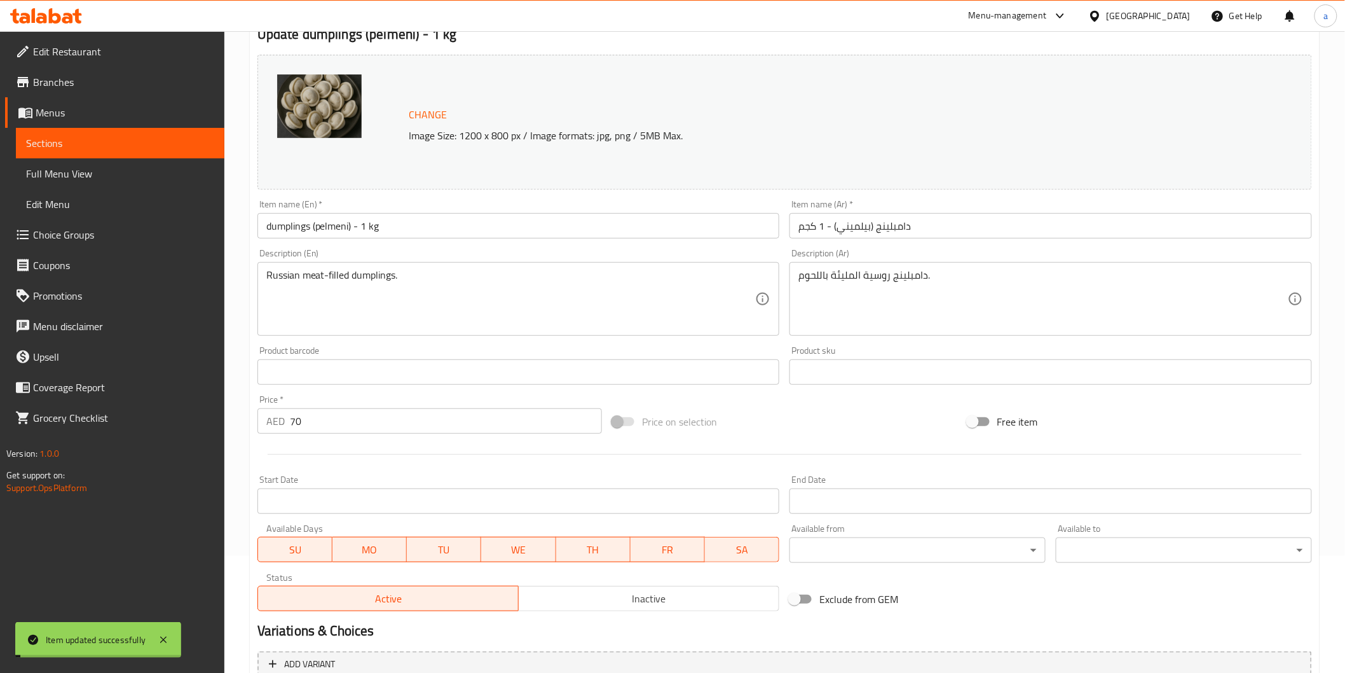
scroll to position [29, 0]
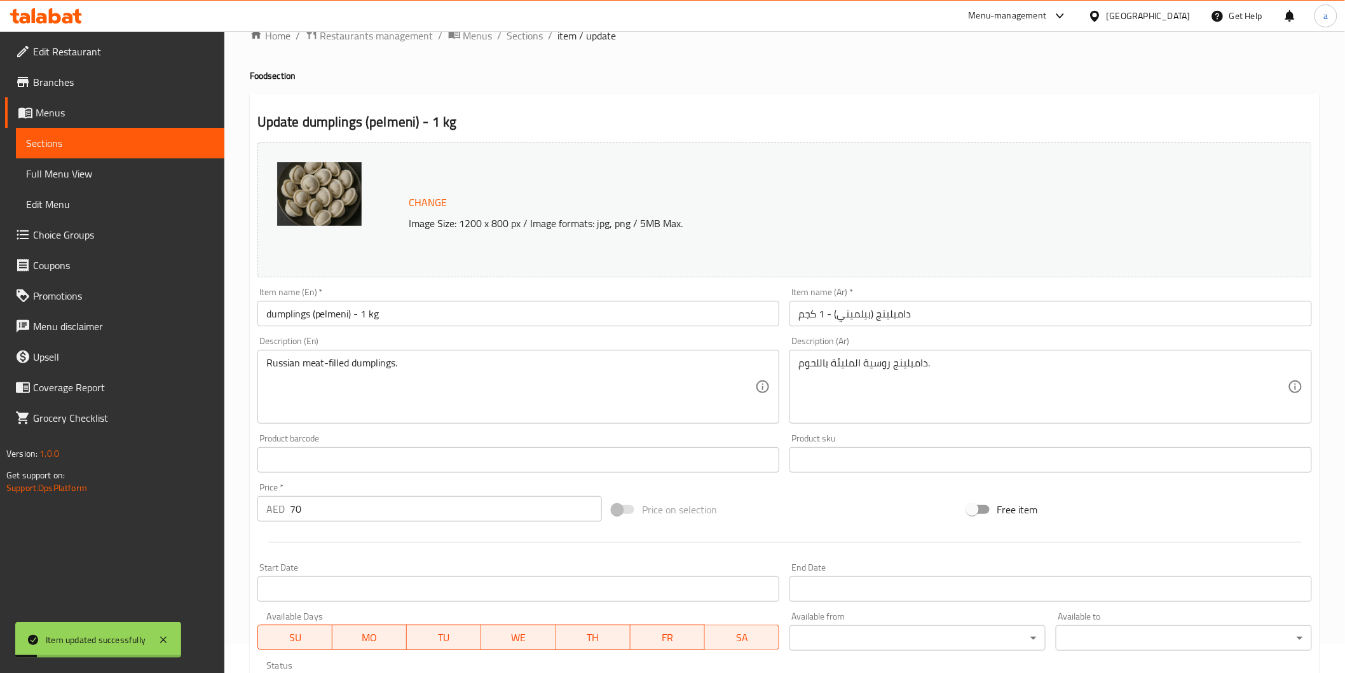
click at [132, 145] on span "Sections" at bounding box center [120, 142] width 188 height 15
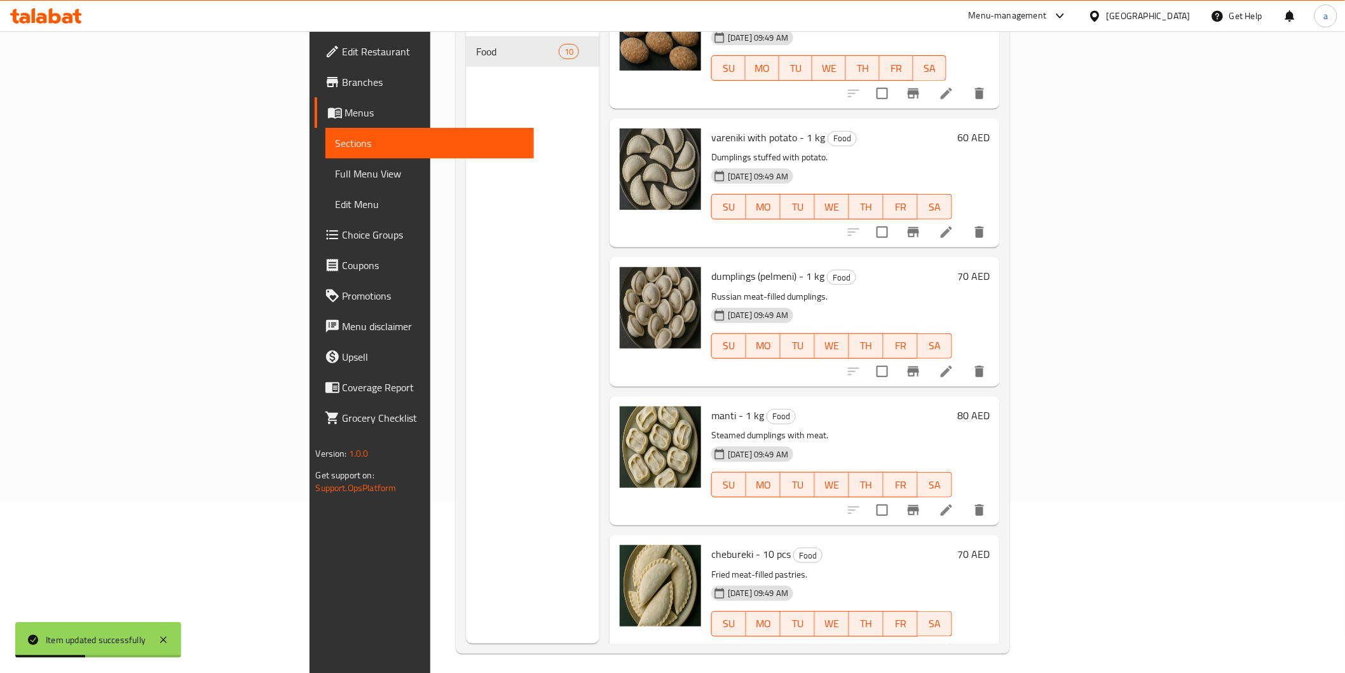
scroll to position [178, 0]
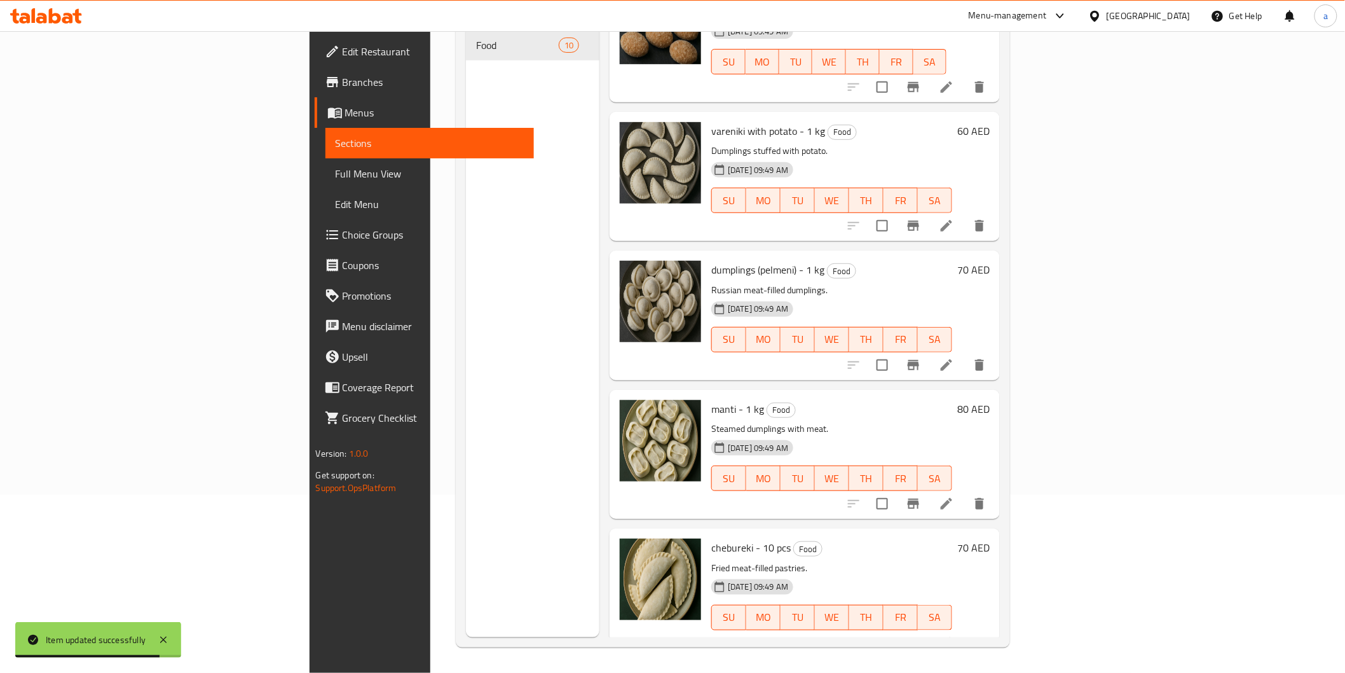
click at [954, 496] on icon at bounding box center [946, 503] width 15 height 15
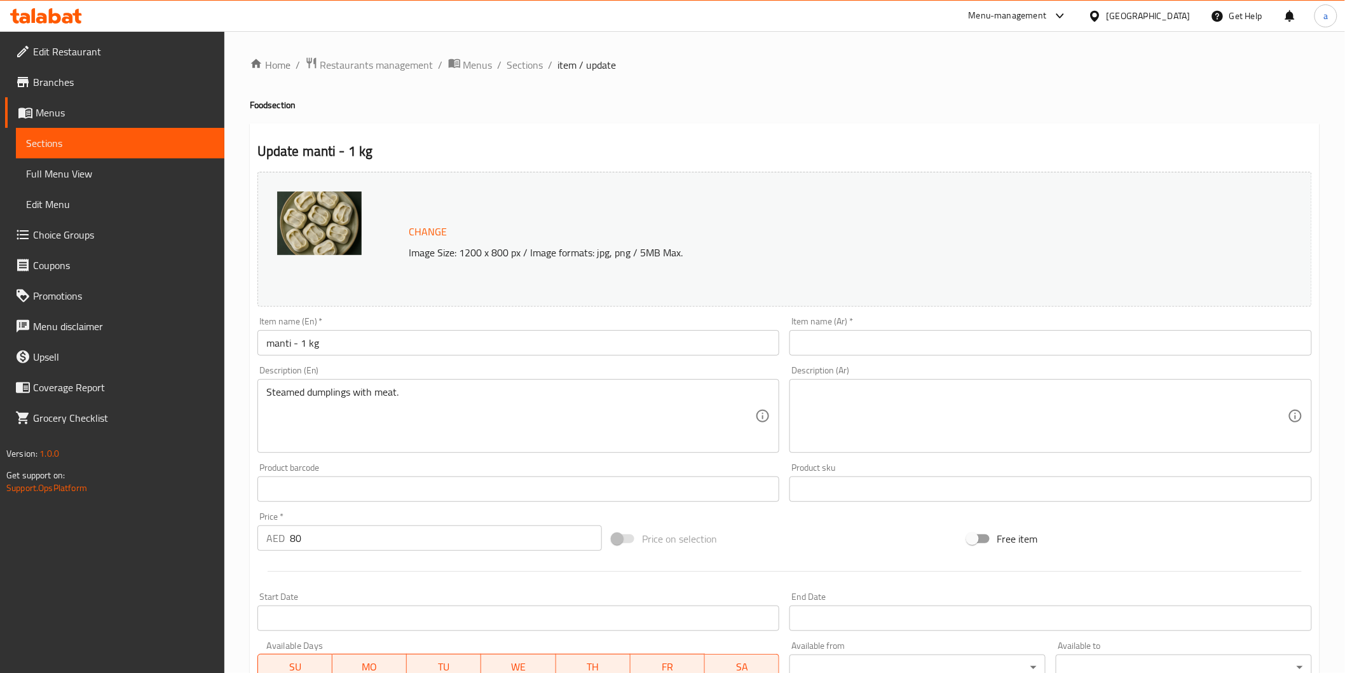
click at [258, 344] on input "manti - 1 kg" at bounding box center [518, 342] width 523 height 25
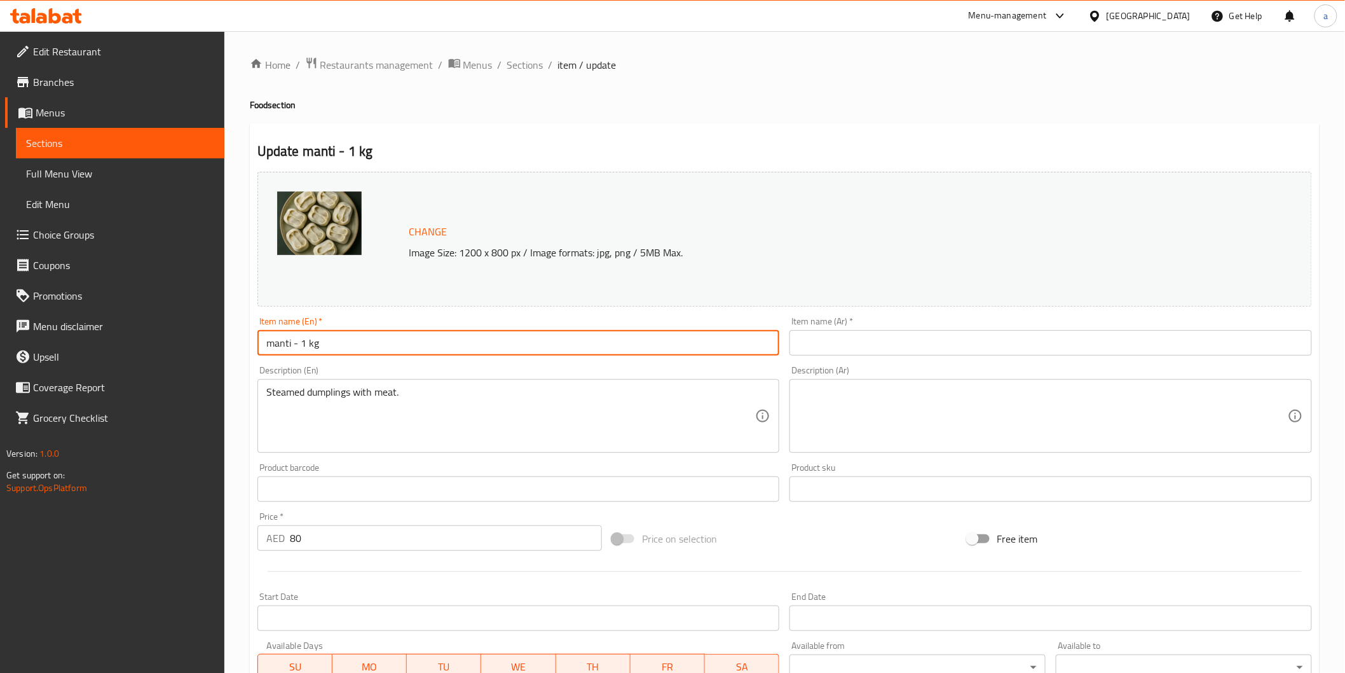
click at [273, 350] on input "manti - 1 kg" at bounding box center [518, 342] width 523 height 25
click at [259, 341] on input "manti - 1 kg" at bounding box center [518, 342] width 523 height 25
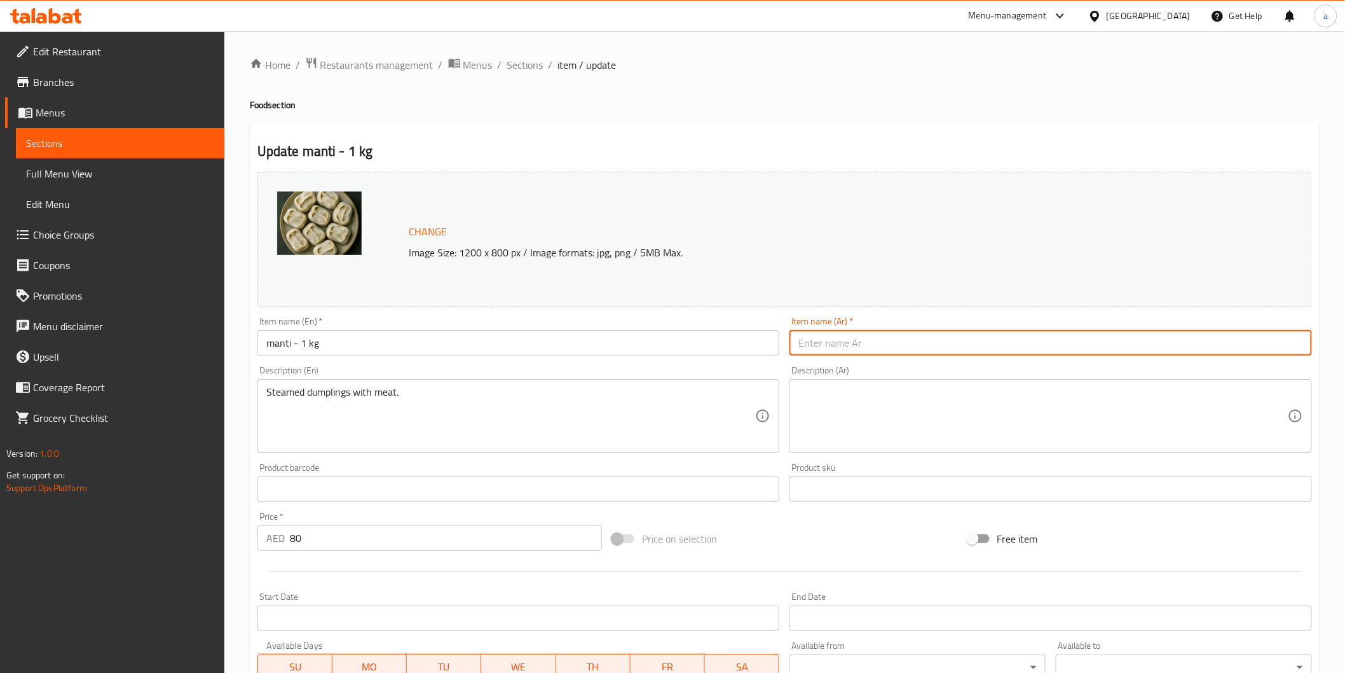
click at [931, 341] on input "text" at bounding box center [1051, 342] width 523 height 25
paste input "مانتي - 1 كجم"
type input "مانتي - 1 كجم"
click at [863, 418] on textarea at bounding box center [1043, 416] width 490 height 60
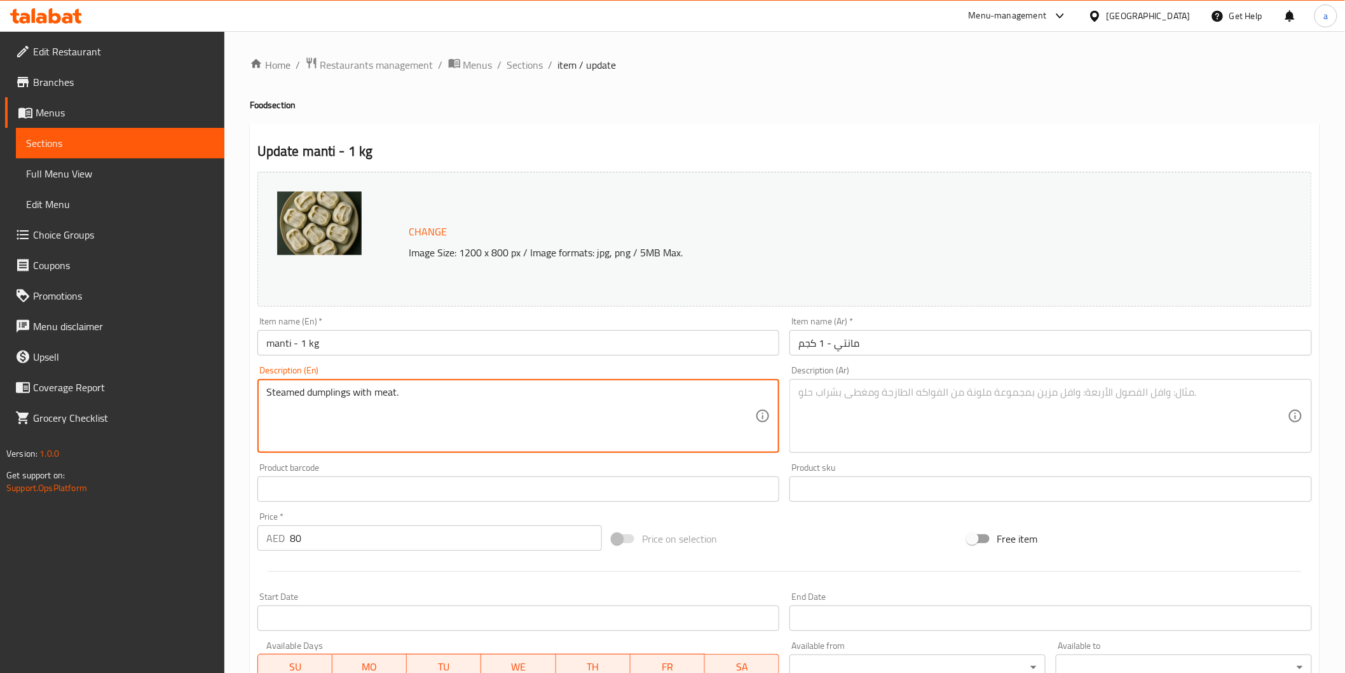
click at [380, 390] on textarea "Steamed dumplings with meat." at bounding box center [511, 416] width 490 height 60
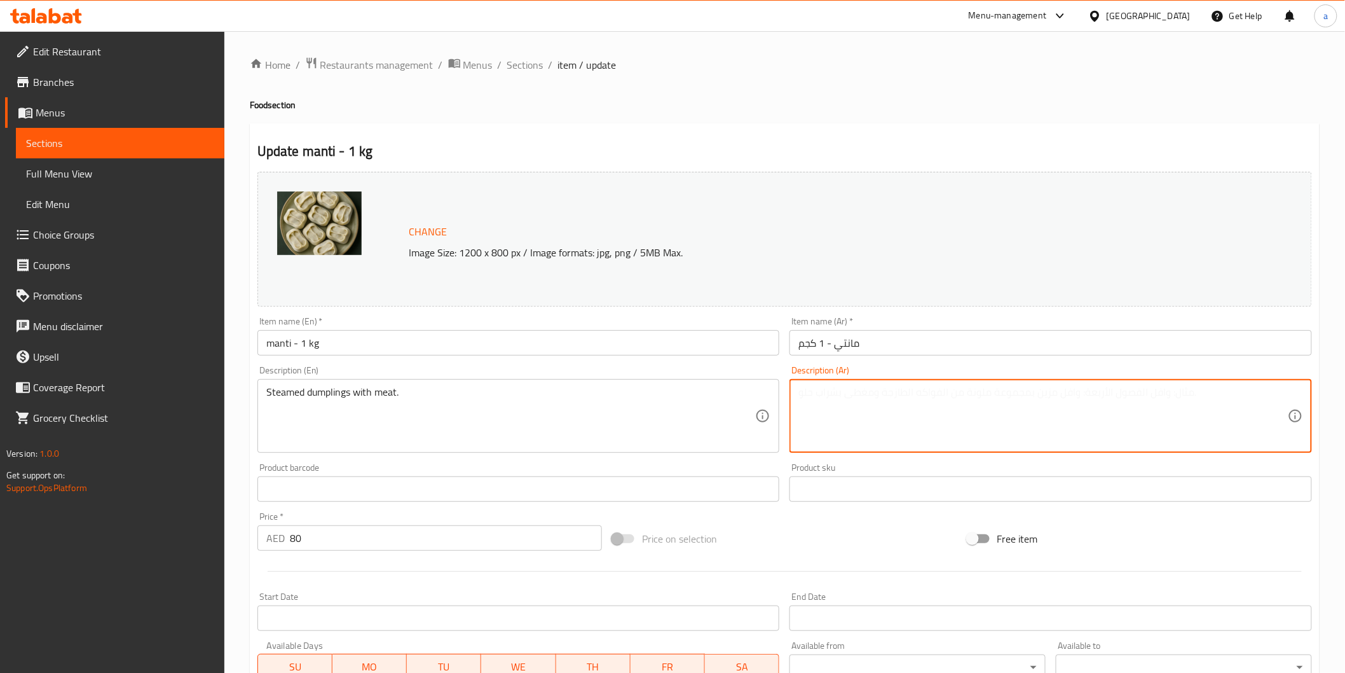
click at [986, 389] on textarea at bounding box center [1043, 416] width 490 height 60
paste textarea "الزلابية المطبوخة على البخار مع اللحم."
drag, startPoint x: 917, startPoint y: 393, endPoint x: 956, endPoint y: 403, distance: 40.1
click at [956, 403] on textarea "الزلابية المطبوخة على البخار مع اللحم." at bounding box center [1043, 416] width 490 height 60
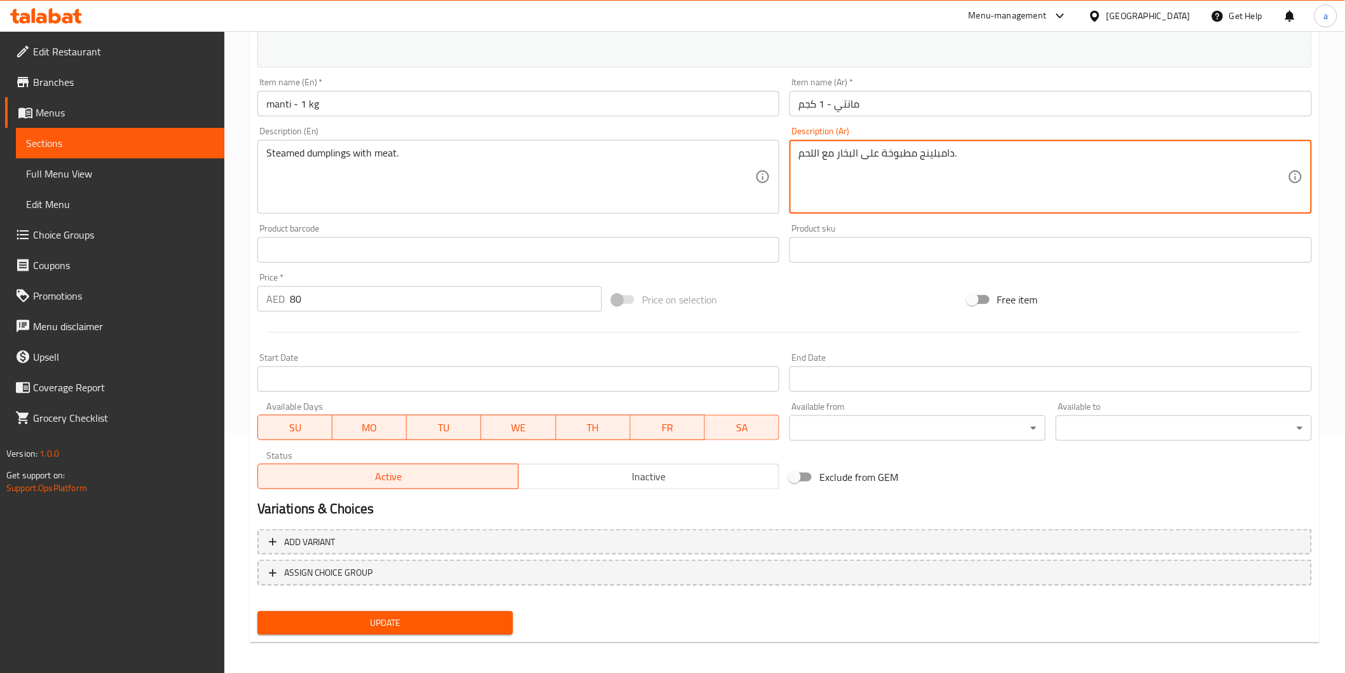
scroll to position [242, 0]
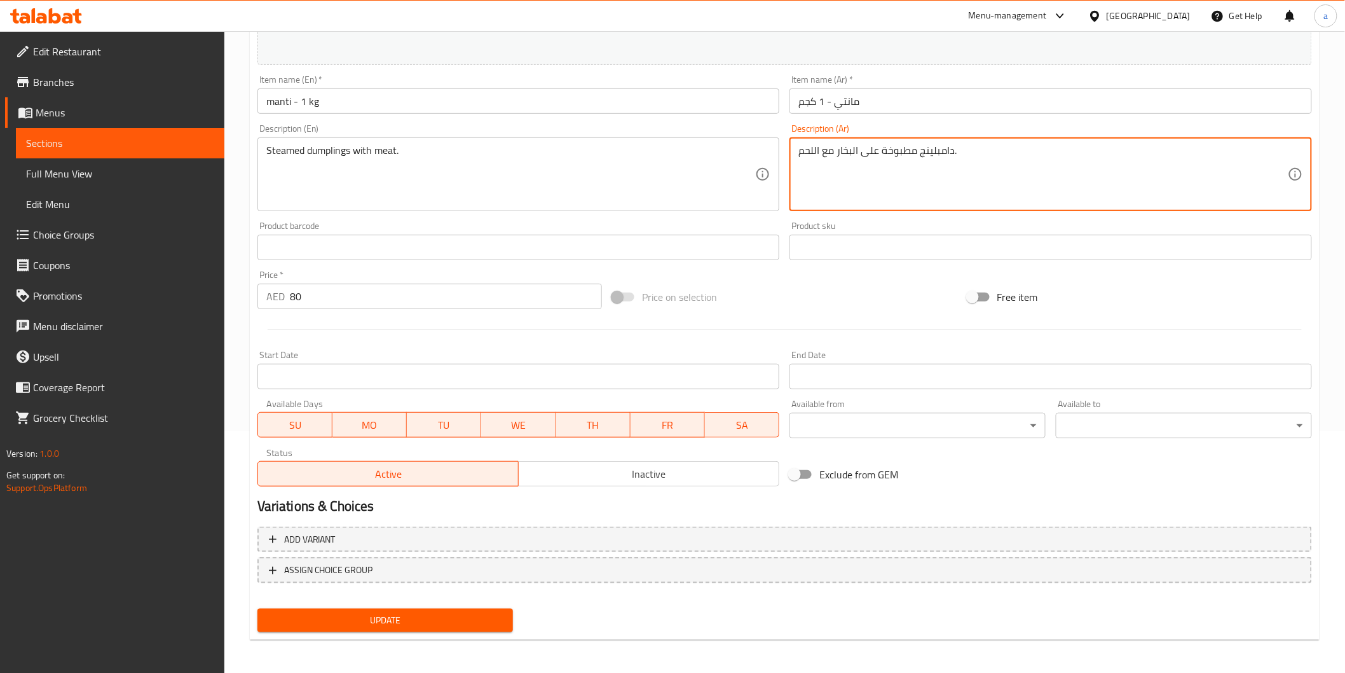
type textarea "دامبلينج مطبوخة على البخار مع اللحم."
click at [468, 615] on span "Update" at bounding box center [386, 620] width 236 height 16
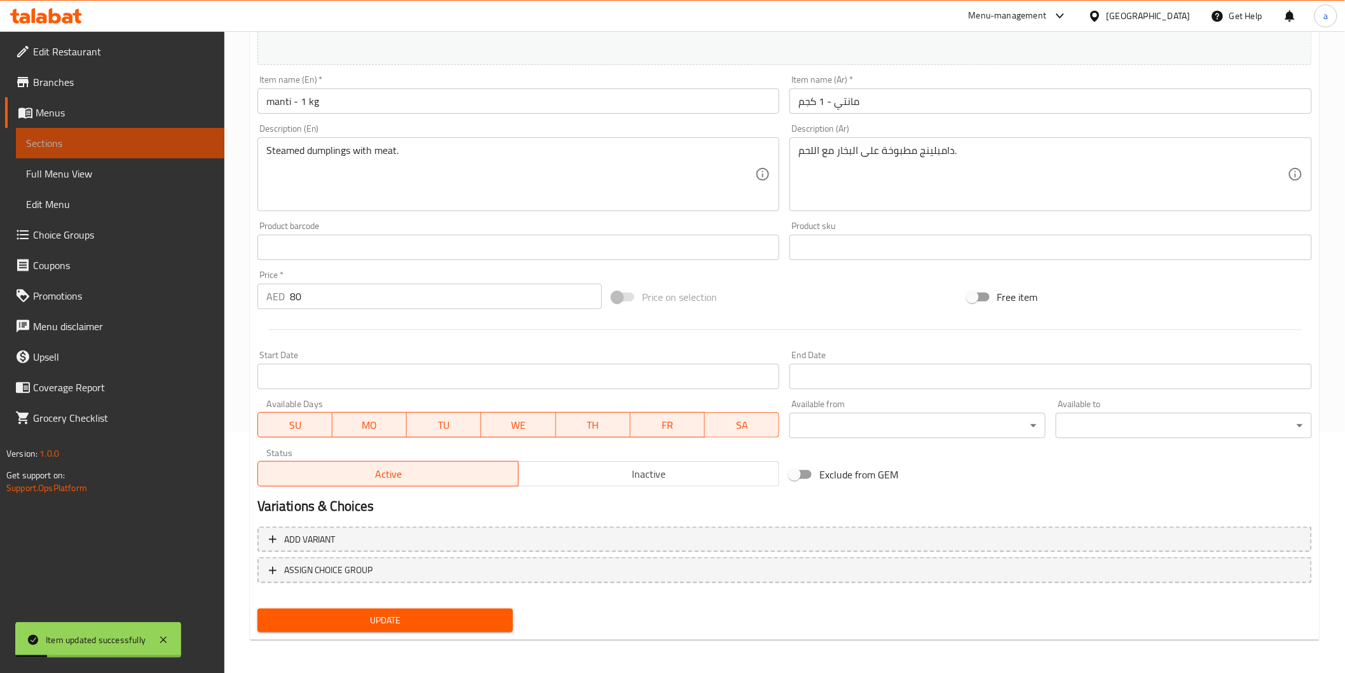
click at [184, 148] on span "Sections" at bounding box center [120, 142] width 188 height 15
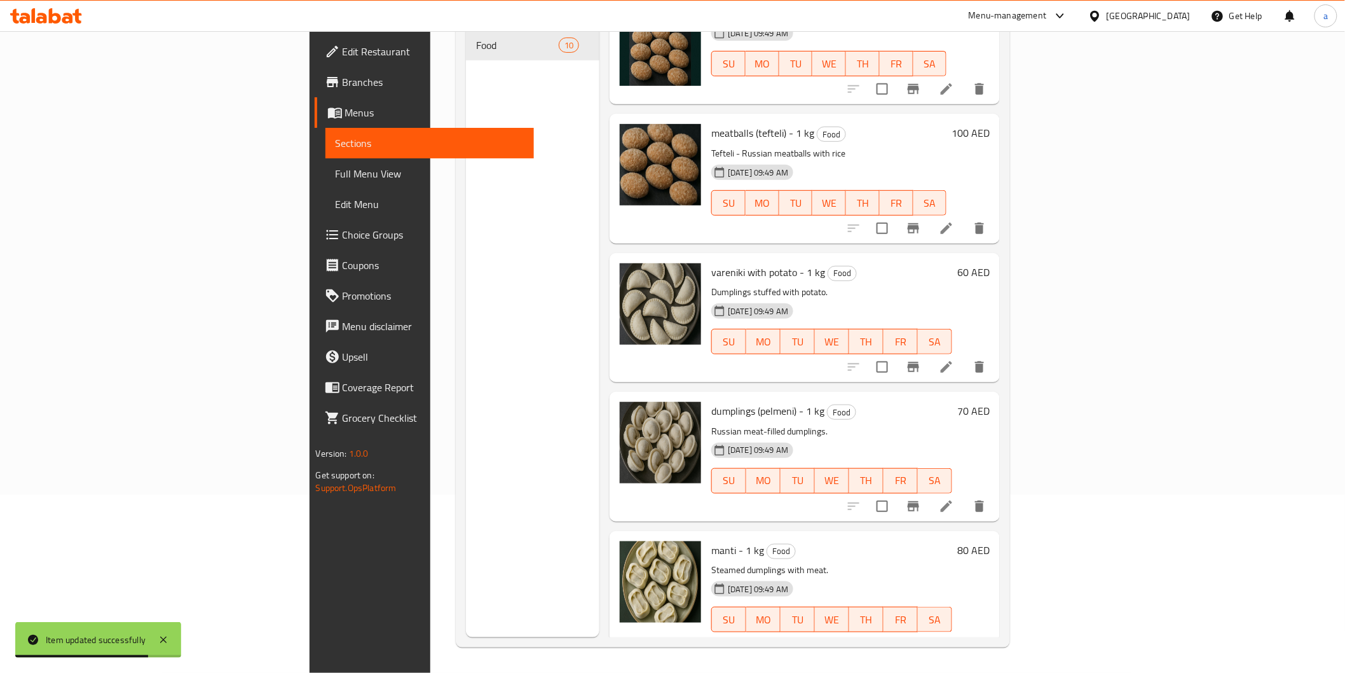
scroll to position [727, 0]
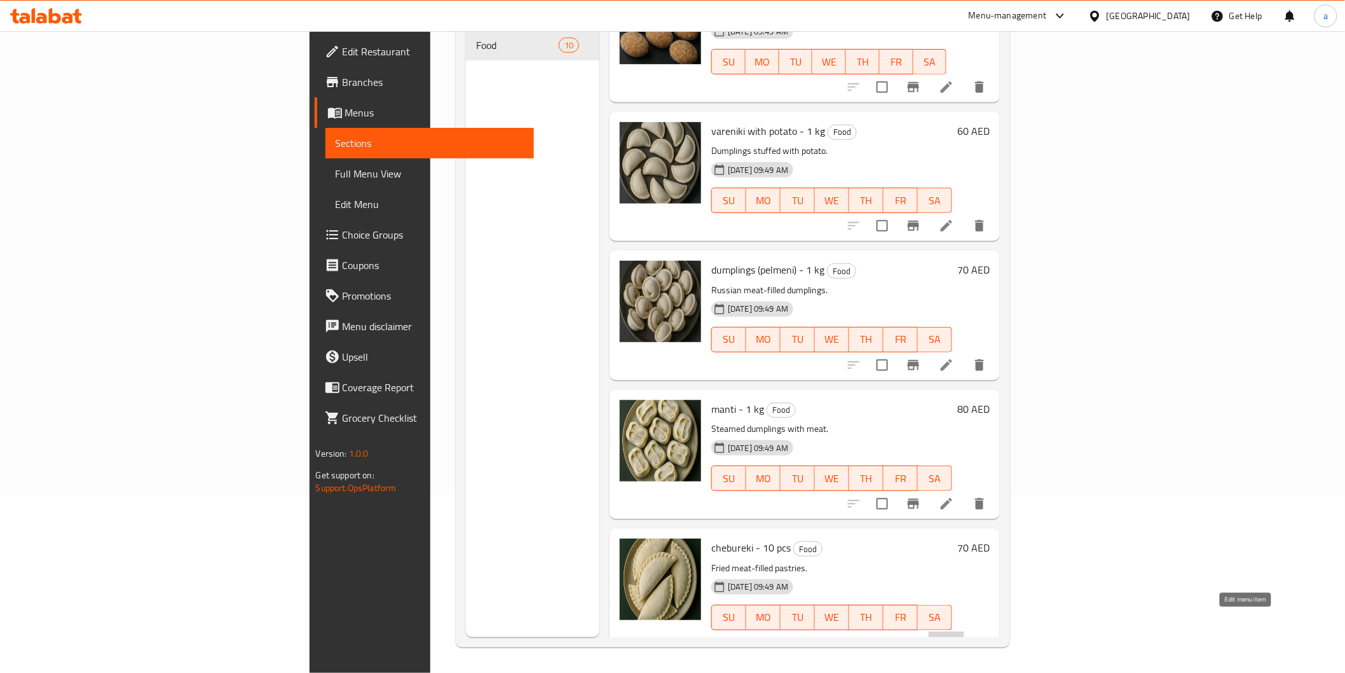
click at [952, 637] on icon at bounding box center [946, 642] width 11 height 11
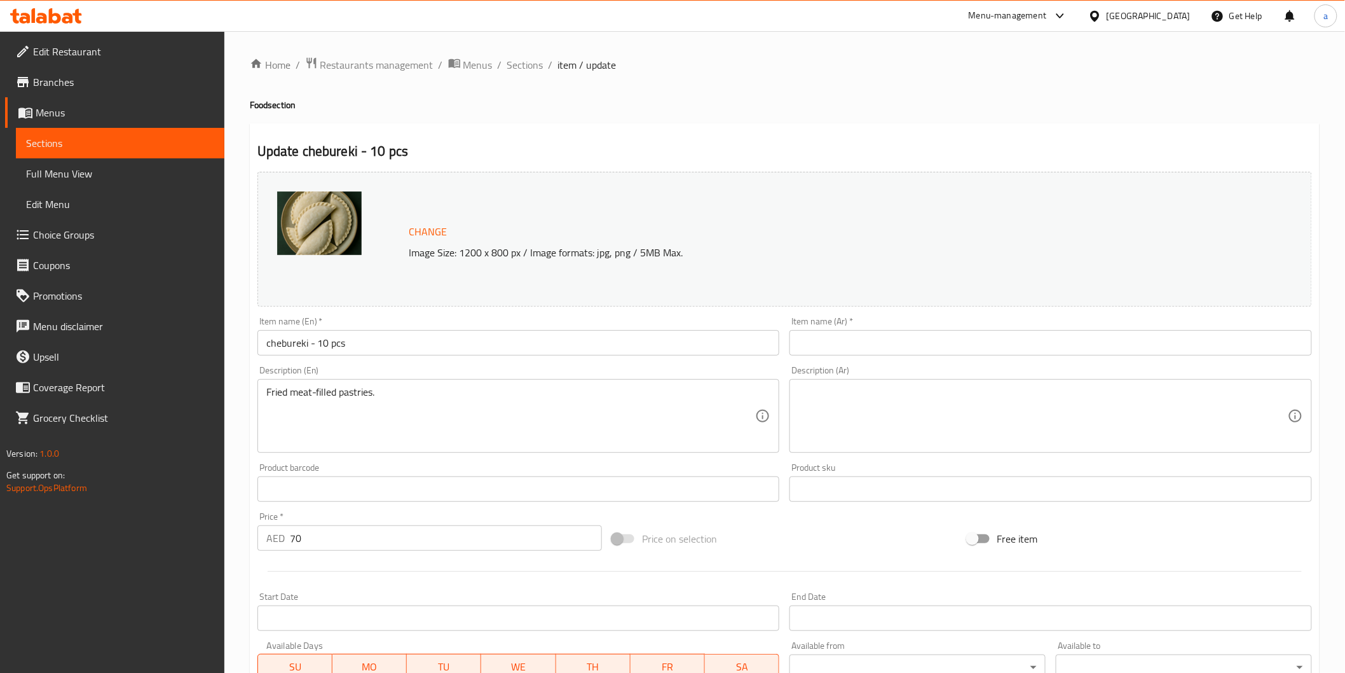
click at [277, 345] on input "chebureki - 10 pcs" at bounding box center [518, 342] width 523 height 25
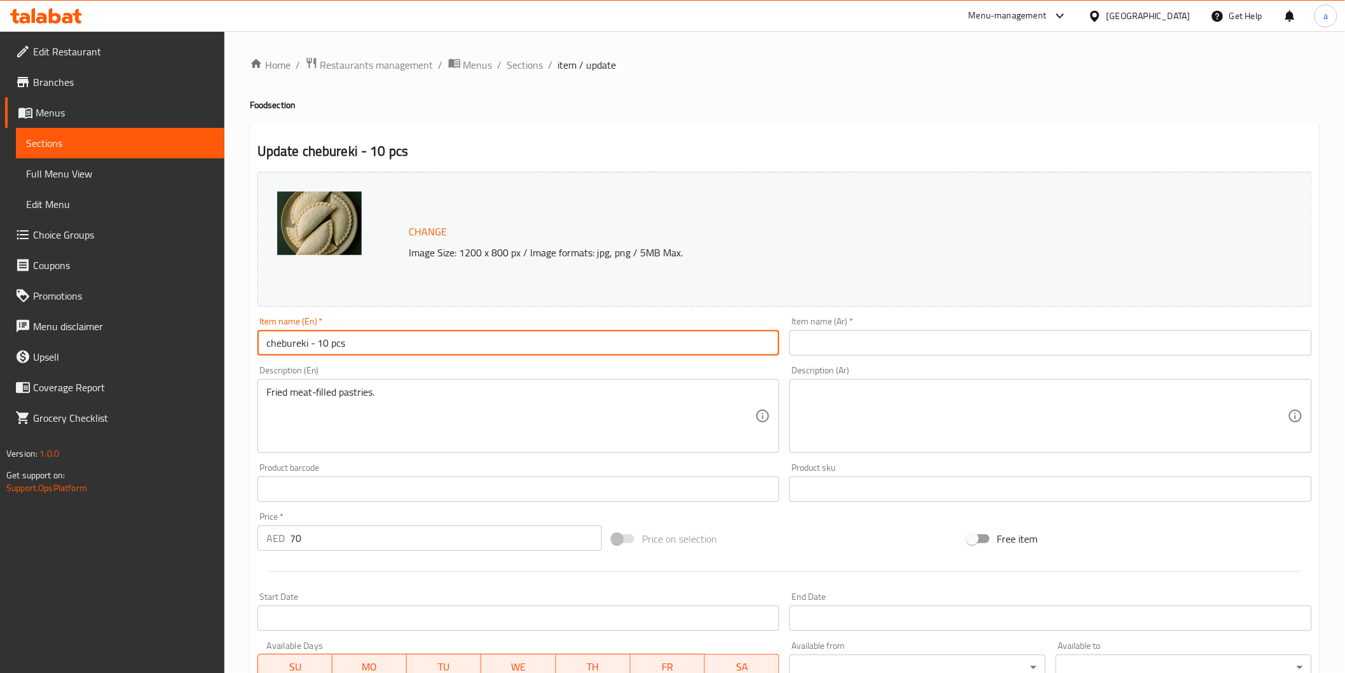
click at [277, 345] on input "chebureki - 10 pcs" at bounding box center [518, 342] width 523 height 25
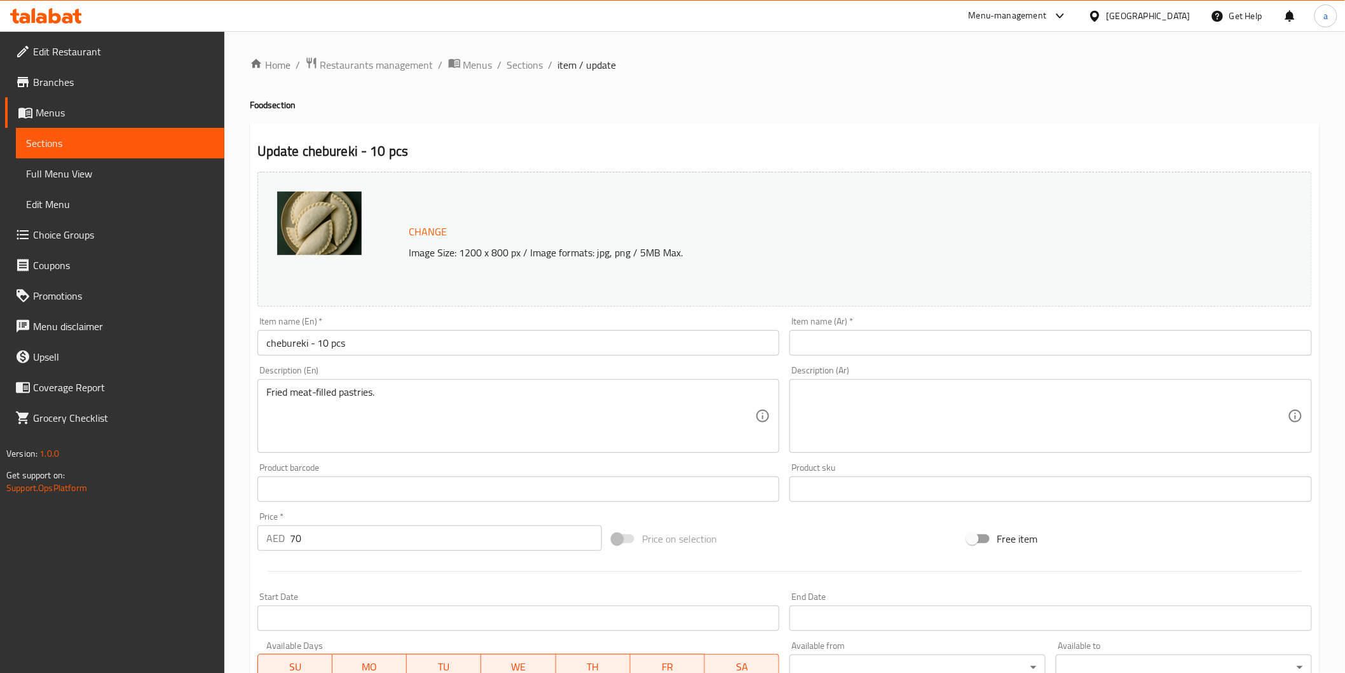
click at [282, 339] on input "chebureki - 10 pcs" at bounding box center [518, 342] width 523 height 25
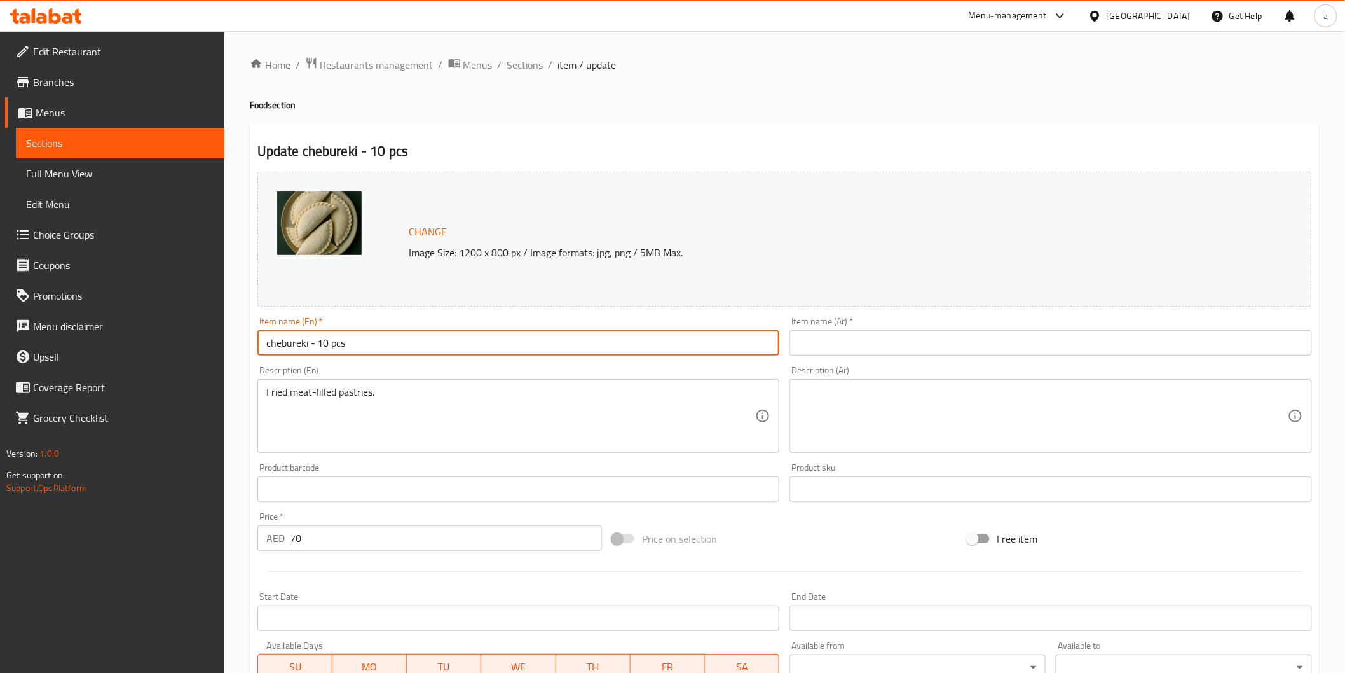
click at [282, 339] on input "chebureki - 10 pcs" at bounding box center [518, 342] width 523 height 25
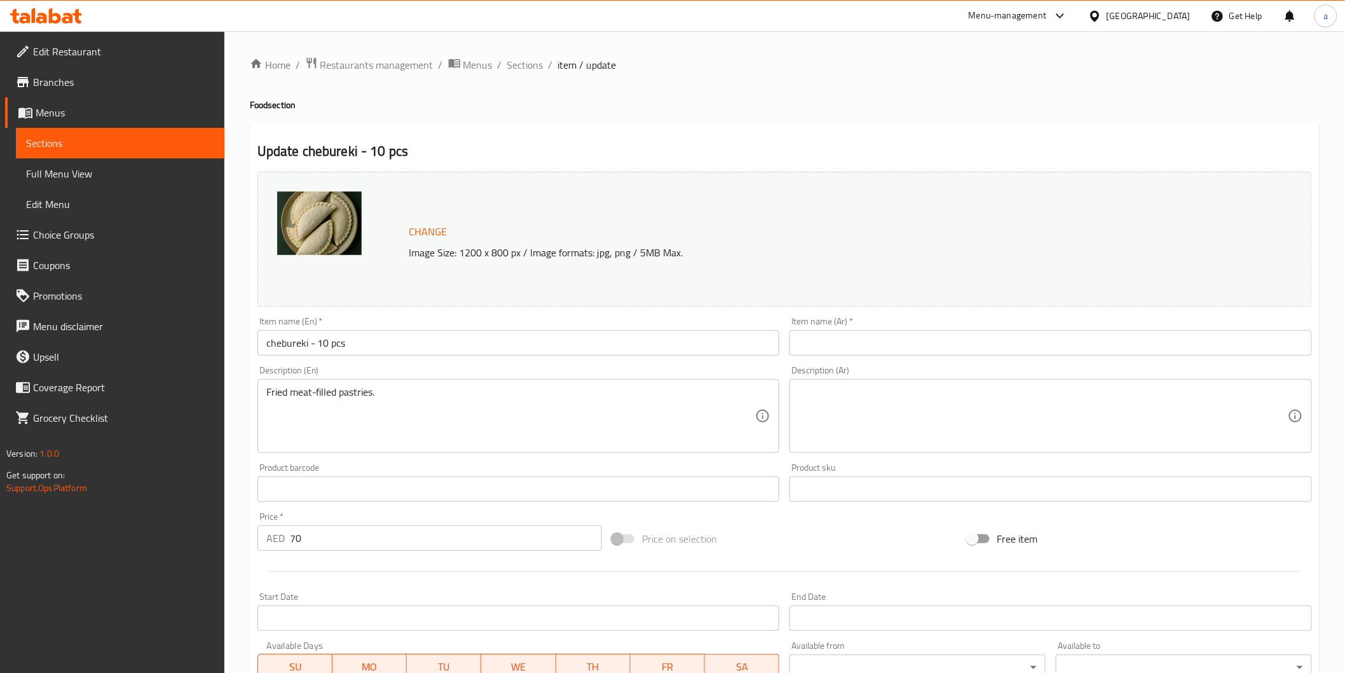
click at [829, 341] on input "text" at bounding box center [1051, 342] width 523 height 25
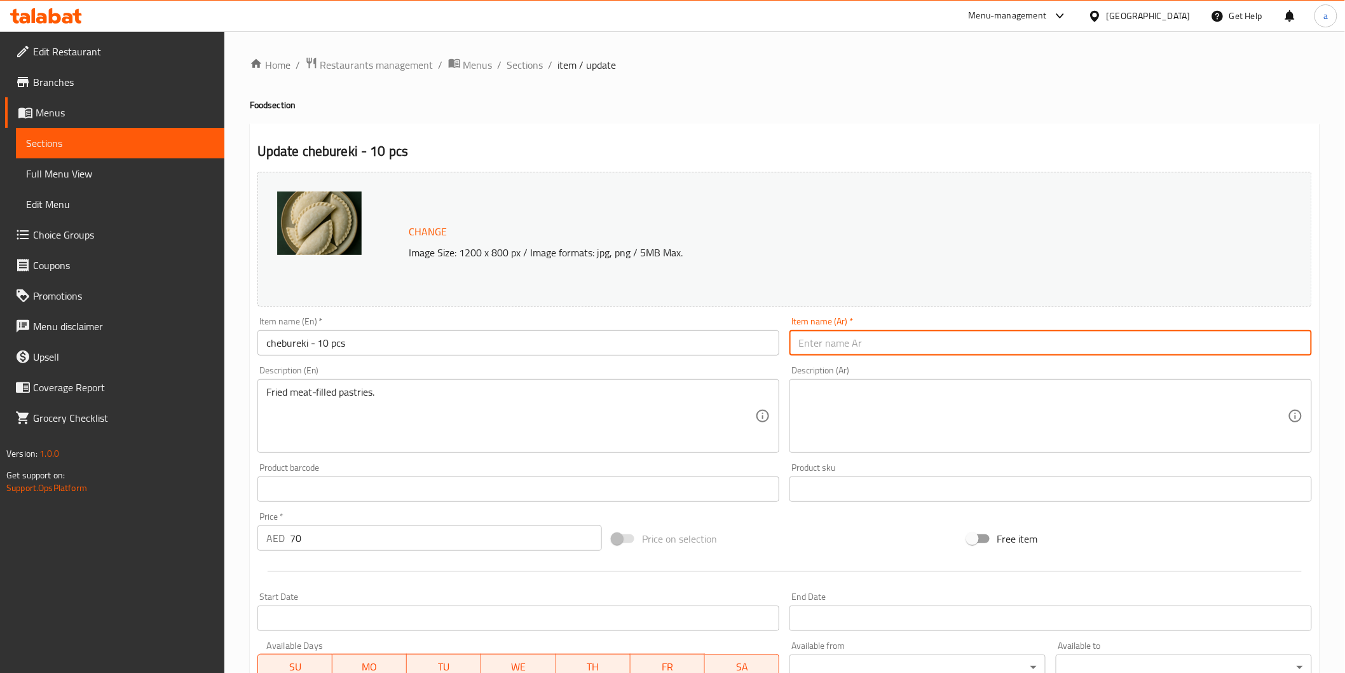
paste input "تشيبوريكي - 10 قطع"
type input "تشيبوريكي - 10 قطع"
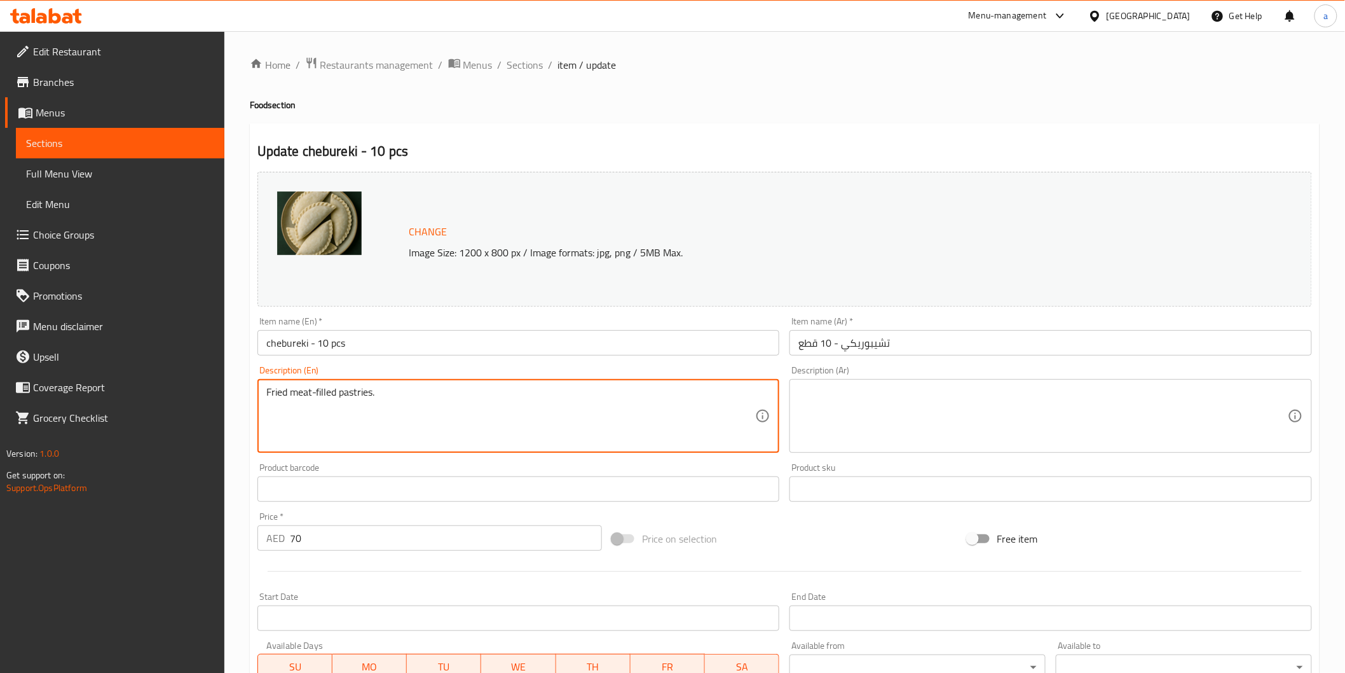
click at [332, 402] on textarea "Fried meat-filled pastries." at bounding box center [511, 416] width 490 height 60
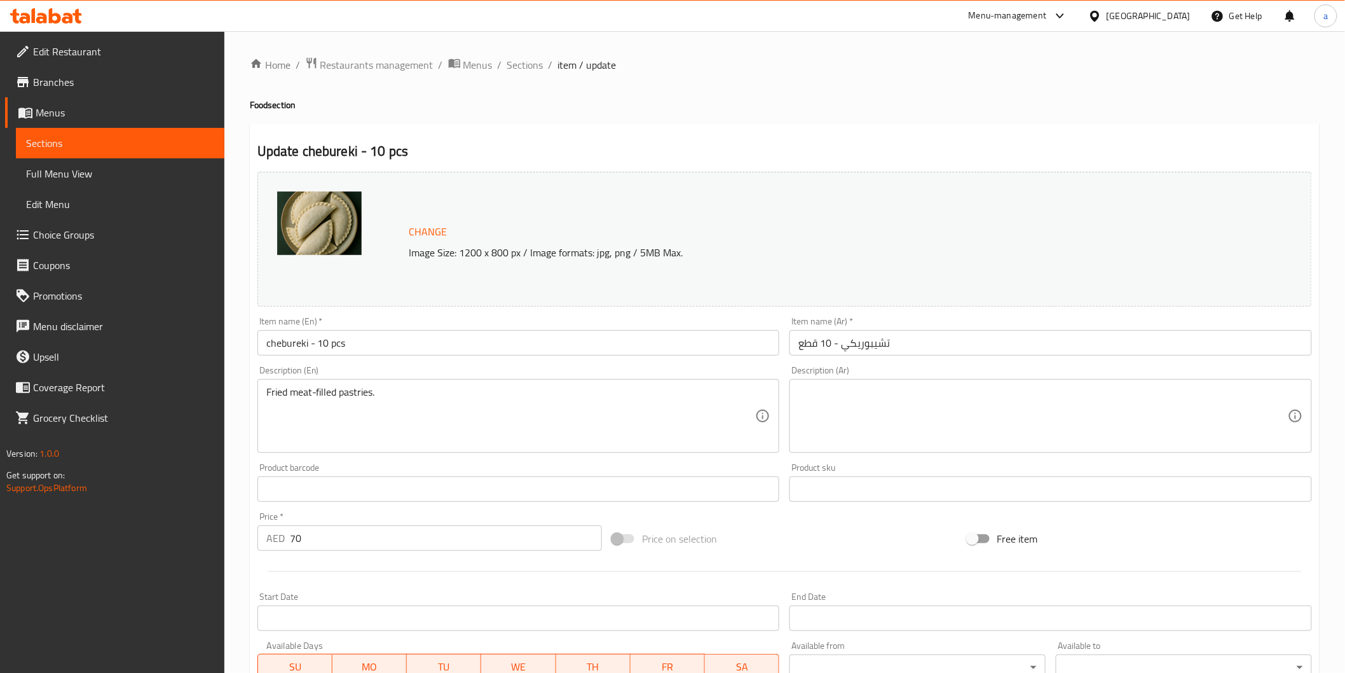
click at [1014, 393] on textarea at bounding box center [1043, 416] width 490 height 60
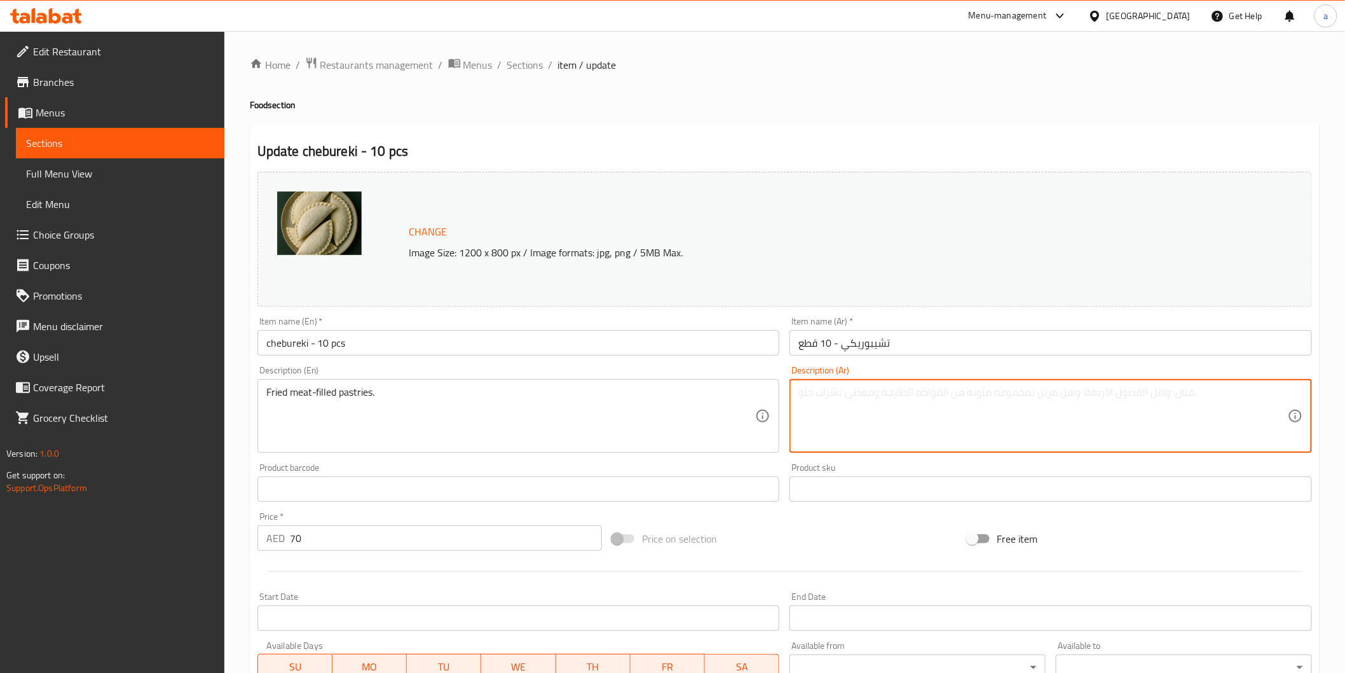
paste textarea "معجنات مقلية مليئة باللحوم."
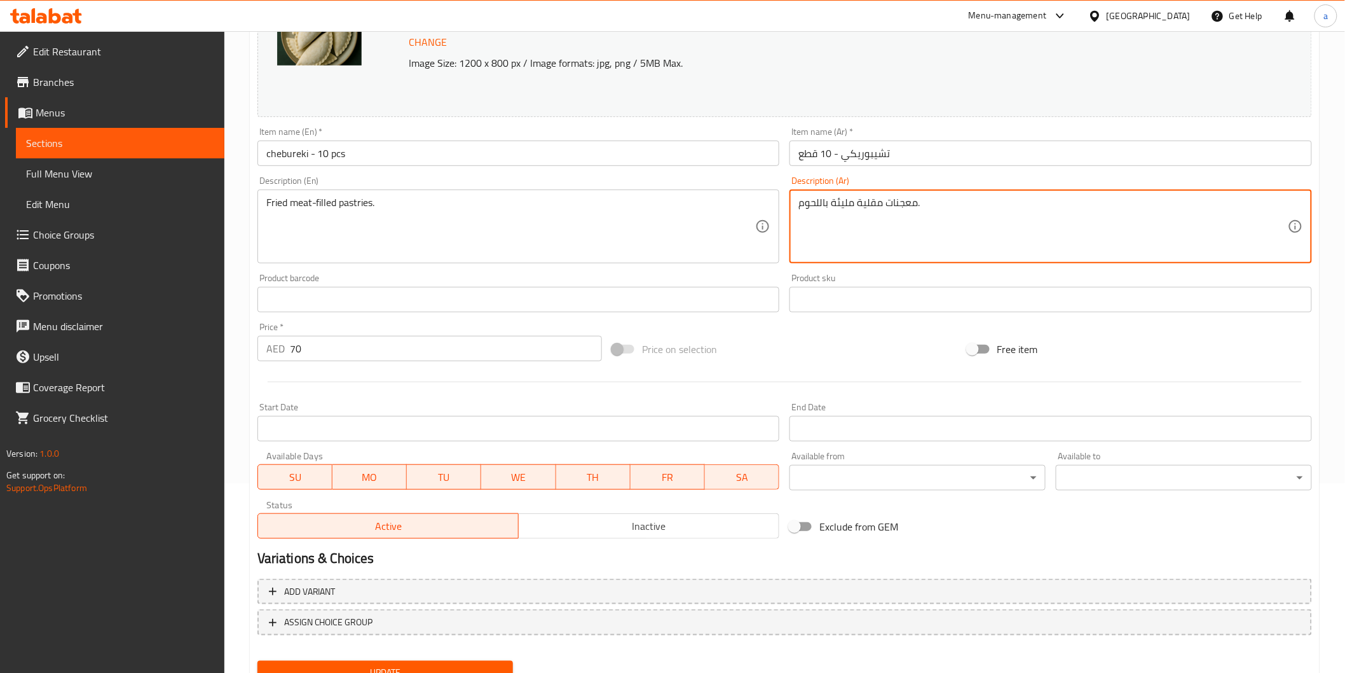
scroll to position [242, 0]
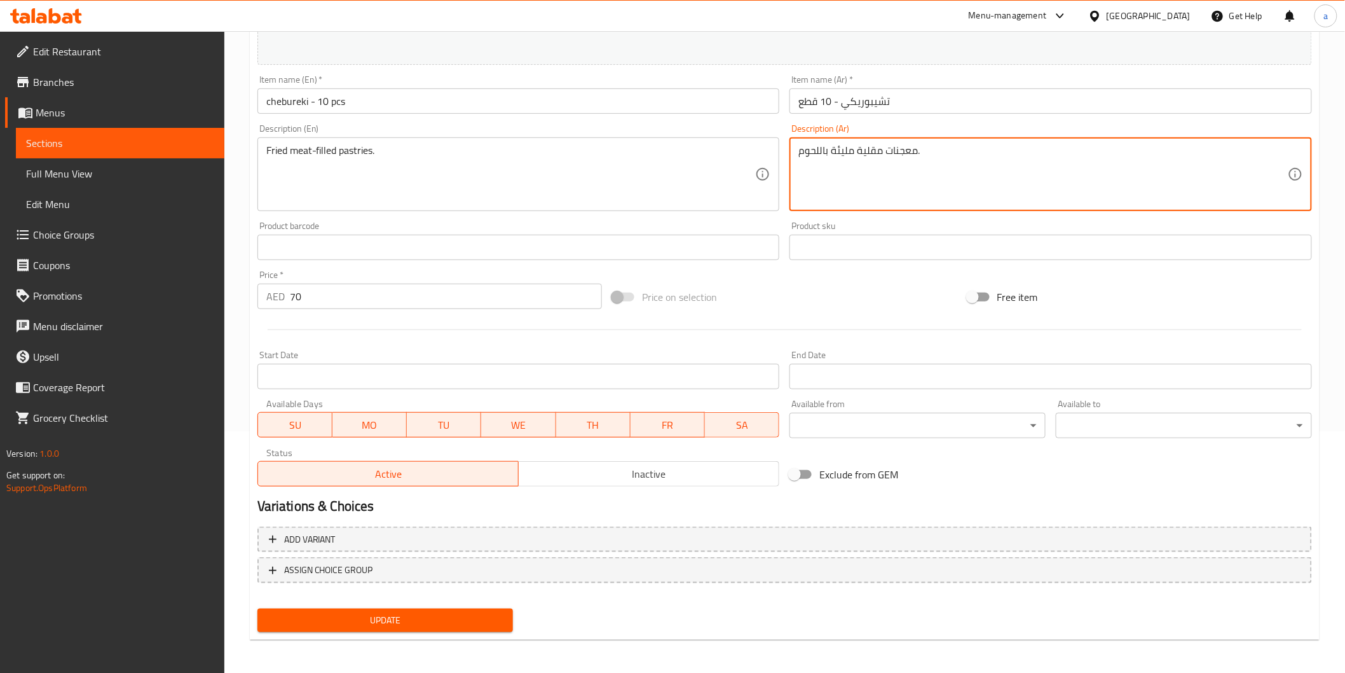
type textarea "معجنات مقلية مليئة باللحوم."
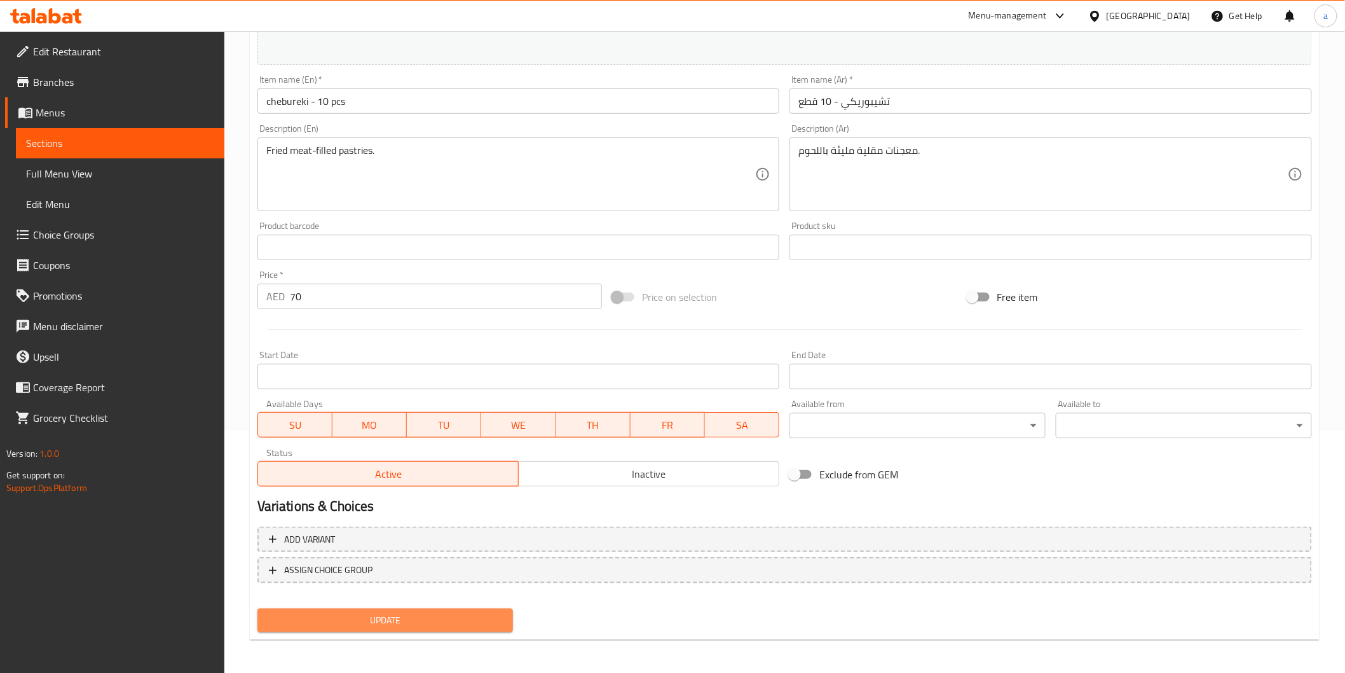
click at [331, 612] on span "Update" at bounding box center [386, 620] width 236 height 16
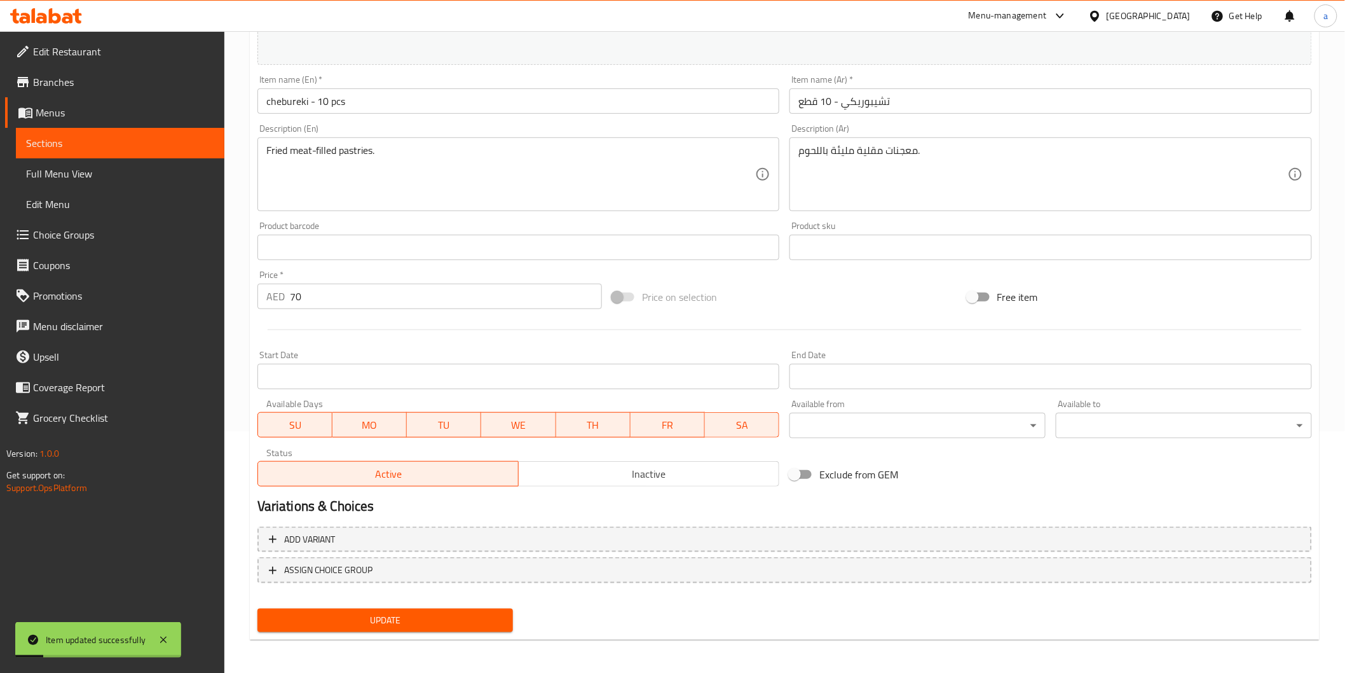
click at [186, 131] on link "Sections" at bounding box center [120, 143] width 209 height 31
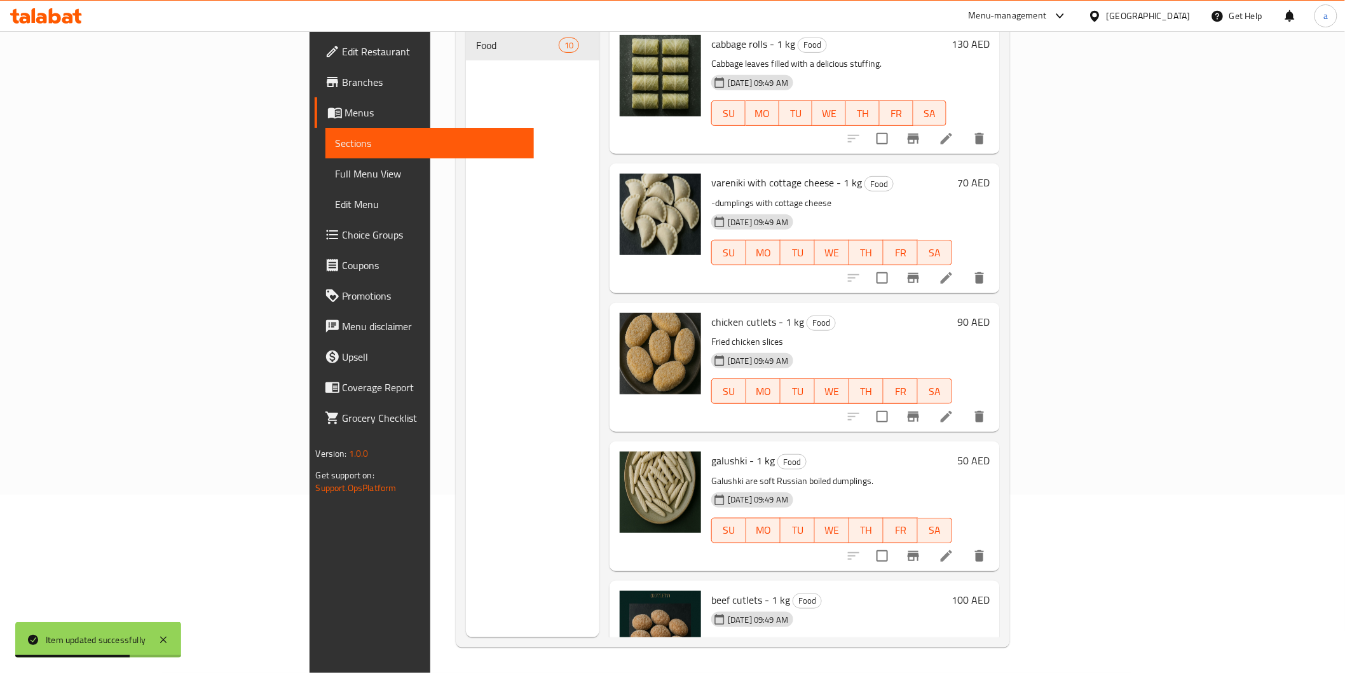
click at [336, 170] on span "Full Menu View" at bounding box center [430, 173] width 188 height 15
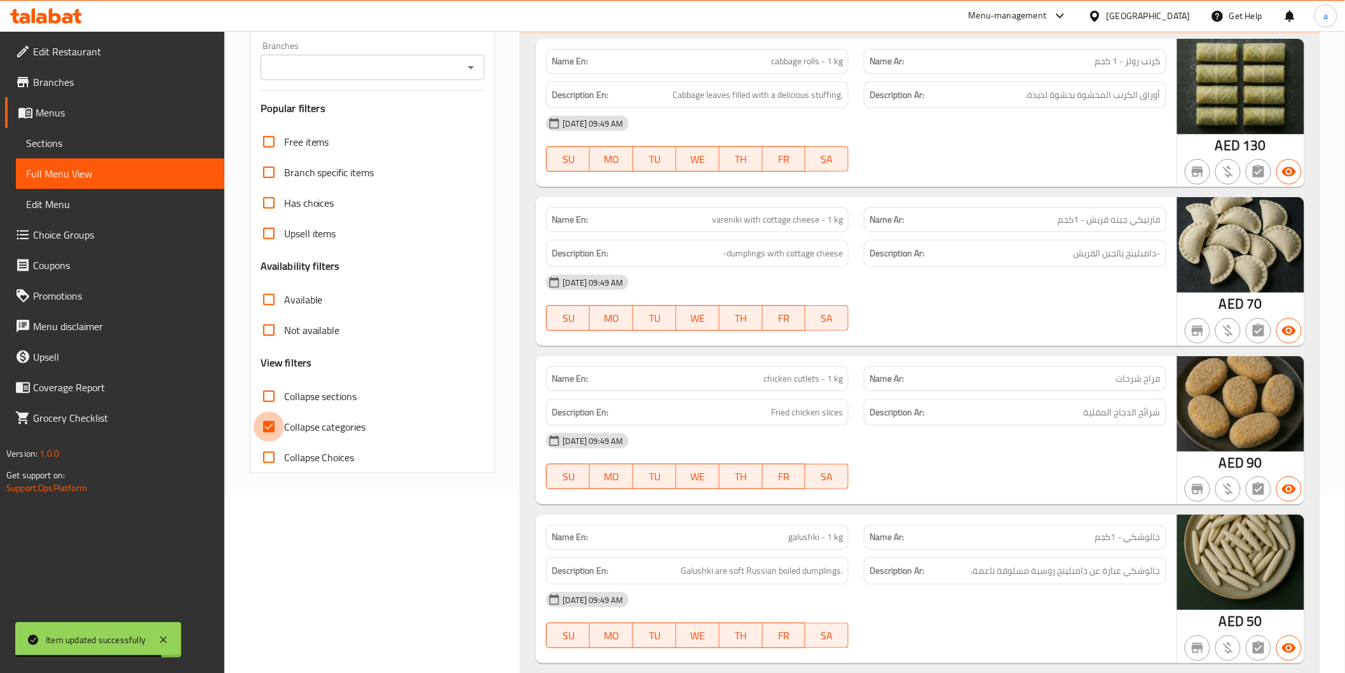
click at [269, 428] on input "Collapse categories" at bounding box center [269, 426] width 31 height 31
checkbox input "false"
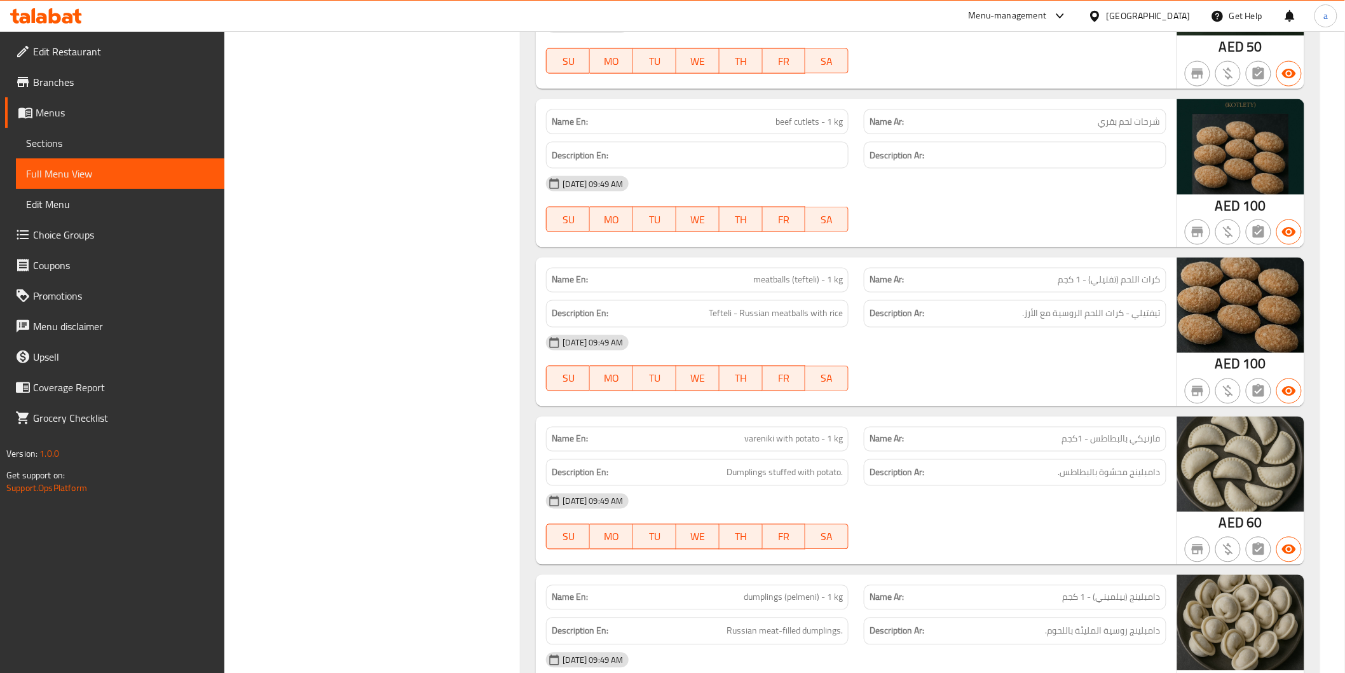
scroll to position [777, 0]
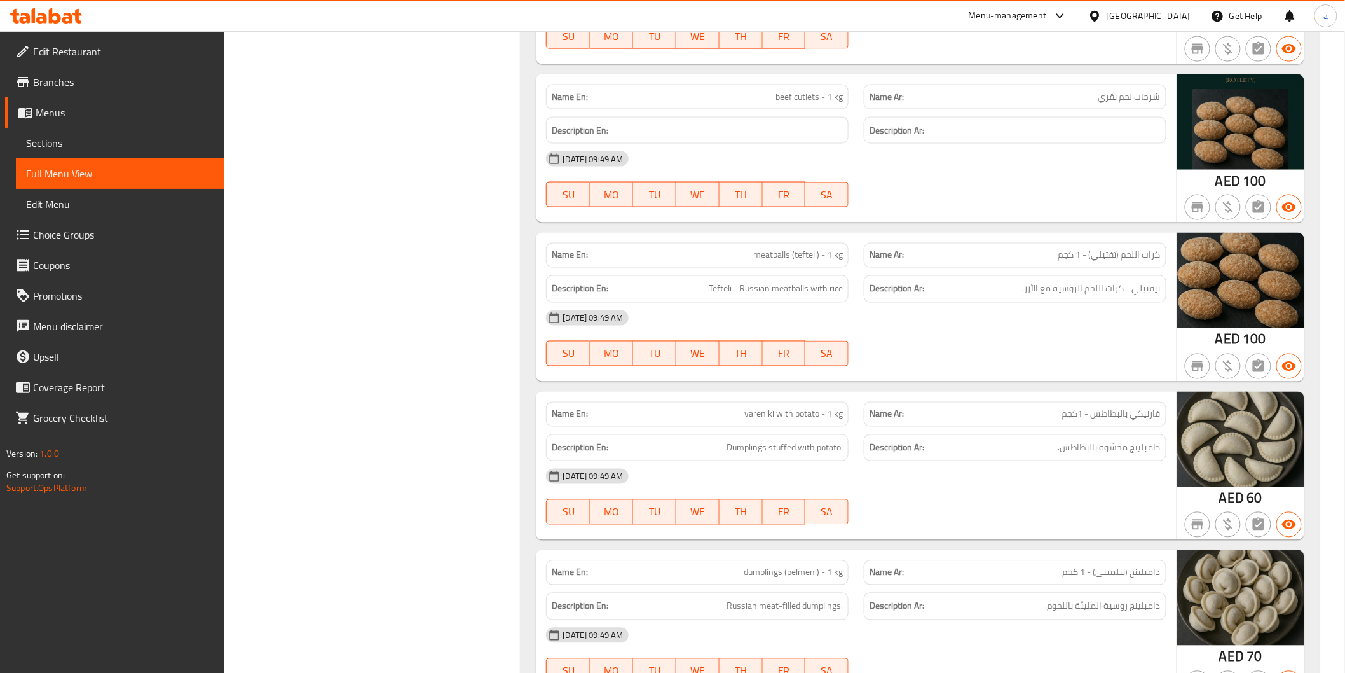
drag, startPoint x: 998, startPoint y: 359, endPoint x: 930, endPoint y: 362, distance: 68.1
click at [930, 362] on div at bounding box center [1015, 366] width 318 height 15
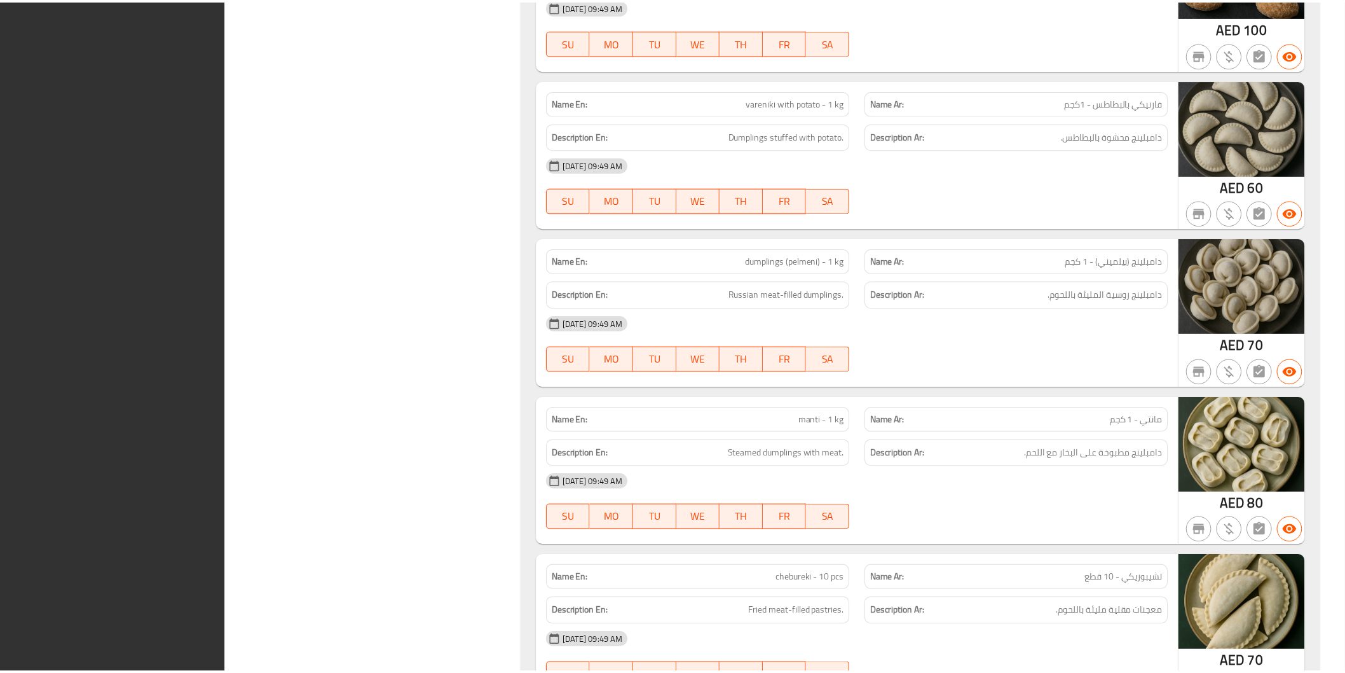
scroll to position [1172, 0]
